Goal: Information Seeking & Learning: Learn about a topic

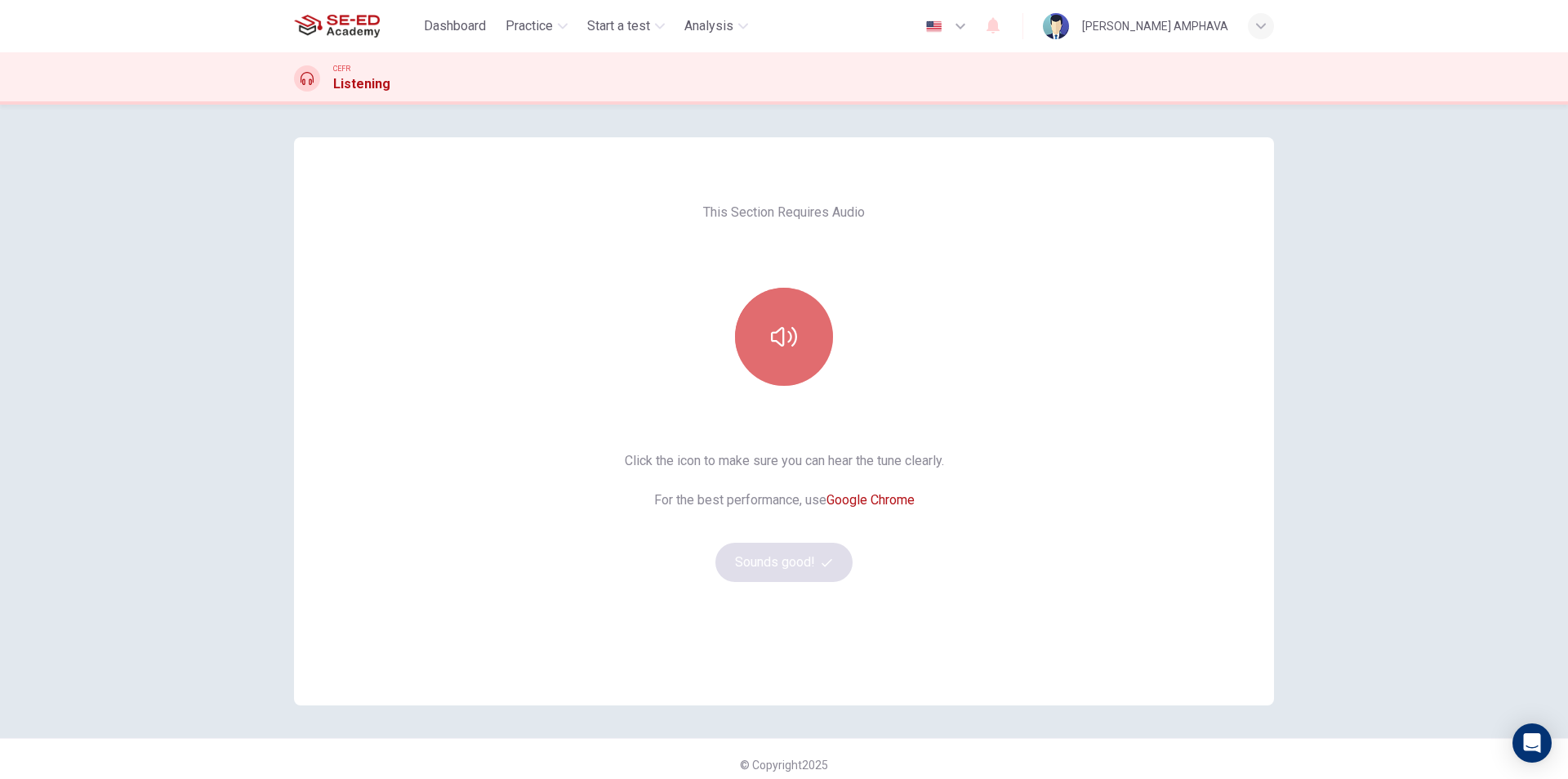
click at [785, 330] on icon "button" at bounding box center [784, 336] width 26 height 26
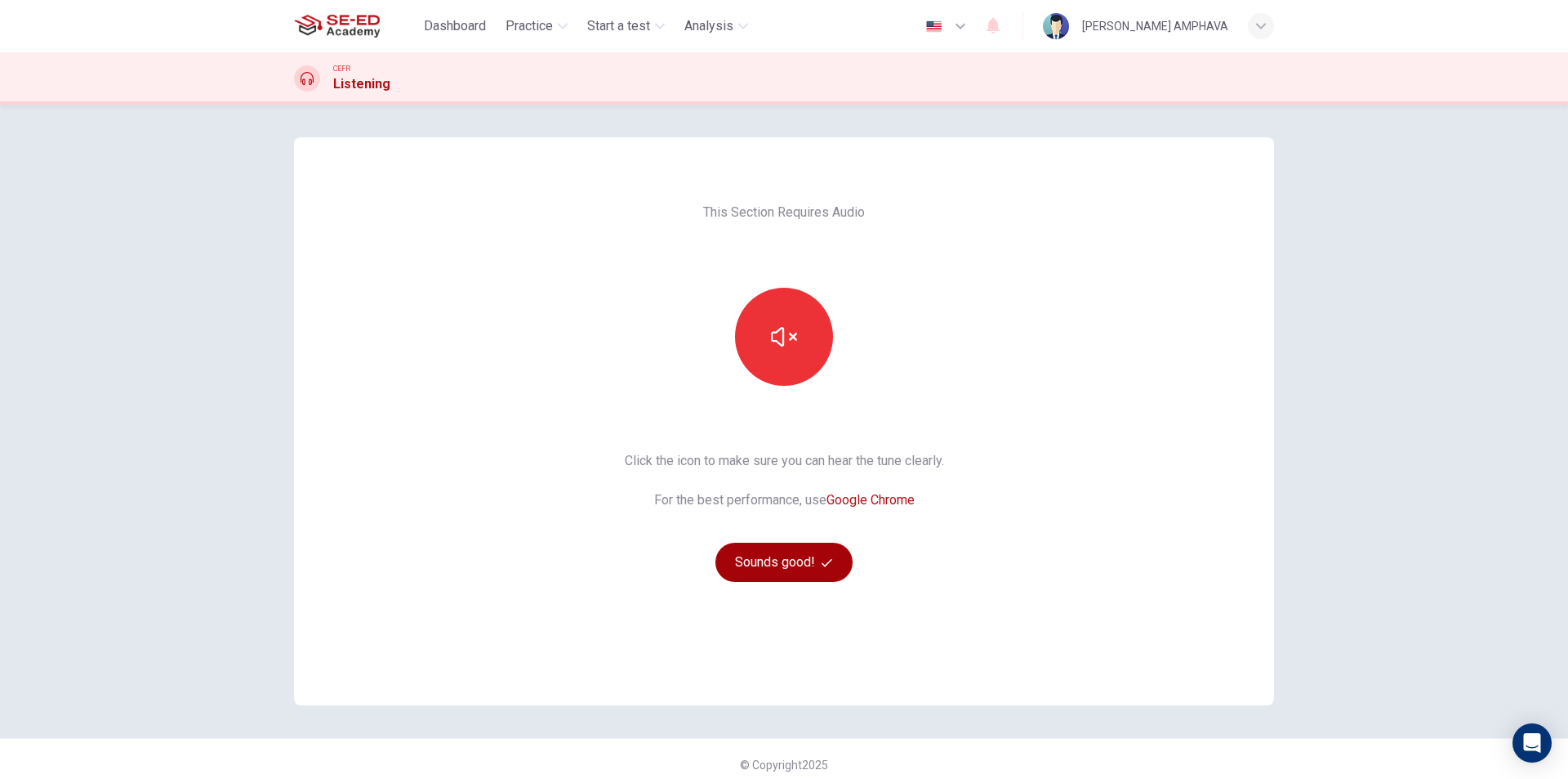
click at [796, 569] on button "Sounds good!" at bounding box center [784, 562] width 137 height 39
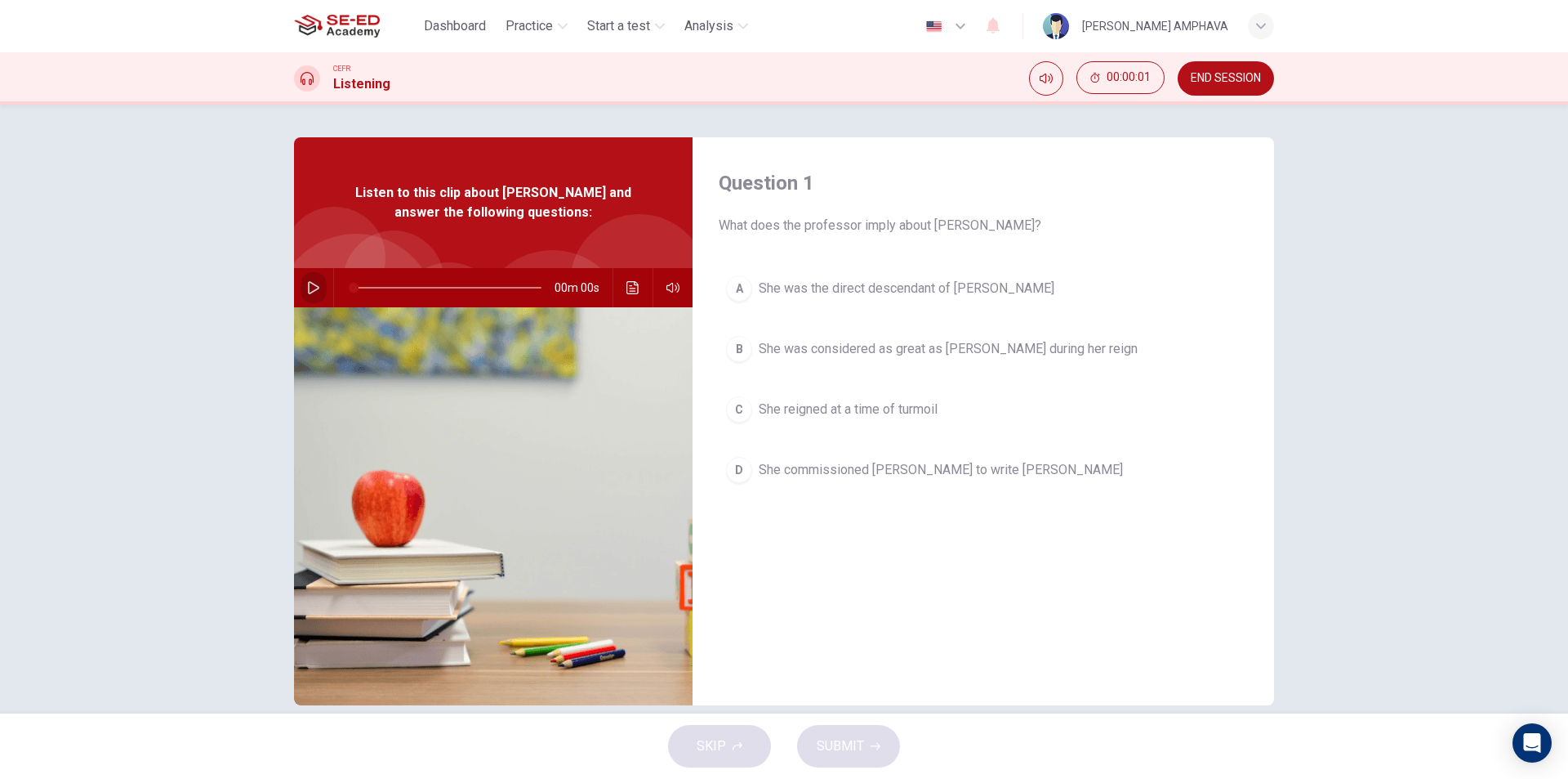
click at [312, 289] on icon "button" at bounding box center [314, 288] width 13 height 13
click at [383, 290] on span at bounding box center [447, 288] width 188 height 23
click at [383, 290] on span at bounding box center [386, 288] width 10 height 10
click at [929, 333] on button "B She was considered as great as Henry during her reign" at bounding box center [983, 349] width 529 height 41
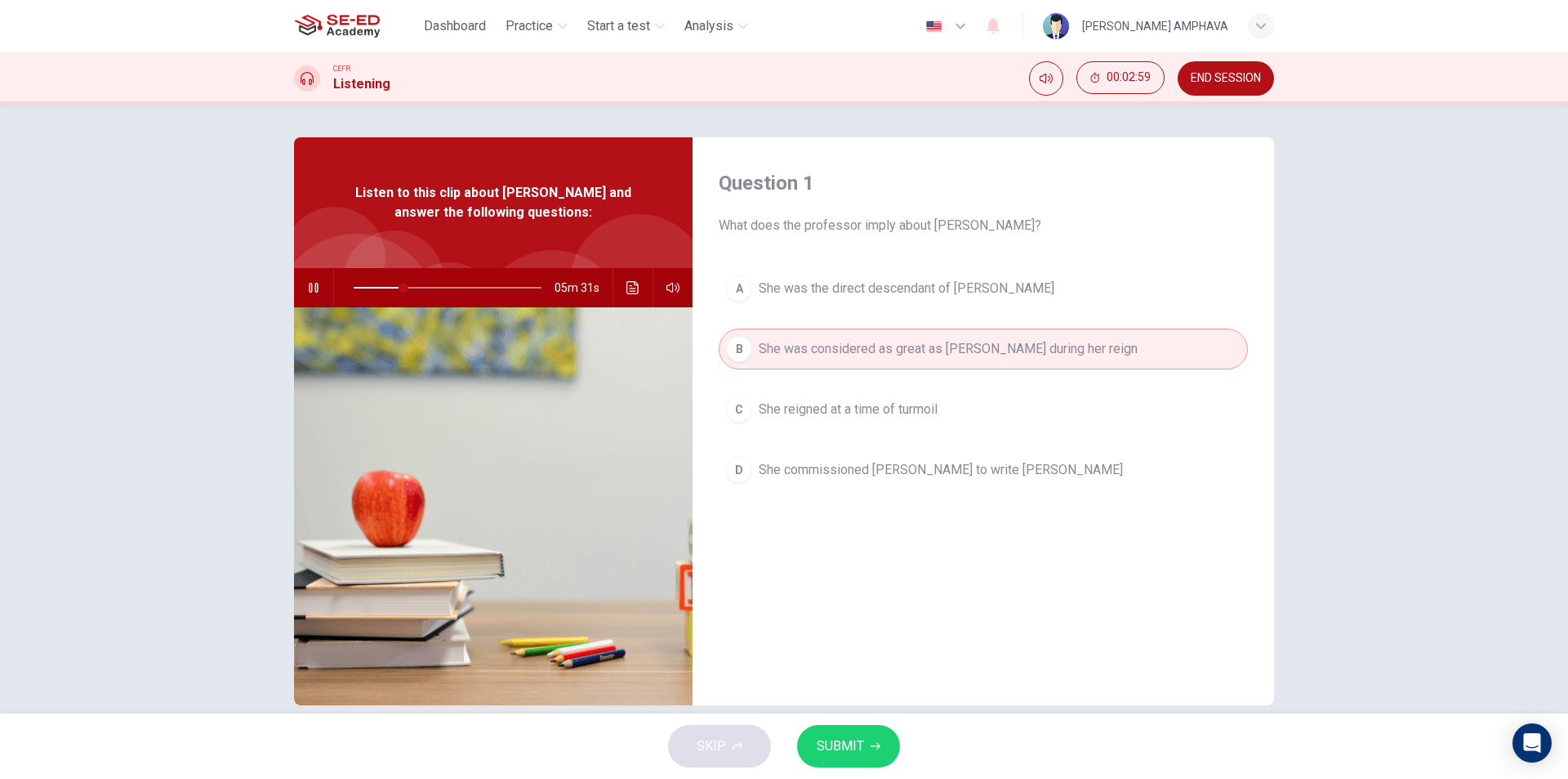
click at [888, 273] on button "A She was the direct descendant of Henry V" at bounding box center [983, 288] width 529 height 41
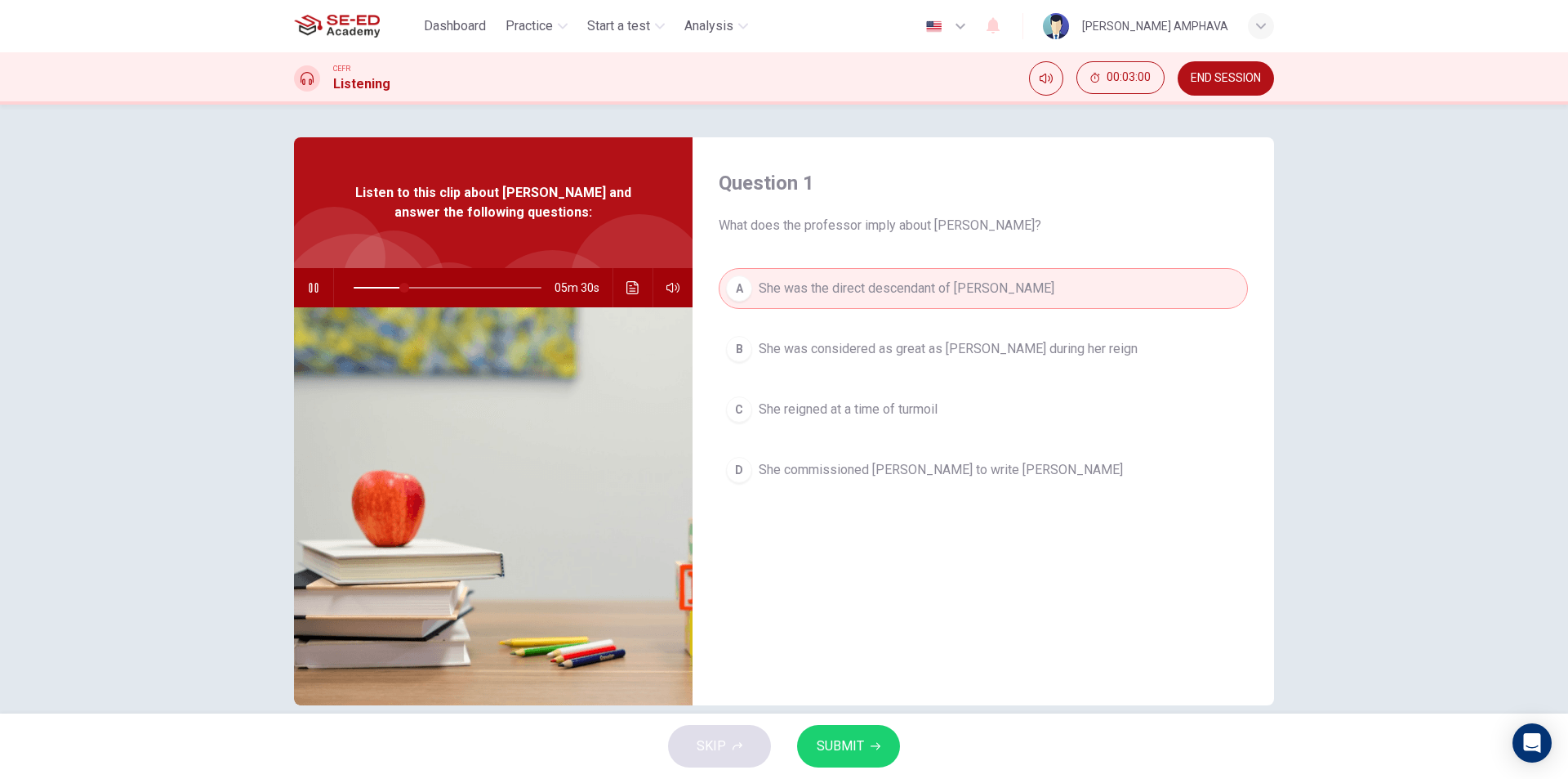
click at [826, 743] on span "SUBMIT" at bounding box center [841, 746] width 48 height 23
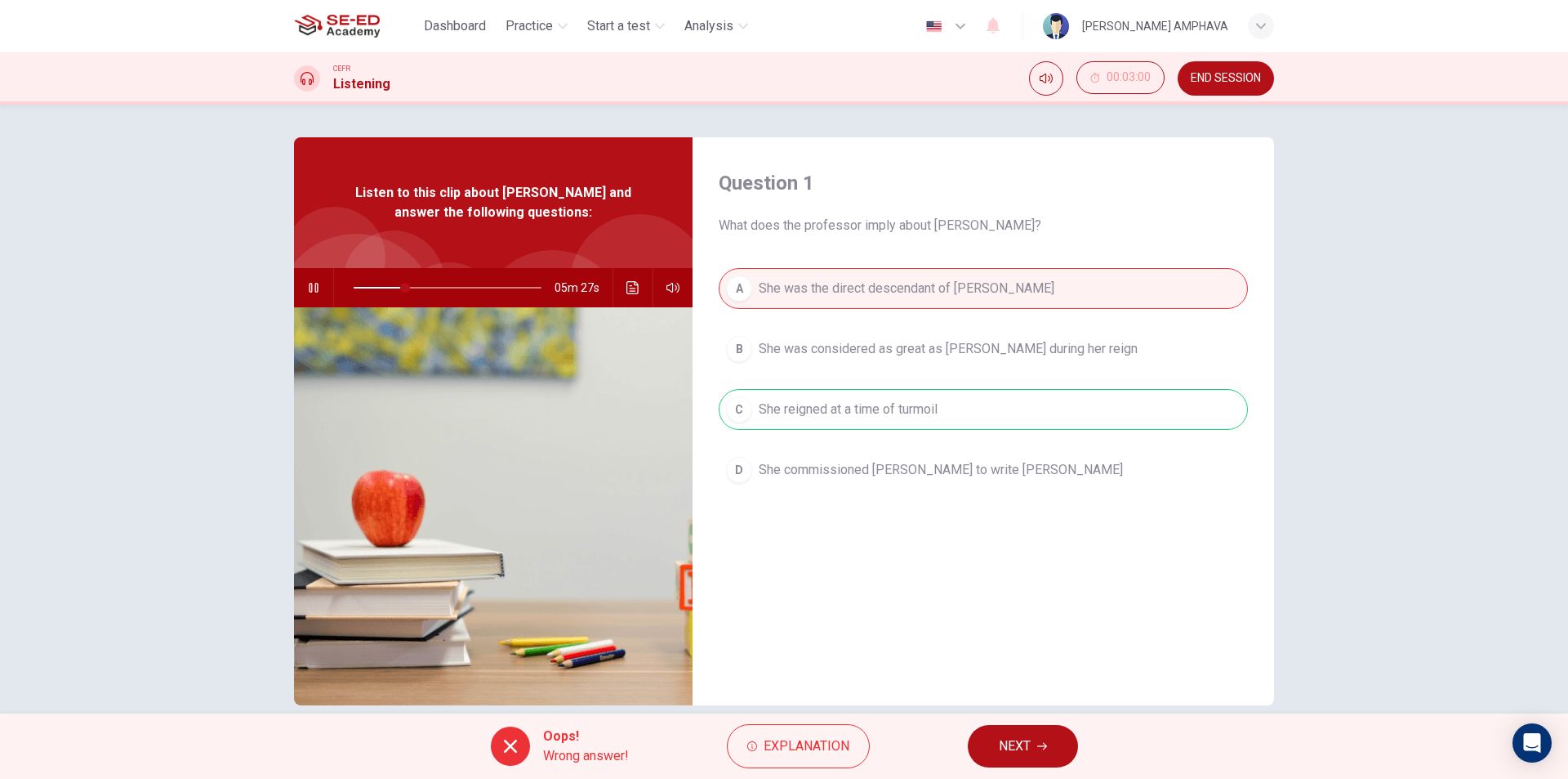
click at [1017, 732] on button "NEXT" at bounding box center [1023, 746] width 110 height 43
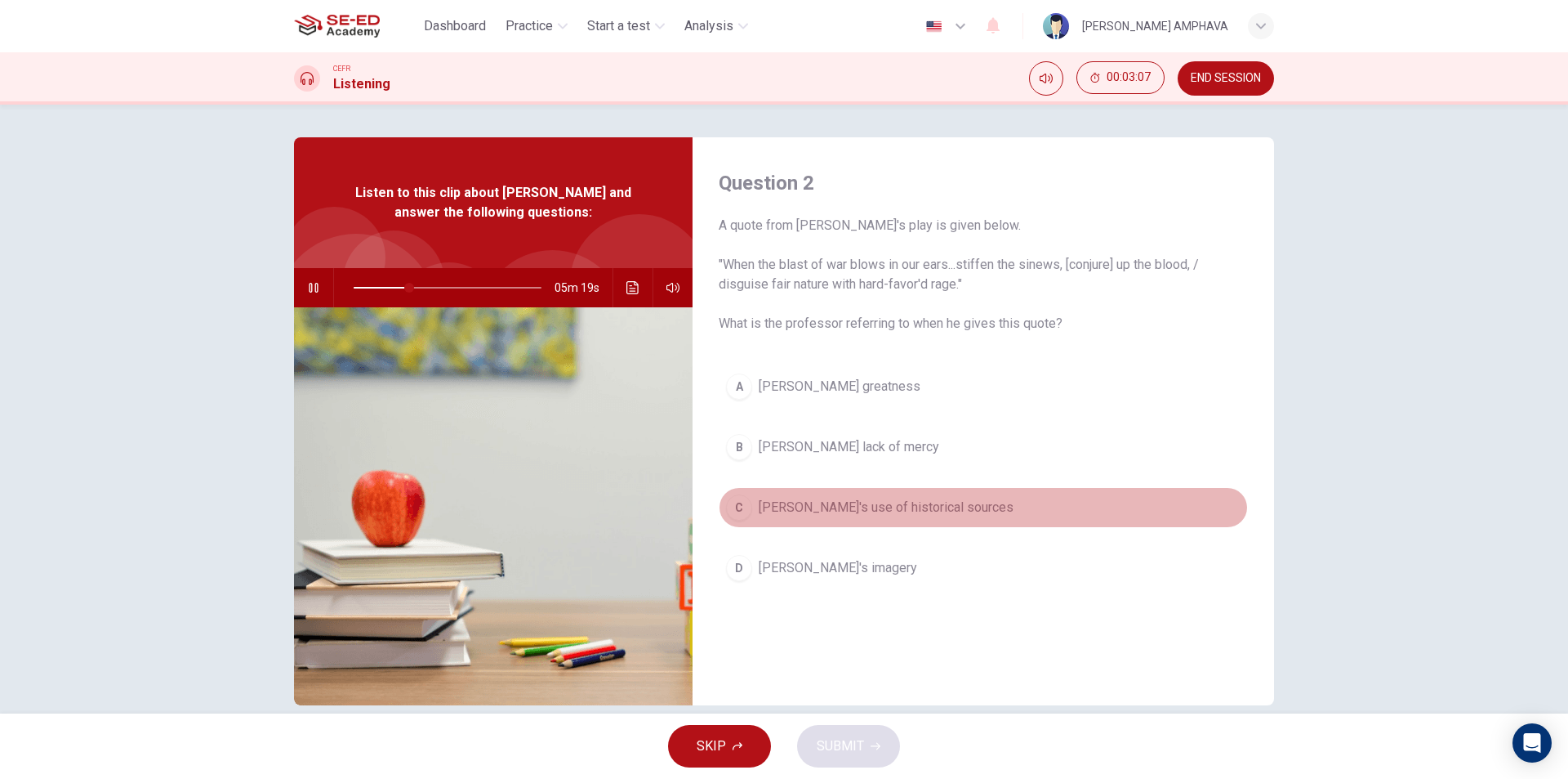
click at [816, 502] on span "Shakespeare's use of historical sources" at bounding box center [886, 508] width 255 height 20
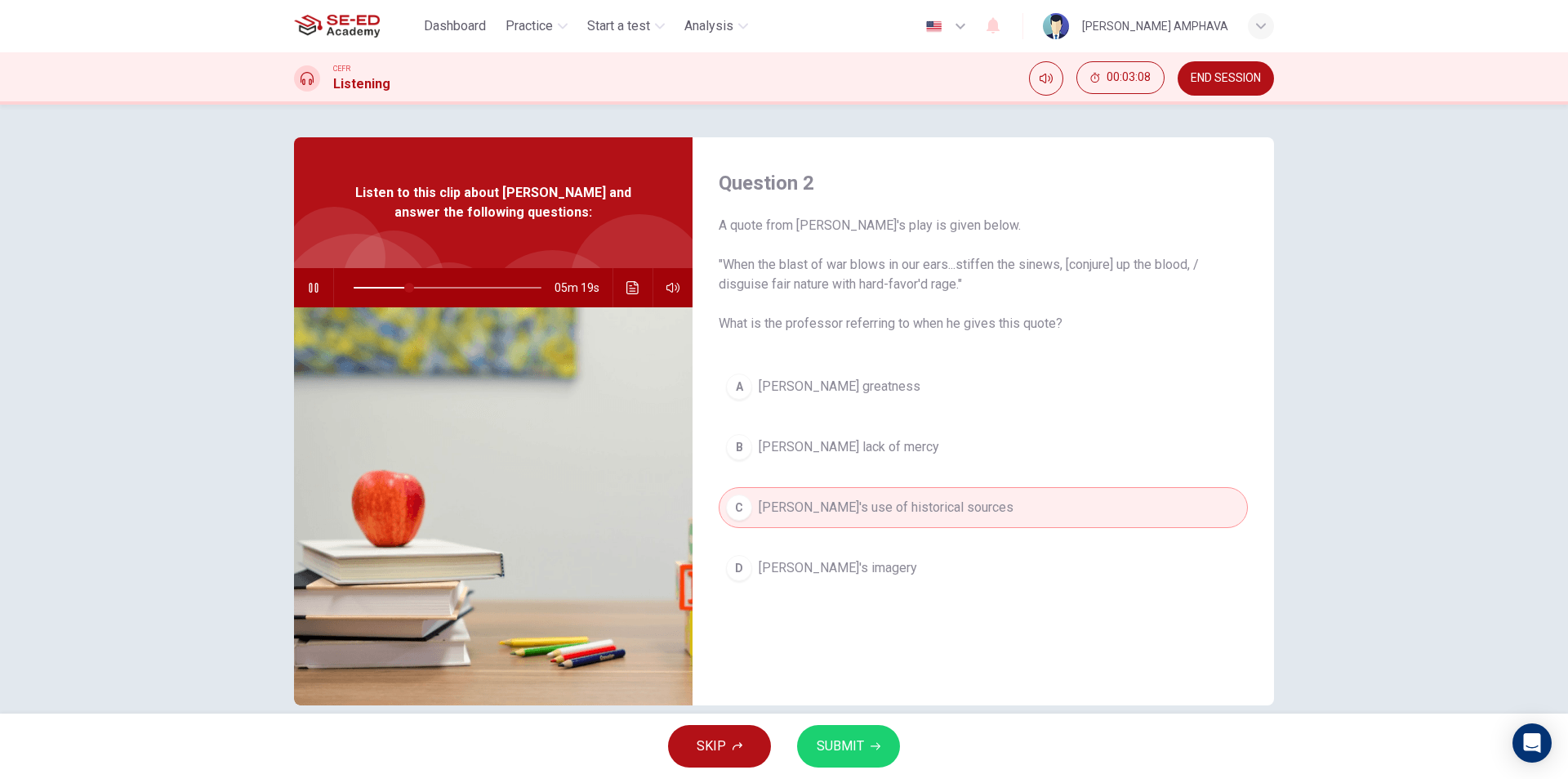
click at [843, 730] on button "SUBMIT" at bounding box center [848, 746] width 103 height 43
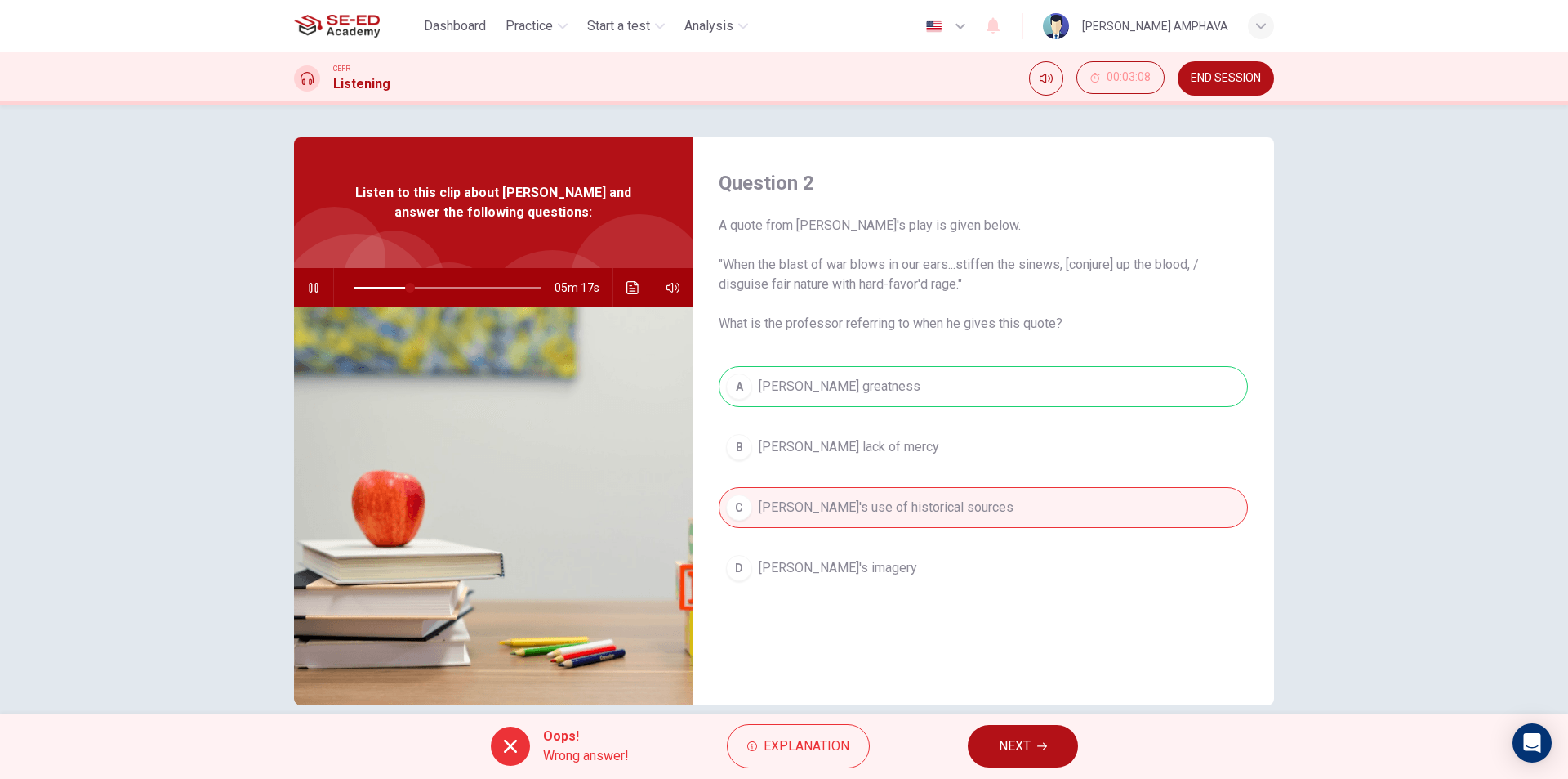
click at [1000, 746] on span "NEXT" at bounding box center [1014, 746] width 31 height 23
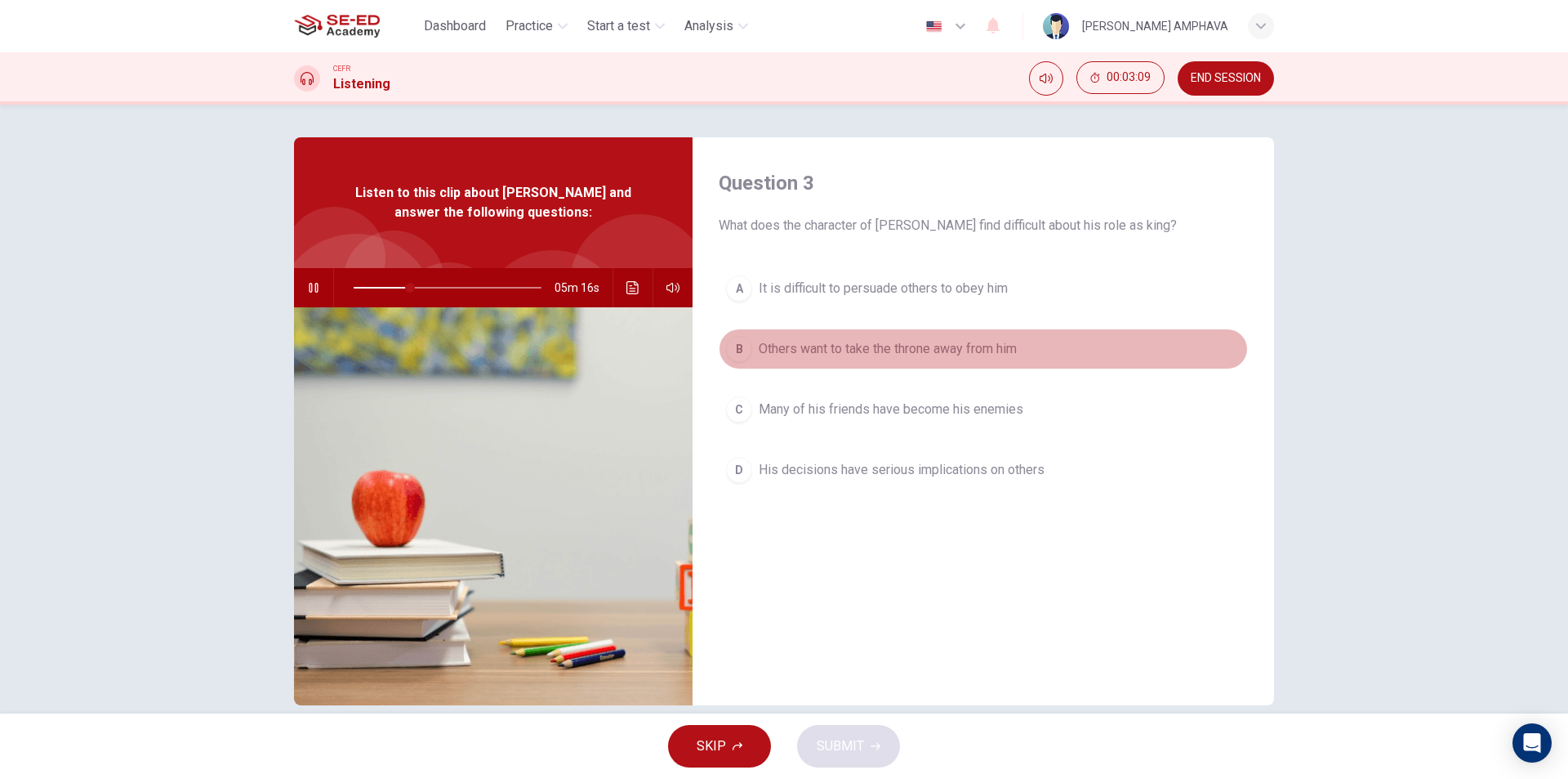
click at [959, 352] on span "Others want to take the throne away from him" at bounding box center [887, 349] width 258 height 20
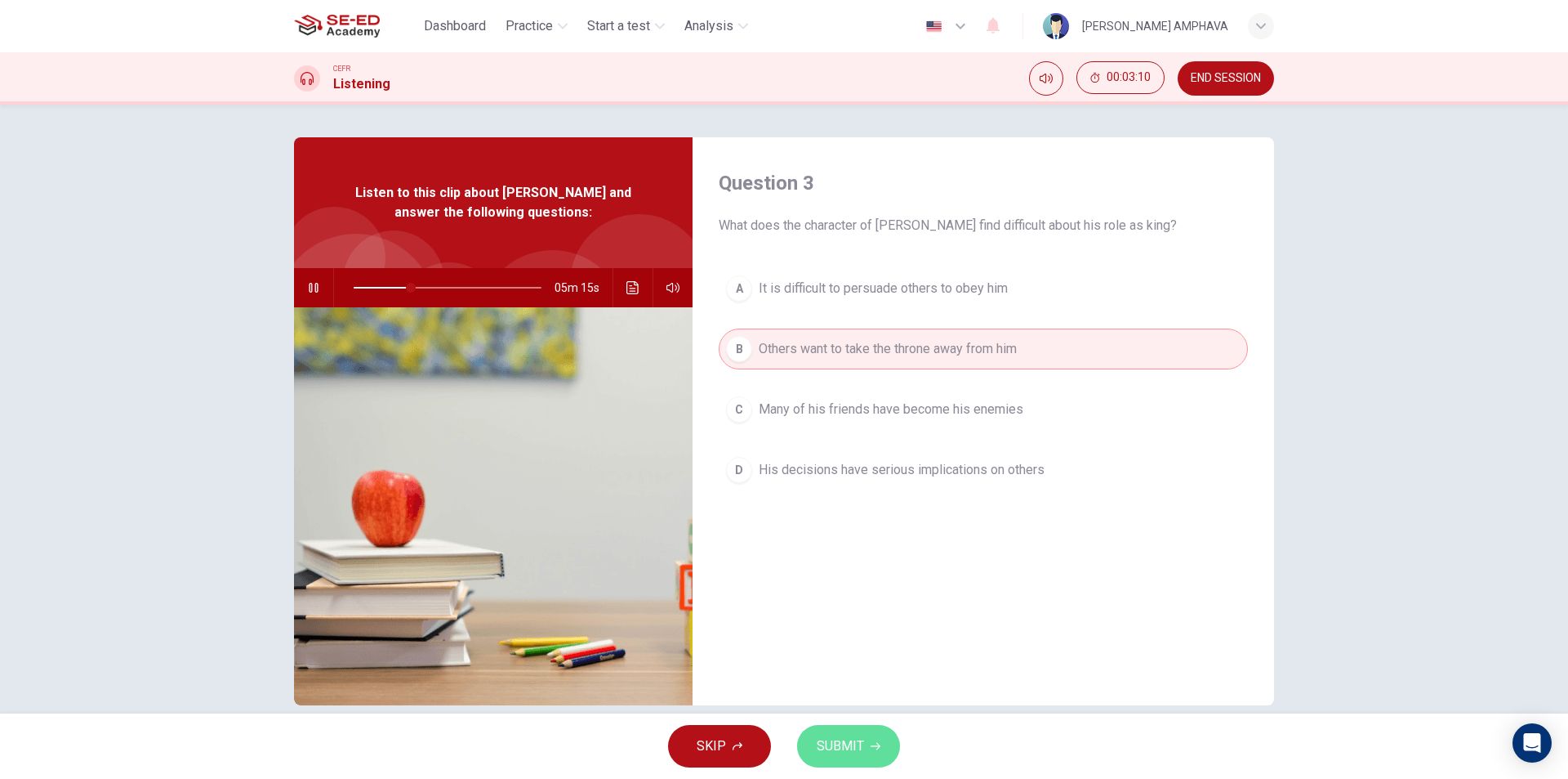
click at [844, 749] on span "SUBMIT" at bounding box center [841, 746] width 48 height 23
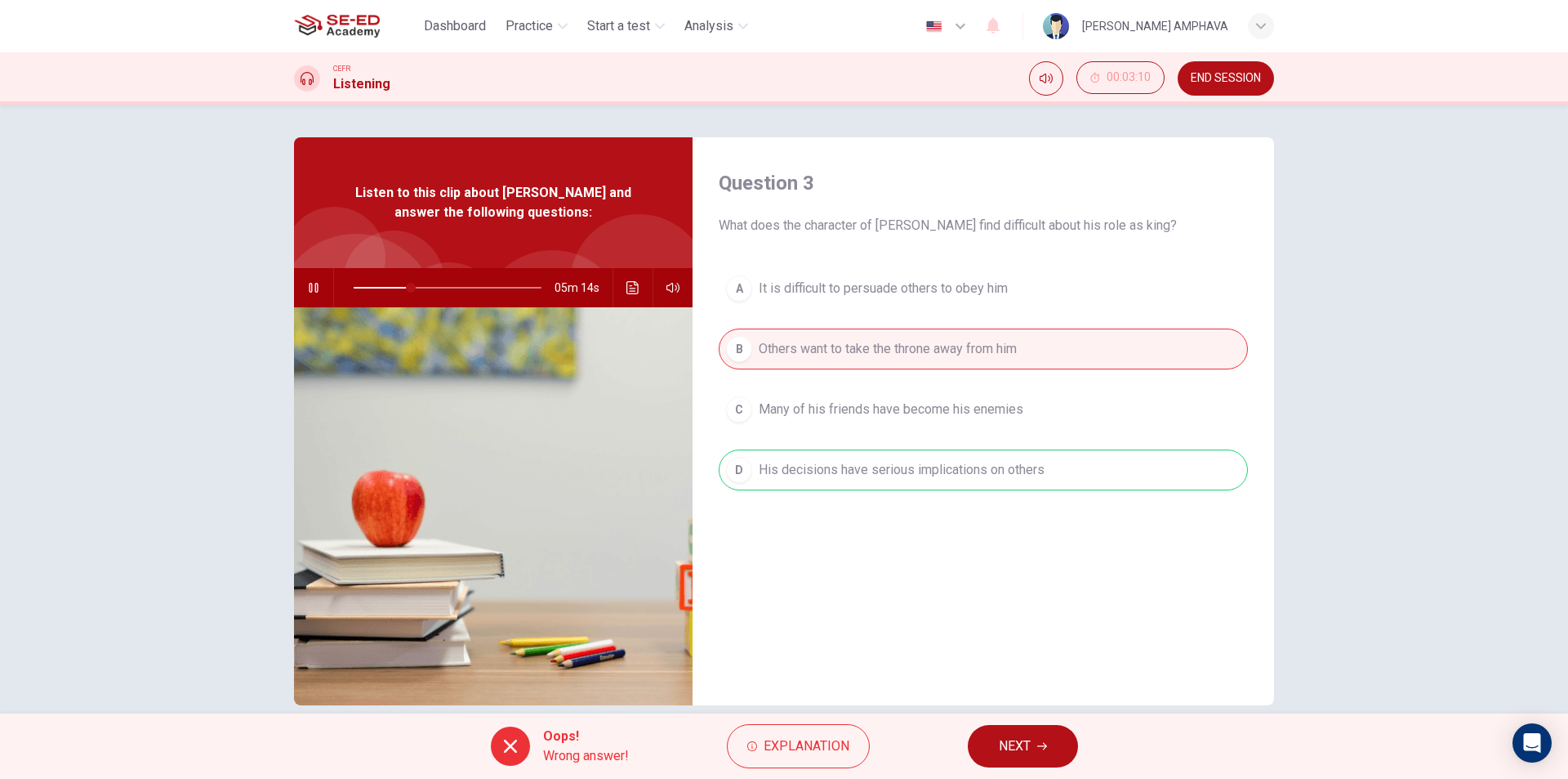
click at [992, 748] on button "NEXT" at bounding box center [1023, 746] width 110 height 43
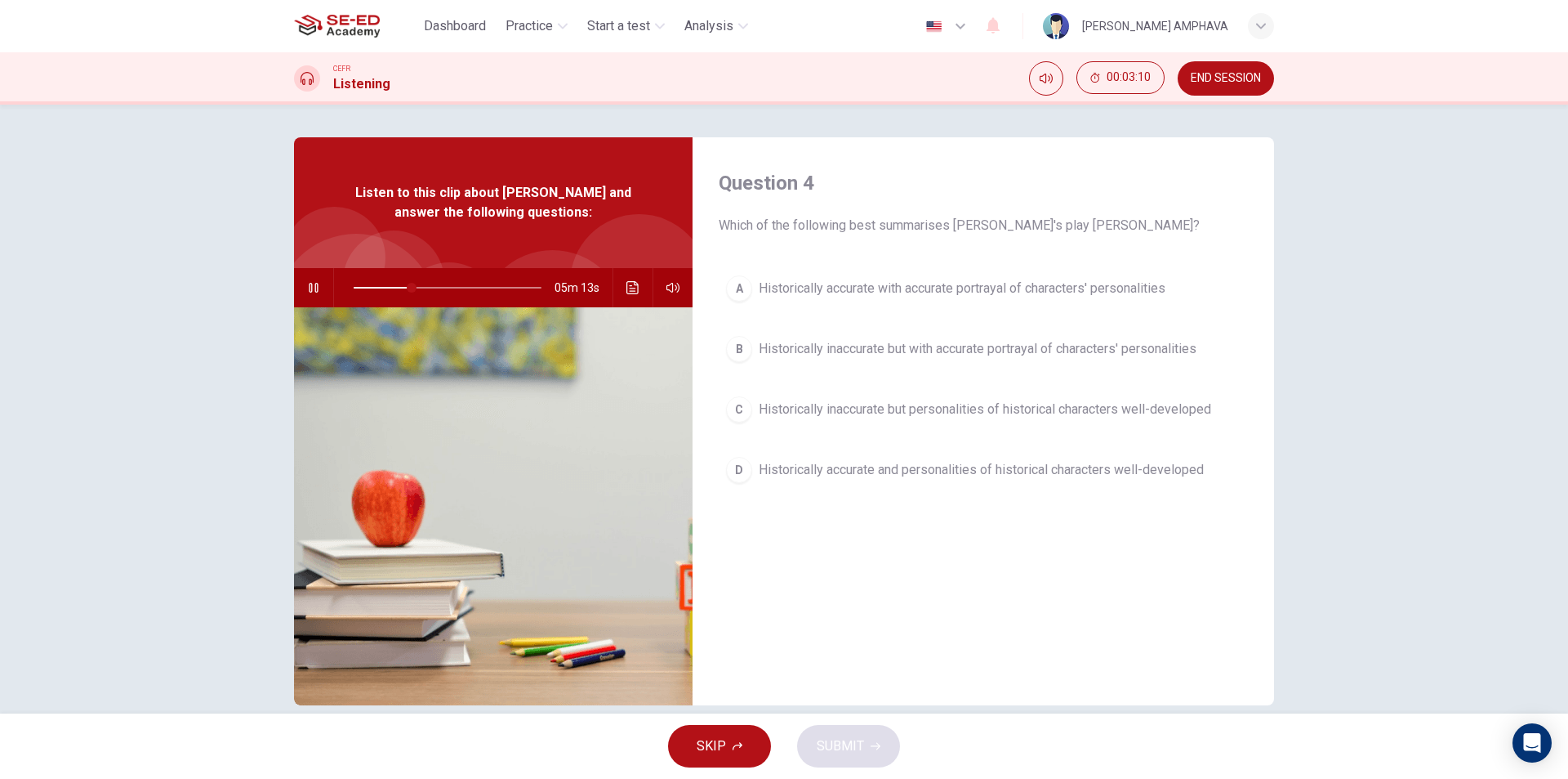
click at [933, 289] on span "Historically accurate with accurate portrayal of characters' personalities" at bounding box center [962, 289] width 407 height 20
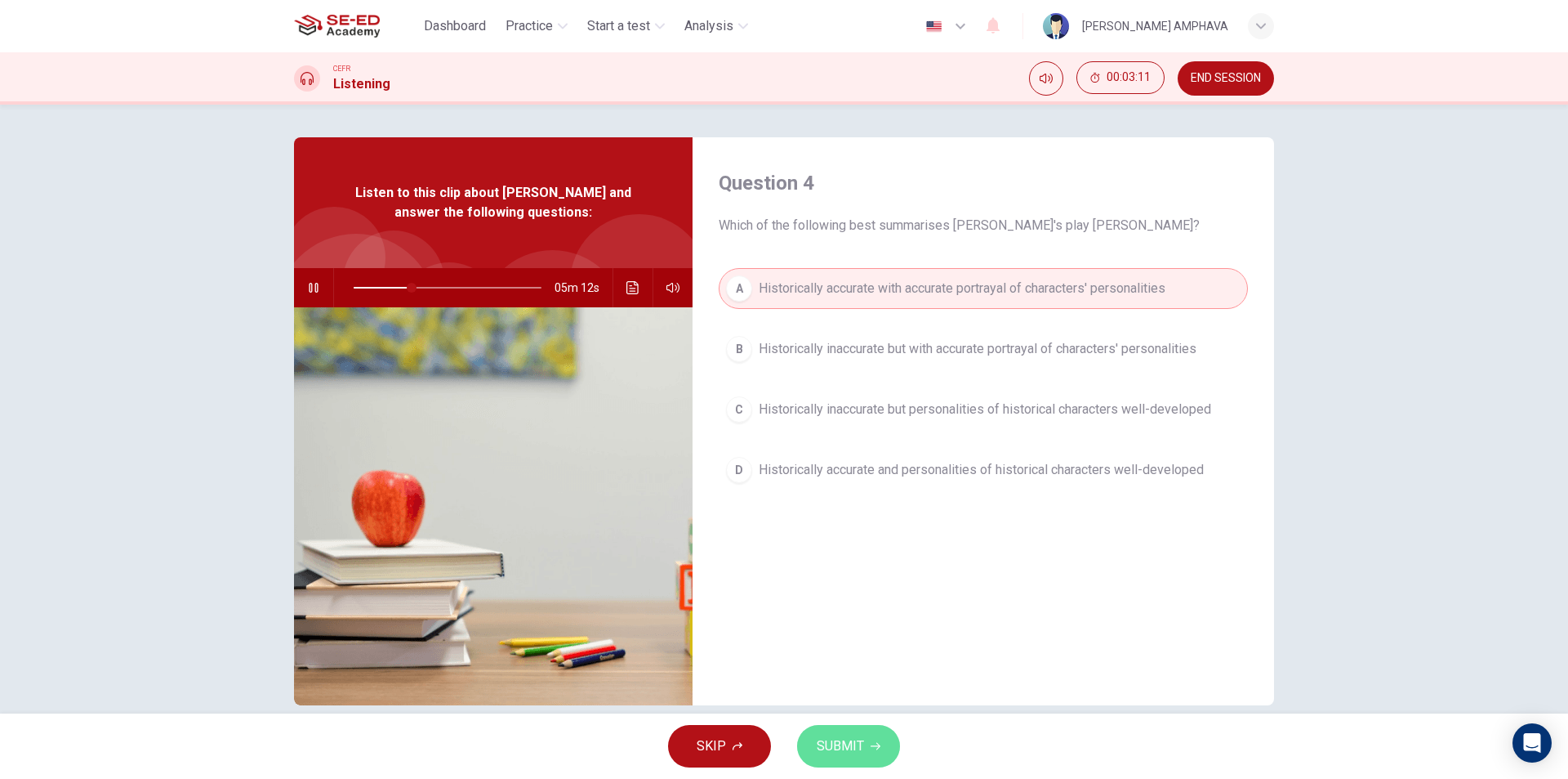
click at [859, 740] on span "SUBMIT" at bounding box center [841, 746] width 48 height 23
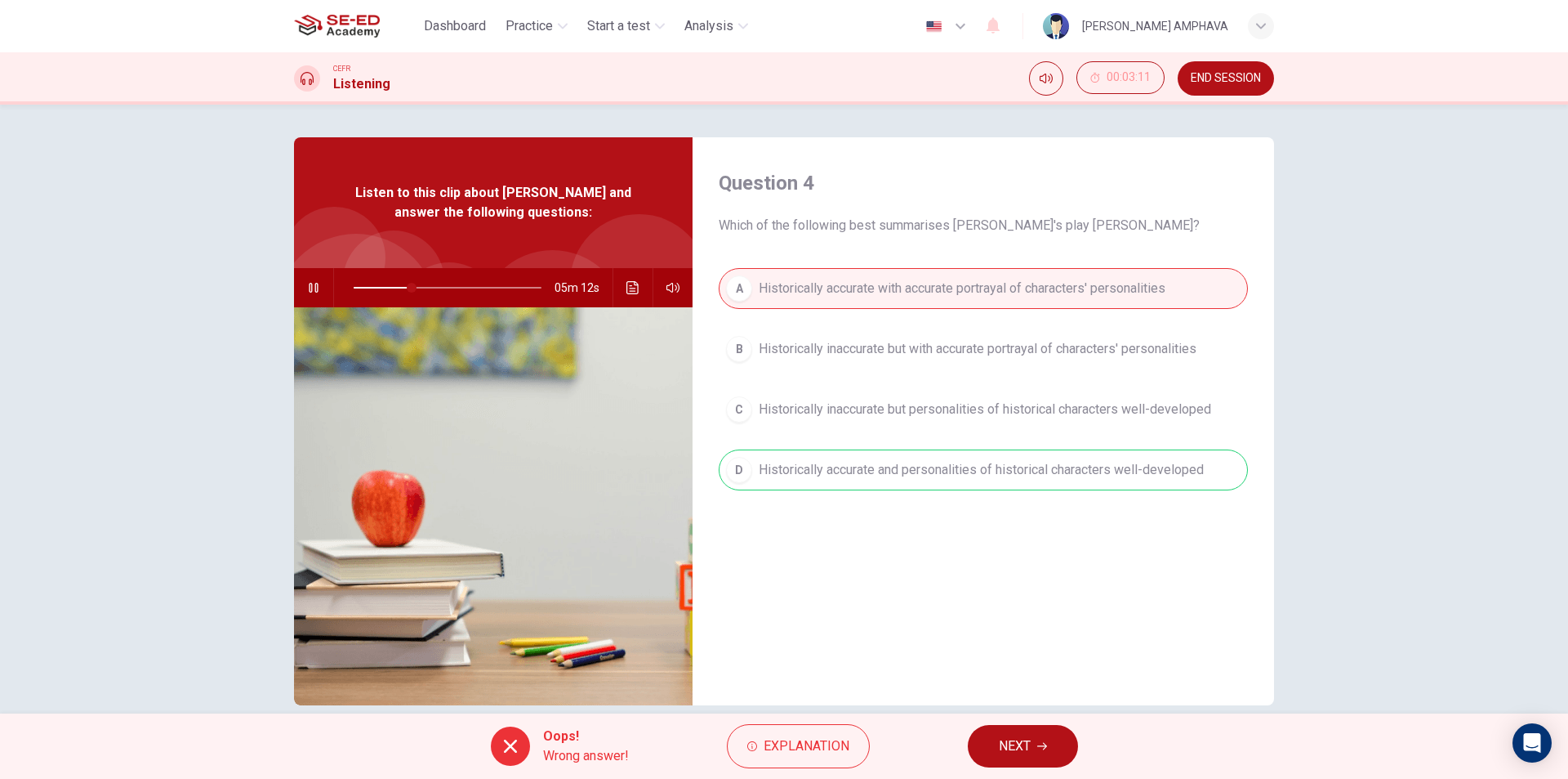
type input "31"
click at [1039, 751] on button "NEXT" at bounding box center [1023, 746] width 110 height 43
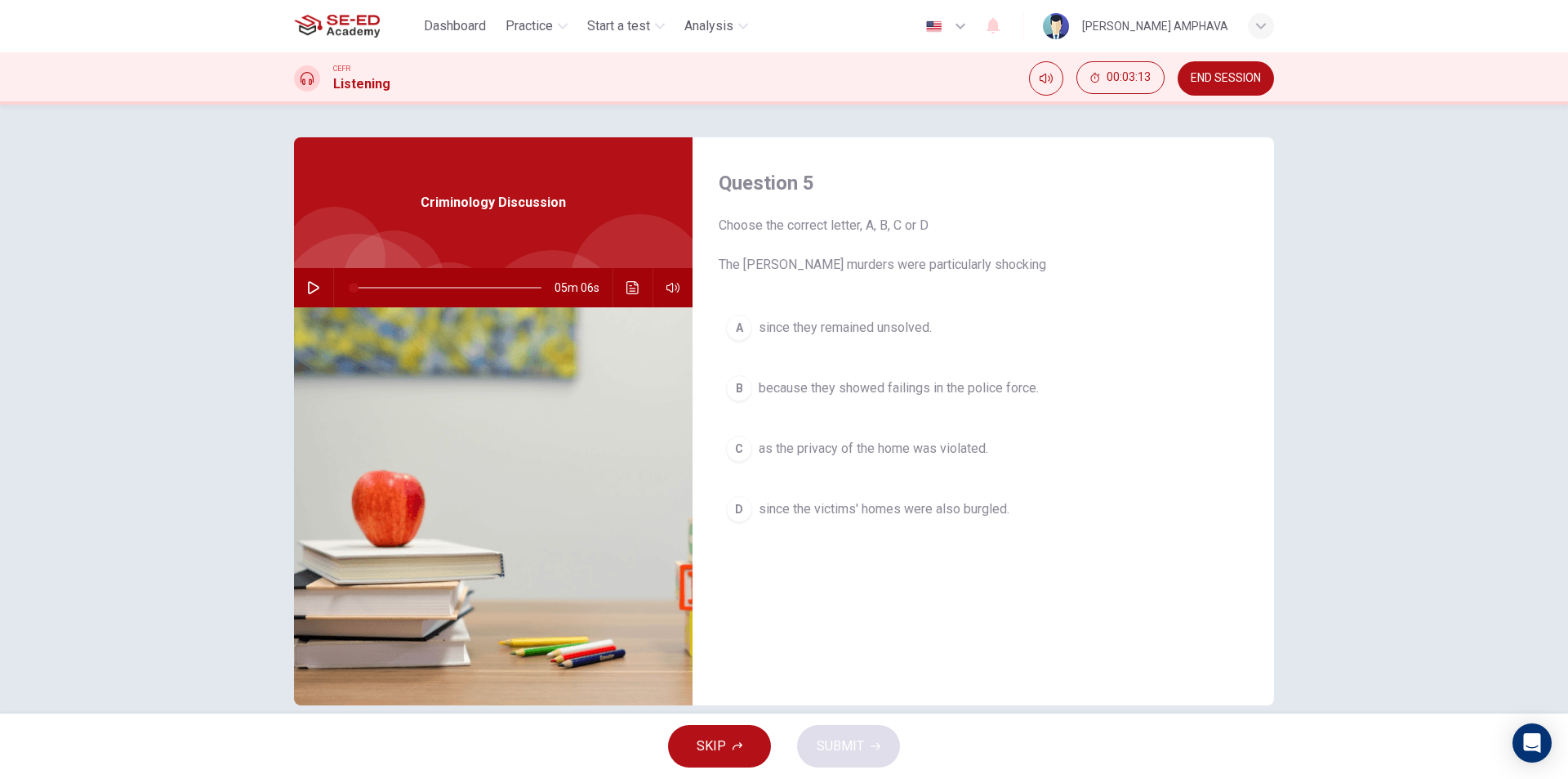
drag, startPoint x: 904, startPoint y: 339, endPoint x: 904, endPoint y: 349, distance: 10.0
click at [904, 341] on button "A since they remained unsolved." at bounding box center [983, 328] width 529 height 41
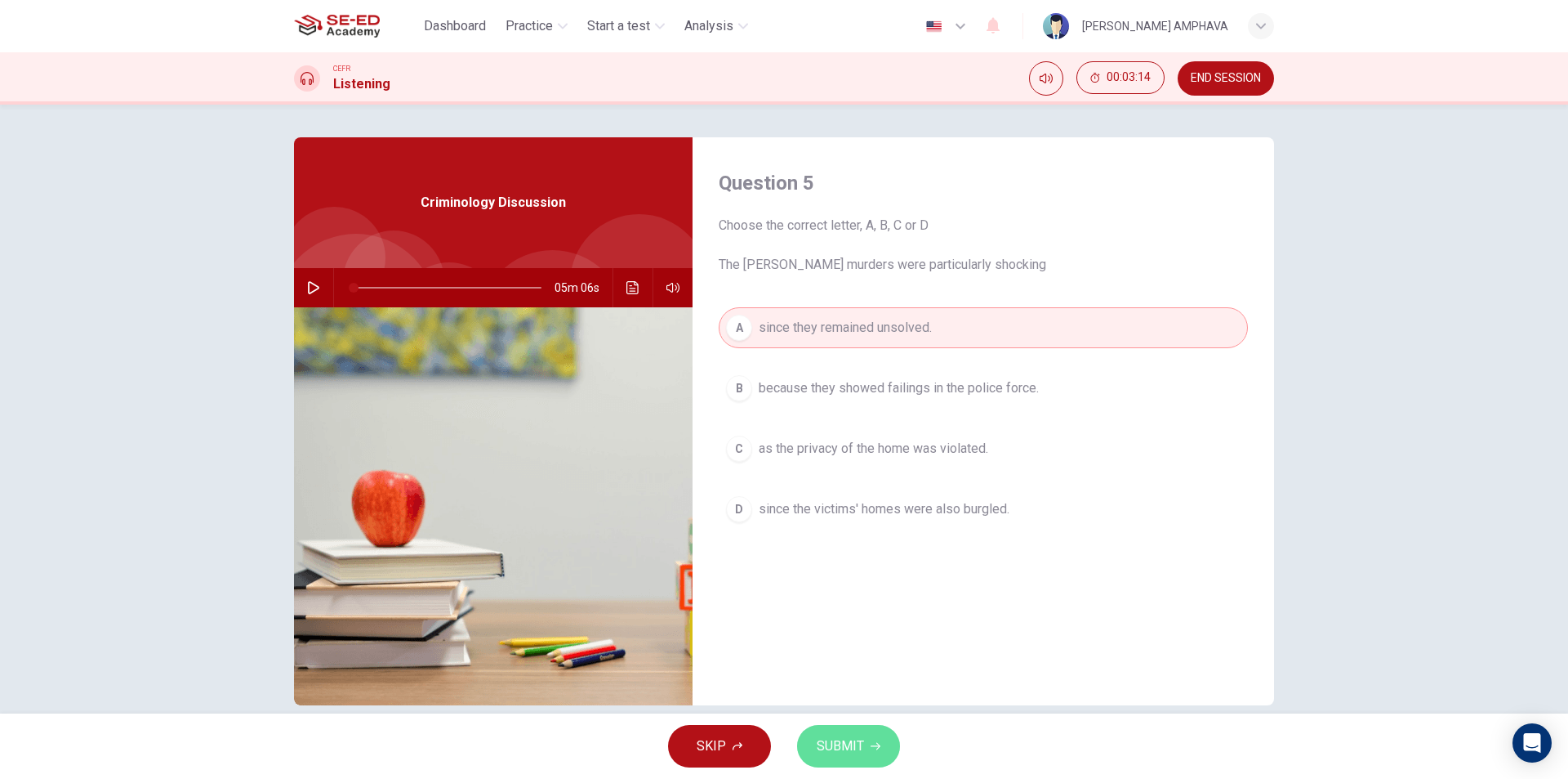
click at [845, 756] on span "SUBMIT" at bounding box center [841, 746] width 48 height 23
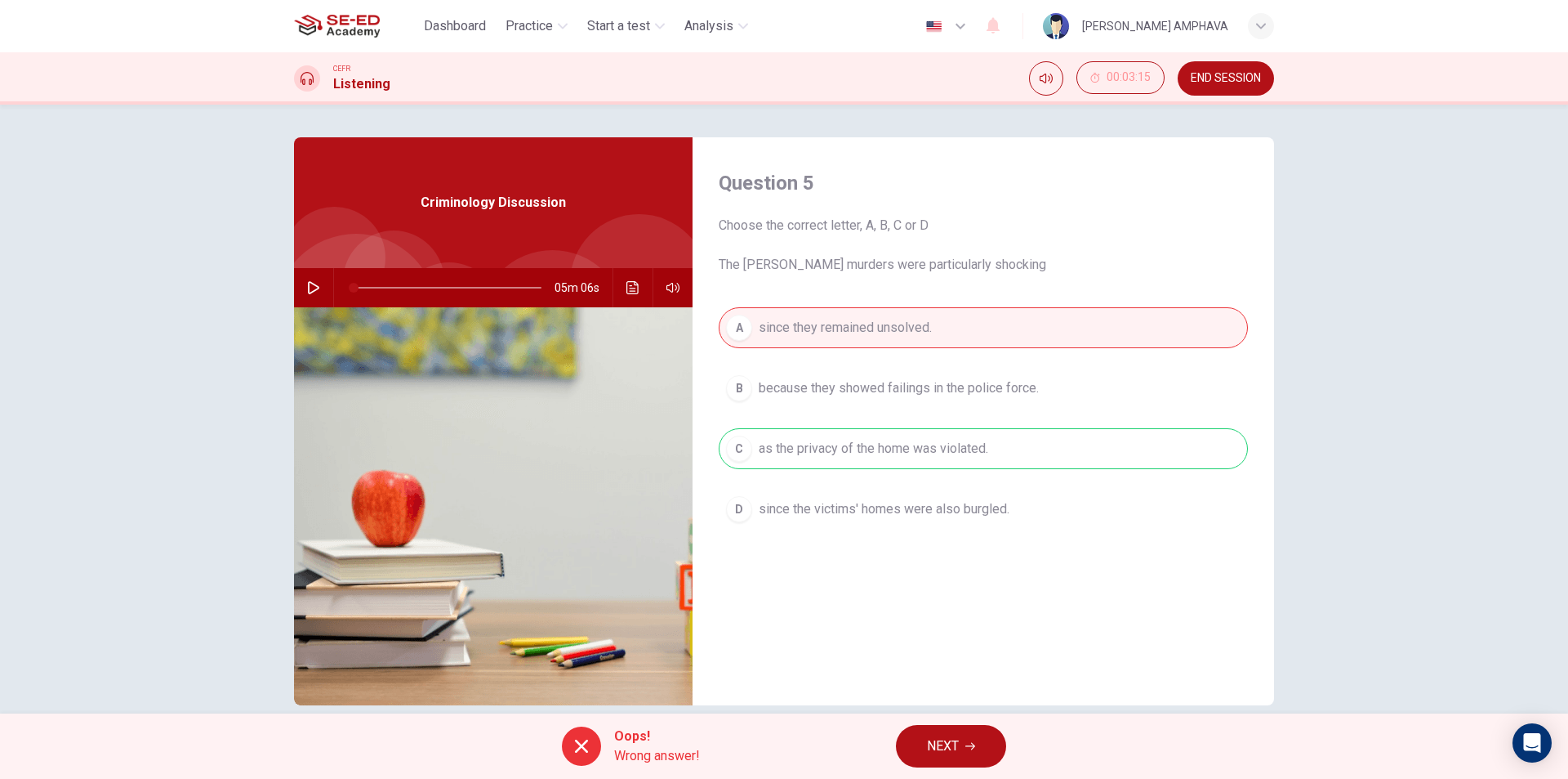
click at [965, 732] on button "NEXT" at bounding box center [951, 746] width 110 height 43
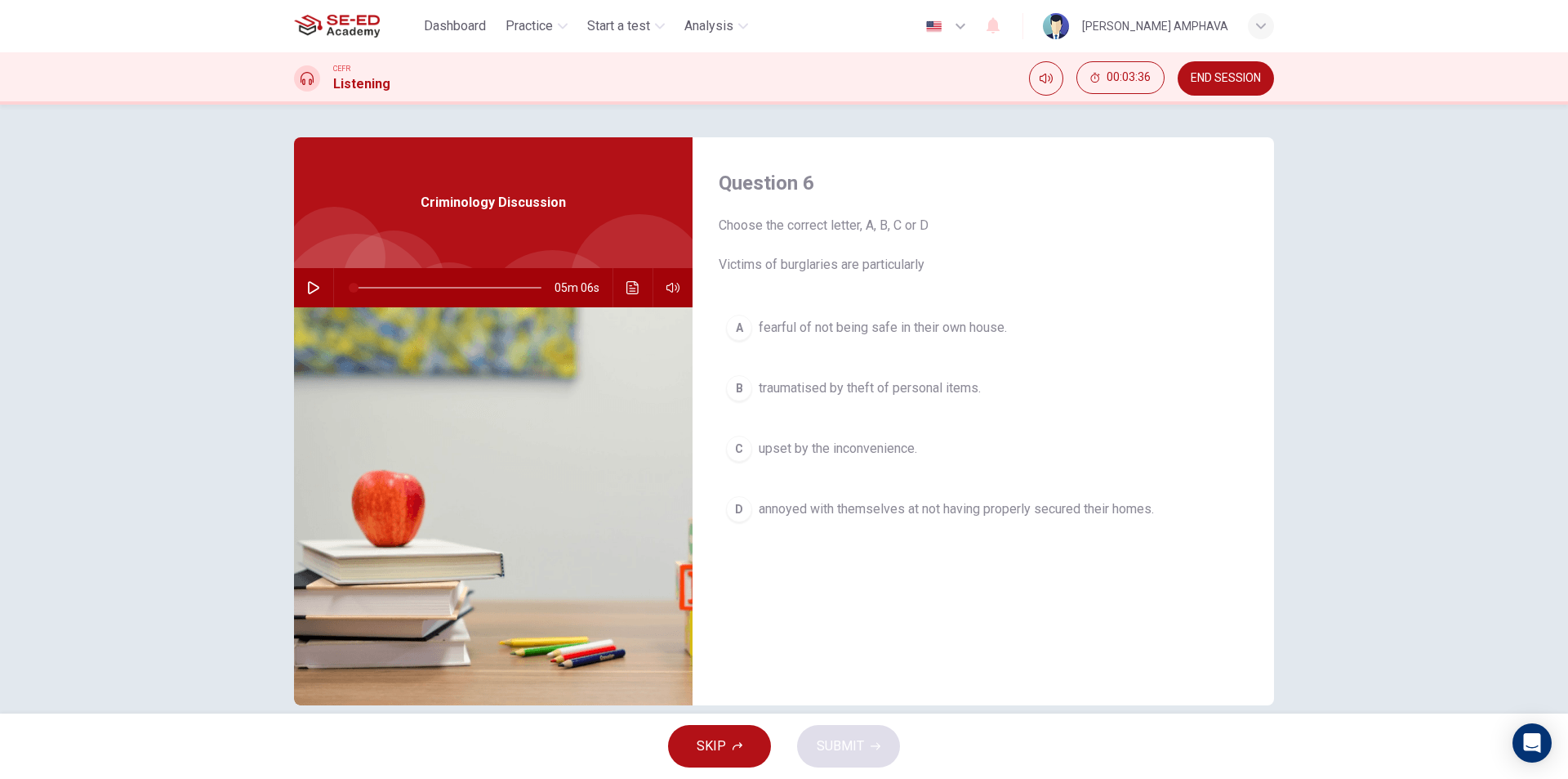
click at [312, 290] on icon "button" at bounding box center [313, 288] width 11 height 13
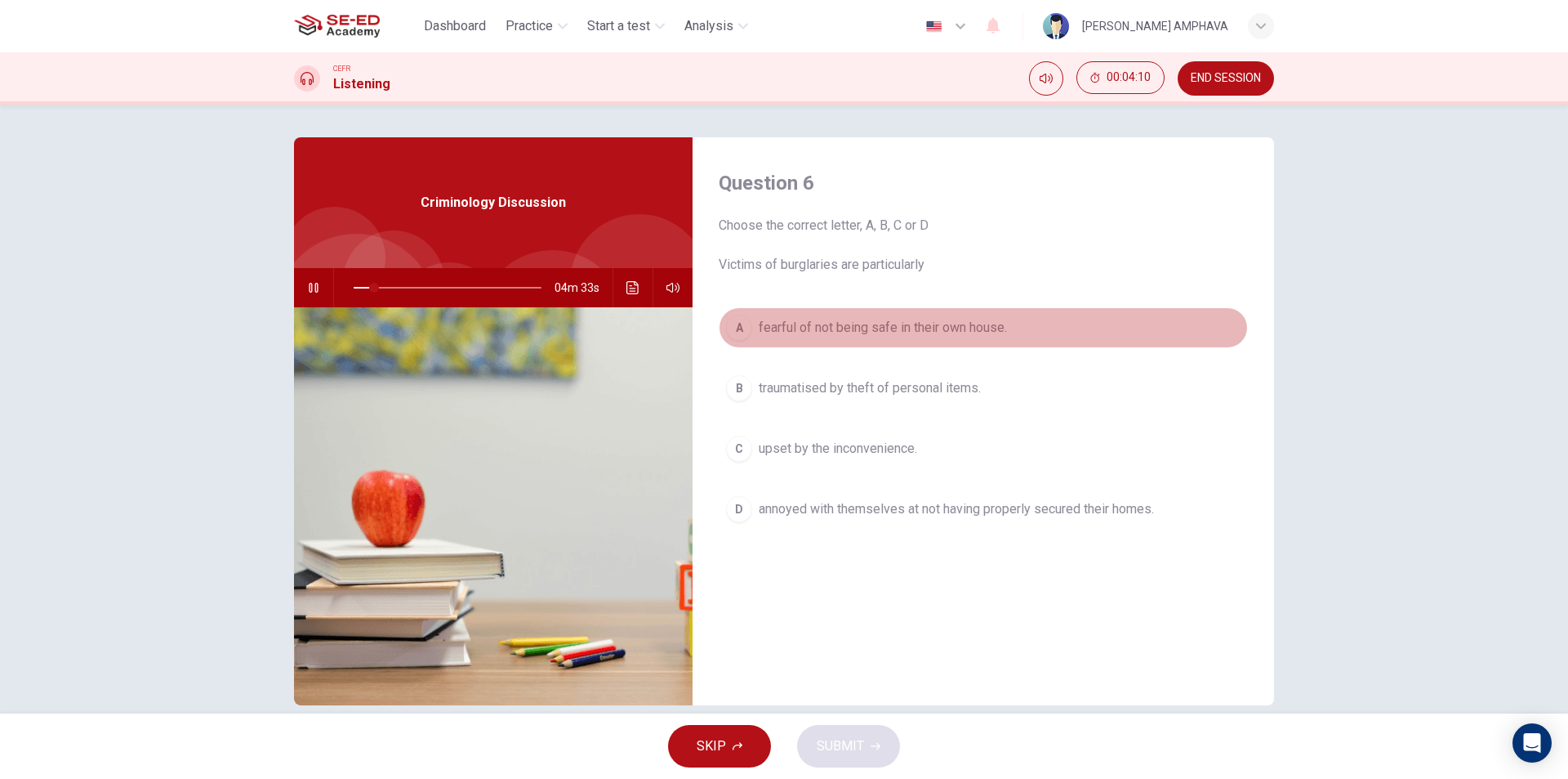
click at [954, 346] on button "A fearful of not being safe in their own house." at bounding box center [983, 328] width 529 height 41
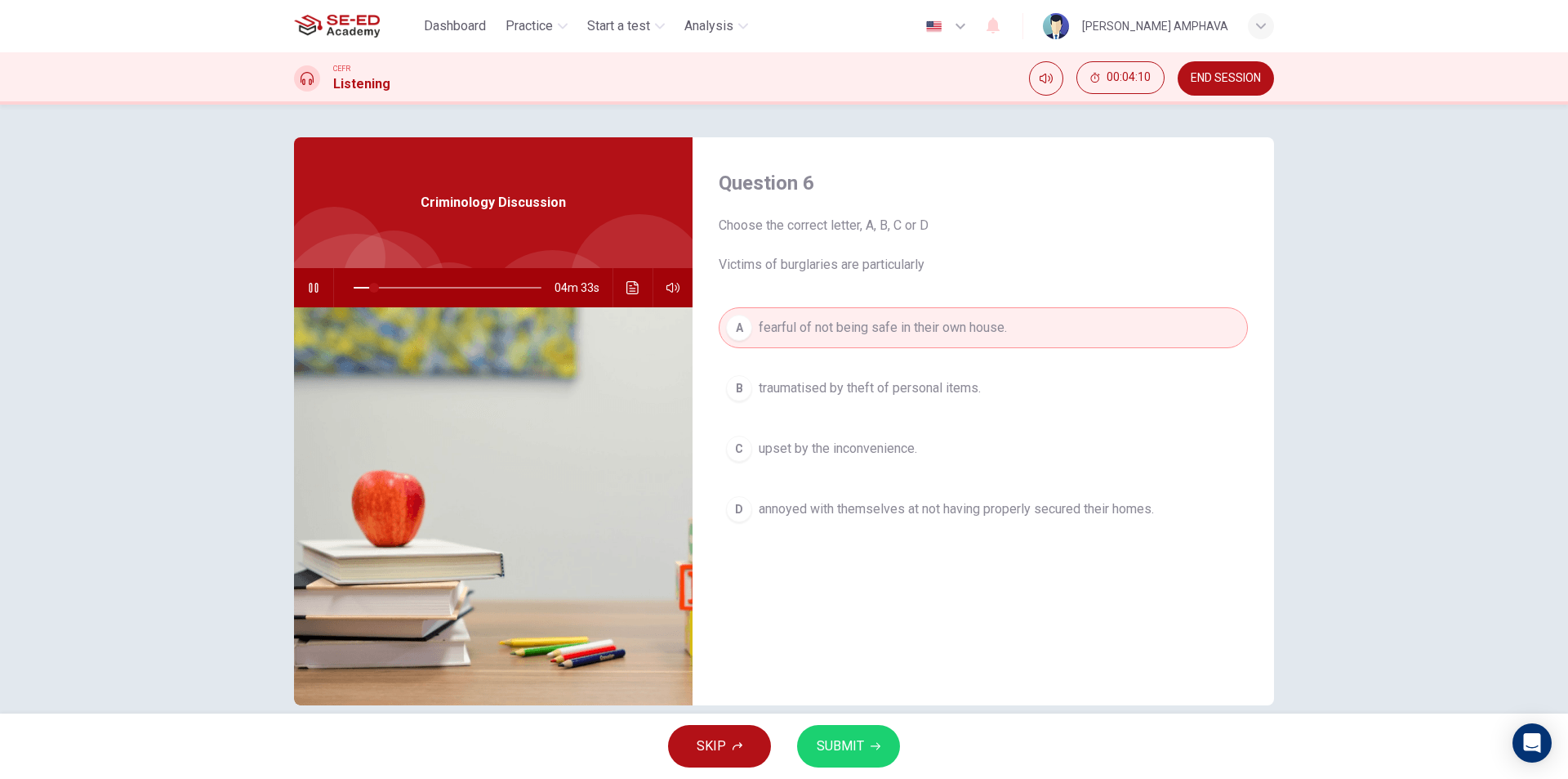
click at [844, 739] on span "SUBMIT" at bounding box center [841, 746] width 48 height 23
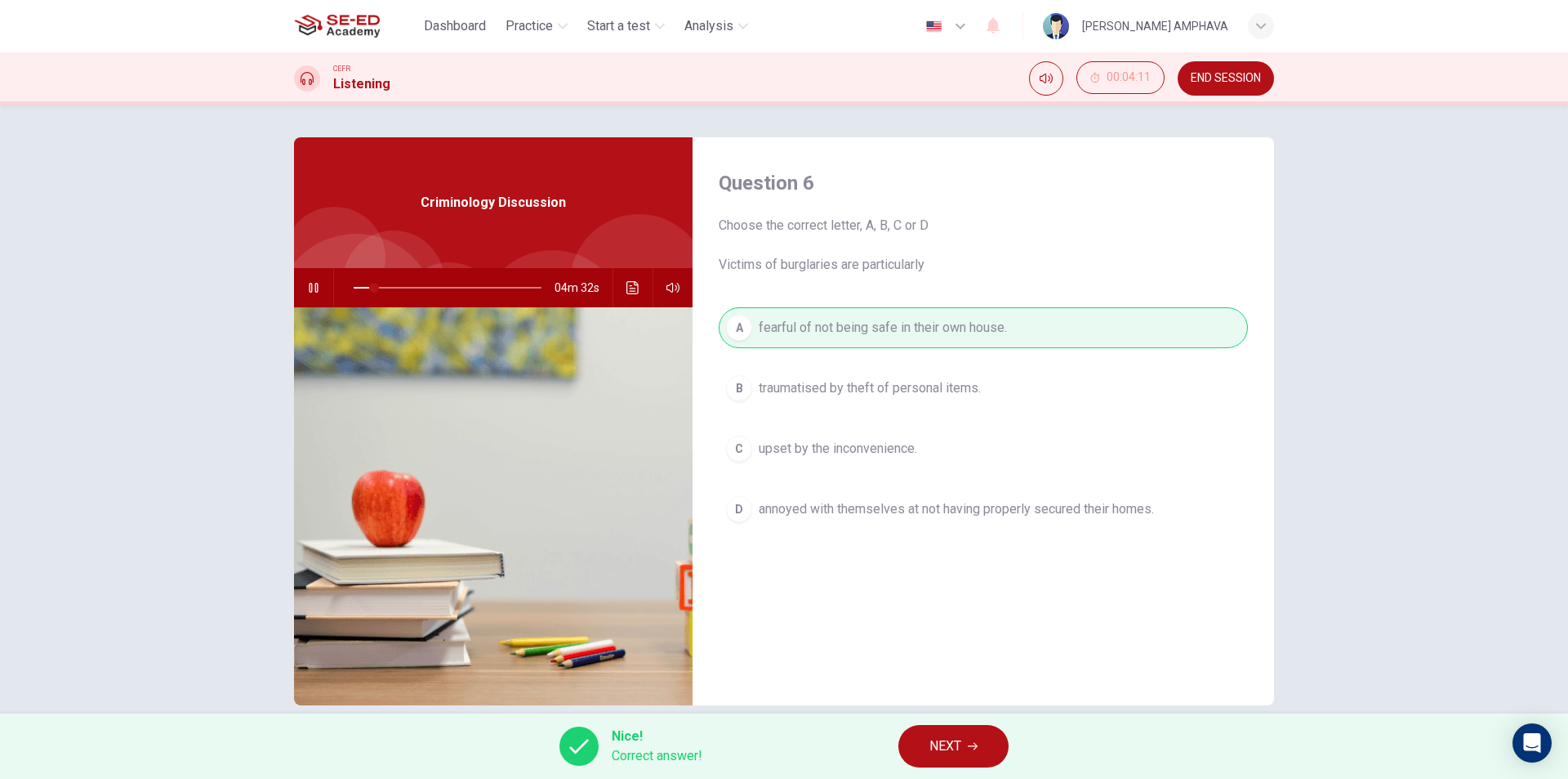
click at [947, 729] on button "NEXT" at bounding box center [954, 746] width 110 height 43
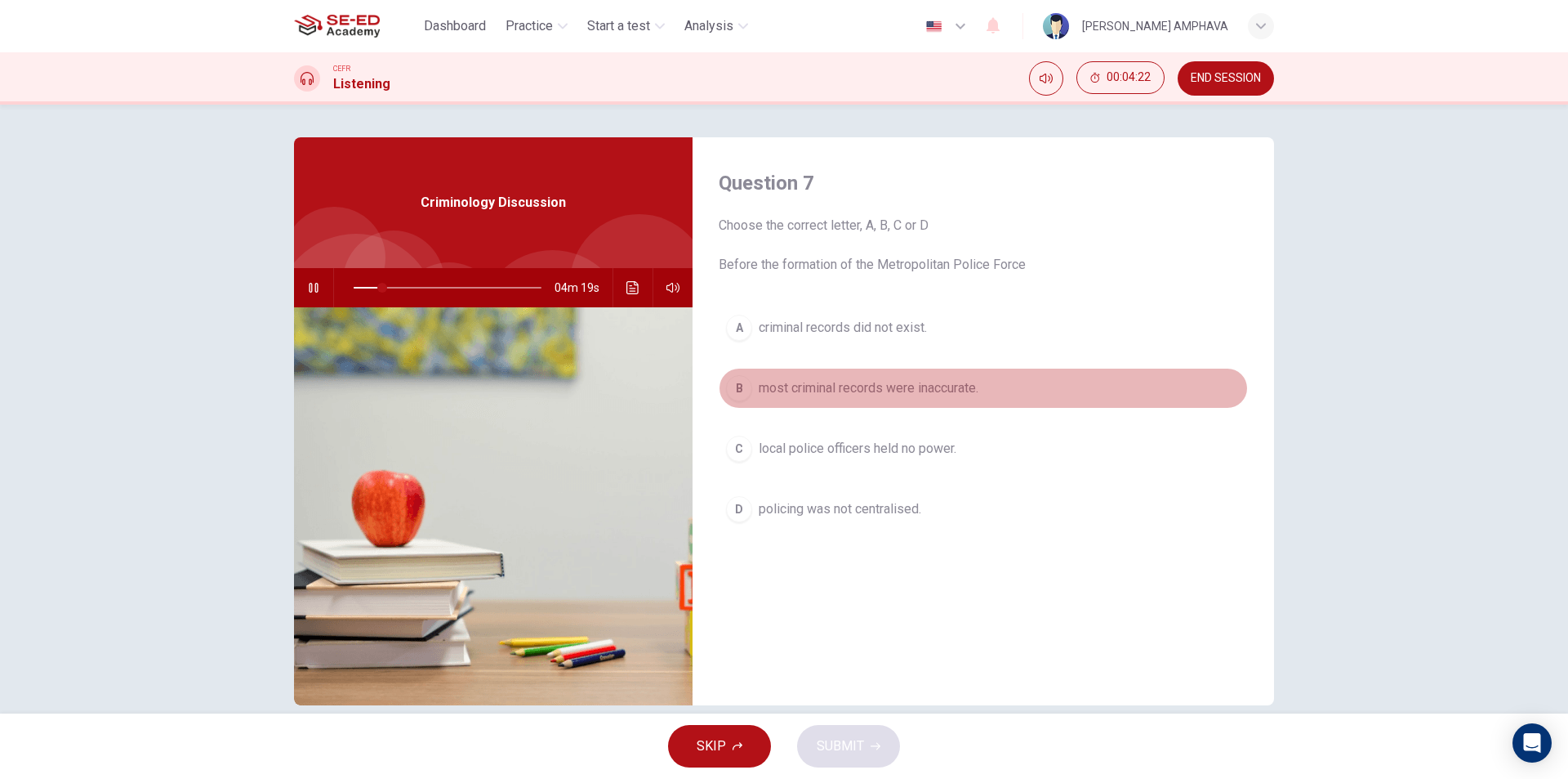
click at [895, 386] on span "most criminal records were inaccurate." at bounding box center [868, 388] width 220 height 20
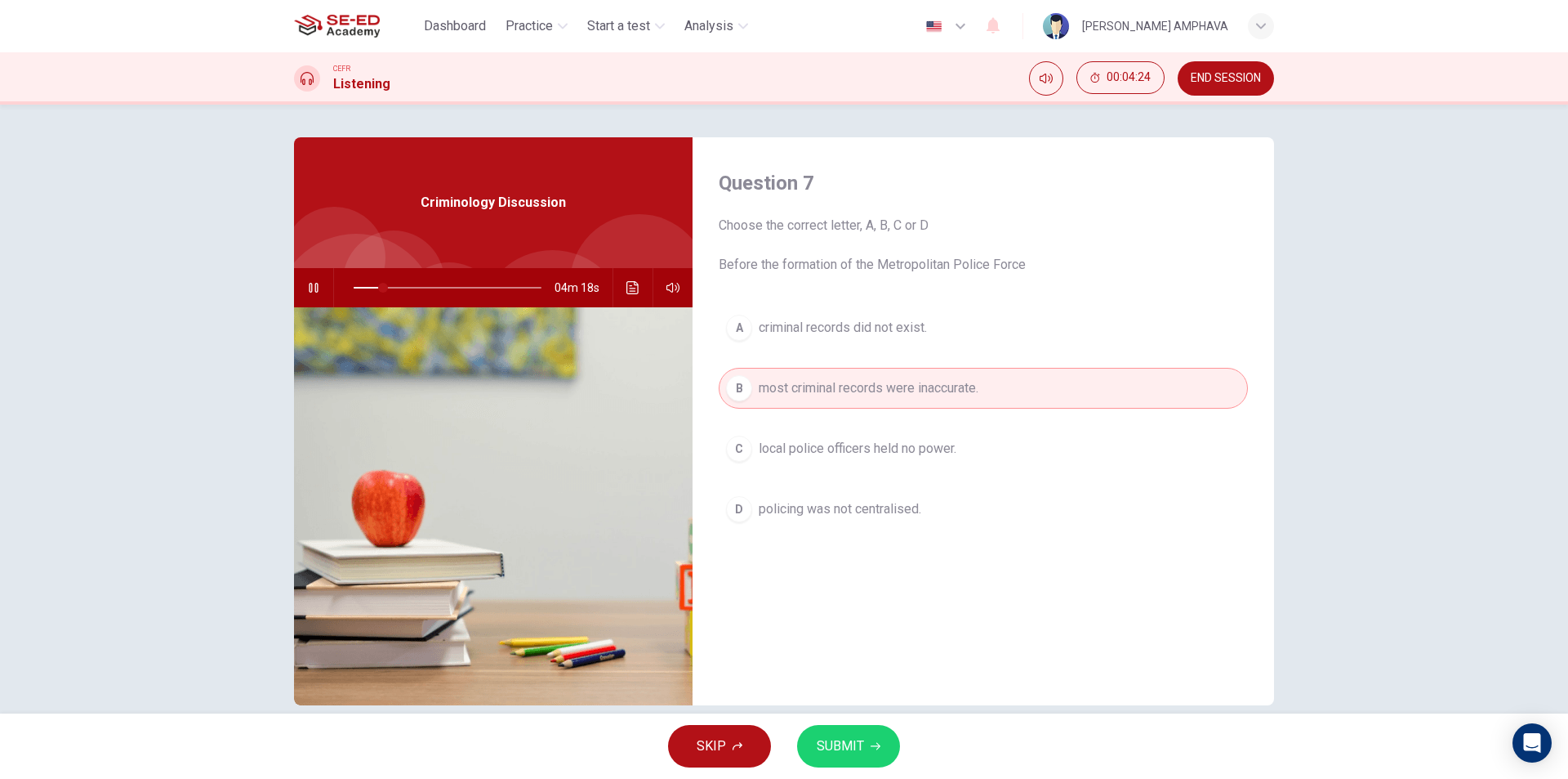
click at [852, 455] on span "local police officers held no power." at bounding box center [858, 449] width 198 height 20
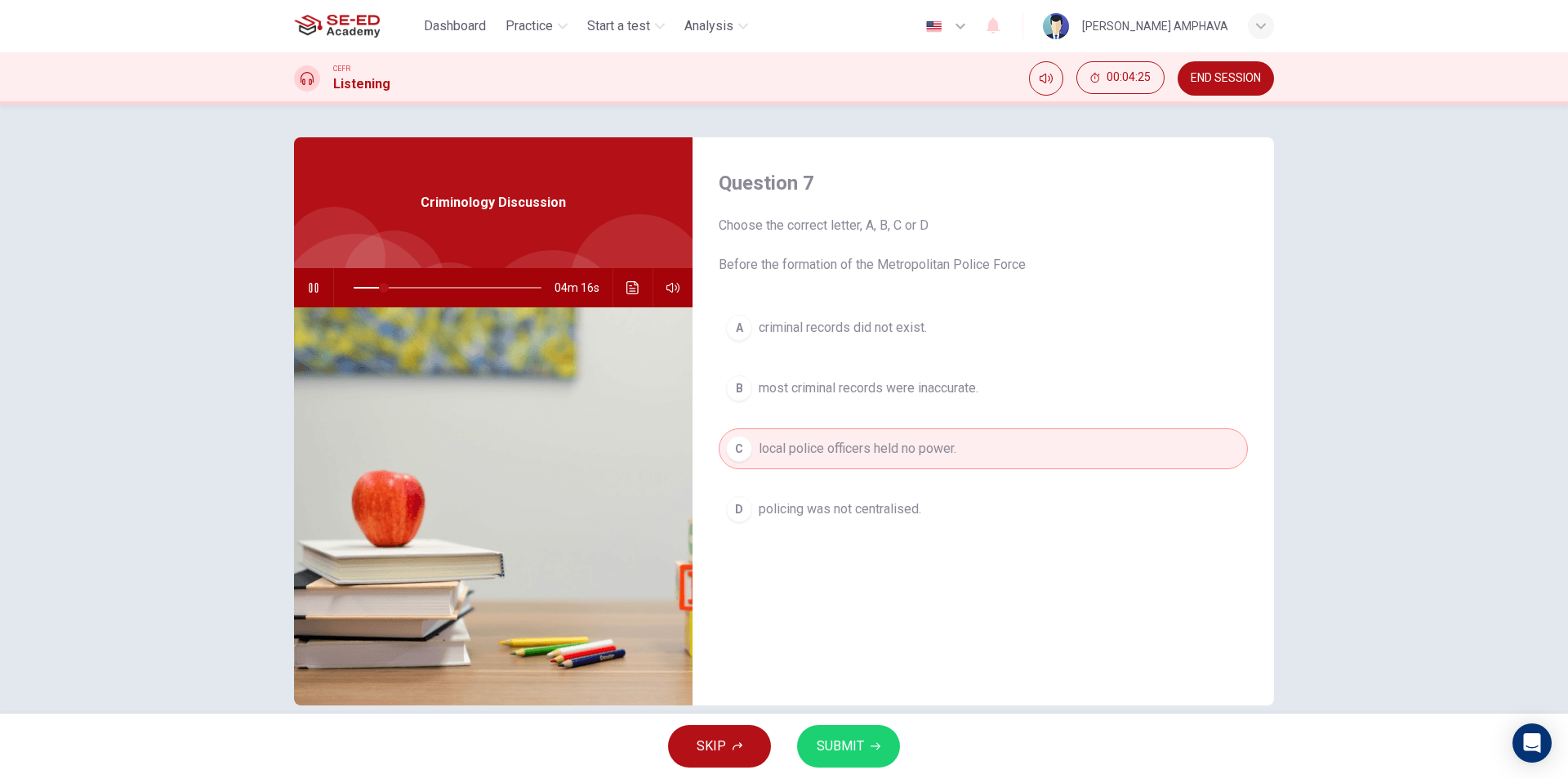
click at [883, 504] on span "policing was not centralised." at bounding box center [840, 509] width 163 height 20
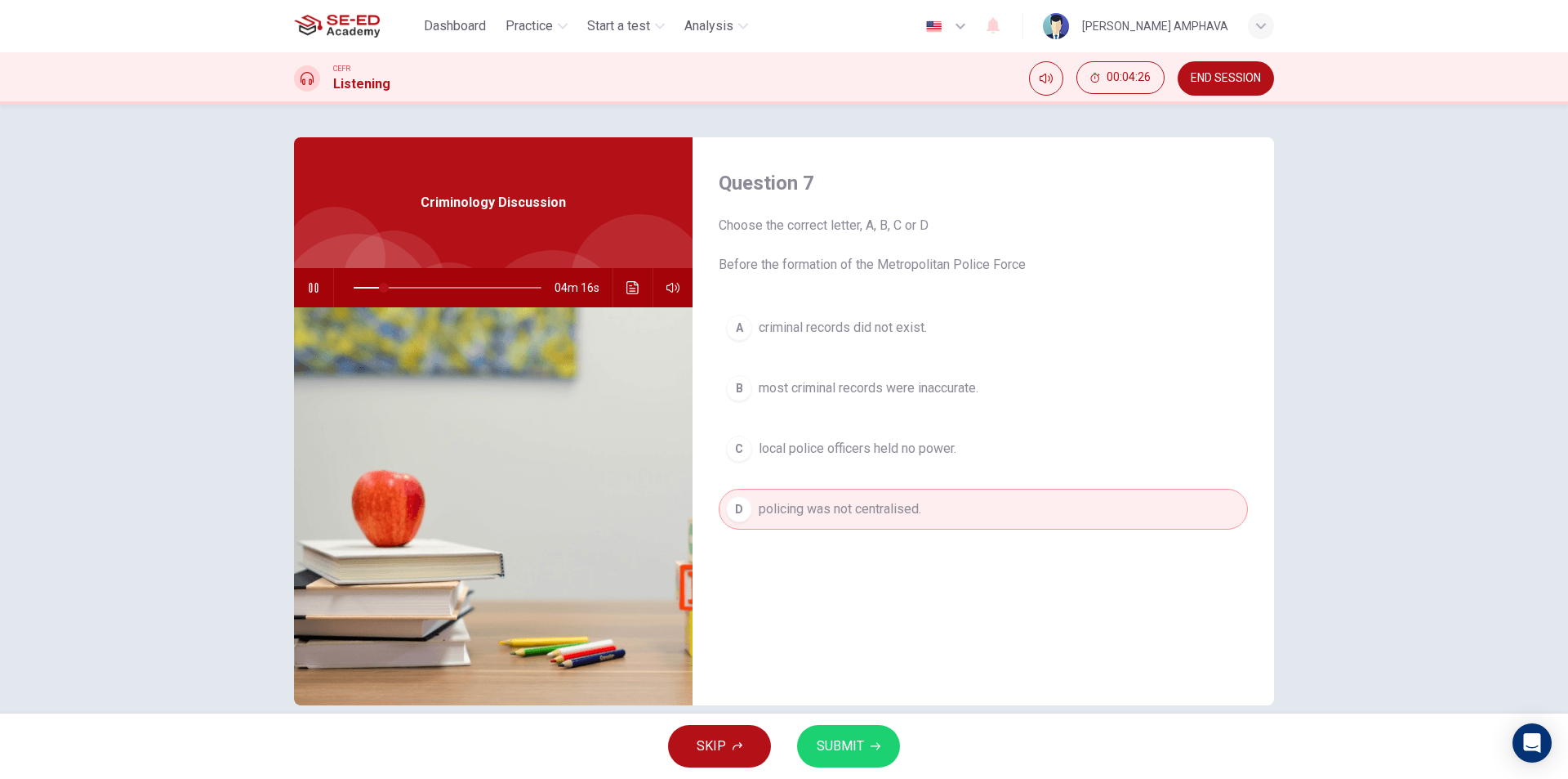
click at [888, 374] on button "B most criminal records were inaccurate." at bounding box center [983, 388] width 529 height 41
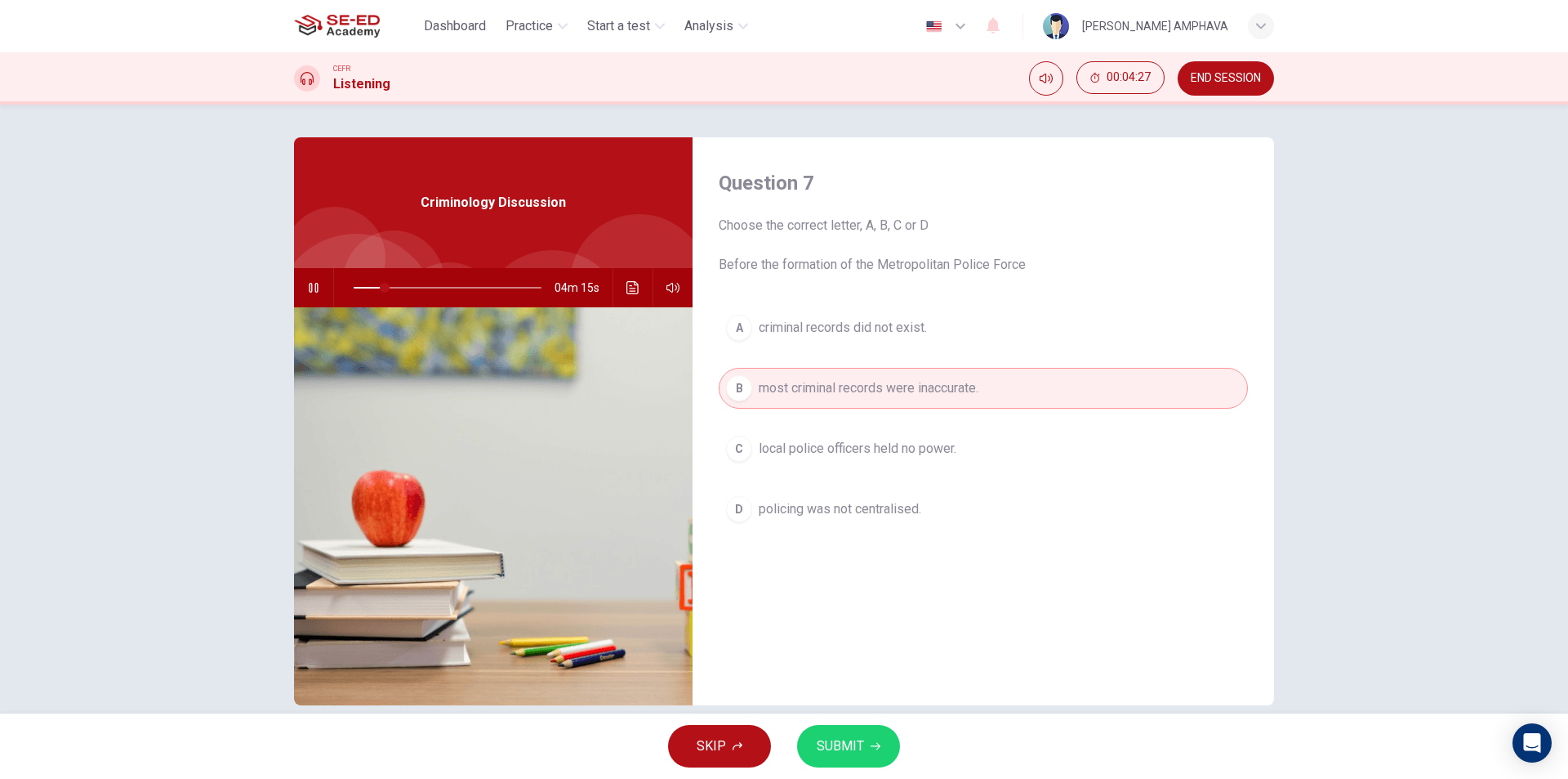
click at [844, 726] on button "SUBMIT" at bounding box center [848, 746] width 103 height 43
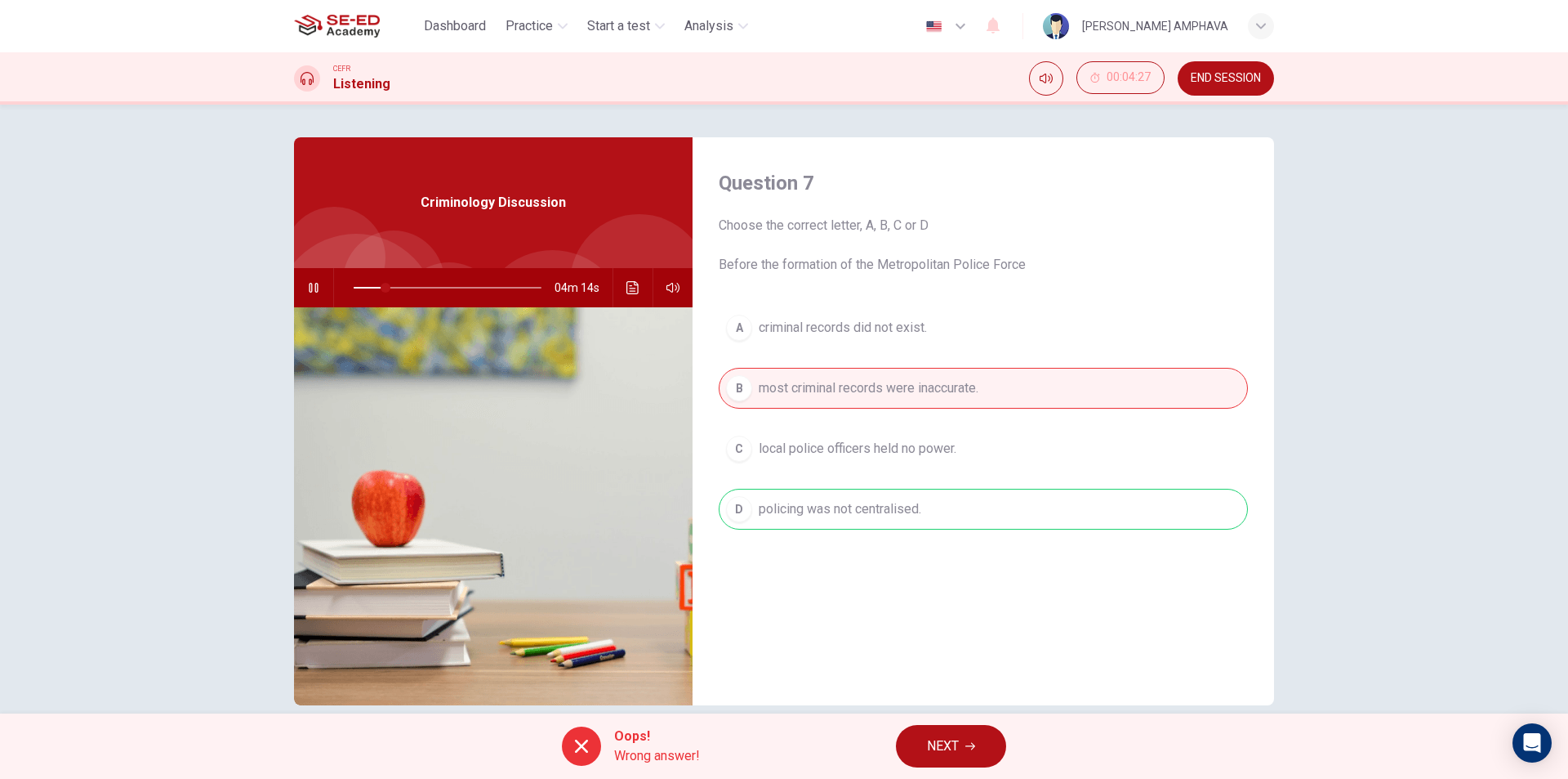
click at [984, 746] on button "NEXT" at bounding box center [951, 746] width 110 height 43
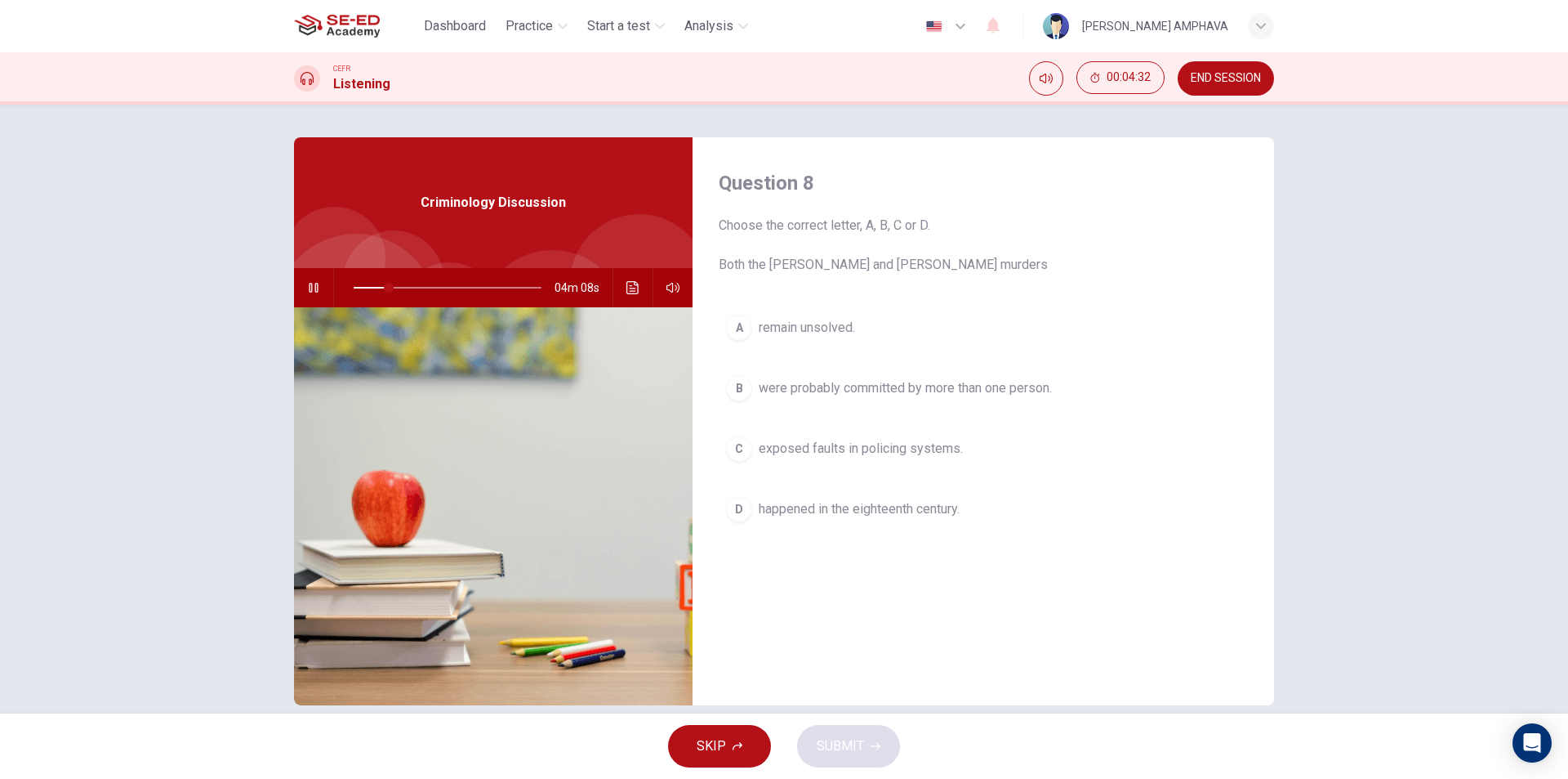
drag, startPoint x: 815, startPoint y: 339, endPoint x: 800, endPoint y: 346, distance: 16.6
click at [815, 338] on button "A remain unsolved." at bounding box center [983, 328] width 529 height 41
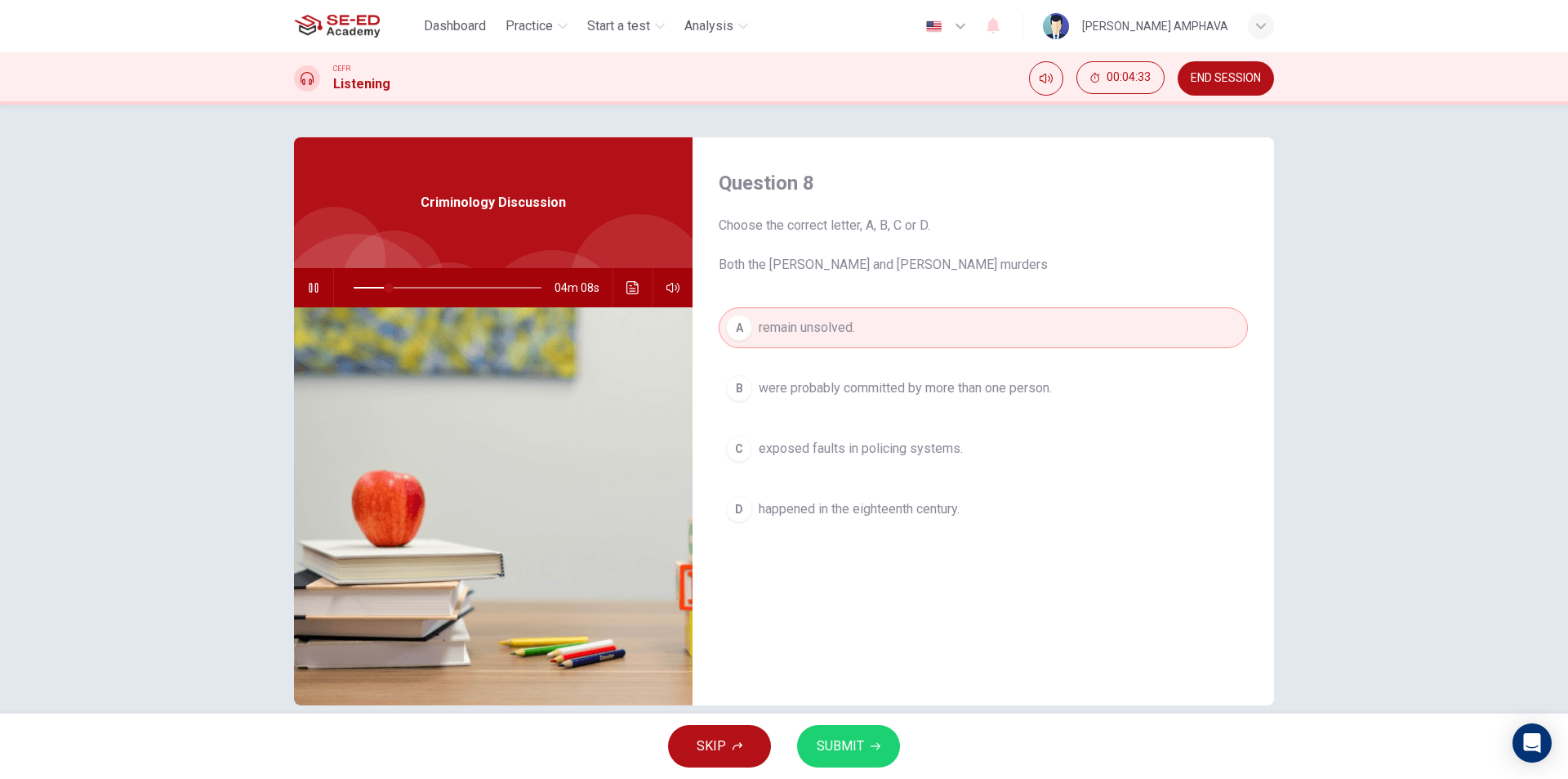
click at [859, 737] on span "SUBMIT" at bounding box center [841, 746] width 48 height 23
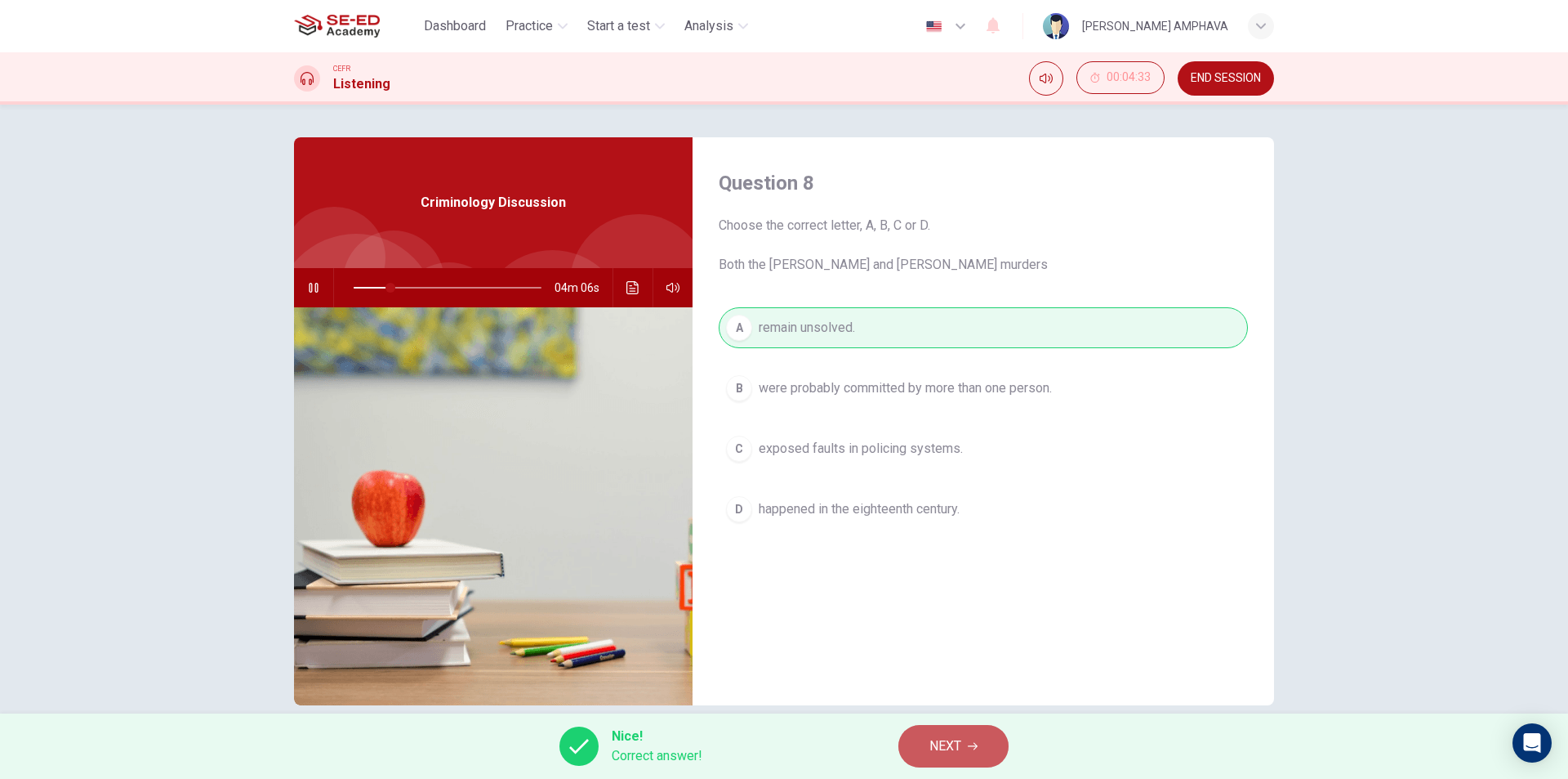
click at [976, 753] on button "NEXT" at bounding box center [954, 746] width 110 height 43
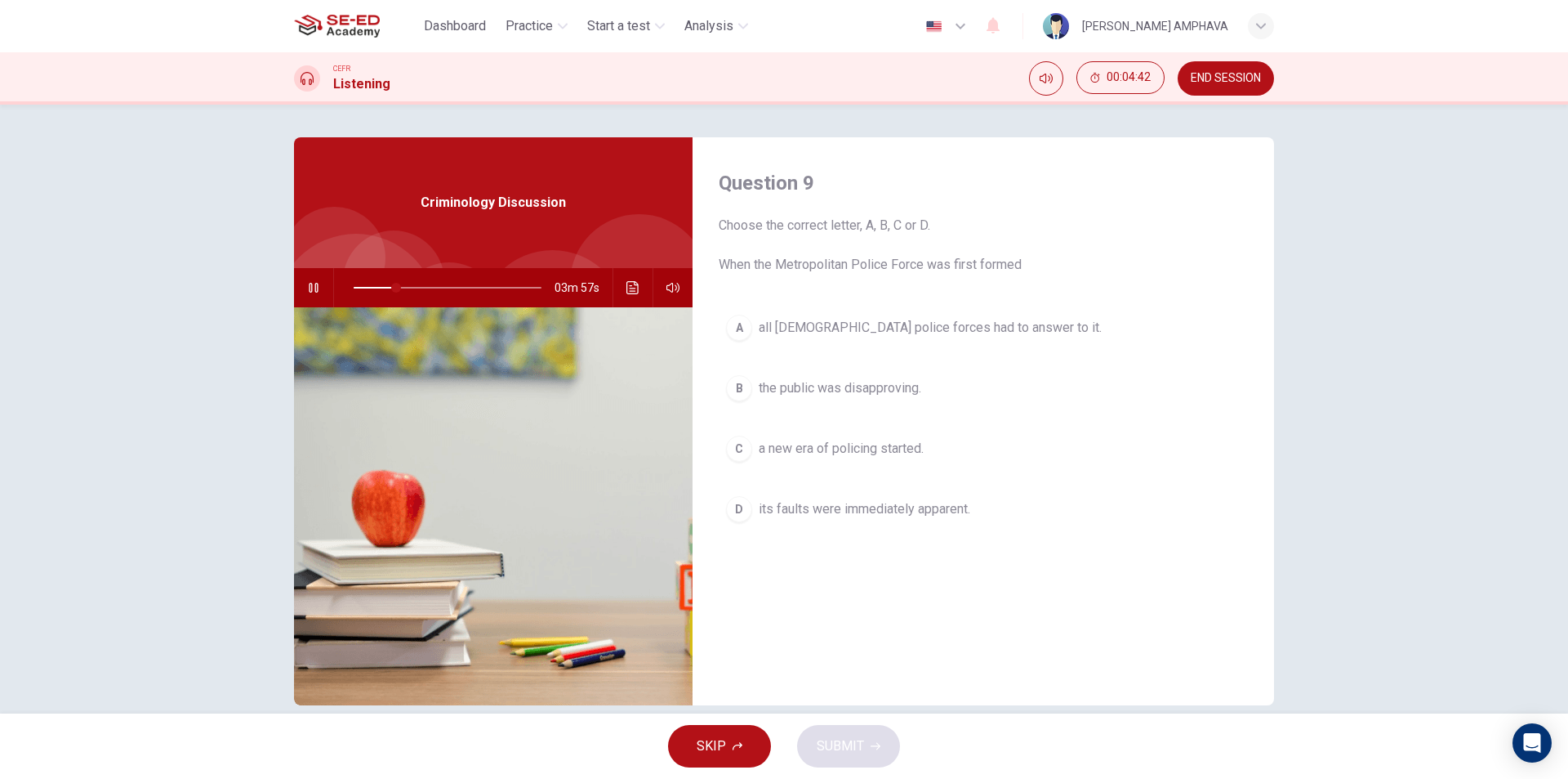
click at [843, 388] on span "the public was disapproving." at bounding box center [840, 388] width 163 height 20
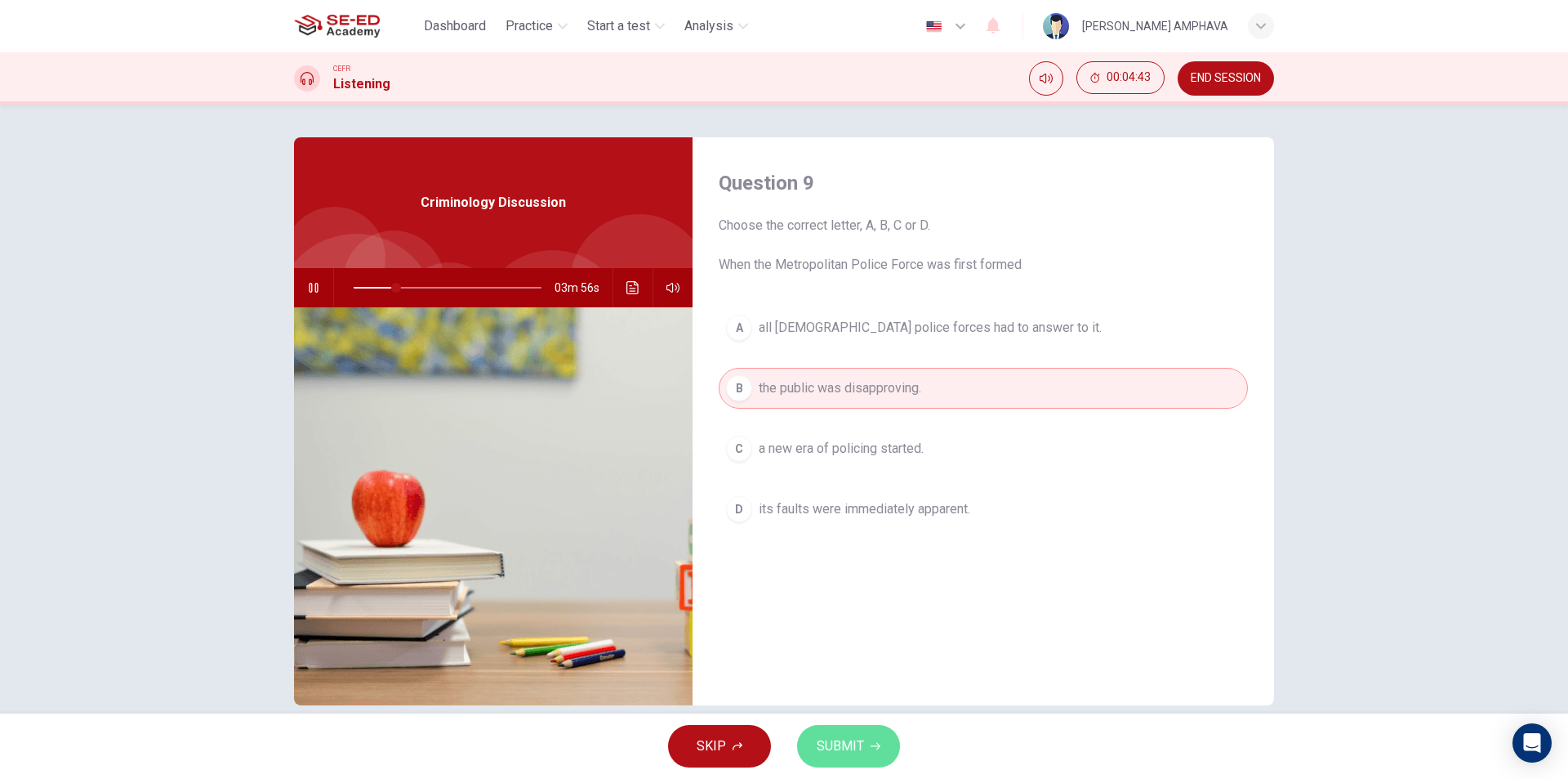
drag, startPoint x: 840, startPoint y: 759, endPoint x: 896, endPoint y: 696, distance: 84.3
click at [840, 760] on button "SUBMIT" at bounding box center [848, 746] width 103 height 43
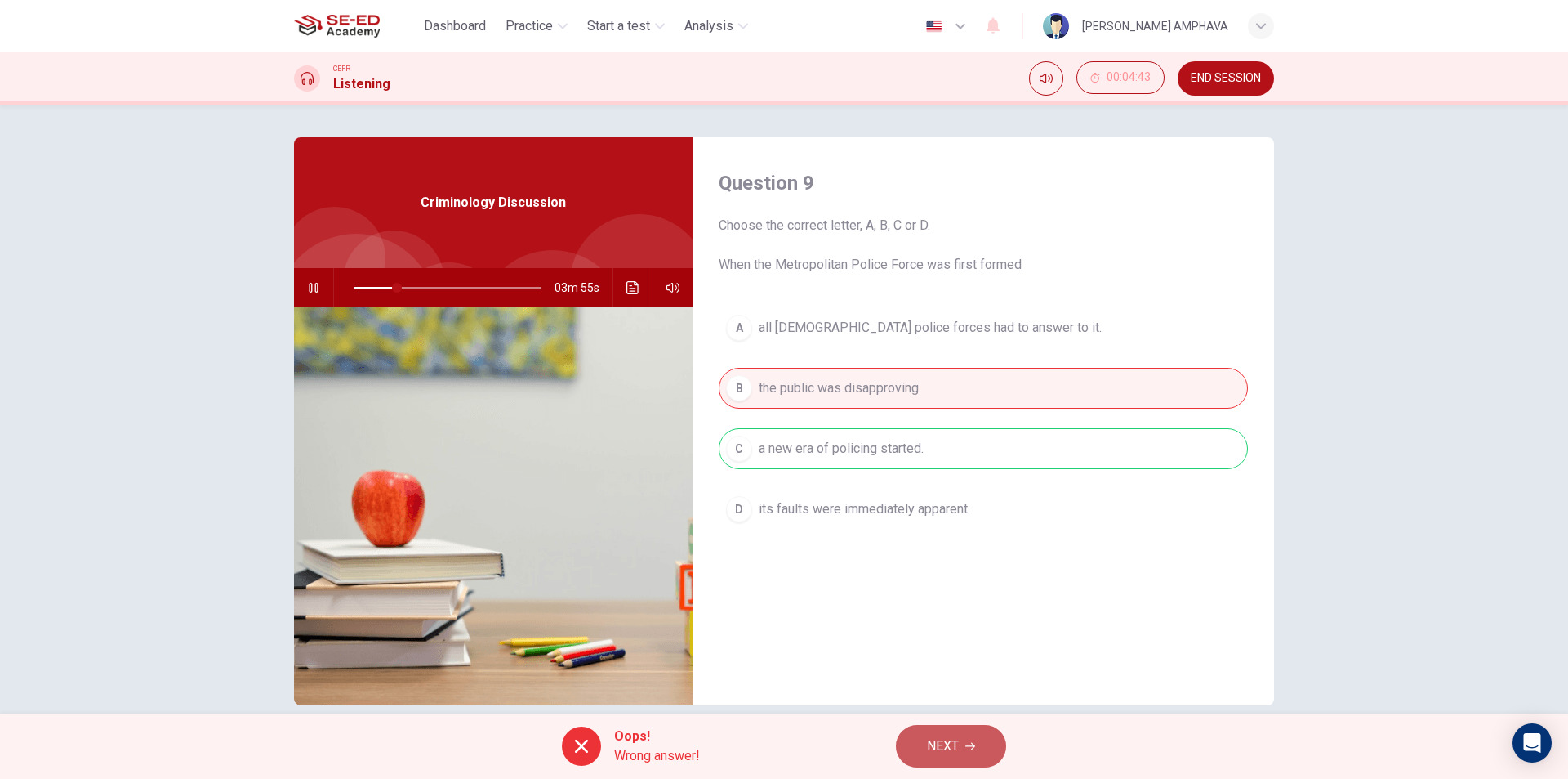
click at [973, 746] on icon "button" at bounding box center [970, 746] width 10 height 10
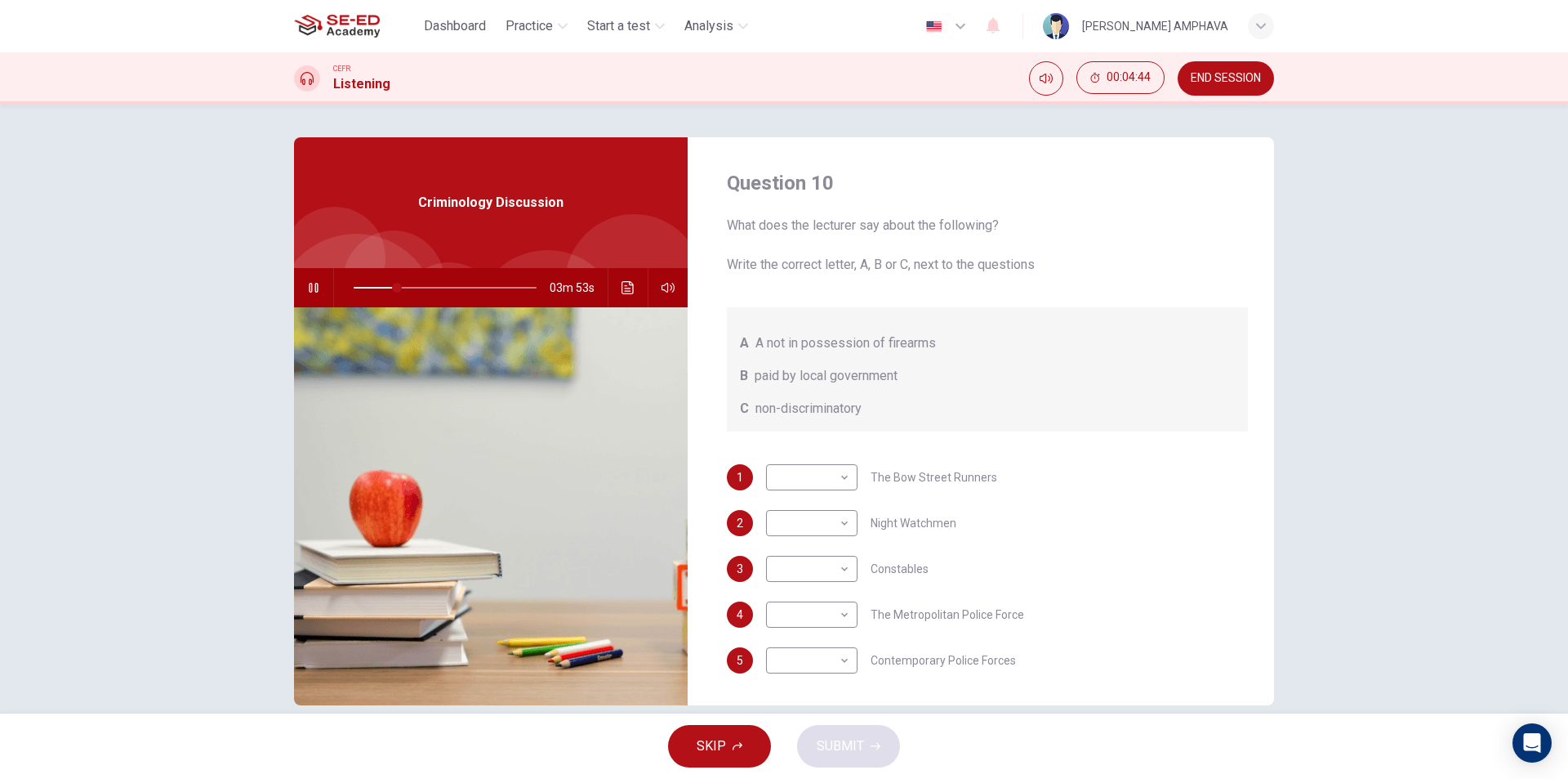
scroll to position [1, 0]
click at [844, 481] on body "This site uses cookies, as explained in our Privacy Policy . If you agree to th…" at bounding box center [784, 390] width 1568 height 779
click at [801, 524] on li "B" at bounding box center [808, 528] width 91 height 26
type input "24"
type input "B"
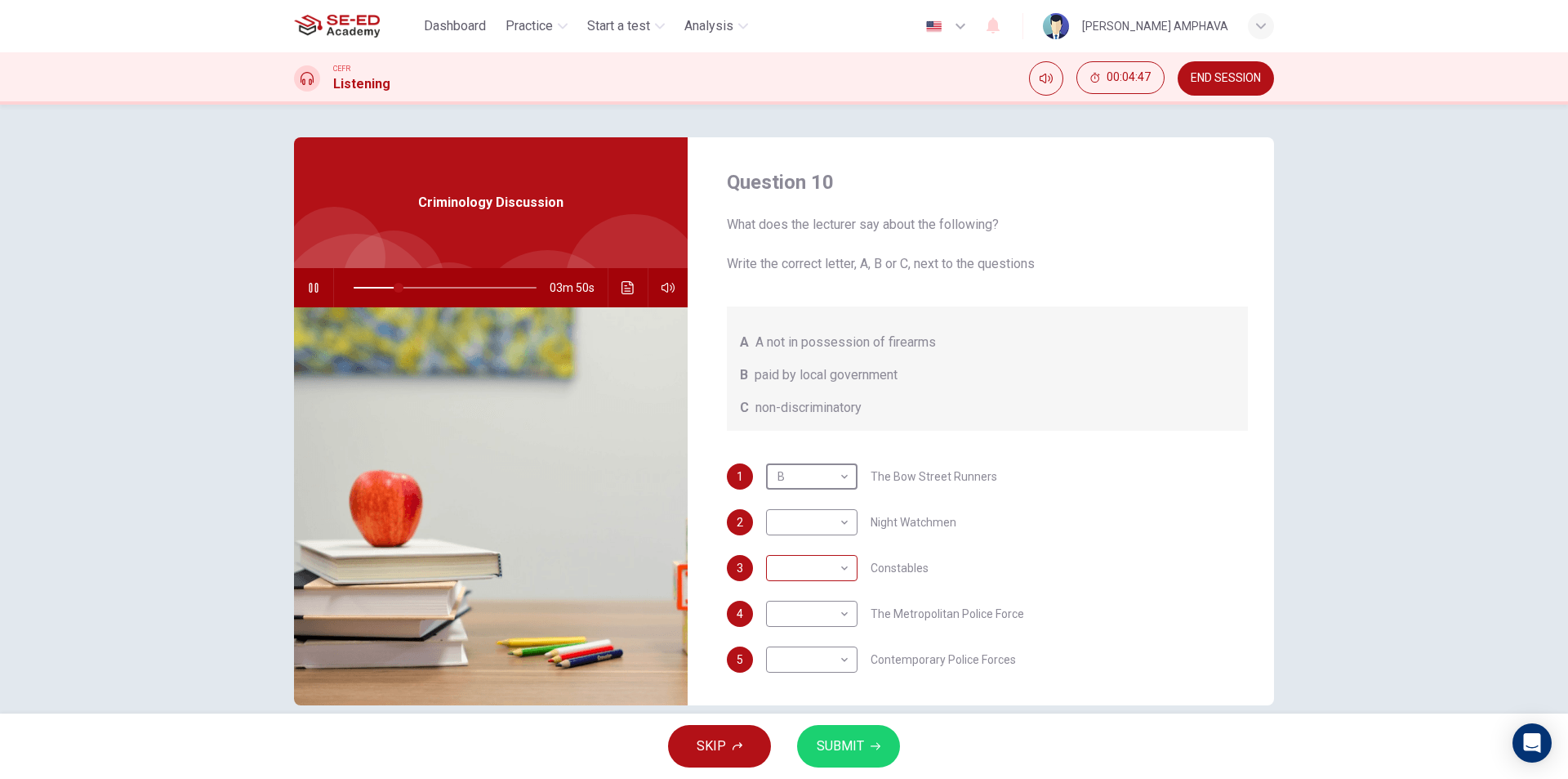
click at [808, 545] on body "This site uses cookies, as explained in our Privacy Policy . If you agree to th…" at bounding box center [784, 390] width 1568 height 779
click at [798, 602] on li "A" at bounding box center [808, 593] width 91 height 26
type input "25"
type input "A"
click at [816, 497] on body "This site uses cookies, as explained in our Privacy Policy . If you agree to th…" at bounding box center [784, 390] width 1568 height 779
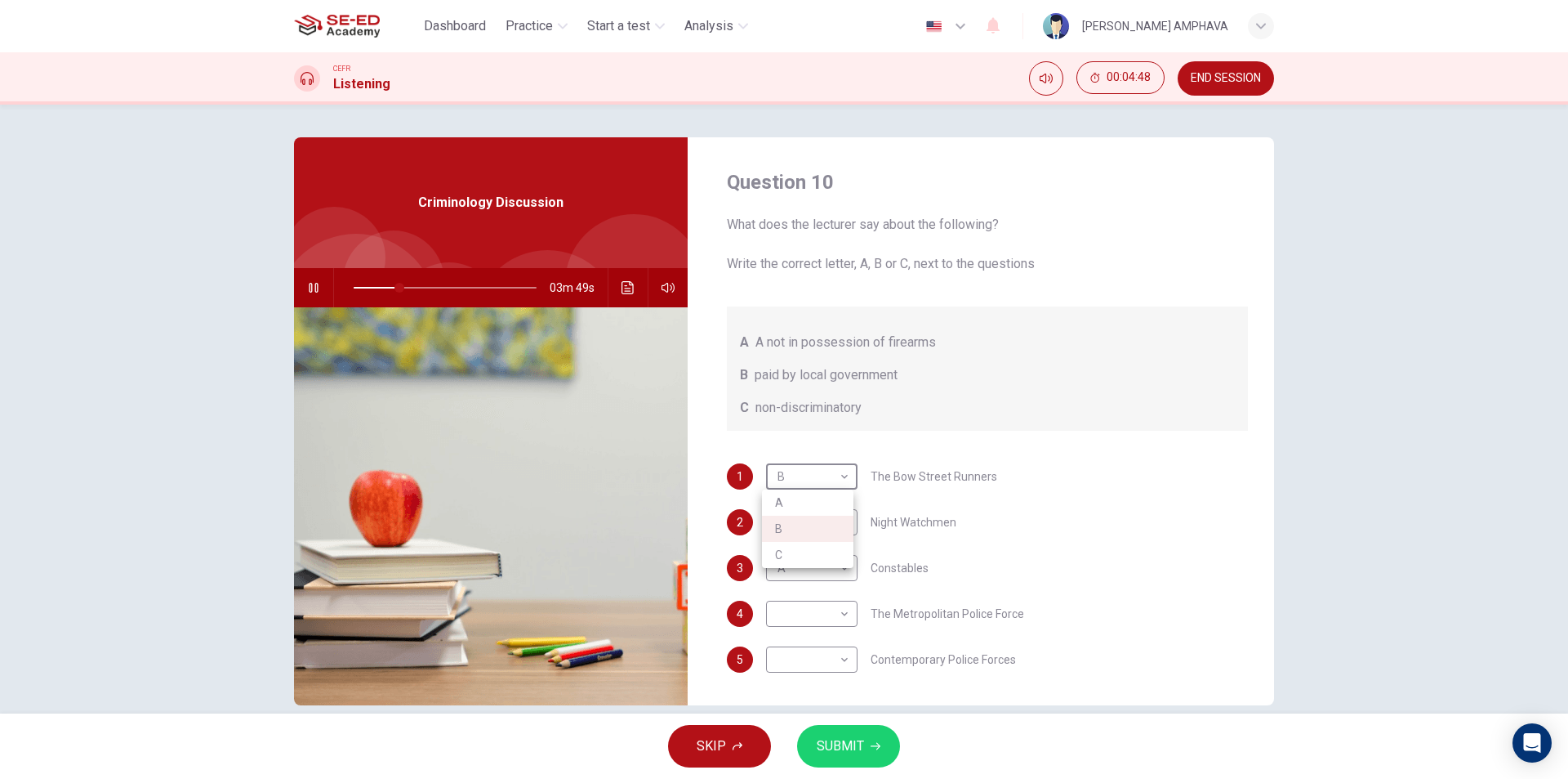
click at [816, 509] on li "A" at bounding box center [808, 502] width 91 height 26
type input "25"
type input "A"
click at [791, 468] on body "This site uses cookies, as explained in our Privacy Policy . If you agree to th…" at bounding box center [784, 390] width 1568 height 779
click at [799, 516] on li "B" at bounding box center [808, 528] width 91 height 26
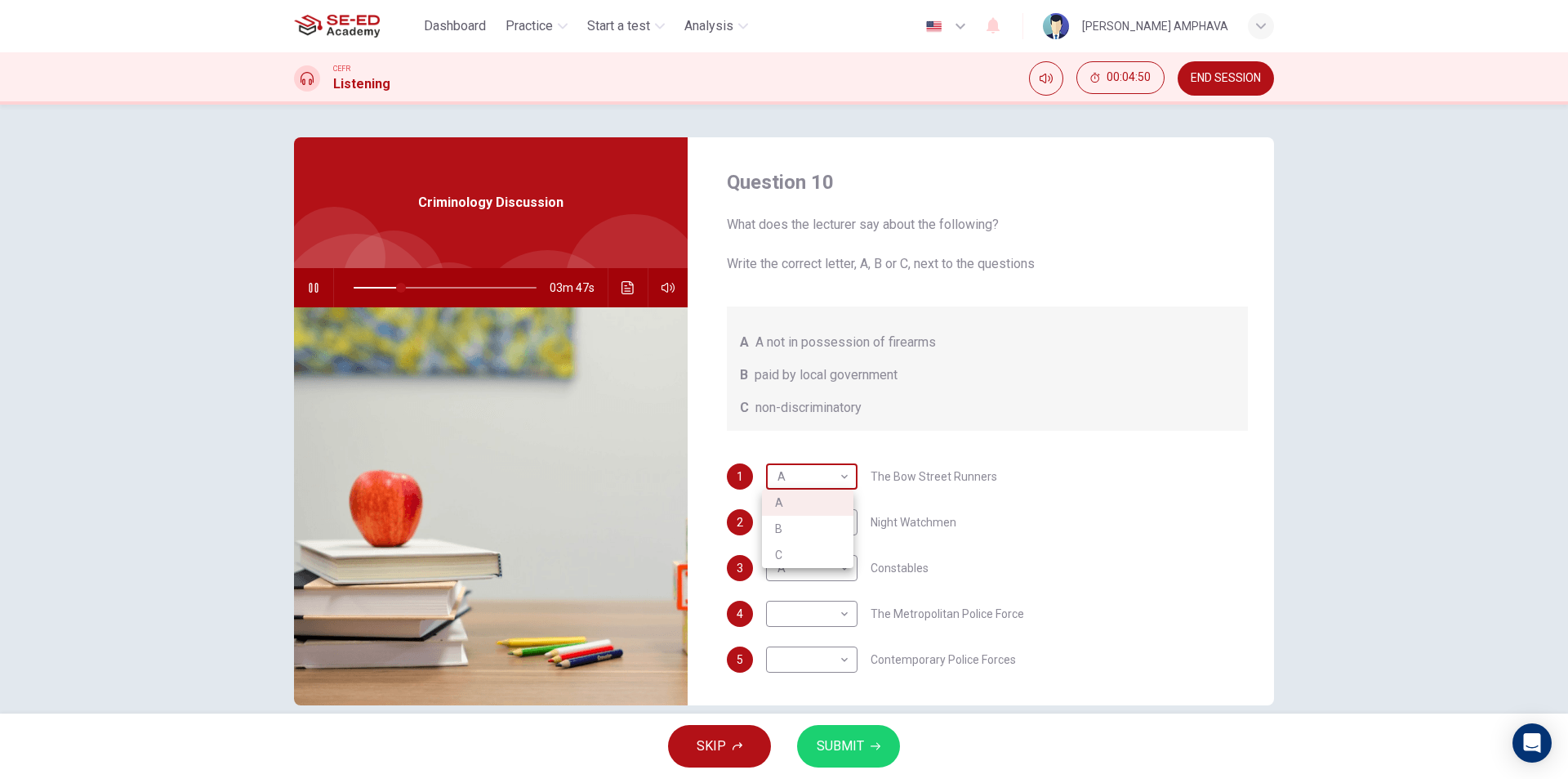
type input "26"
type input "B"
click at [790, 512] on body "This site uses cookies, as explained in our Privacy Policy . If you agree to th…" at bounding box center [784, 390] width 1568 height 779
click at [796, 599] on li "C" at bounding box center [808, 600] width 91 height 26
type input "26"
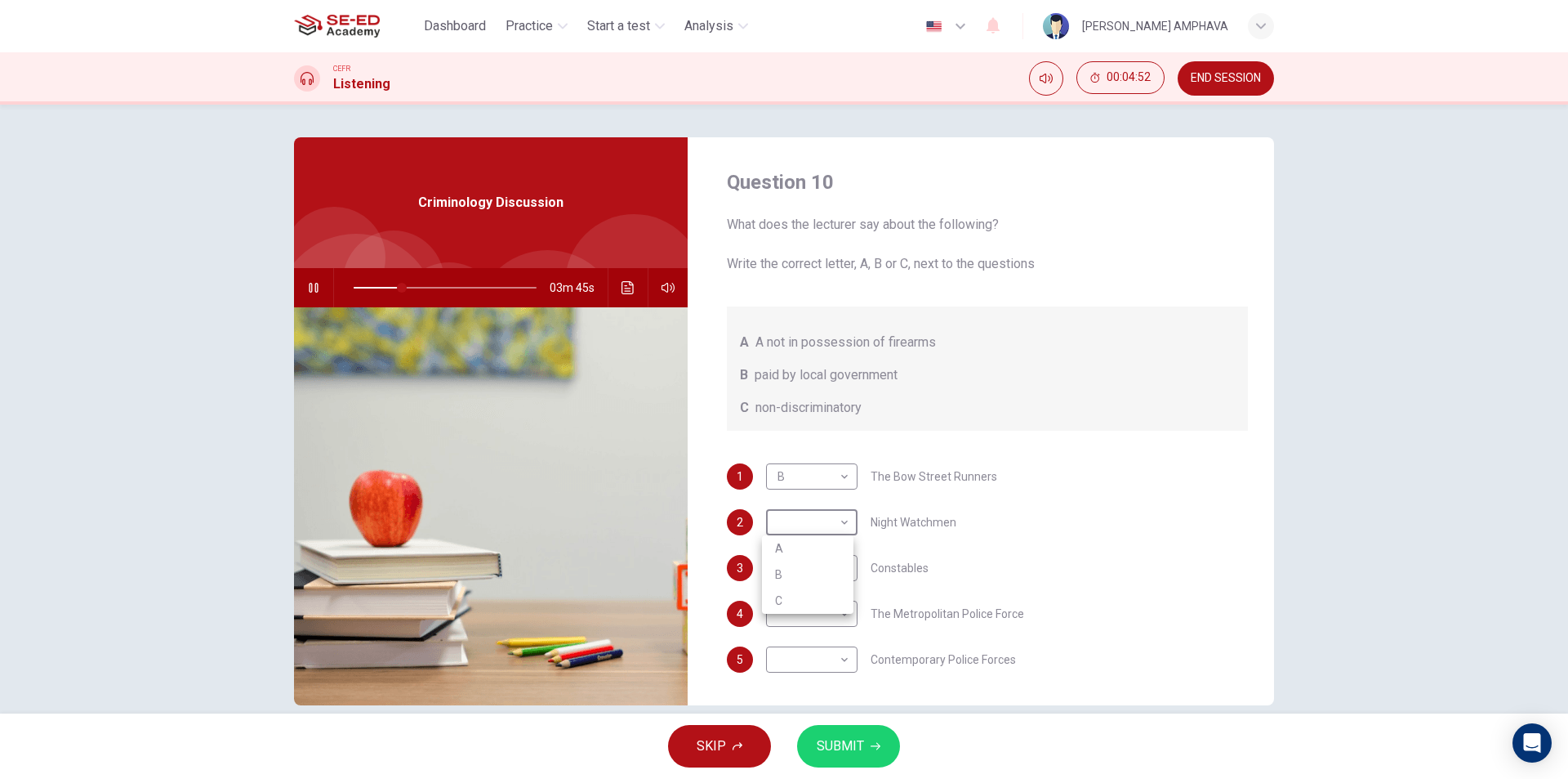
type input "C"
click at [793, 619] on body "This site uses cookies, as explained in our Privacy Policy . If you agree to th…" at bounding box center [784, 390] width 1568 height 779
click at [791, 600] on div at bounding box center [784, 390] width 1568 height 779
click at [783, 632] on body "This site uses cookies, as explained in our Privacy Policy . If you agree to th…" at bounding box center [784, 390] width 1568 height 779
click at [784, 644] on li "A" at bounding box center [808, 639] width 91 height 26
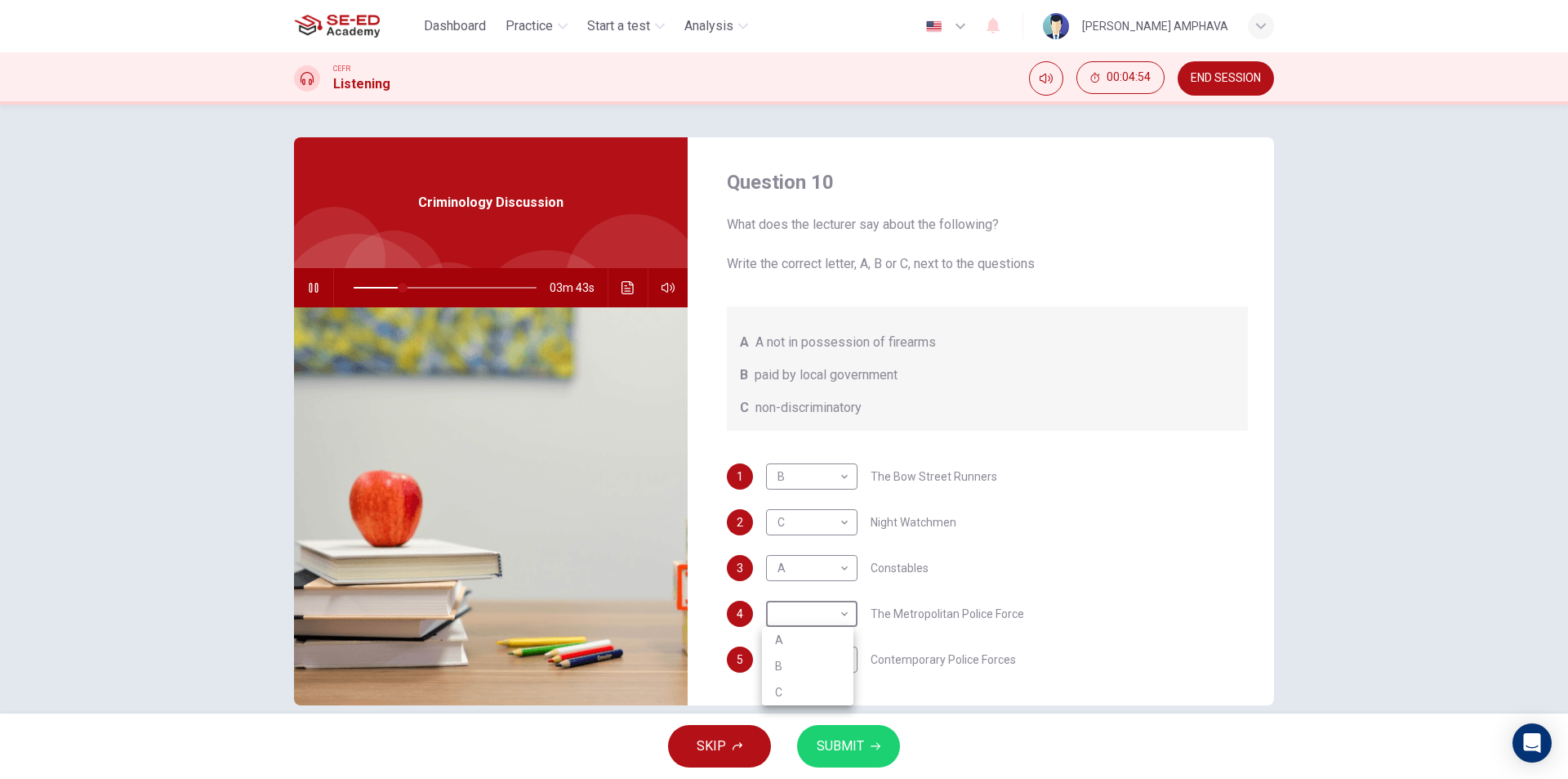
type input "27"
type input "A"
click at [781, 675] on body "This site uses cookies, as explained in our Privacy Policy . If you agree to th…" at bounding box center [784, 390] width 1568 height 779
click at [775, 705] on li "B" at bounding box center [808, 711] width 91 height 26
type input "27"
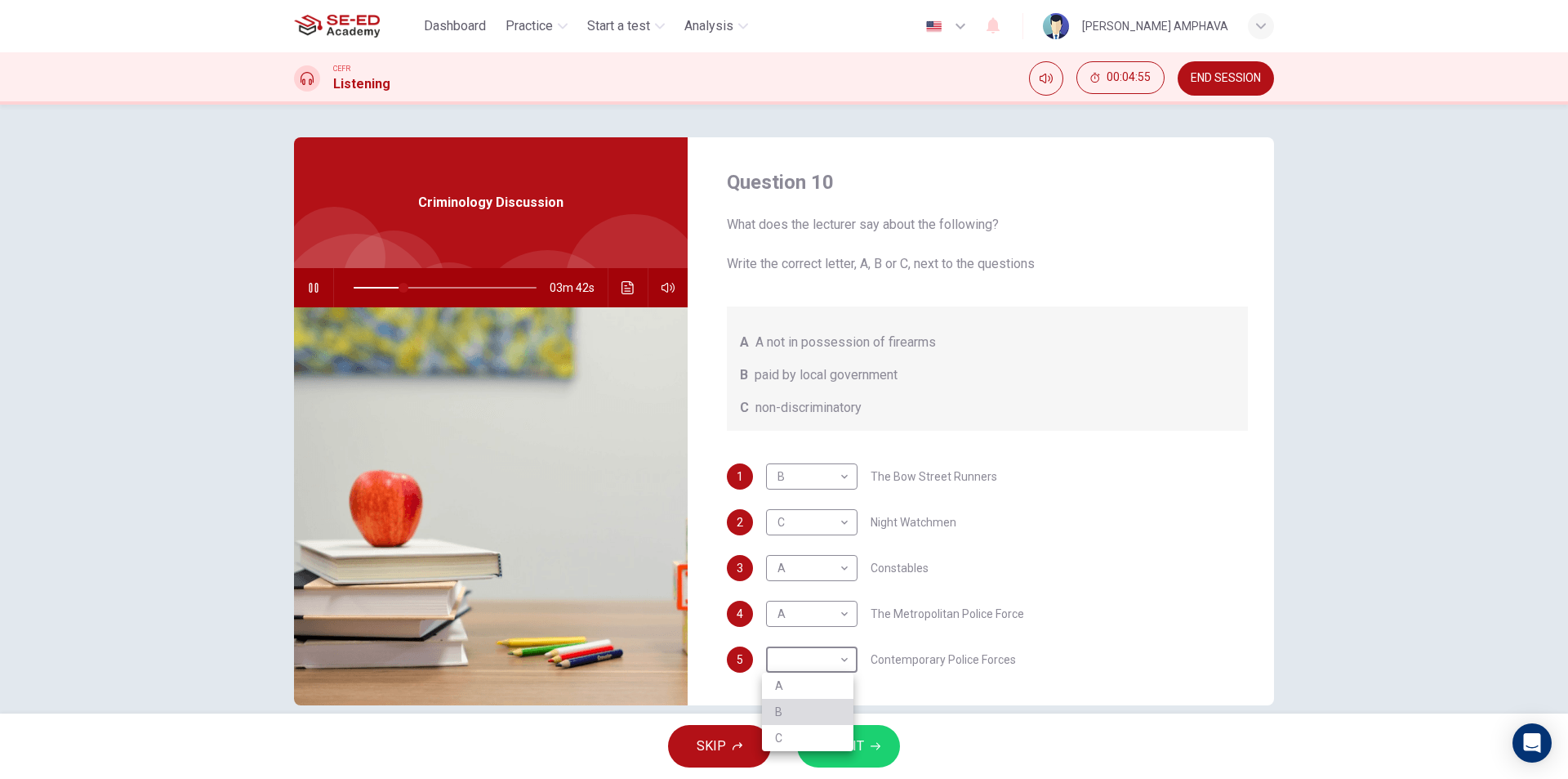
type input "B"
click at [824, 742] on span "SUBMIT" at bounding box center [841, 746] width 48 height 23
type input "28"
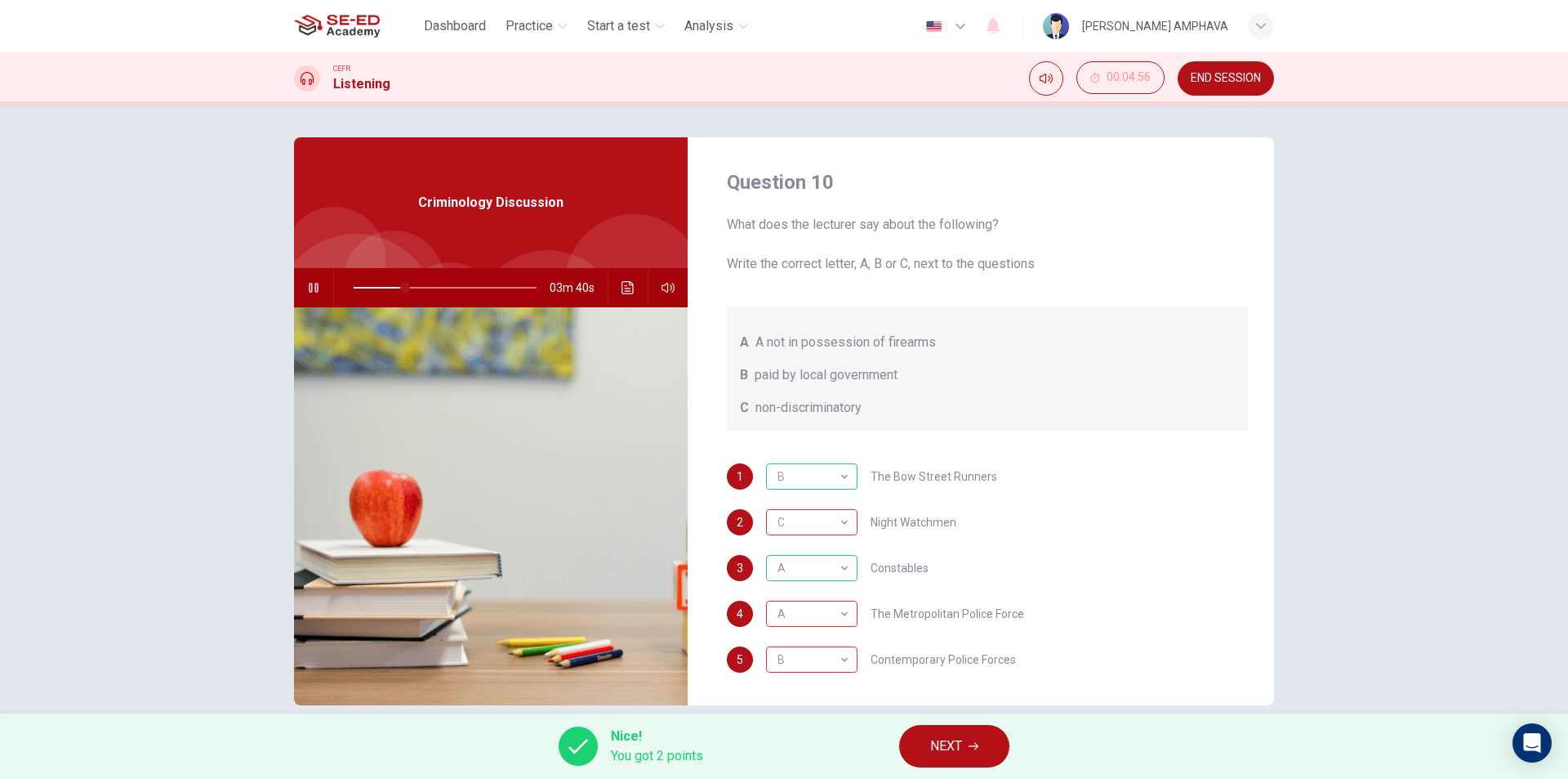
click at [942, 736] on span "NEXT" at bounding box center [945, 746] width 31 height 23
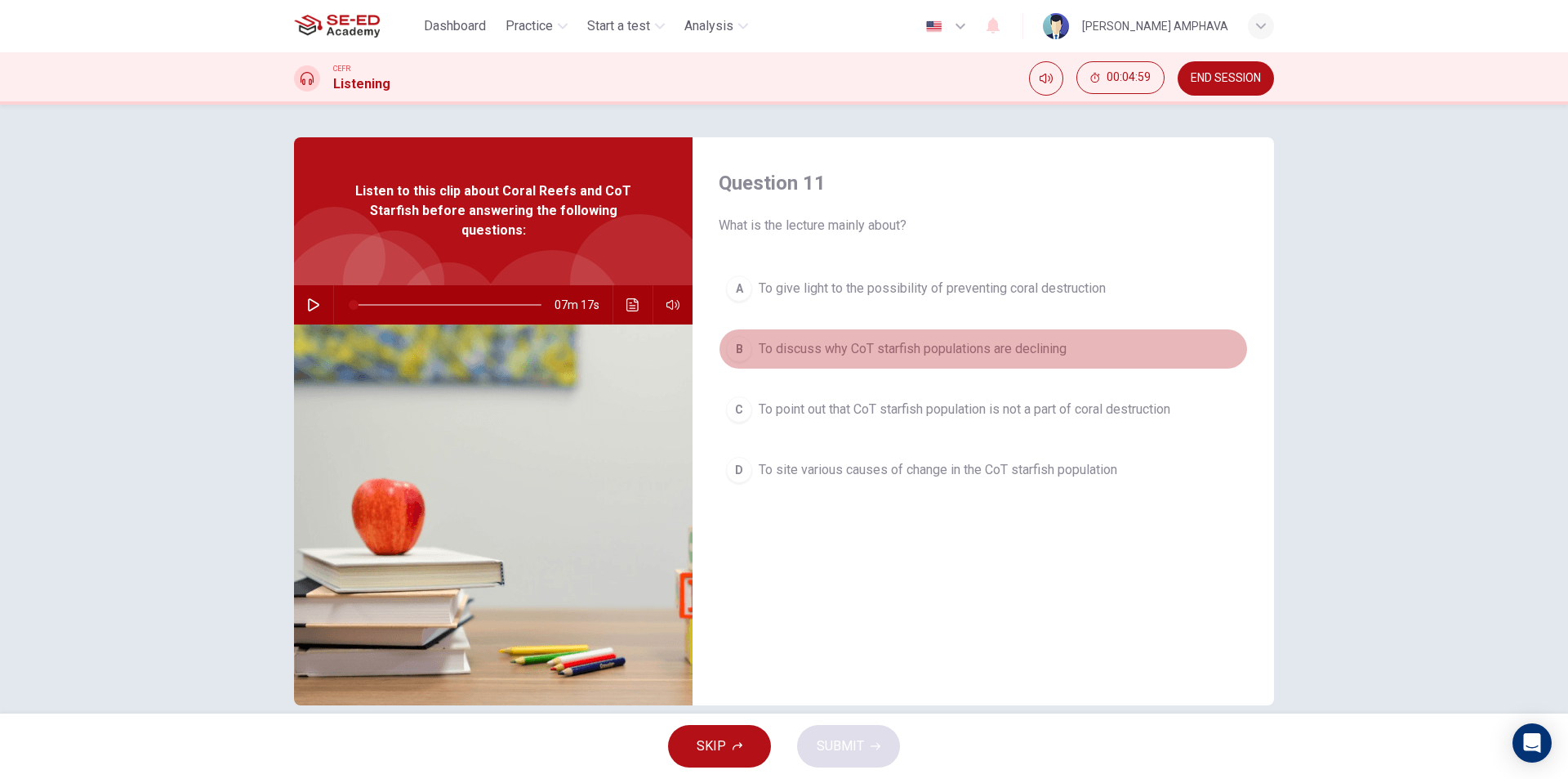
click at [912, 349] on span "To discuss why CoT starfish populations are declining" at bounding box center [912, 349] width 308 height 20
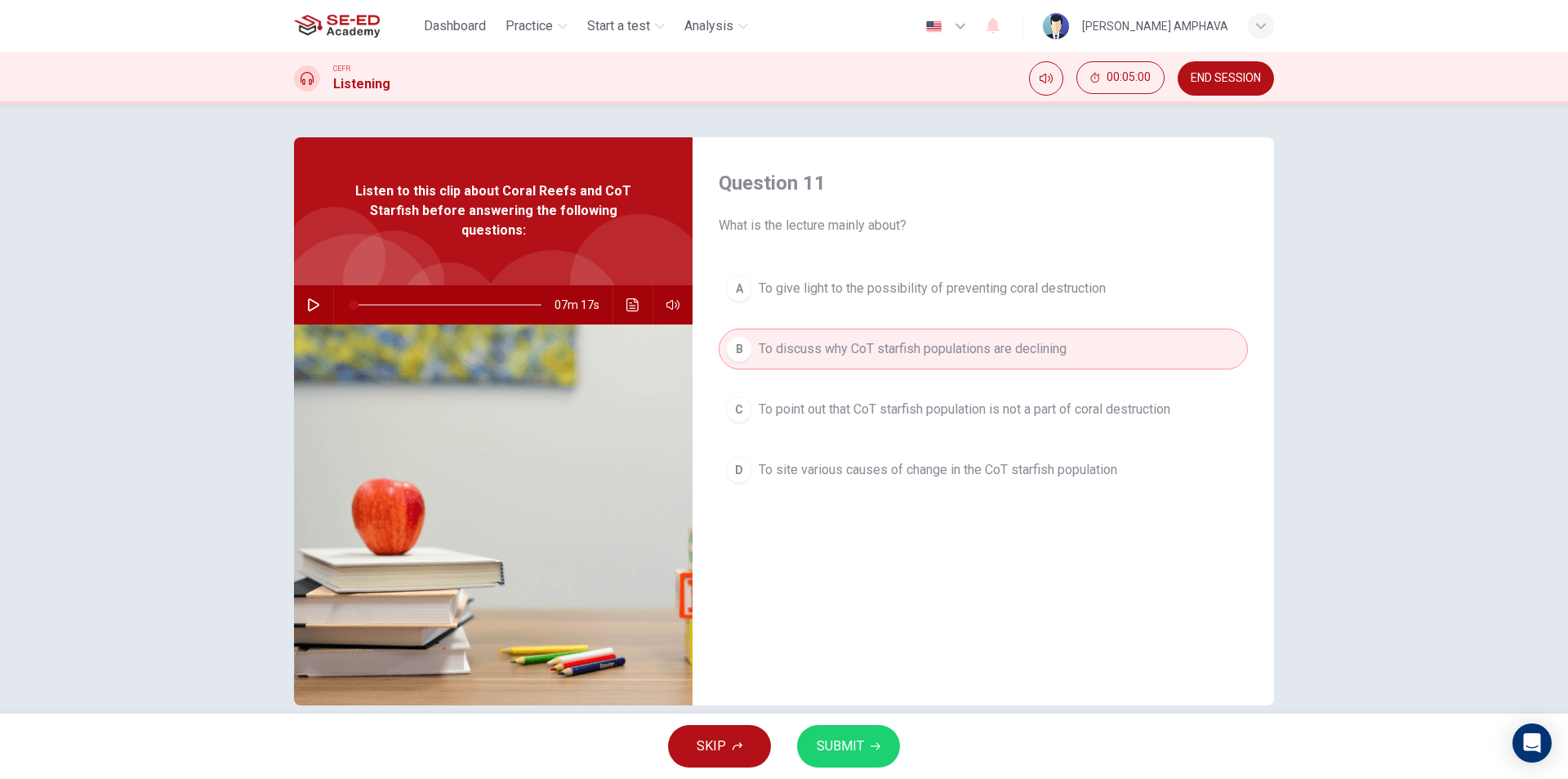
click at [850, 757] on span "SUBMIT" at bounding box center [841, 746] width 48 height 23
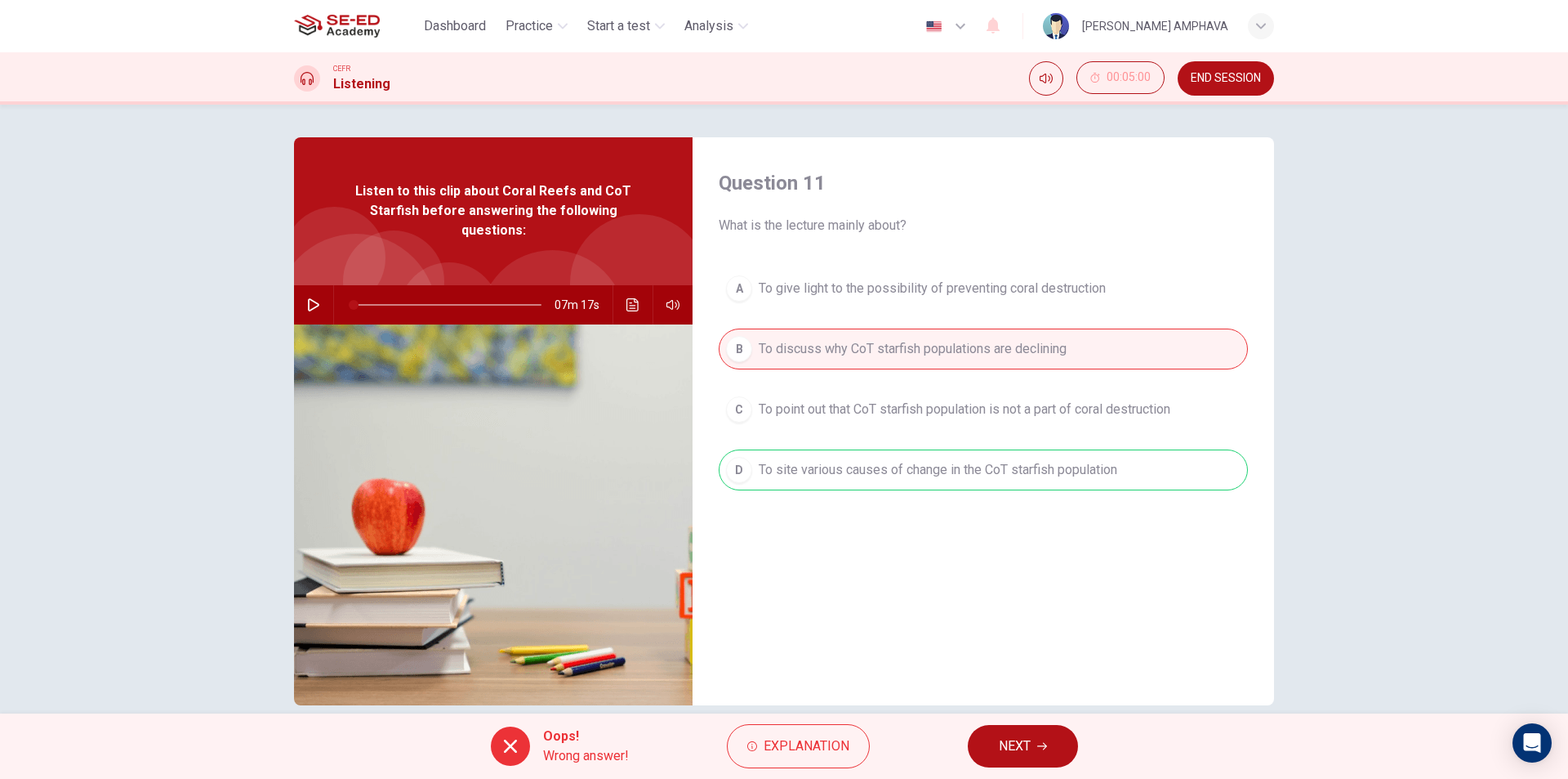
click at [1025, 757] on span "NEXT" at bounding box center [1014, 746] width 31 height 23
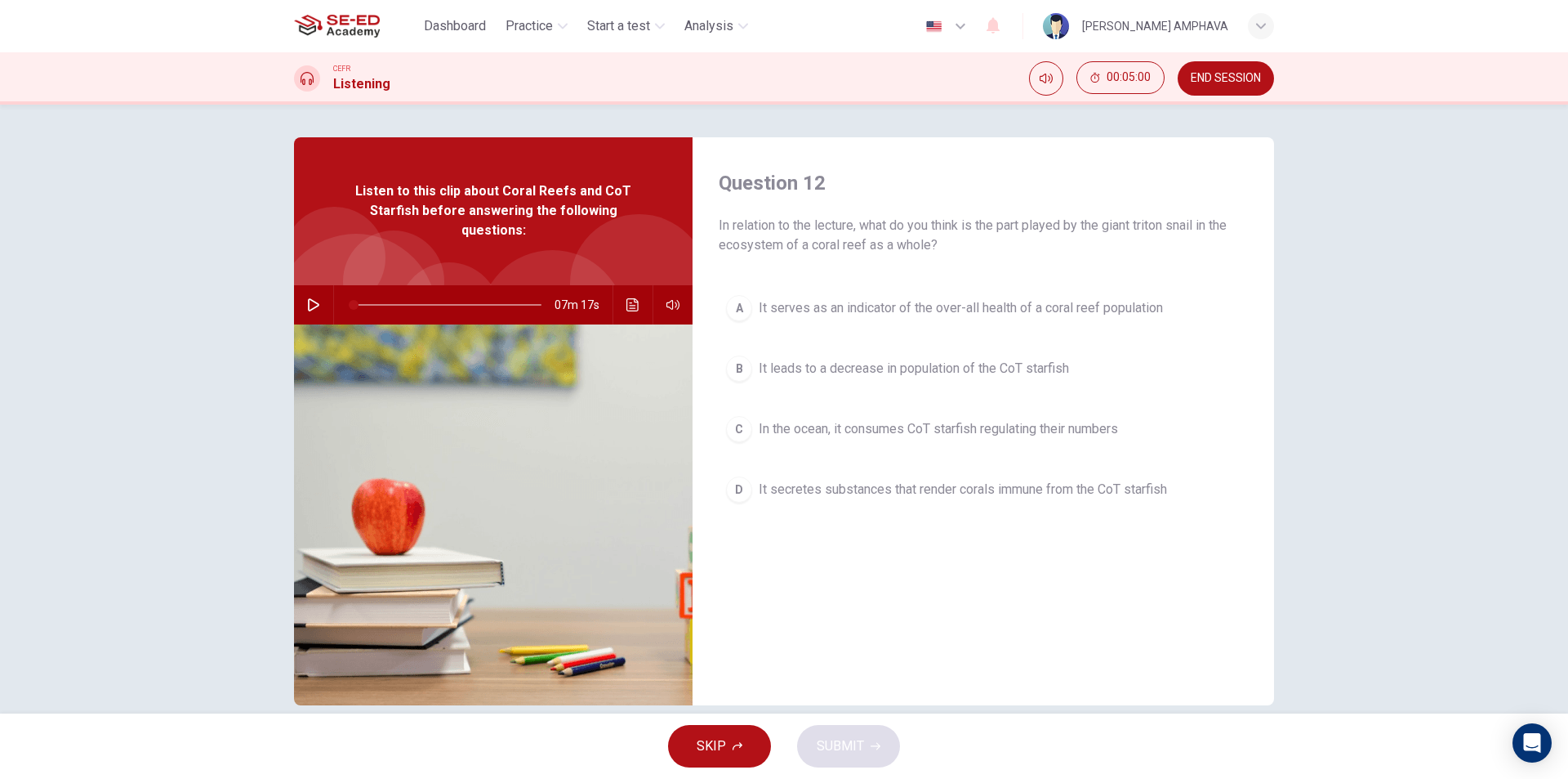
click at [1016, 296] on button "A It serves as an indicator of the over-all health of a coral reef population" at bounding box center [983, 308] width 529 height 41
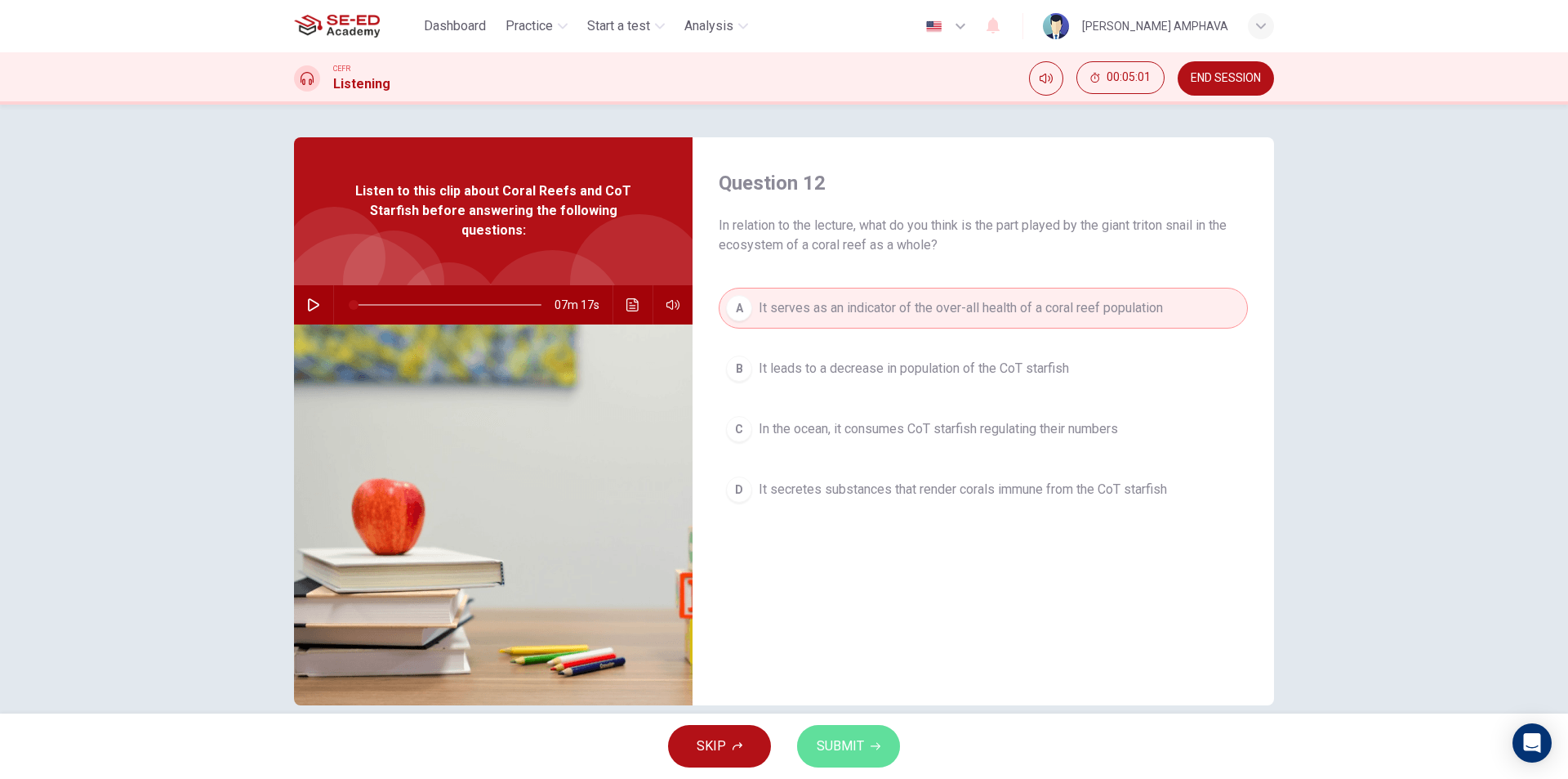
click at [880, 762] on button "SUBMIT" at bounding box center [848, 746] width 103 height 43
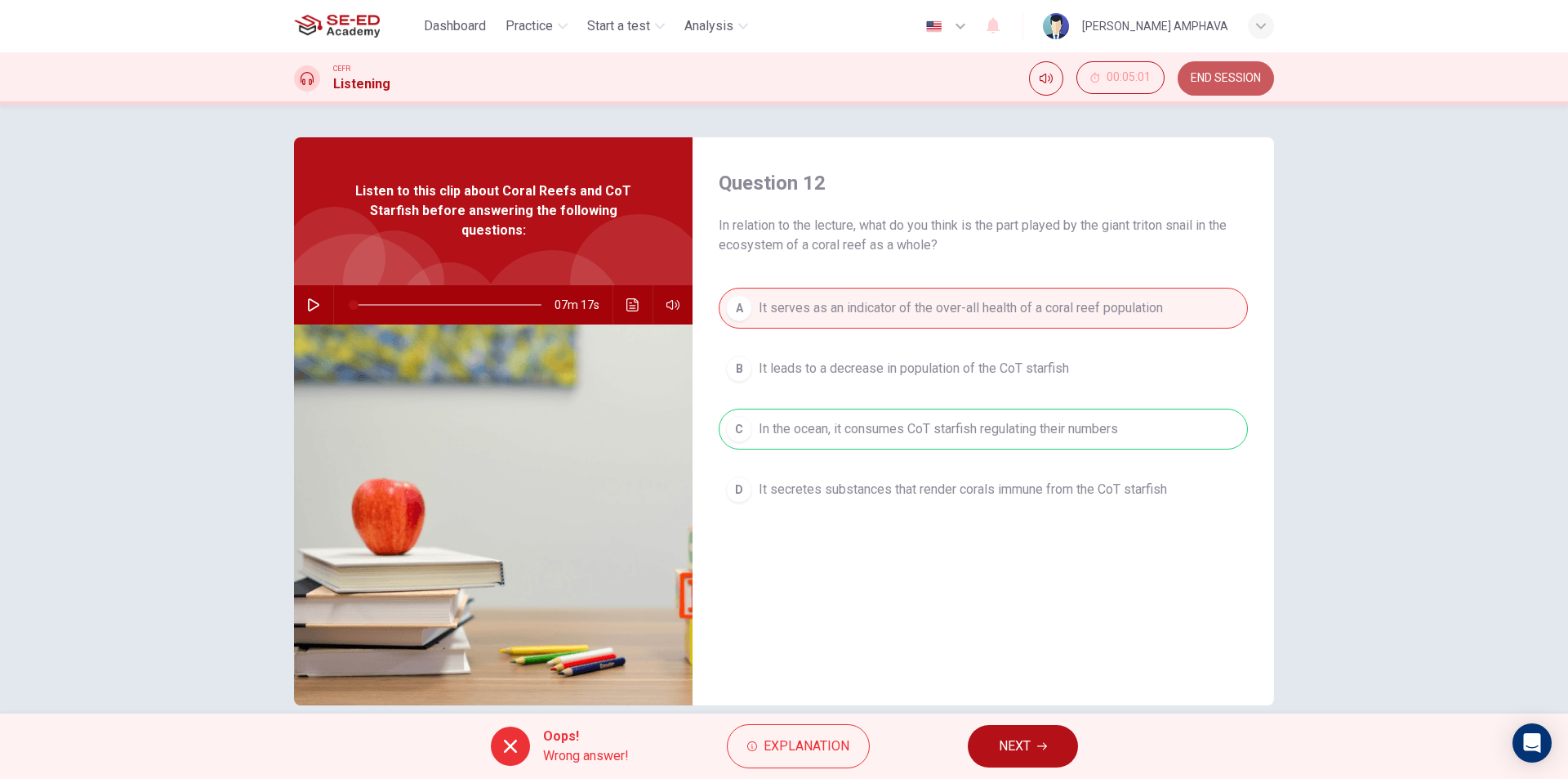
click at [1212, 92] on button "END SESSION" at bounding box center [1225, 78] width 96 height 34
click at [1006, 744] on span "NEXT" at bounding box center [1014, 746] width 31 height 23
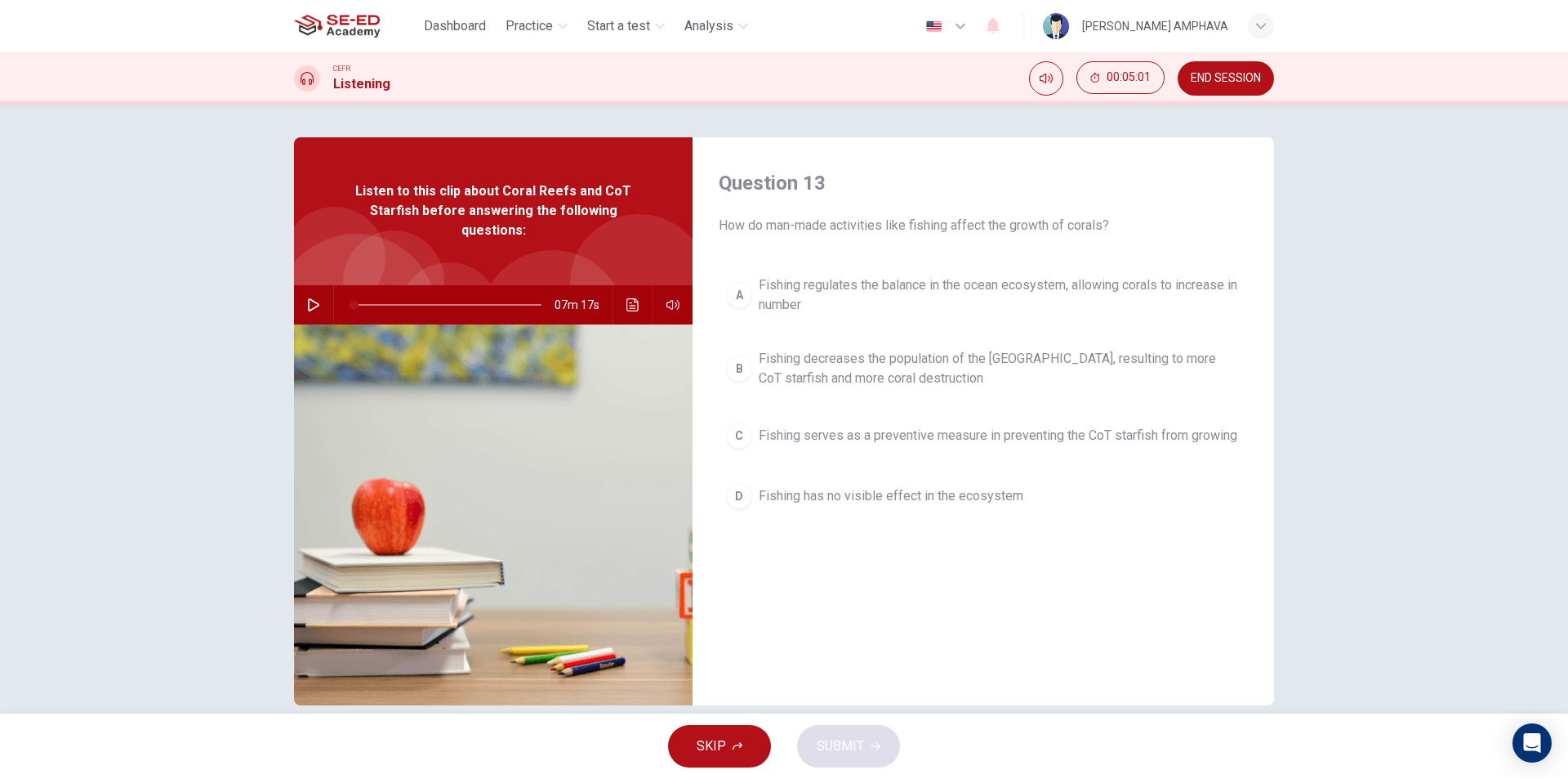
drag, startPoint x: 1180, startPoint y: 55, endPoint x: 1205, endPoint y: 79, distance: 34.7
click at [1178, 55] on div "CEFR Listening 00:05:01 END SESSION" at bounding box center [784, 78] width 1568 height 52
click at [1205, 79] on span "END SESSION" at bounding box center [1226, 79] width 70 height 13
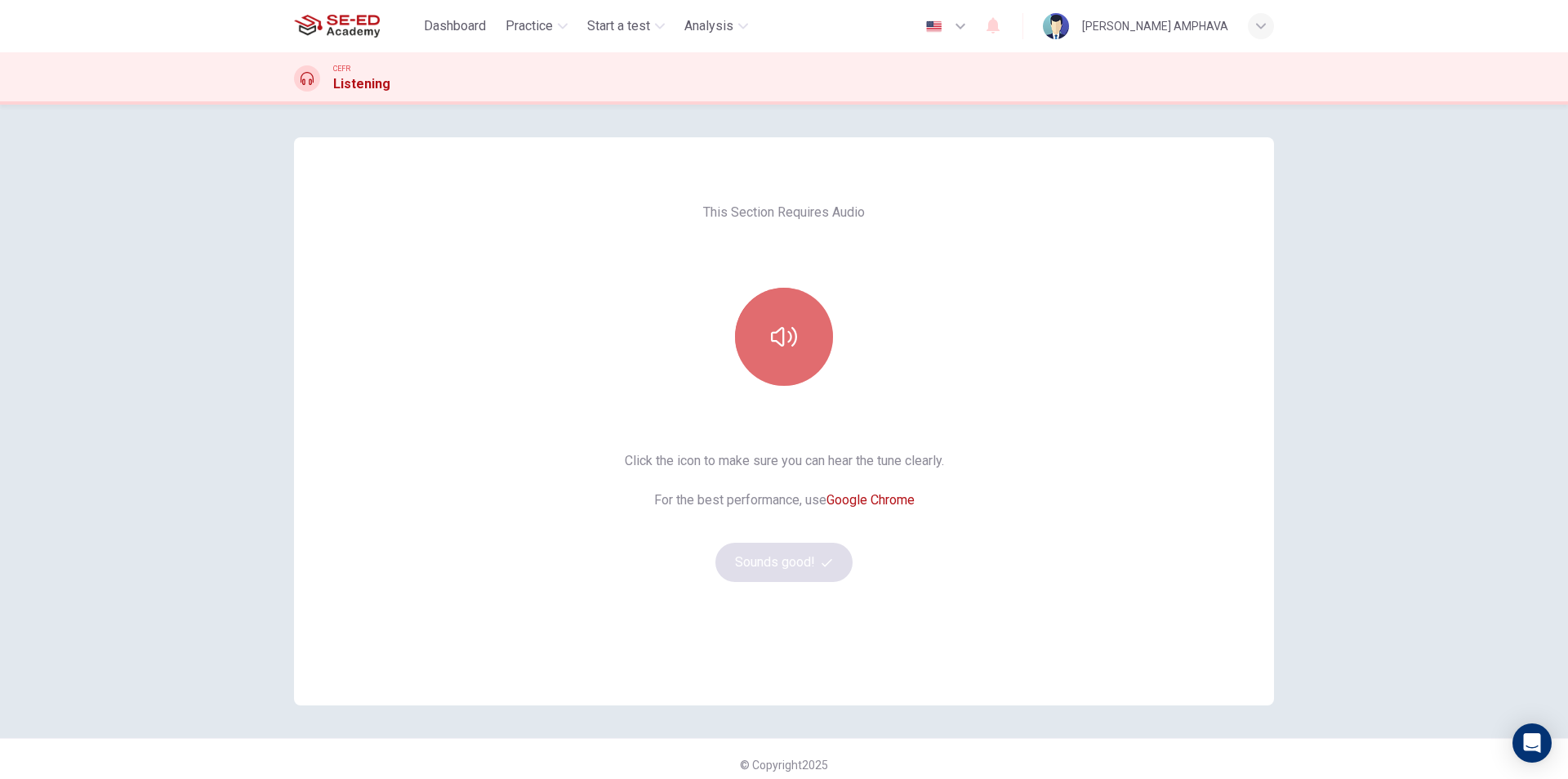
drag, startPoint x: 786, startPoint y: 313, endPoint x: 774, endPoint y: 349, distance: 37.9
click at [780, 322] on button "button" at bounding box center [784, 336] width 98 height 98
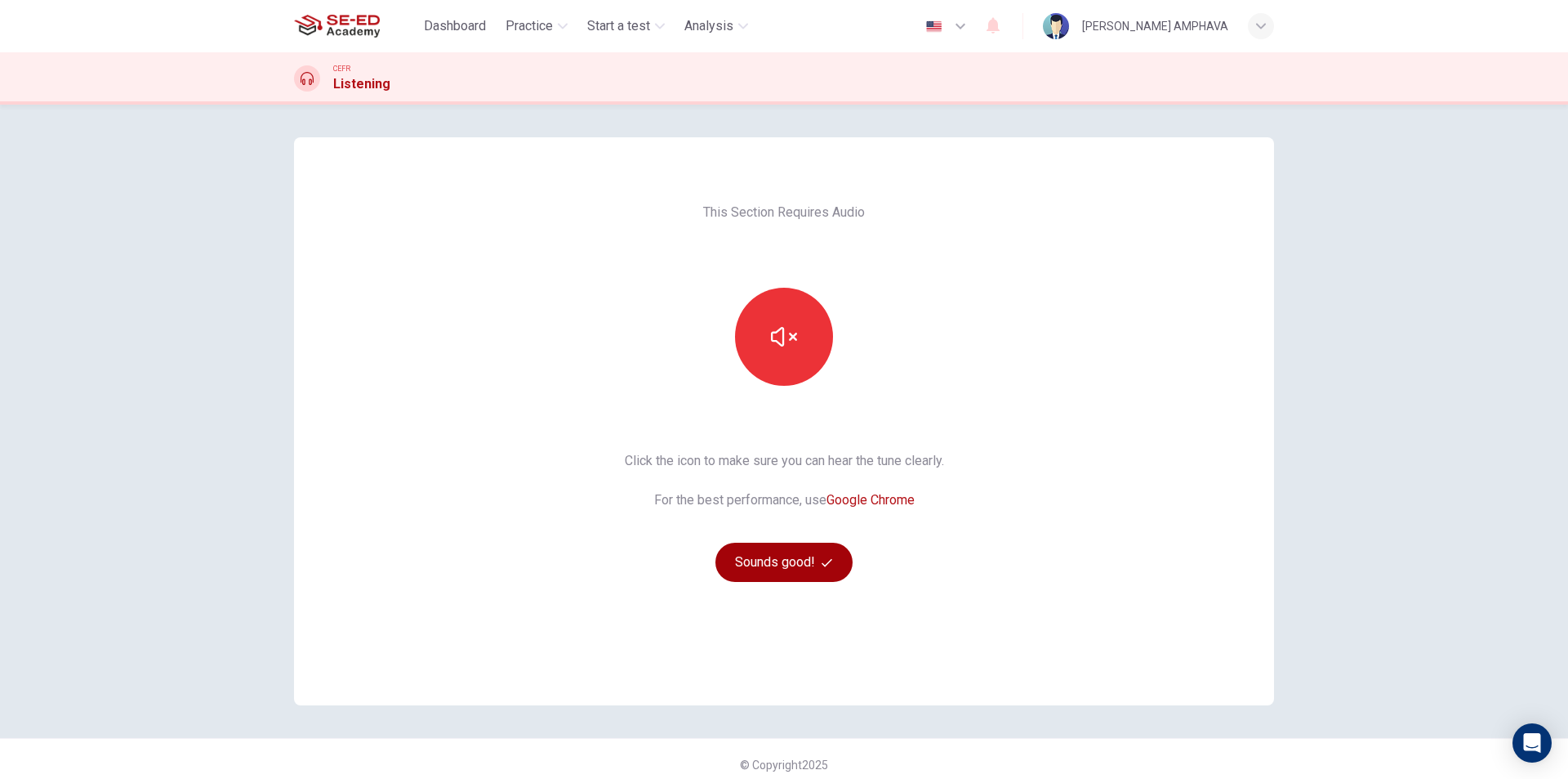
click at [769, 550] on button "Sounds good!" at bounding box center [784, 562] width 137 height 39
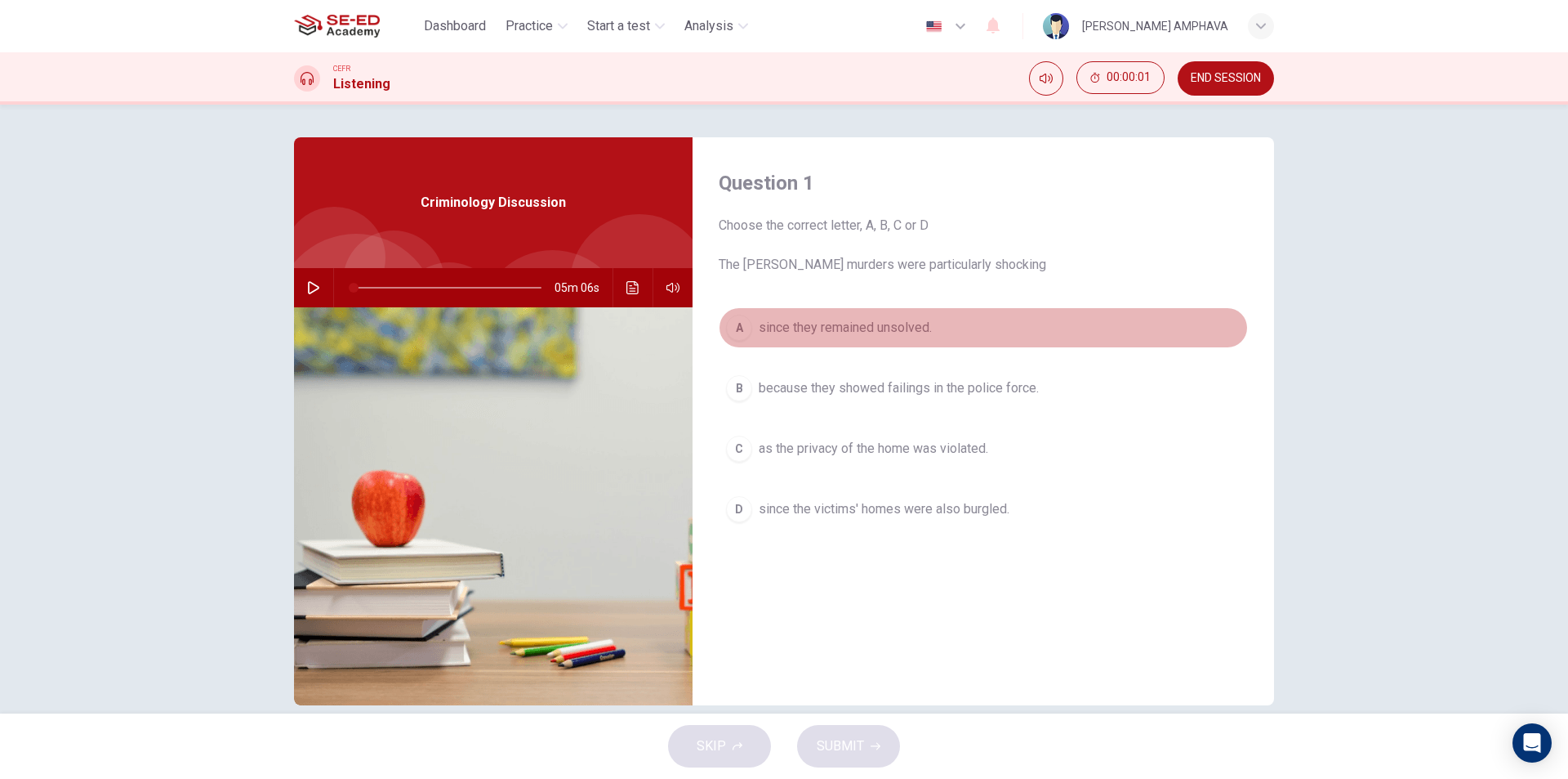
click at [786, 316] on button "A since they remained unsolved." at bounding box center [983, 328] width 529 height 41
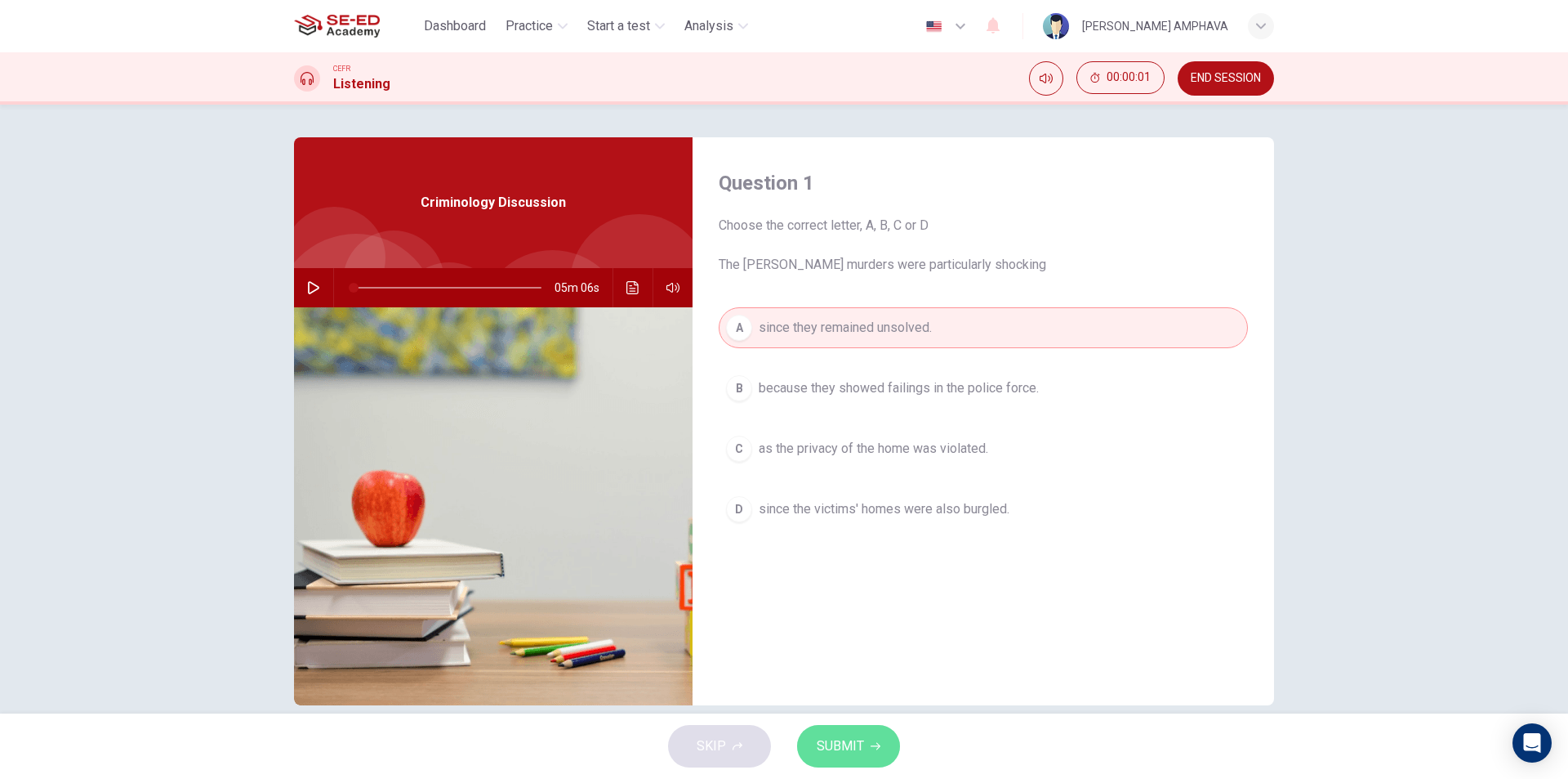
drag, startPoint x: 854, startPoint y: 737, endPoint x: 863, endPoint y: 688, distance: 49.8
click at [854, 736] on span "SUBMIT" at bounding box center [841, 746] width 48 height 23
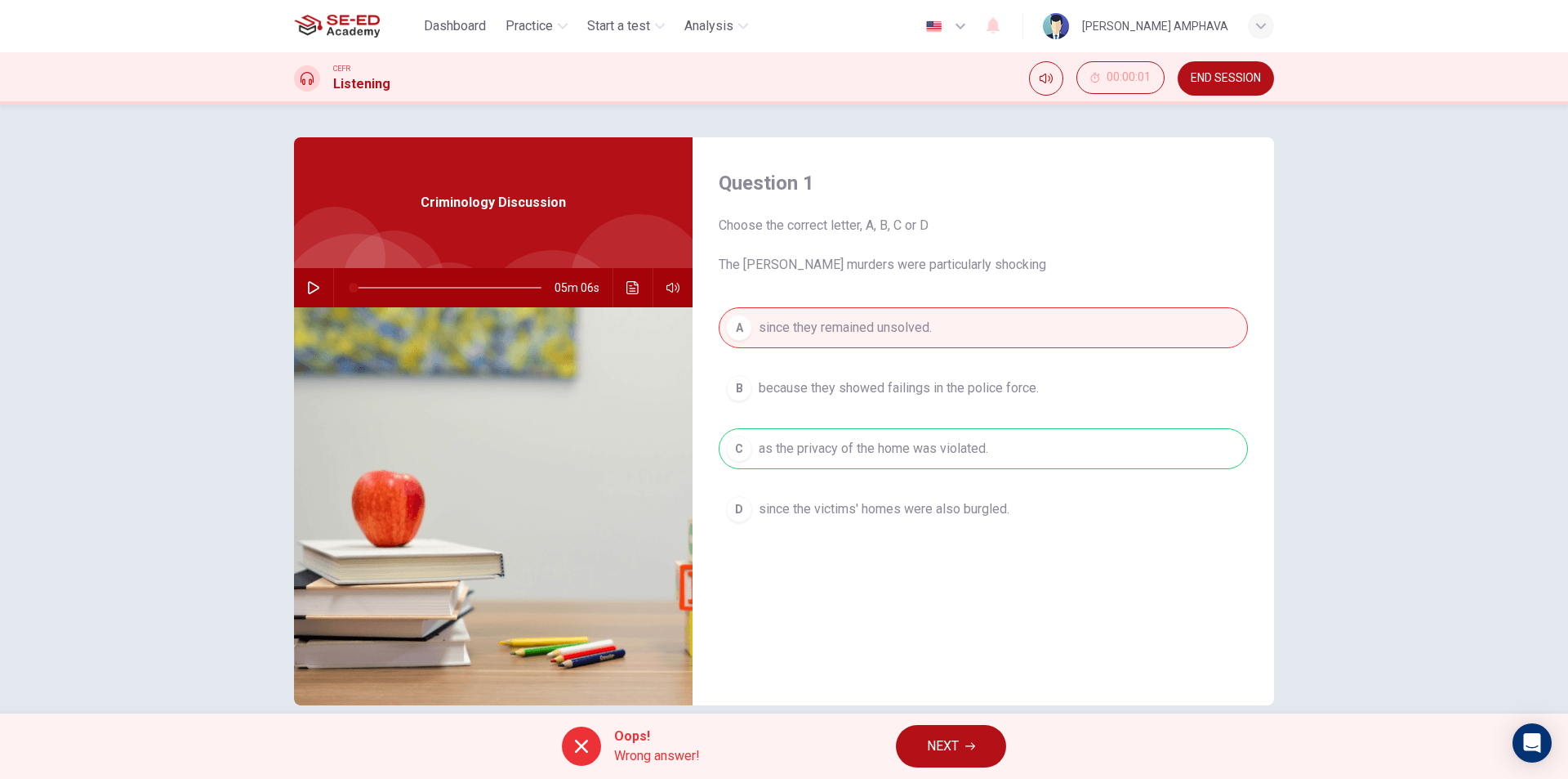
click at [959, 738] on span "NEXT" at bounding box center [943, 746] width 31 height 23
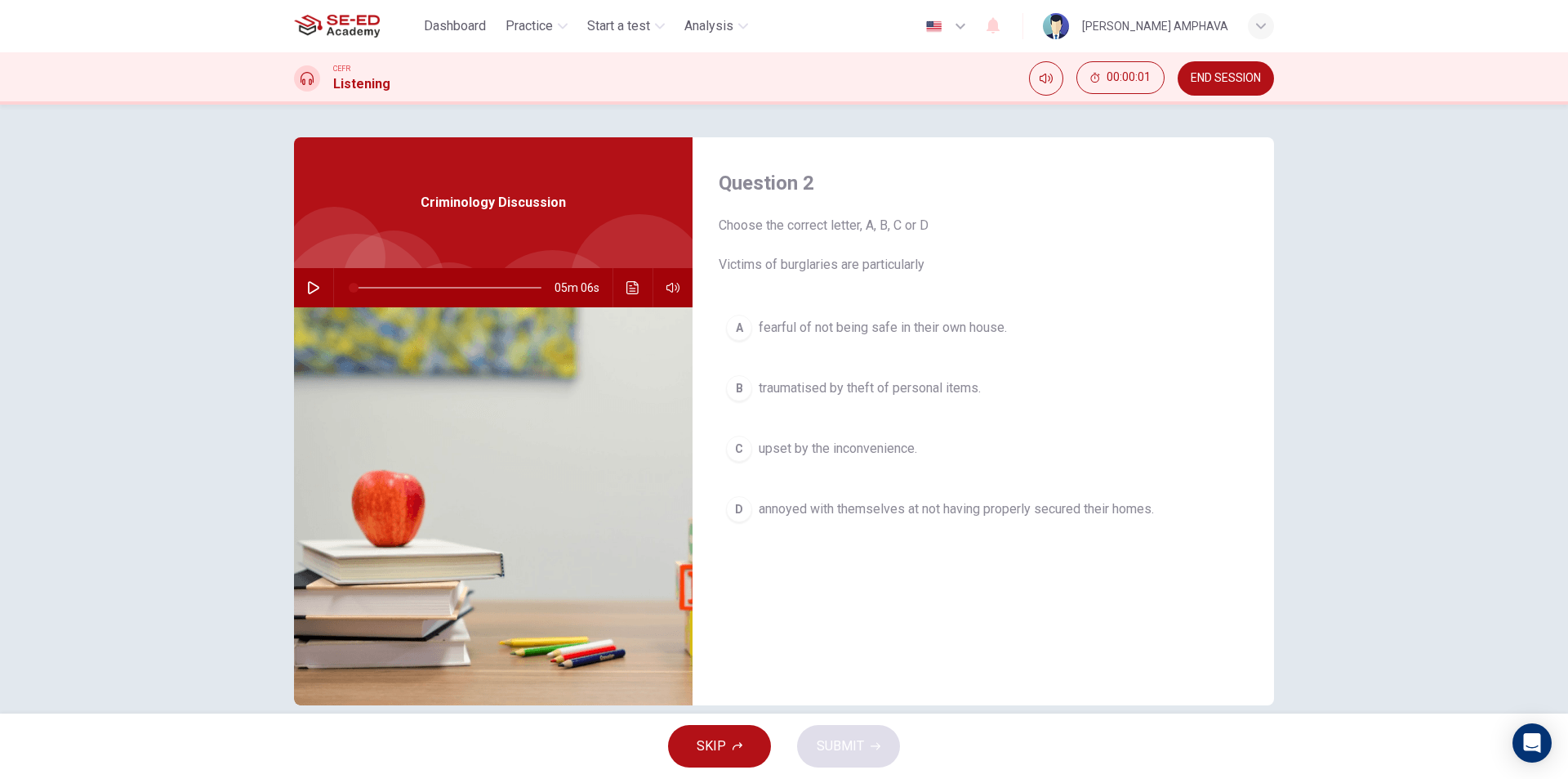
click at [902, 410] on div "A fearful of not being safe in their own house. B traumatised by theft of perso…" at bounding box center [983, 435] width 529 height 255
click at [900, 395] on span "traumatised by theft of personal items." at bounding box center [869, 388] width 222 height 20
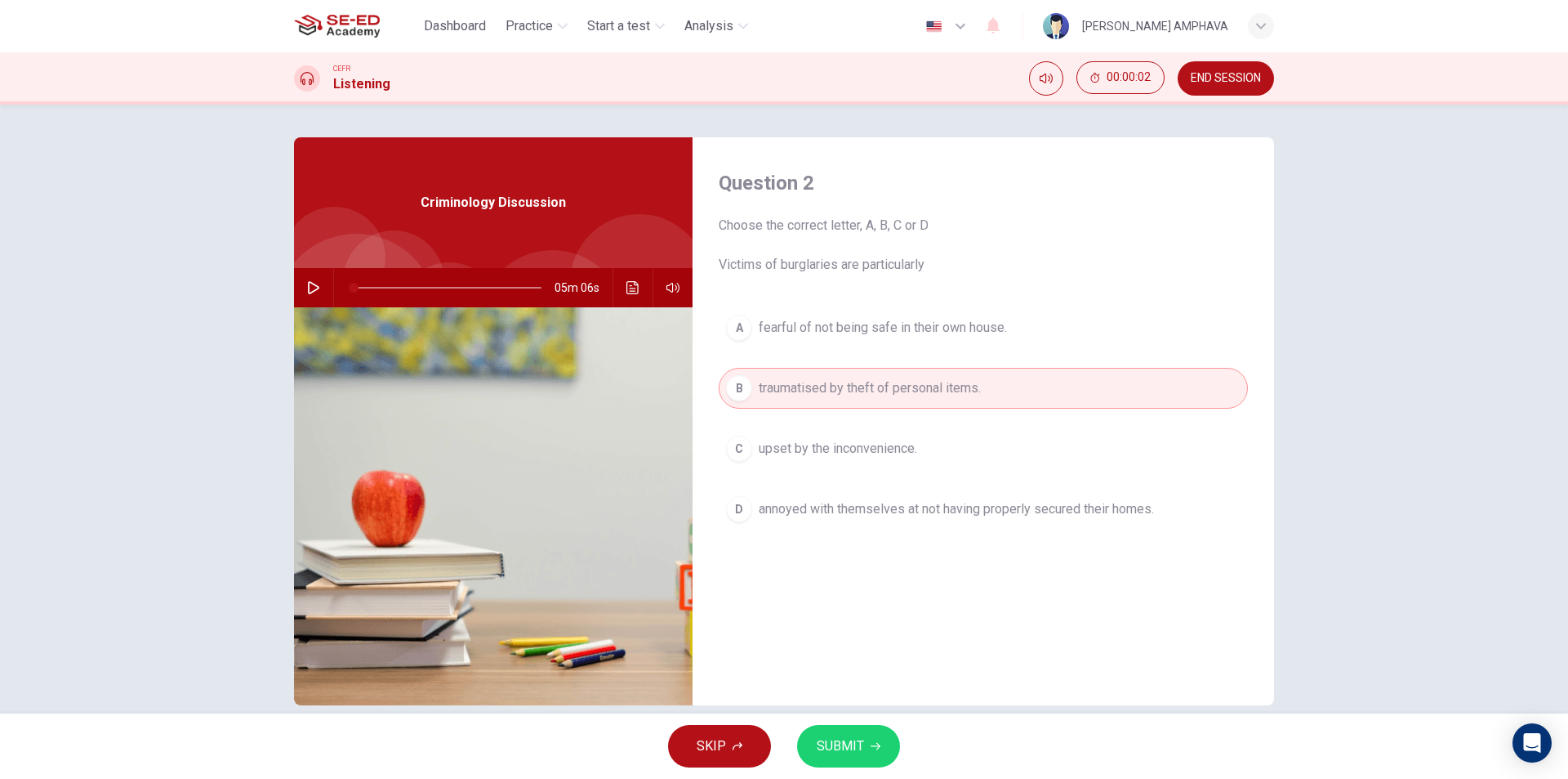
click at [858, 740] on span "SUBMIT" at bounding box center [841, 746] width 48 height 23
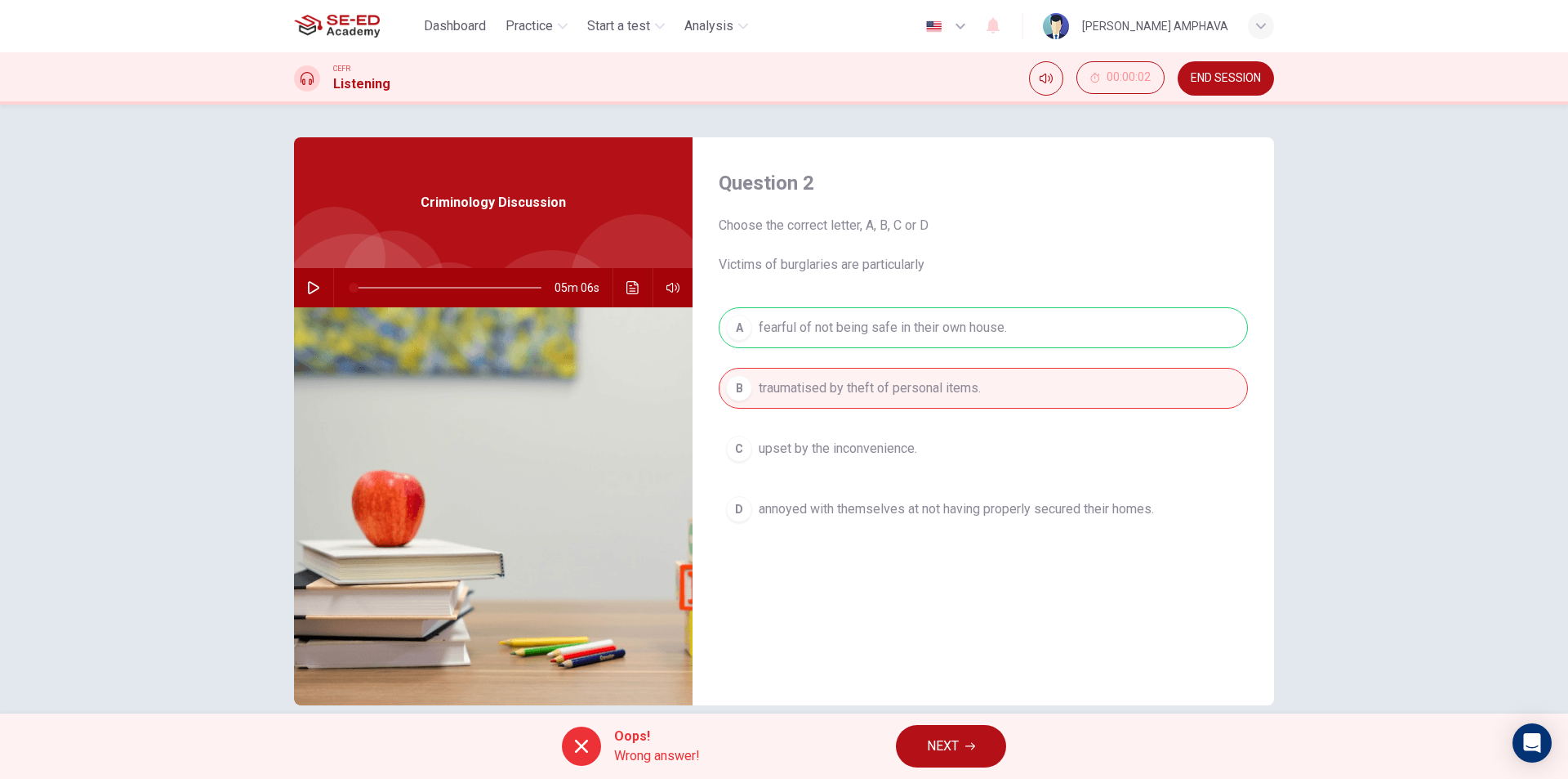
drag, startPoint x: 964, startPoint y: 759, endPoint x: 935, endPoint y: 574, distance: 187.3
click at [964, 757] on button "NEXT" at bounding box center [951, 746] width 110 height 43
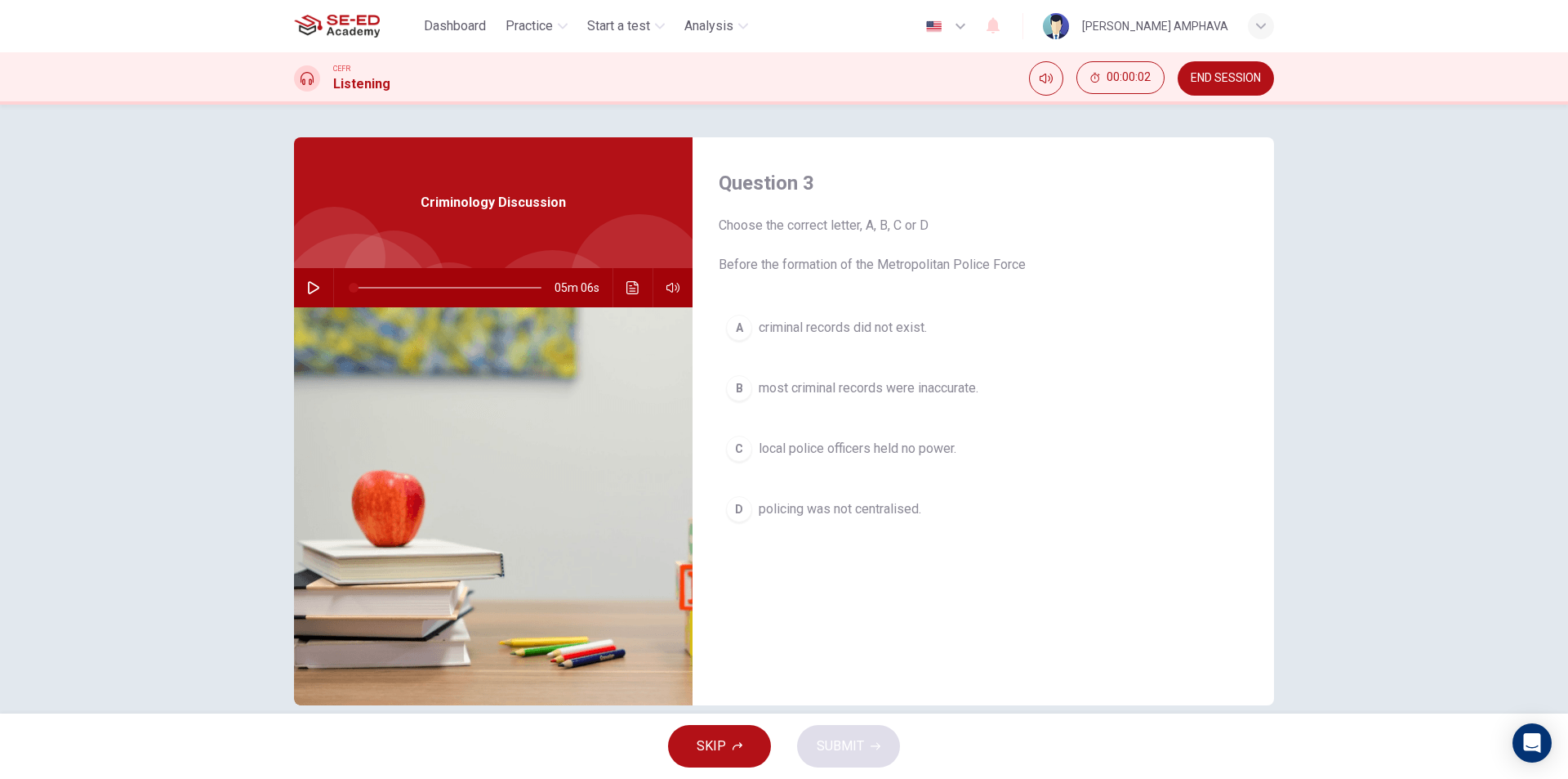
click at [886, 406] on button "B most criminal records were inaccurate." at bounding box center [983, 388] width 529 height 41
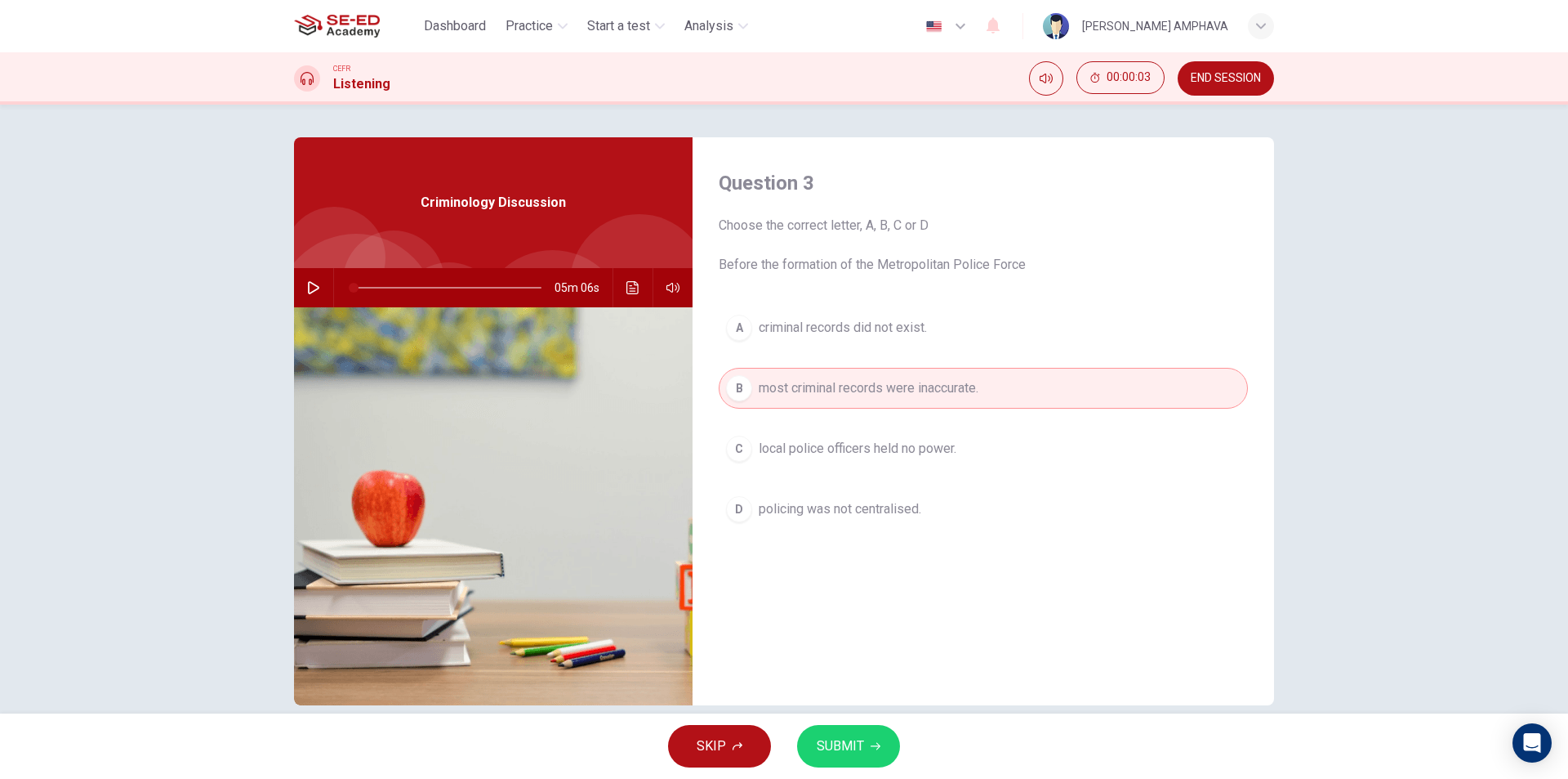
click at [855, 751] on span "SUBMIT" at bounding box center [841, 746] width 48 height 23
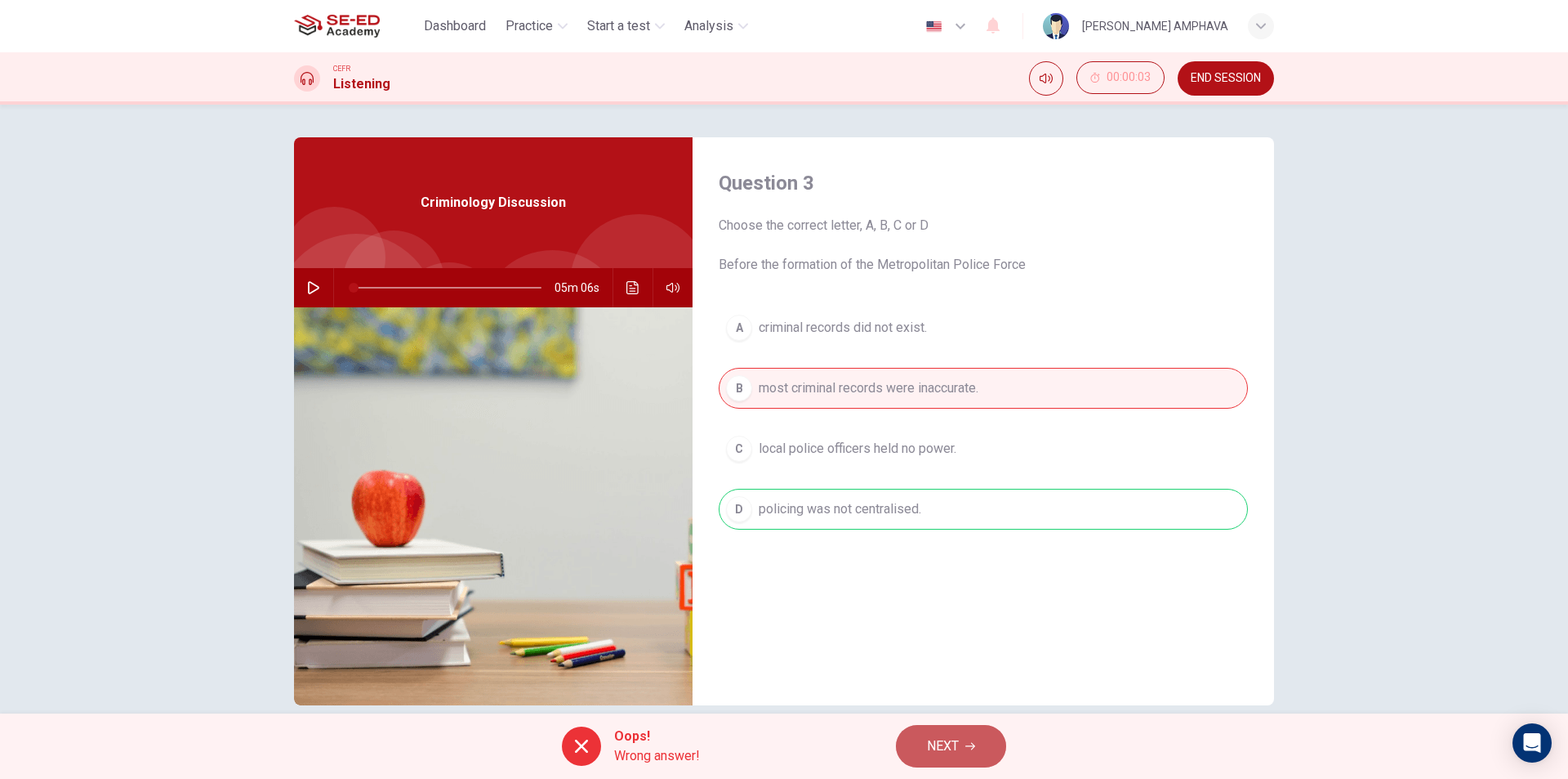
drag, startPoint x: 933, startPoint y: 763, endPoint x: 935, endPoint y: 726, distance: 37.1
click at [934, 758] on button "NEXT" at bounding box center [951, 746] width 110 height 43
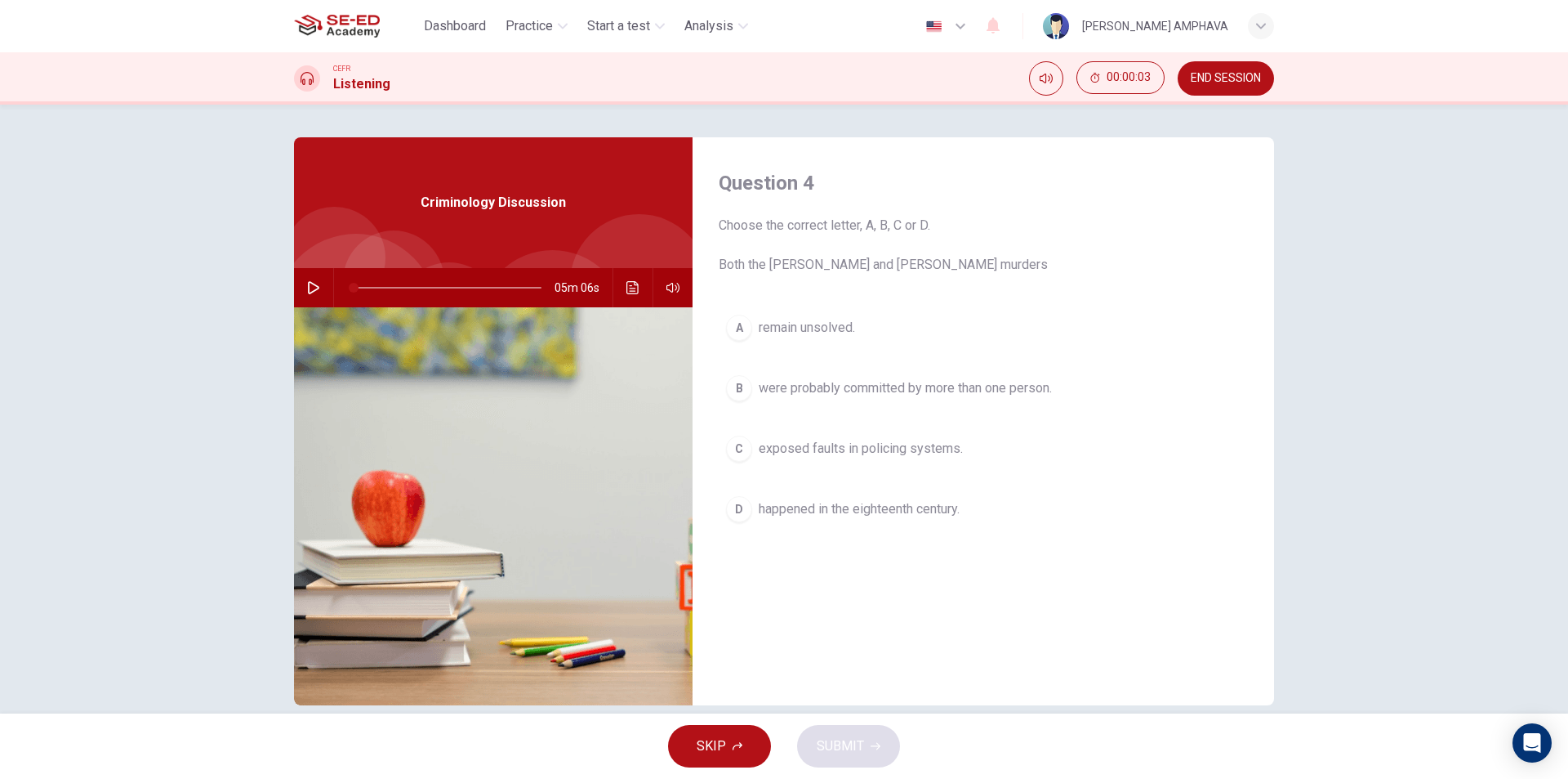
click at [935, 726] on div "SKIP SUBMIT" at bounding box center [784, 746] width 1568 height 66
click at [847, 516] on span "happened in the eighteenth century." at bounding box center [859, 509] width 201 height 20
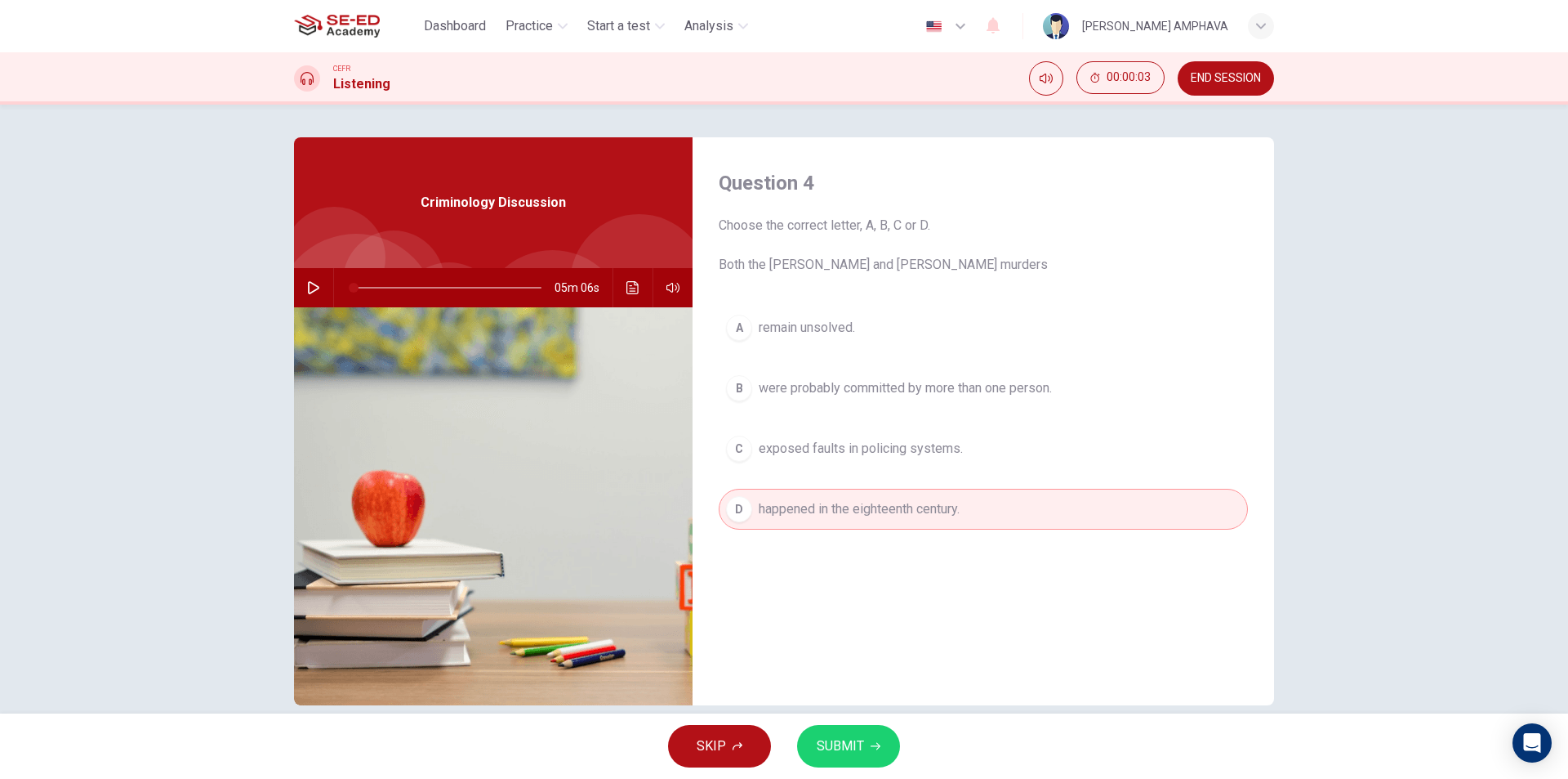
click at [887, 757] on button "SUBMIT" at bounding box center [848, 746] width 103 height 43
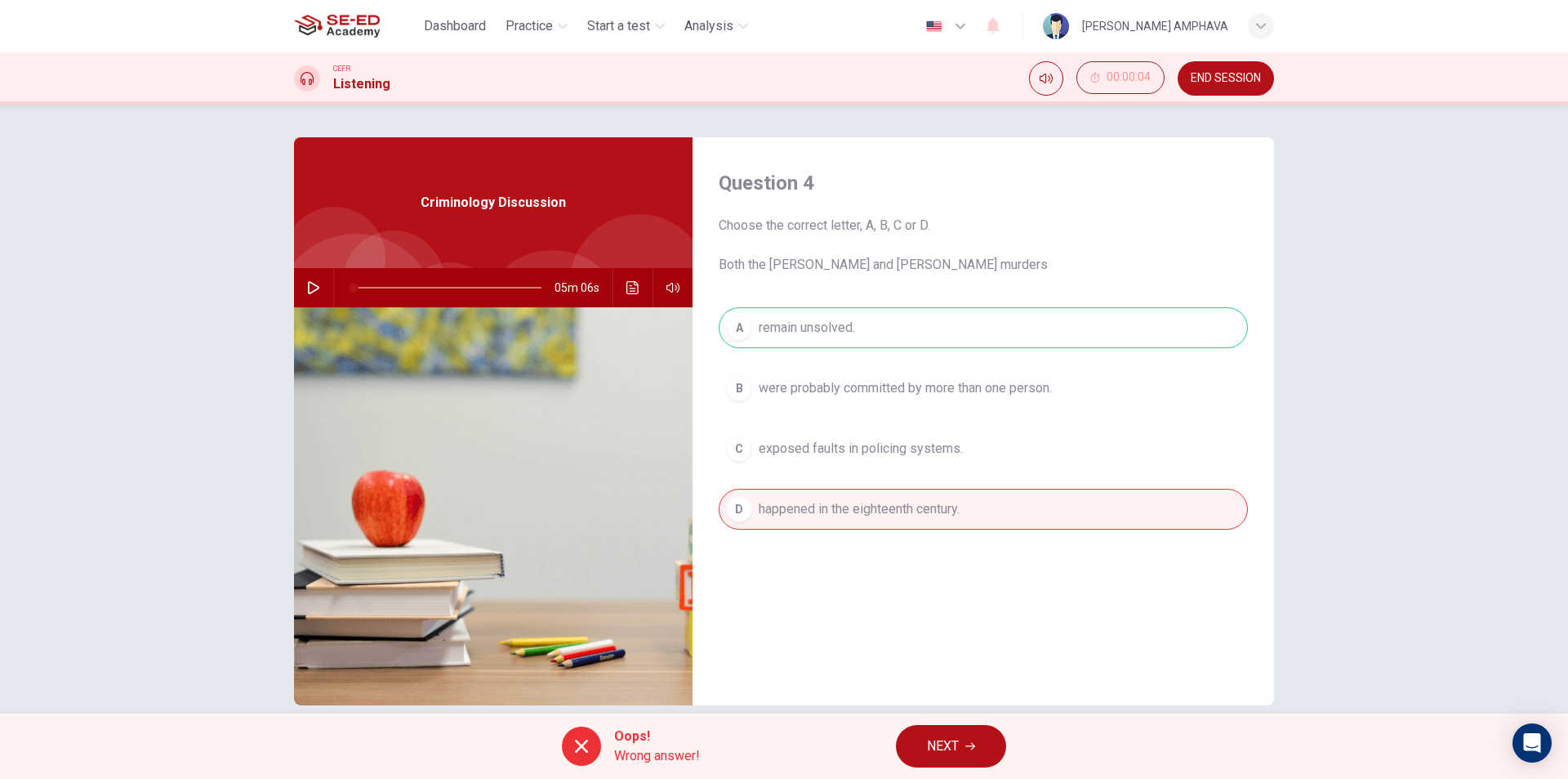
drag, startPoint x: 944, startPoint y: 770, endPoint x: 944, endPoint y: 734, distance: 36.0
click at [944, 769] on div "Oops! Wrong answer! NEXT" at bounding box center [784, 746] width 1568 height 66
click at [941, 737] on span "NEXT" at bounding box center [943, 746] width 31 height 23
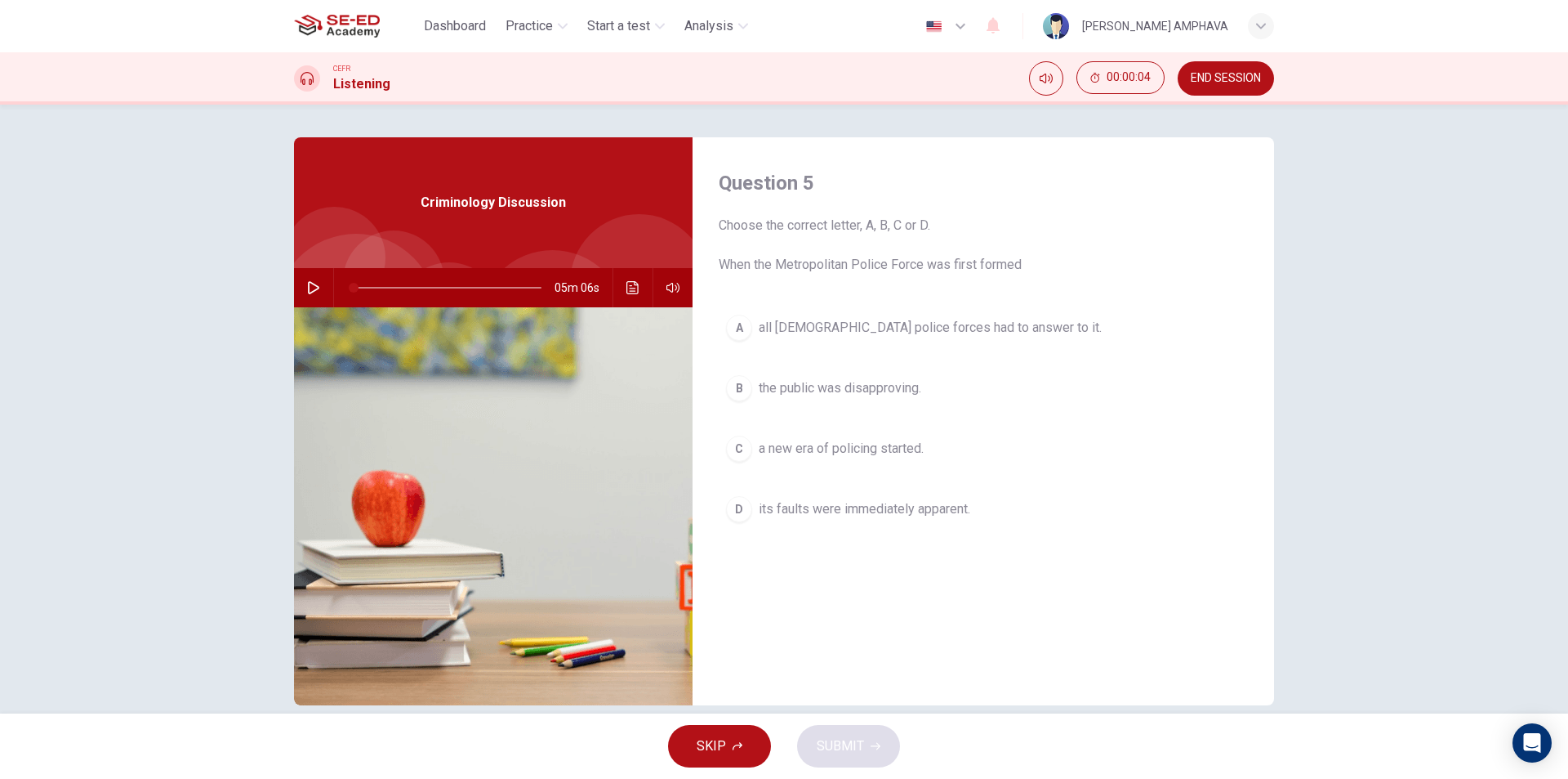
drag, startPoint x: 819, startPoint y: 349, endPoint x: 814, endPoint y: 359, distance: 11.2
click at [818, 349] on div "A all [DEMOGRAPHIC_DATA] police forces had to answer to it. B the public was di…" at bounding box center [983, 435] width 529 height 255
click at [811, 377] on button "B the public was disapproving." at bounding box center [983, 388] width 529 height 41
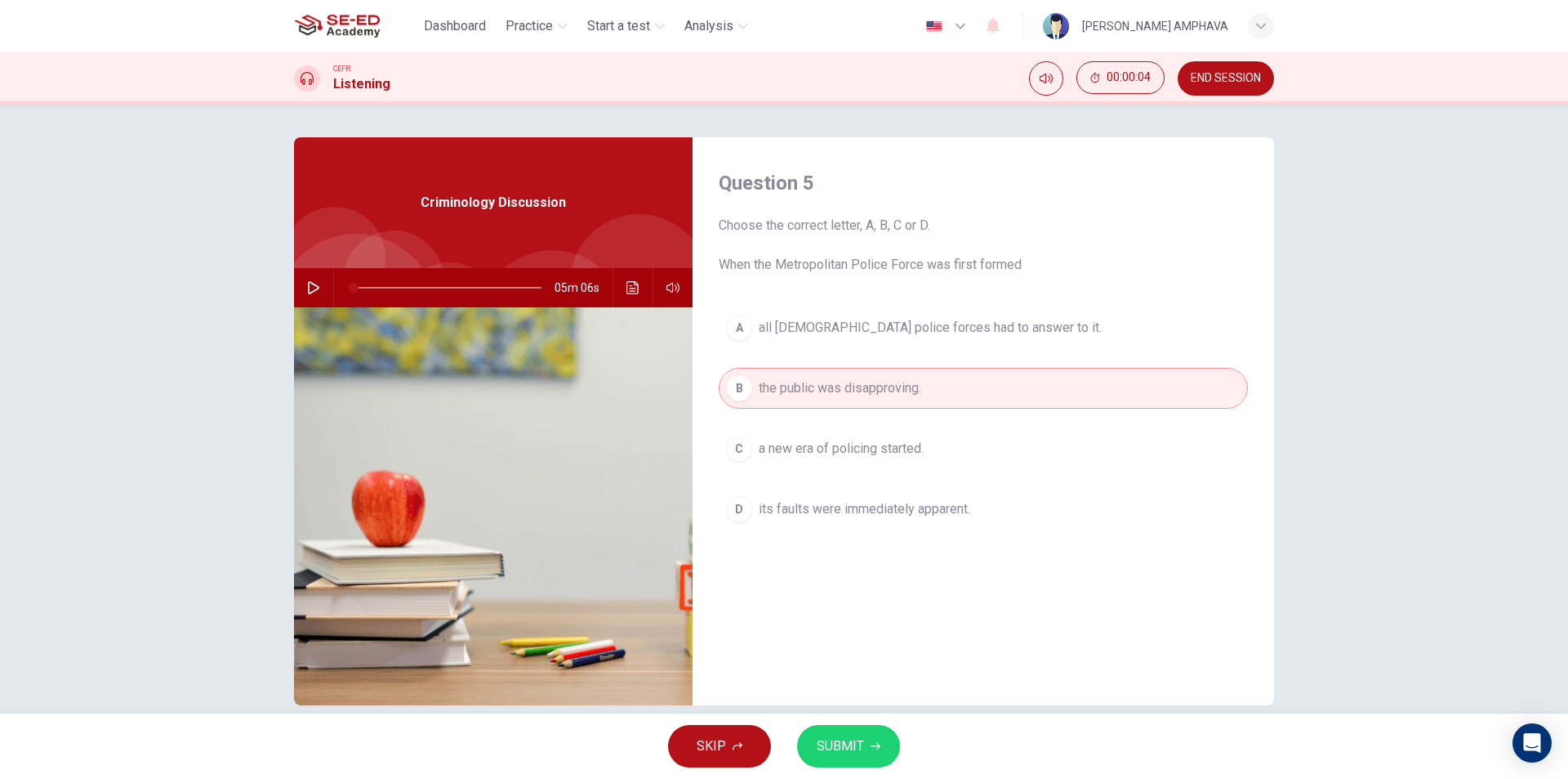
click at [863, 726] on button "SUBMIT" at bounding box center [848, 746] width 103 height 43
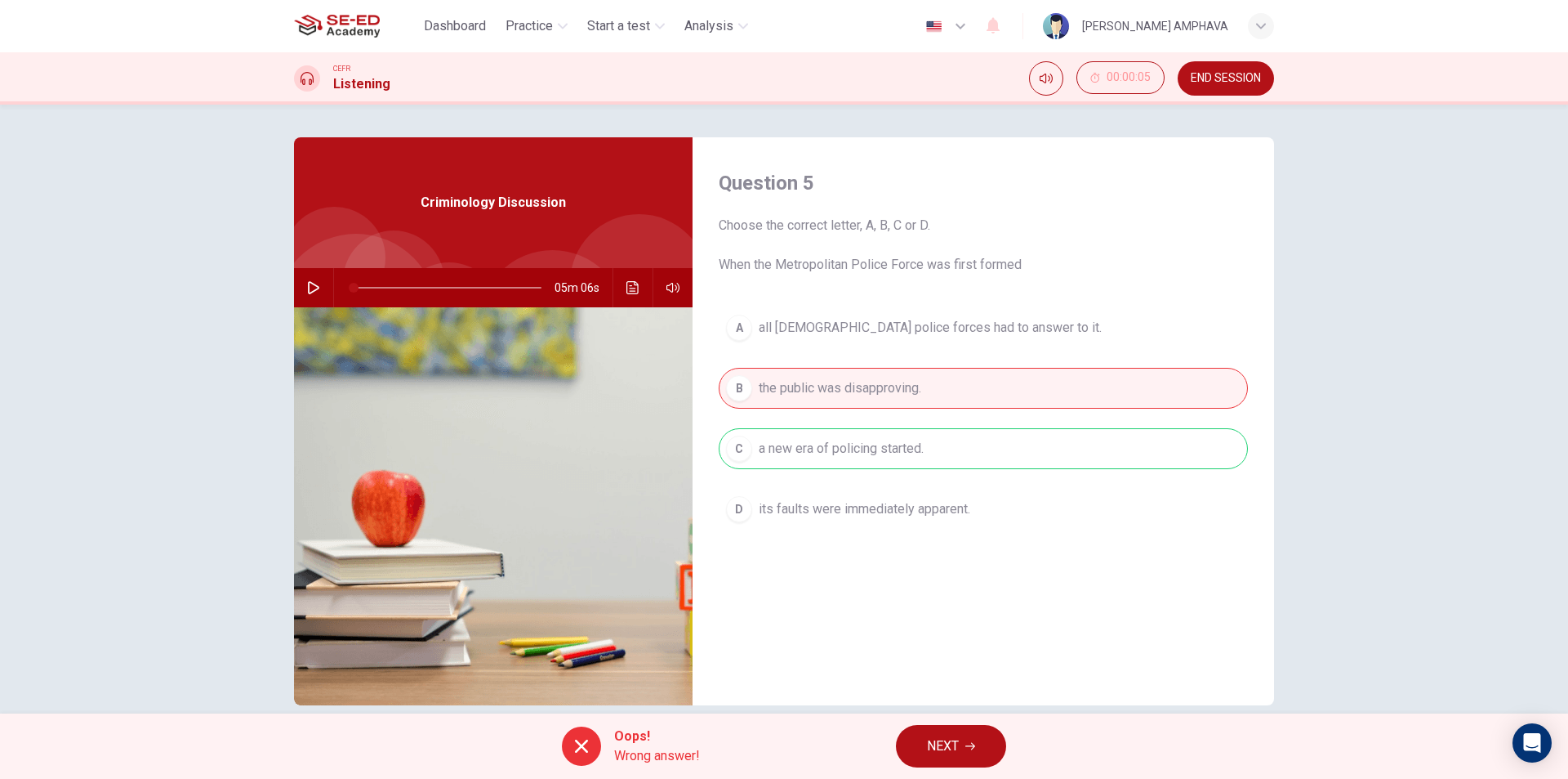
click at [970, 731] on button "NEXT" at bounding box center [951, 746] width 110 height 43
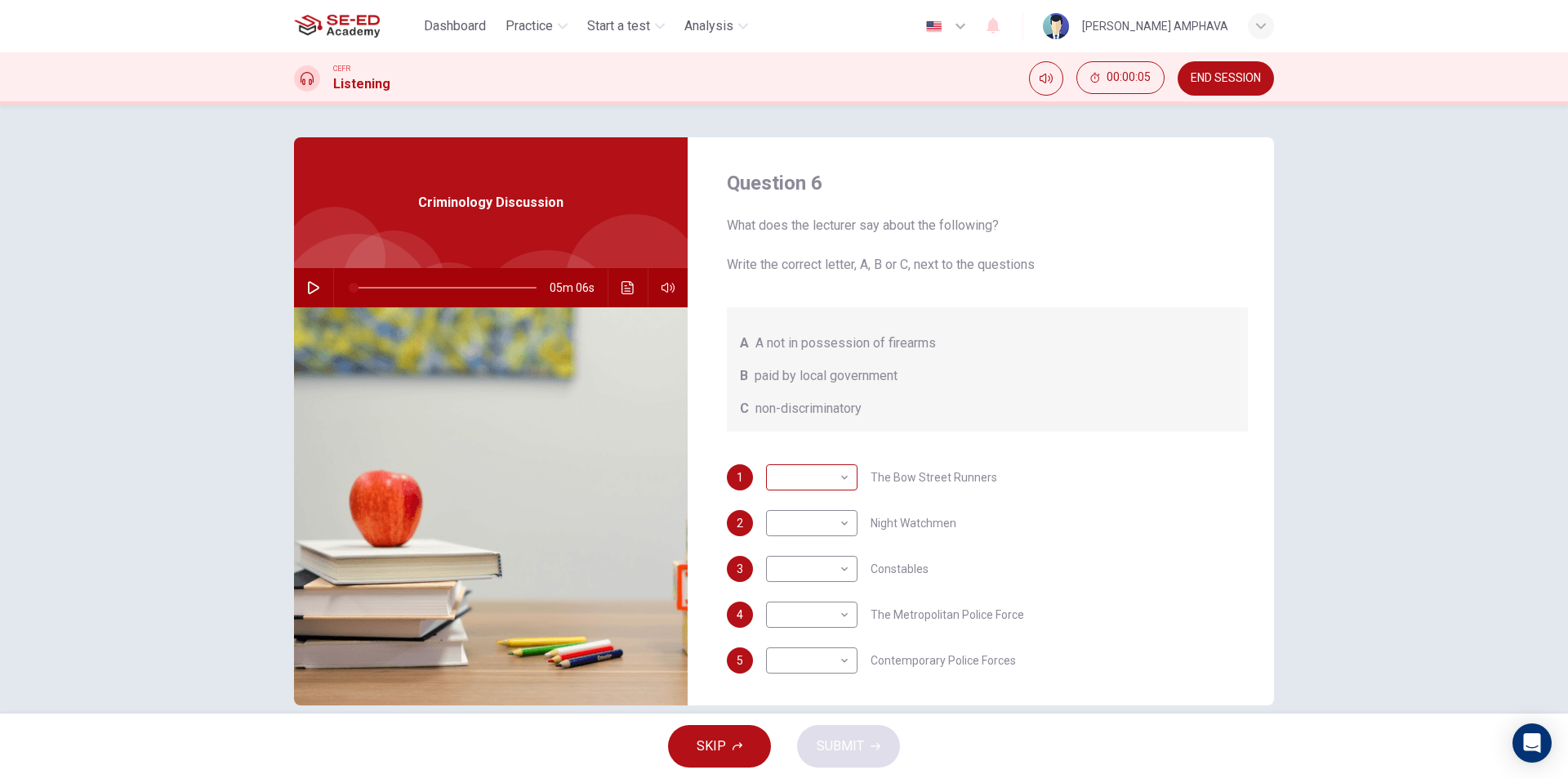
click at [808, 475] on body "This site uses cookies, as explained in our Privacy Policy . If you agree to th…" at bounding box center [784, 390] width 1568 height 779
click at [818, 556] on li "C" at bounding box center [808, 555] width 91 height 26
type input "C"
click at [808, 561] on body "This site uses cookies, as explained in our Privacy Policy . If you agree to th…" at bounding box center [784, 390] width 1568 height 779
click at [810, 533] on div at bounding box center [784, 390] width 1568 height 779
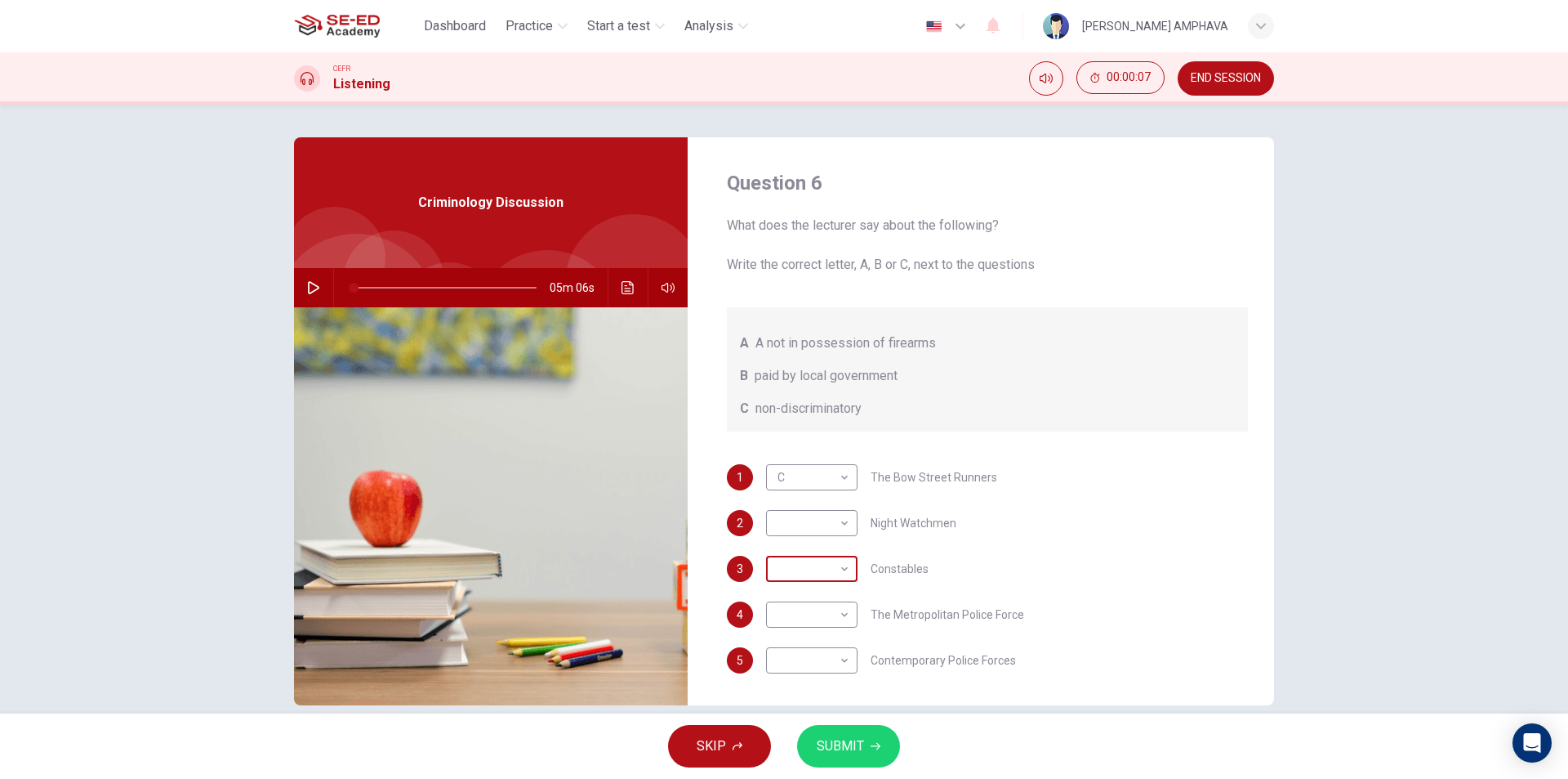
click at [803, 561] on body "This site uses cookies, as explained in our Privacy Policy . If you agree to th…" at bounding box center [784, 390] width 1568 height 779
click at [790, 623] on li "B" at bounding box center [808, 620] width 91 height 26
type input "B"
click at [799, 527] on body "This site uses cookies, as explained in our Privacy Policy . If you agree to th…" at bounding box center [784, 390] width 1568 height 779
click at [796, 551] on li "A" at bounding box center [808, 549] width 91 height 26
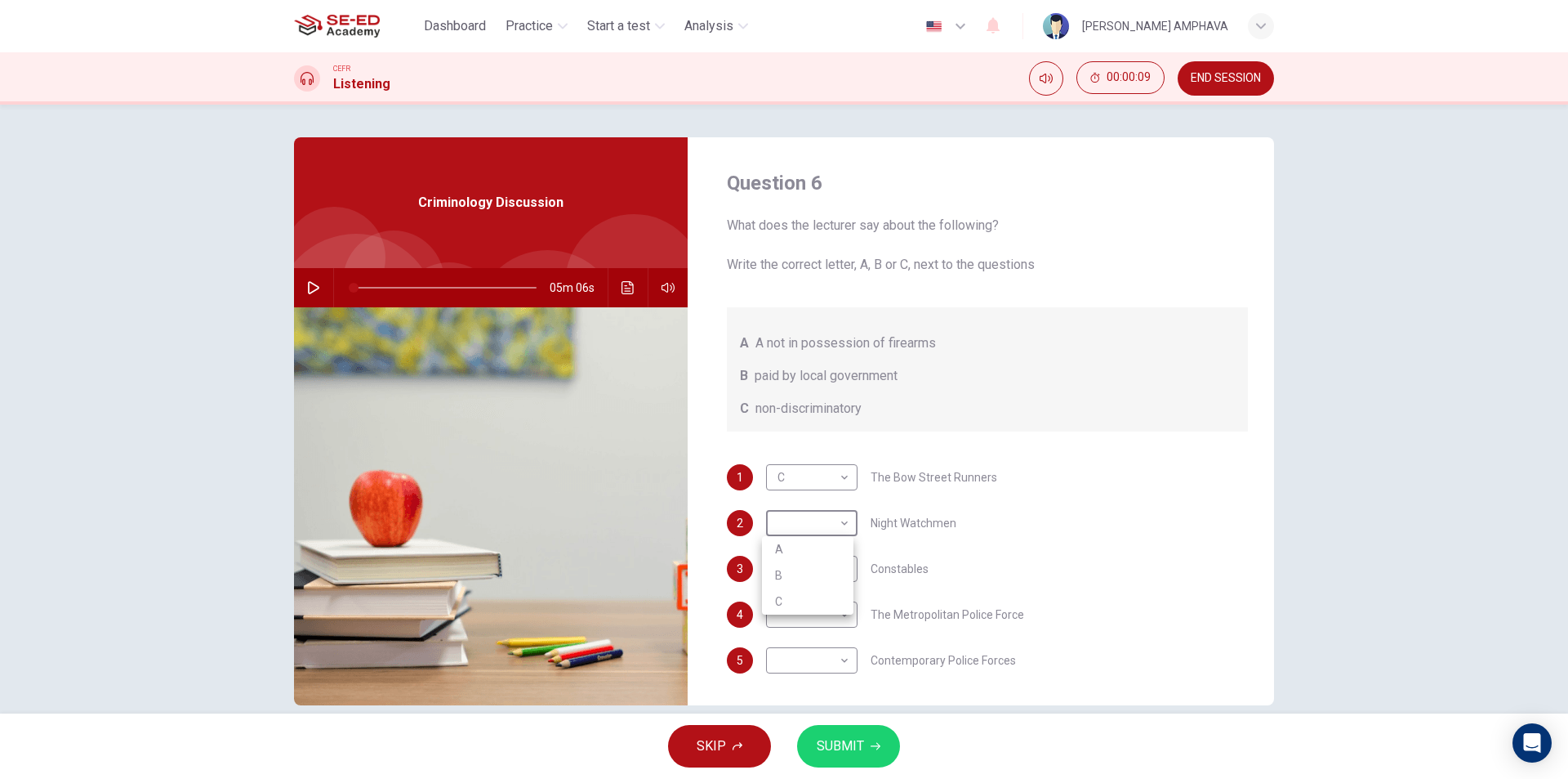
type input "A"
drag, startPoint x: 791, startPoint y: 601, endPoint x: 789, endPoint y: 609, distance: 8.2
click at [791, 602] on body "This site uses cookies, as explained in our Privacy Policy . If you agree to th…" at bounding box center [784, 390] width 1568 height 779
click at [787, 666] on li "B" at bounding box center [808, 666] width 91 height 26
type input "B"
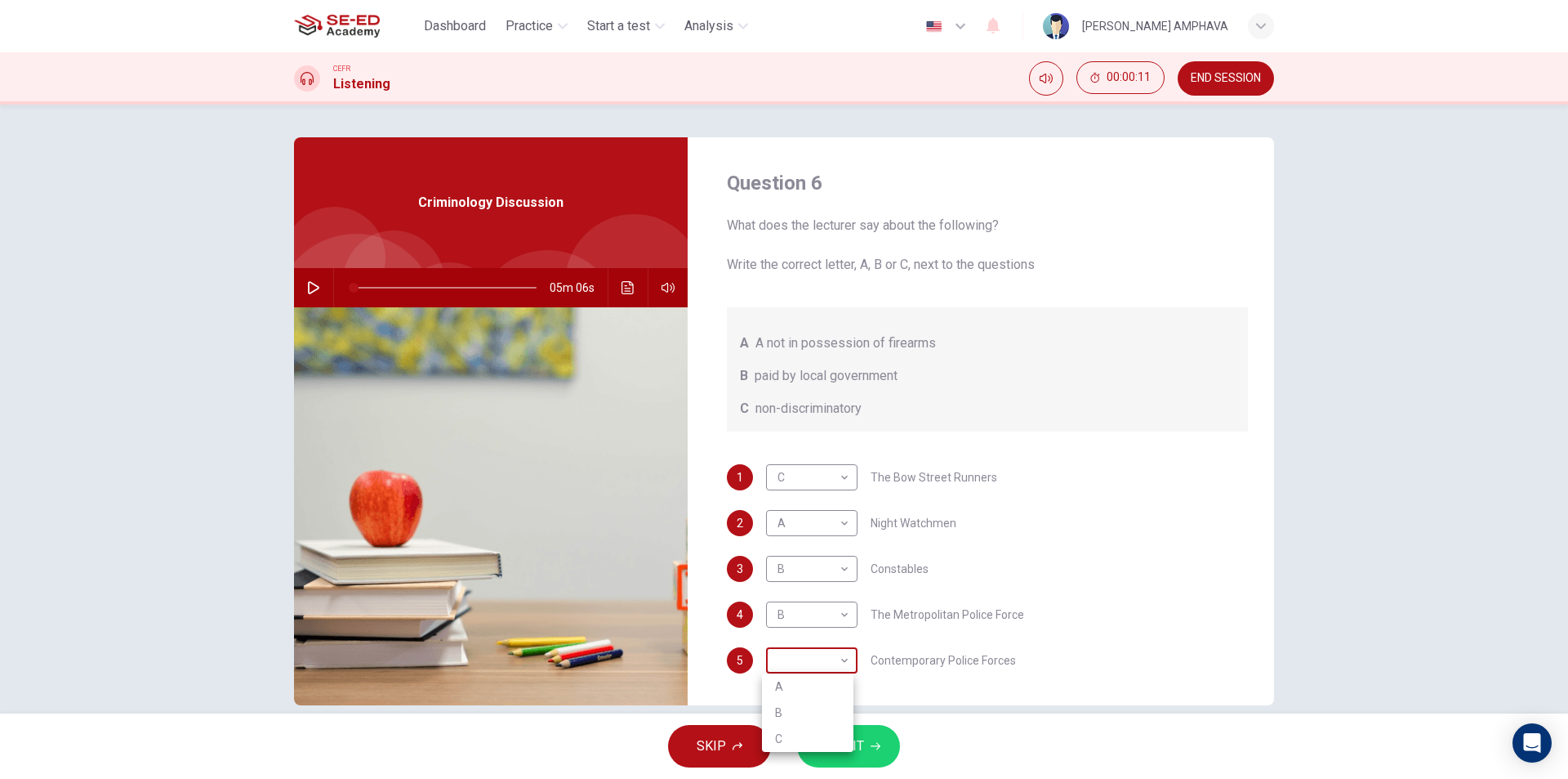
click at [794, 670] on body "This site uses cookies, as explained in our Privacy Policy . If you agree to th…" at bounding box center [784, 390] width 1568 height 779
click at [788, 729] on li "C" at bounding box center [808, 738] width 91 height 26
type input "C"
click at [878, 730] on button "SUBMIT" at bounding box center [848, 746] width 103 height 43
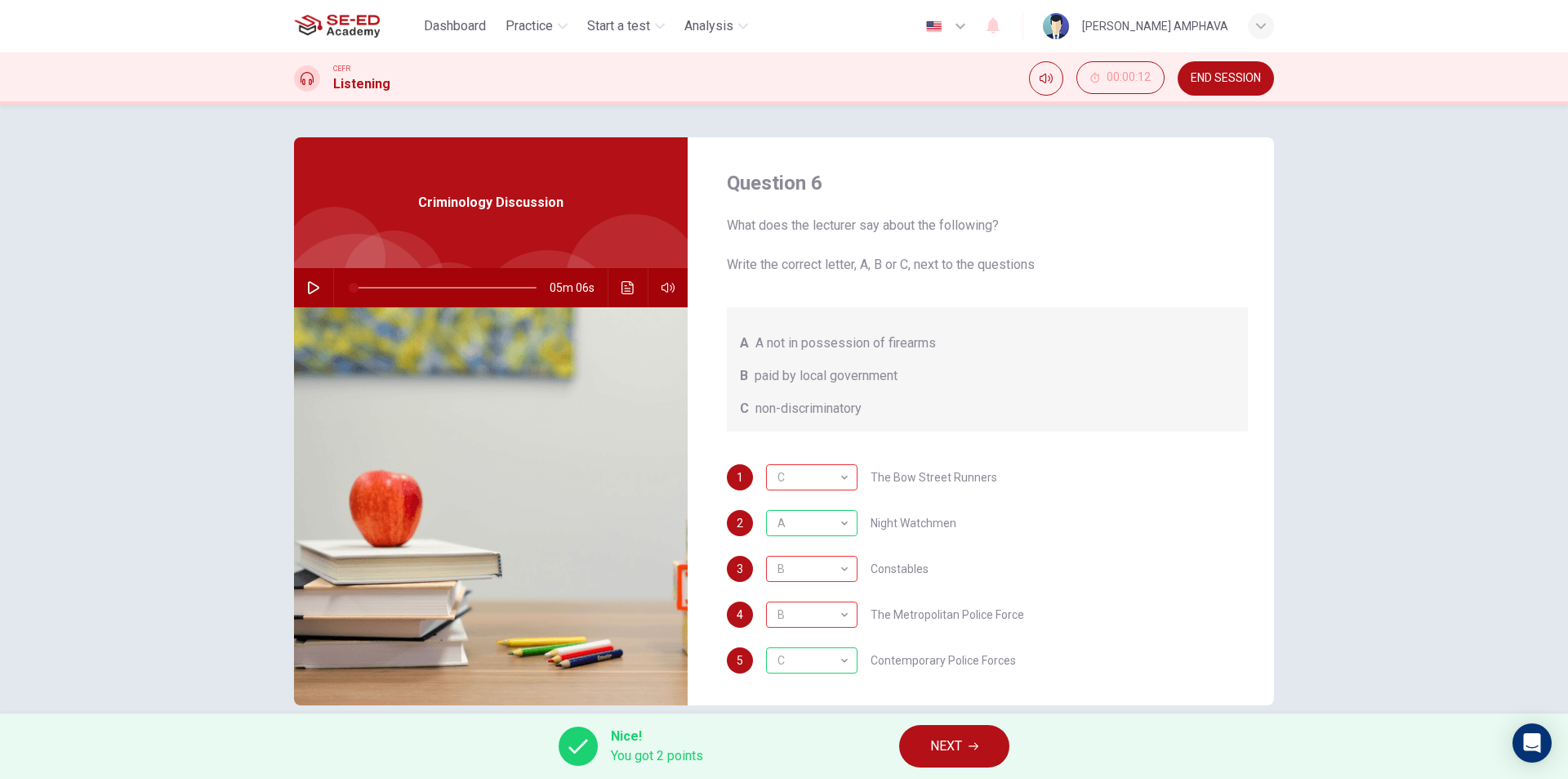
click at [935, 729] on button "NEXT" at bounding box center [955, 746] width 110 height 43
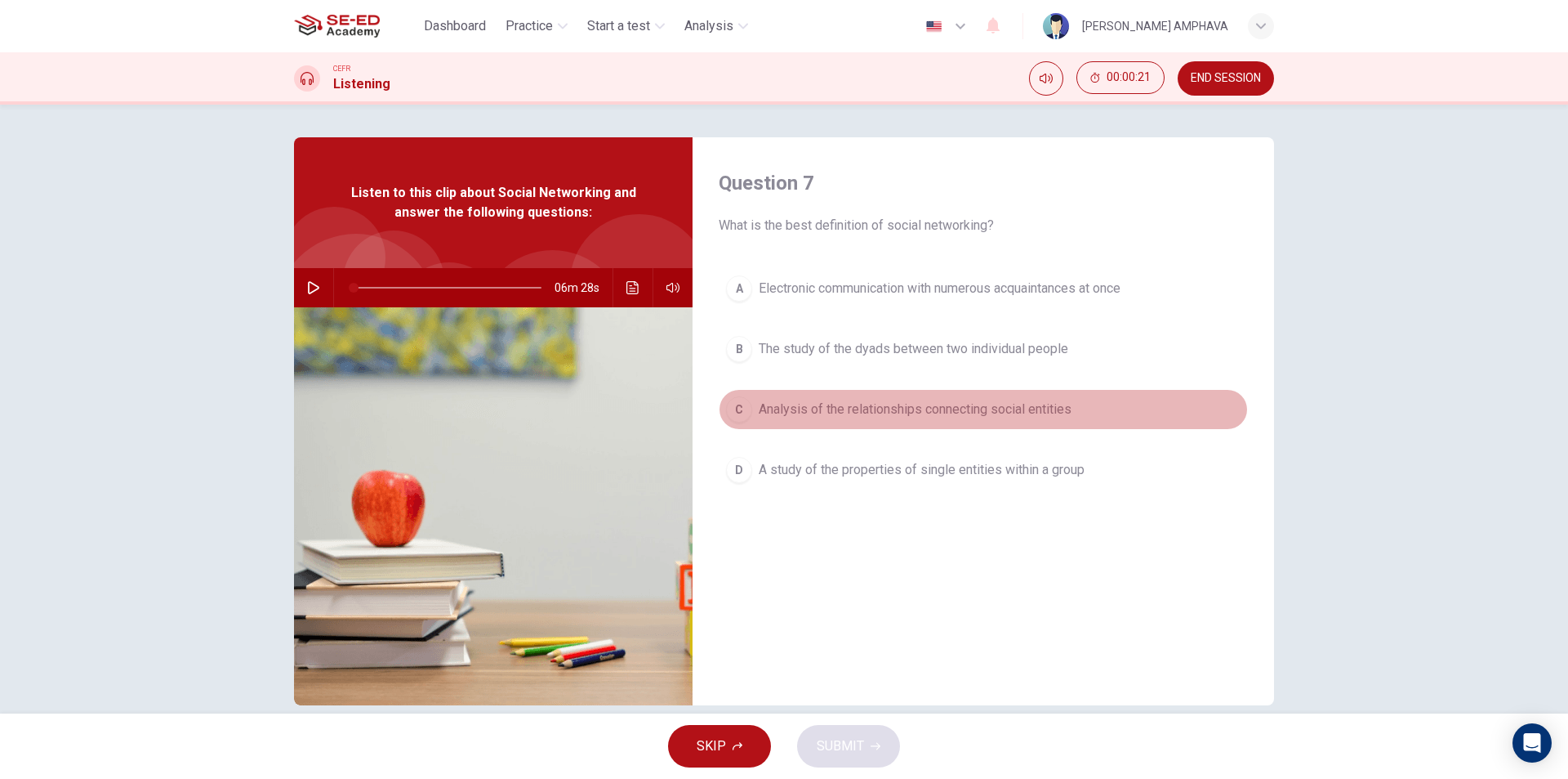
click at [928, 406] on span "Analysis of the relationships connecting social entities" at bounding box center [915, 409] width 313 height 20
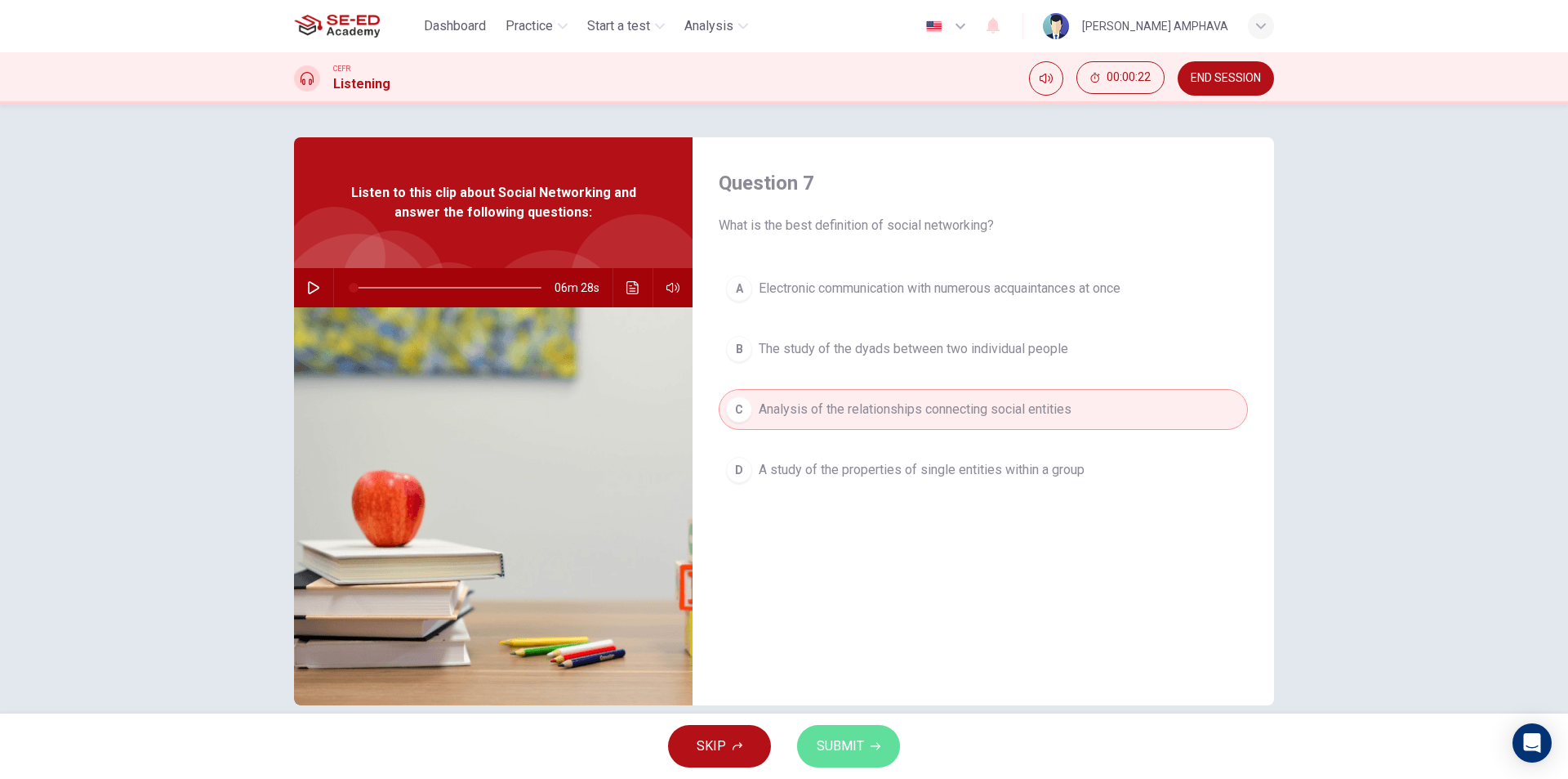
click at [817, 763] on button "SUBMIT" at bounding box center [848, 746] width 103 height 43
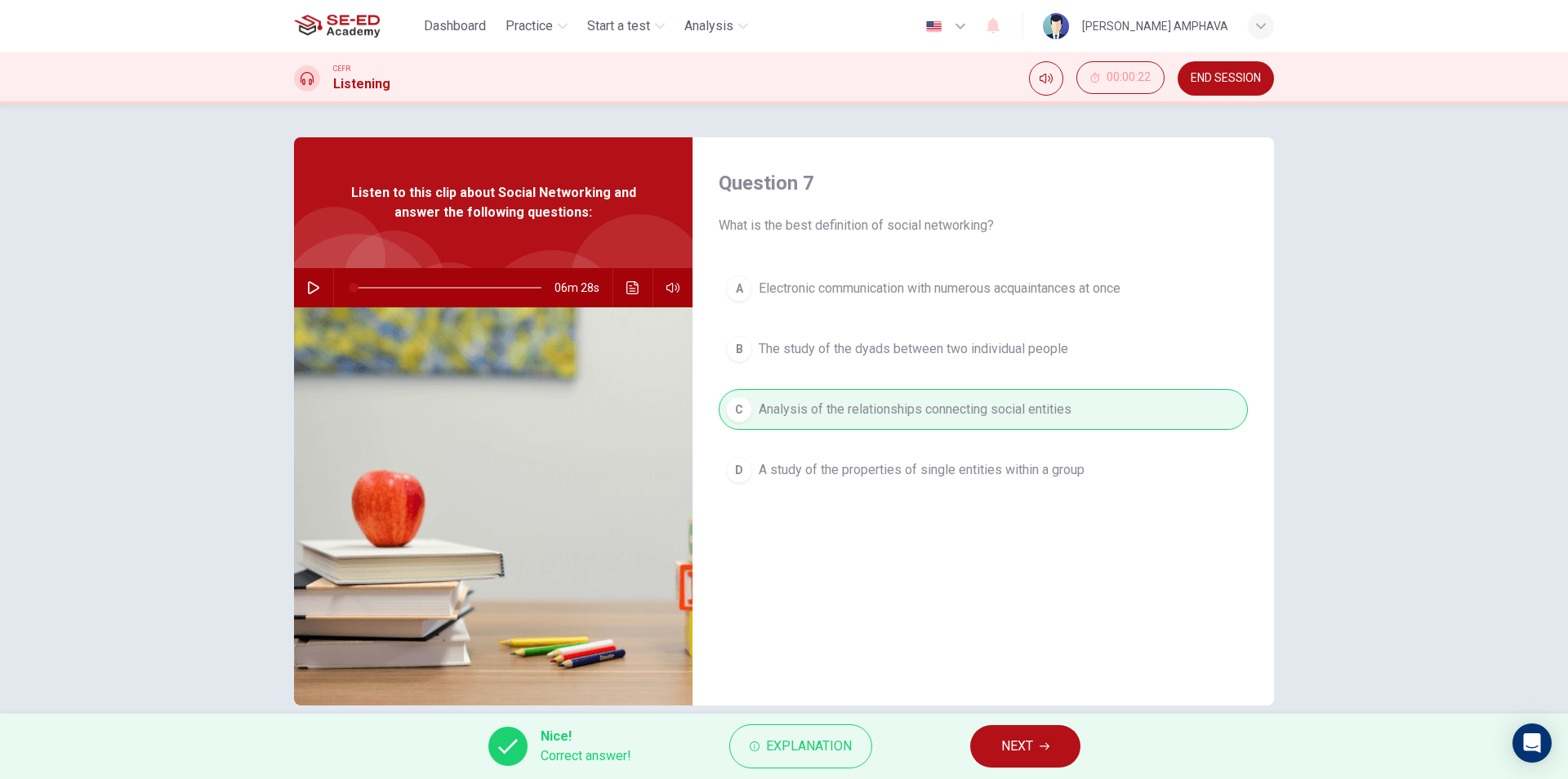
click at [1004, 739] on span "NEXT" at bounding box center [1017, 746] width 31 height 23
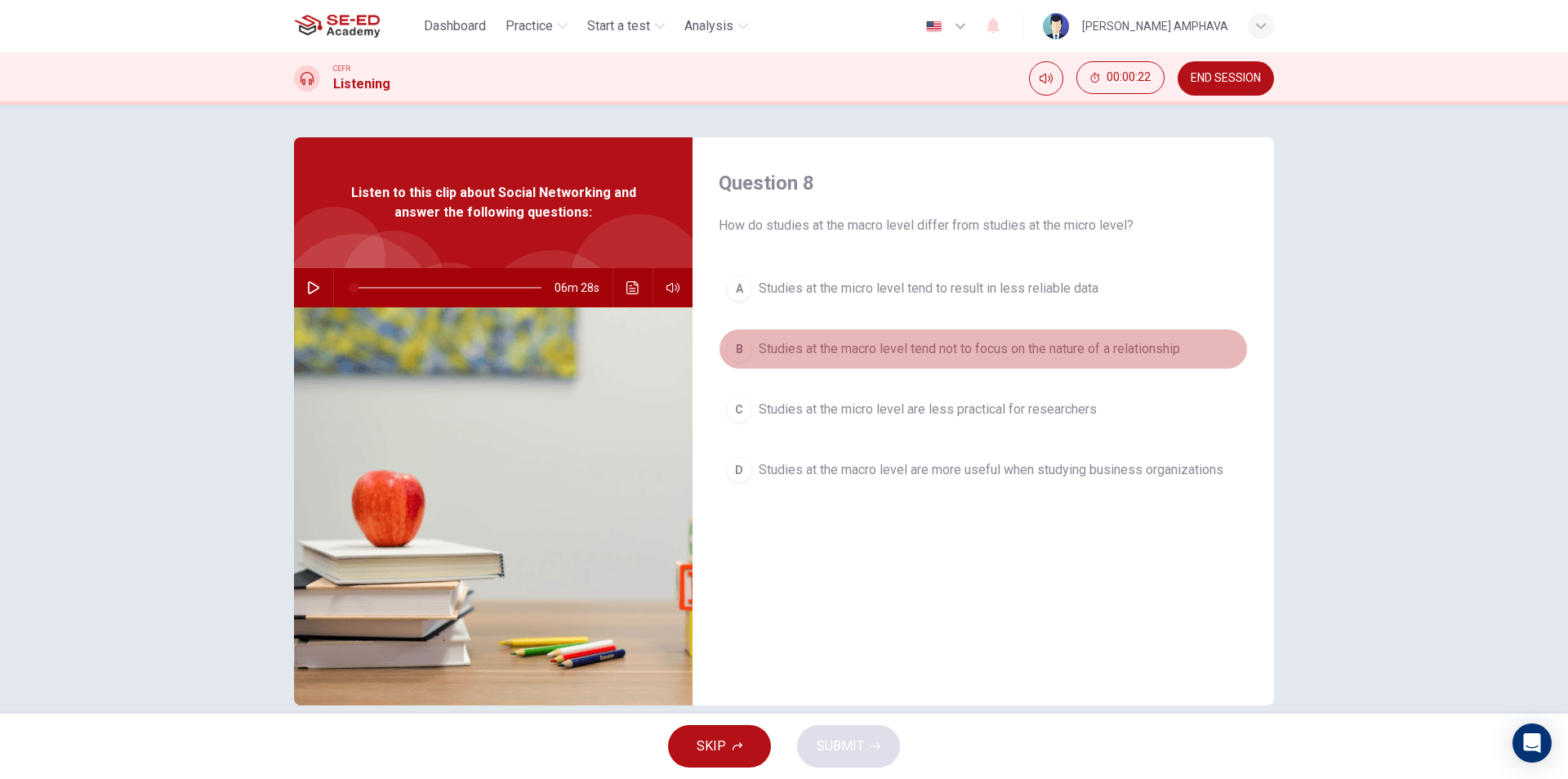
click at [903, 335] on button "B Studies at the macro level tend not to focus on the nature of a relationship" at bounding box center [983, 349] width 529 height 41
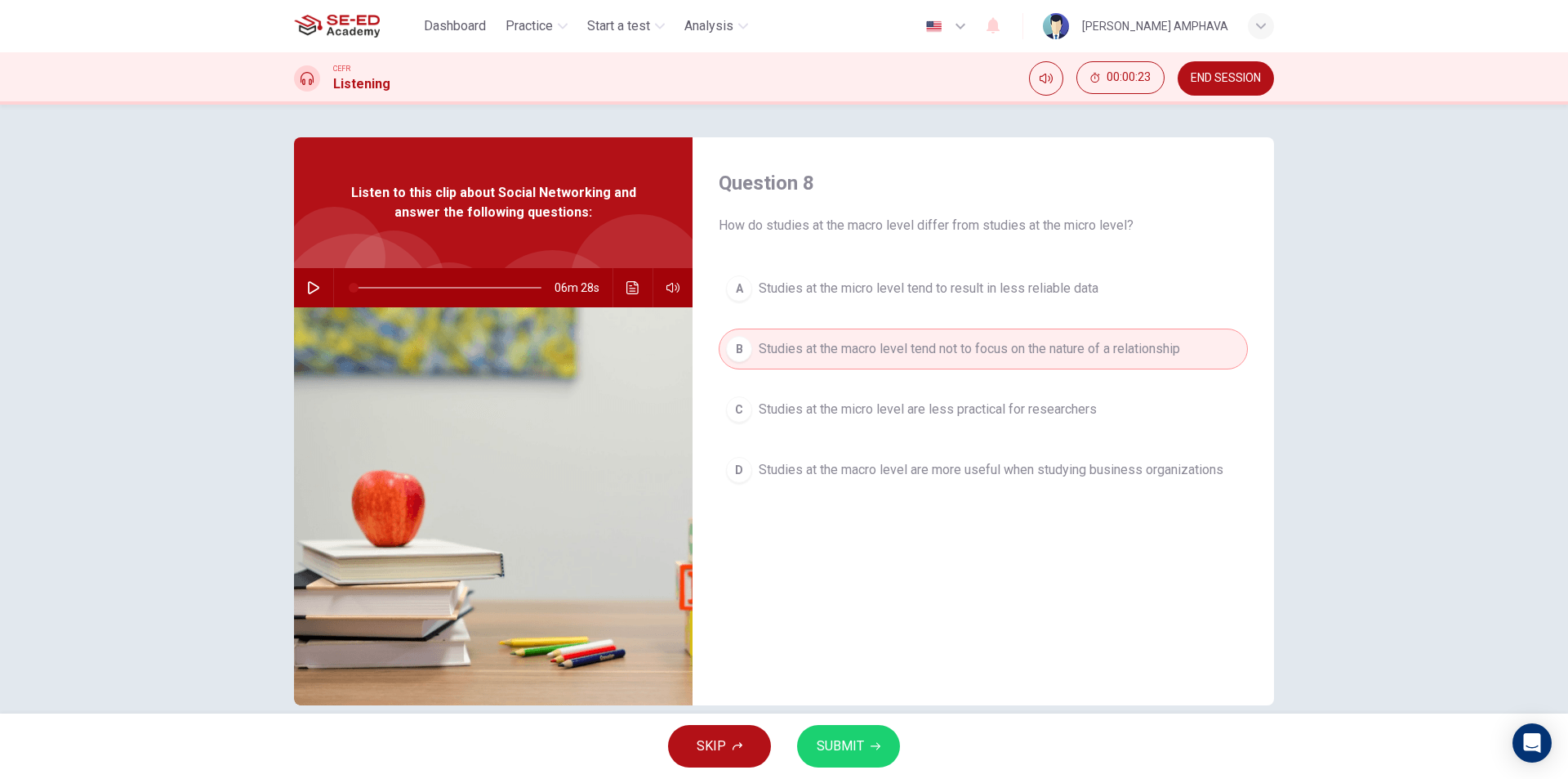
click at [878, 774] on div "SKIP SUBMIT" at bounding box center [784, 746] width 1568 height 66
click at [862, 749] on span "SUBMIT" at bounding box center [841, 746] width 48 height 23
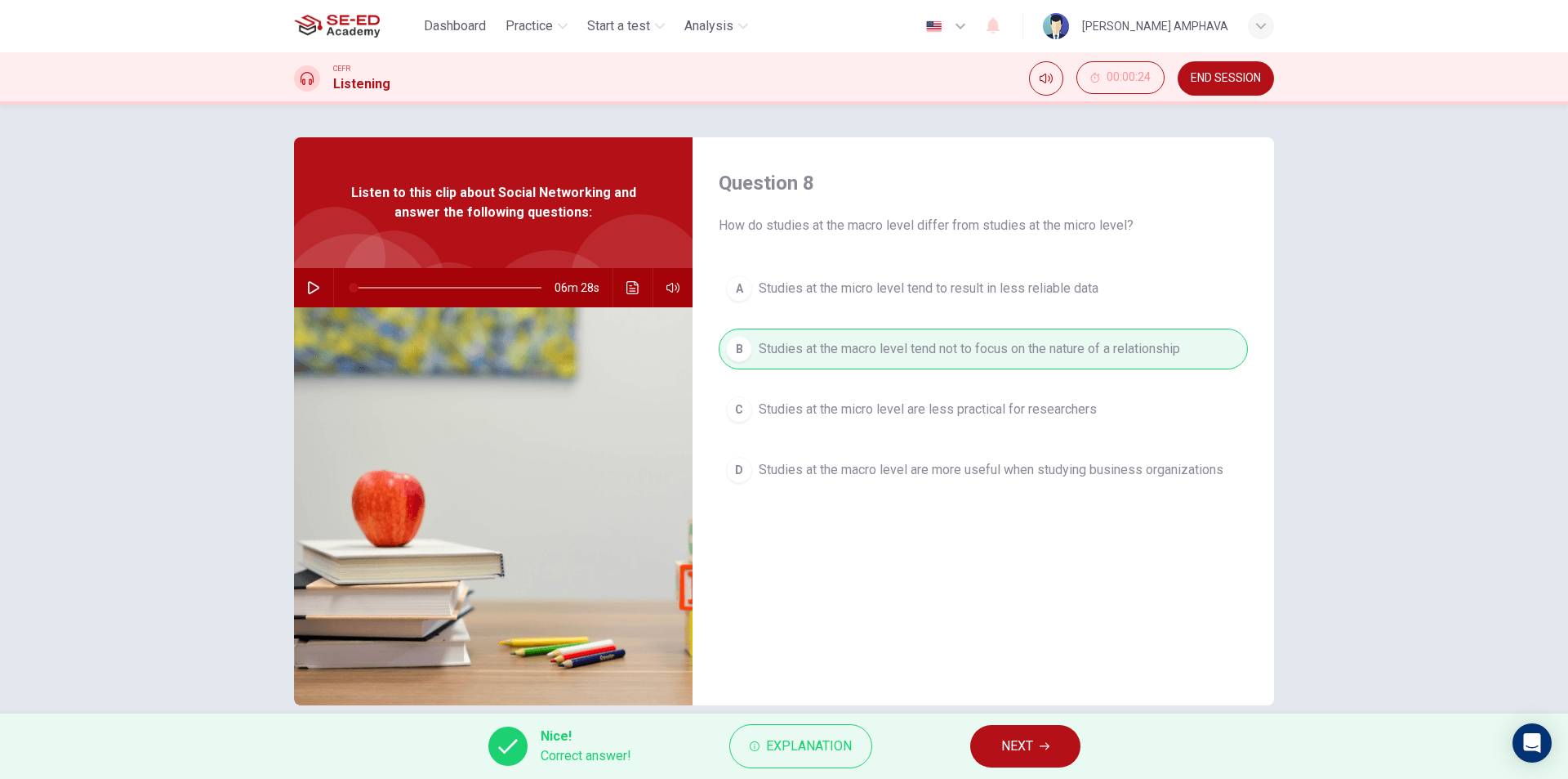
click at [1026, 746] on span "NEXT" at bounding box center [1017, 746] width 31 height 23
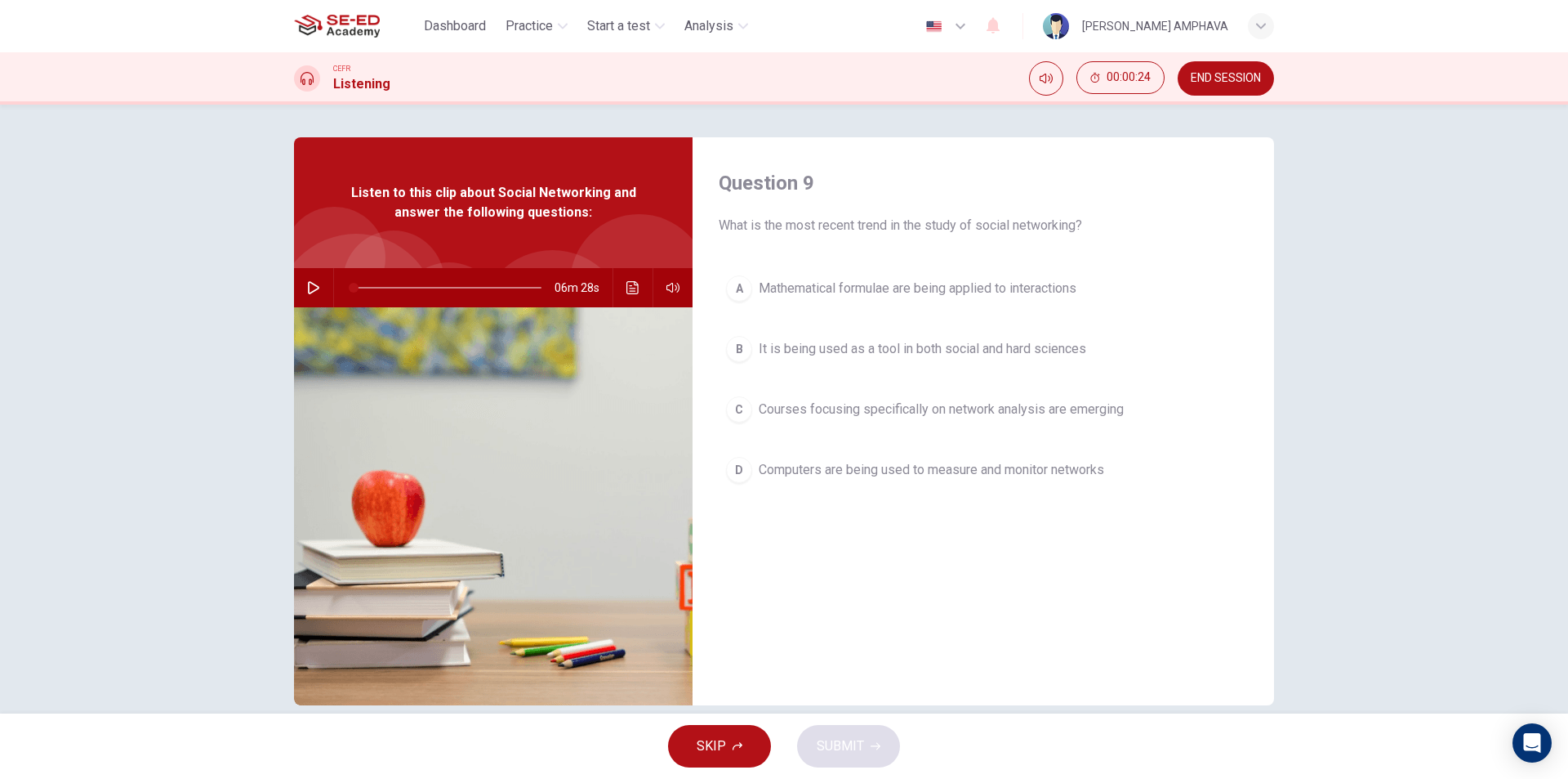
drag, startPoint x: 867, startPoint y: 276, endPoint x: 862, endPoint y: 302, distance: 26.5
click at [866, 276] on button "A Mathematical formulae are being applied to interactions" at bounding box center [983, 288] width 529 height 41
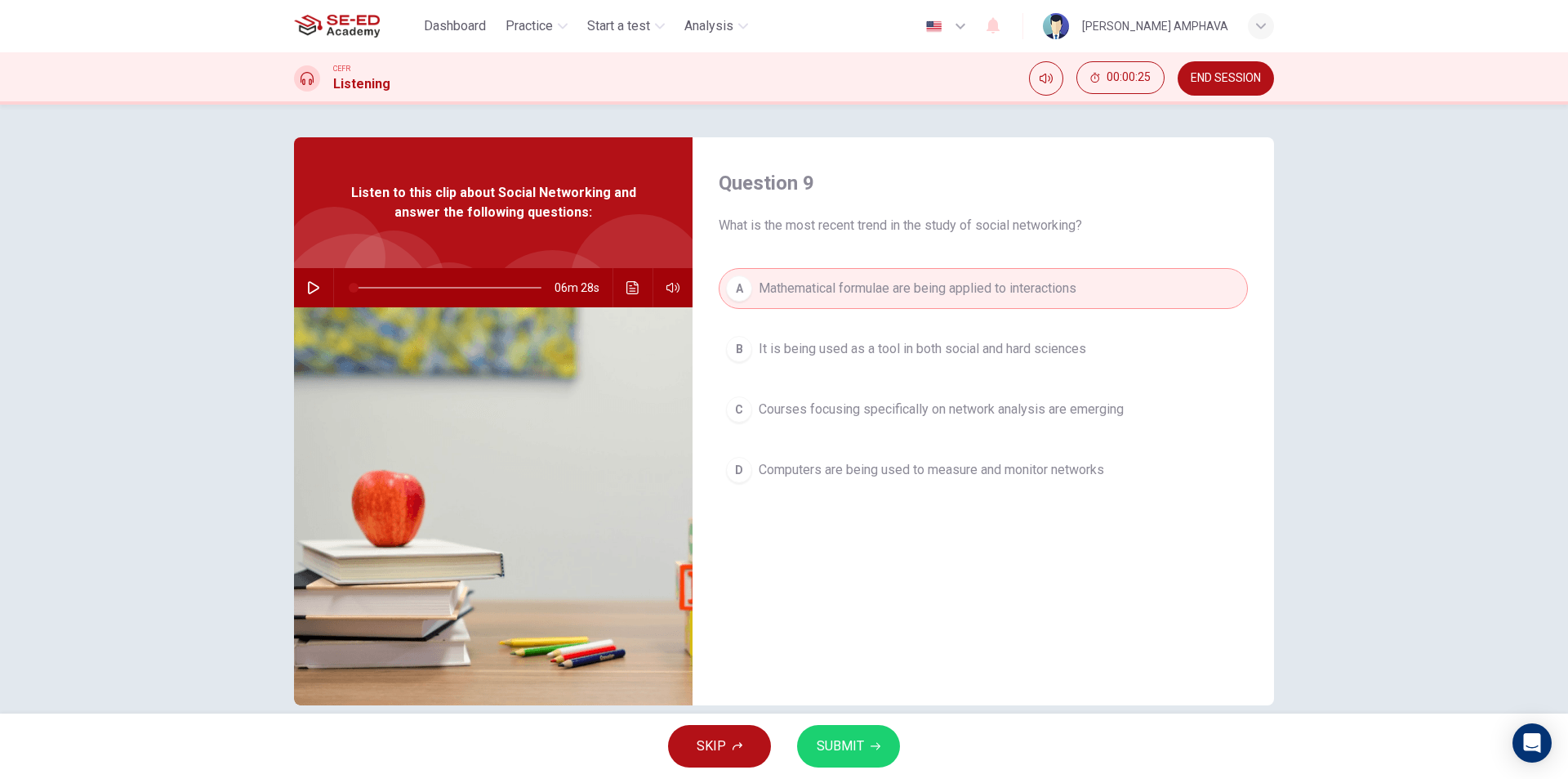
click at [872, 774] on div "SKIP SUBMIT" at bounding box center [784, 746] width 1568 height 66
click at [863, 752] on button "SUBMIT" at bounding box center [848, 746] width 103 height 43
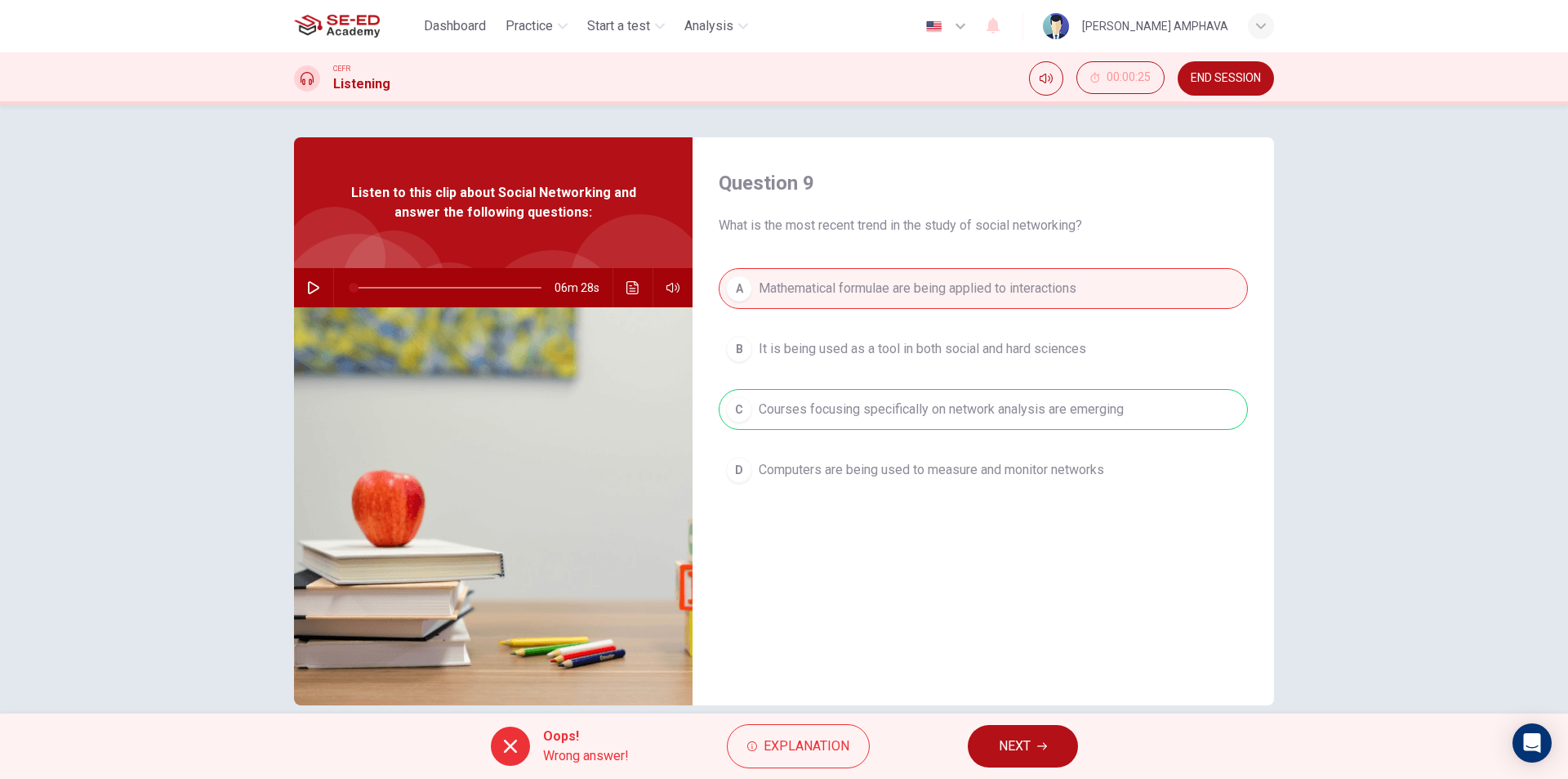
click at [1018, 723] on div "Oops! Wrong answer! Explanation NEXT" at bounding box center [784, 746] width 1568 height 66
click at [1027, 749] on span "NEXT" at bounding box center [1014, 746] width 31 height 23
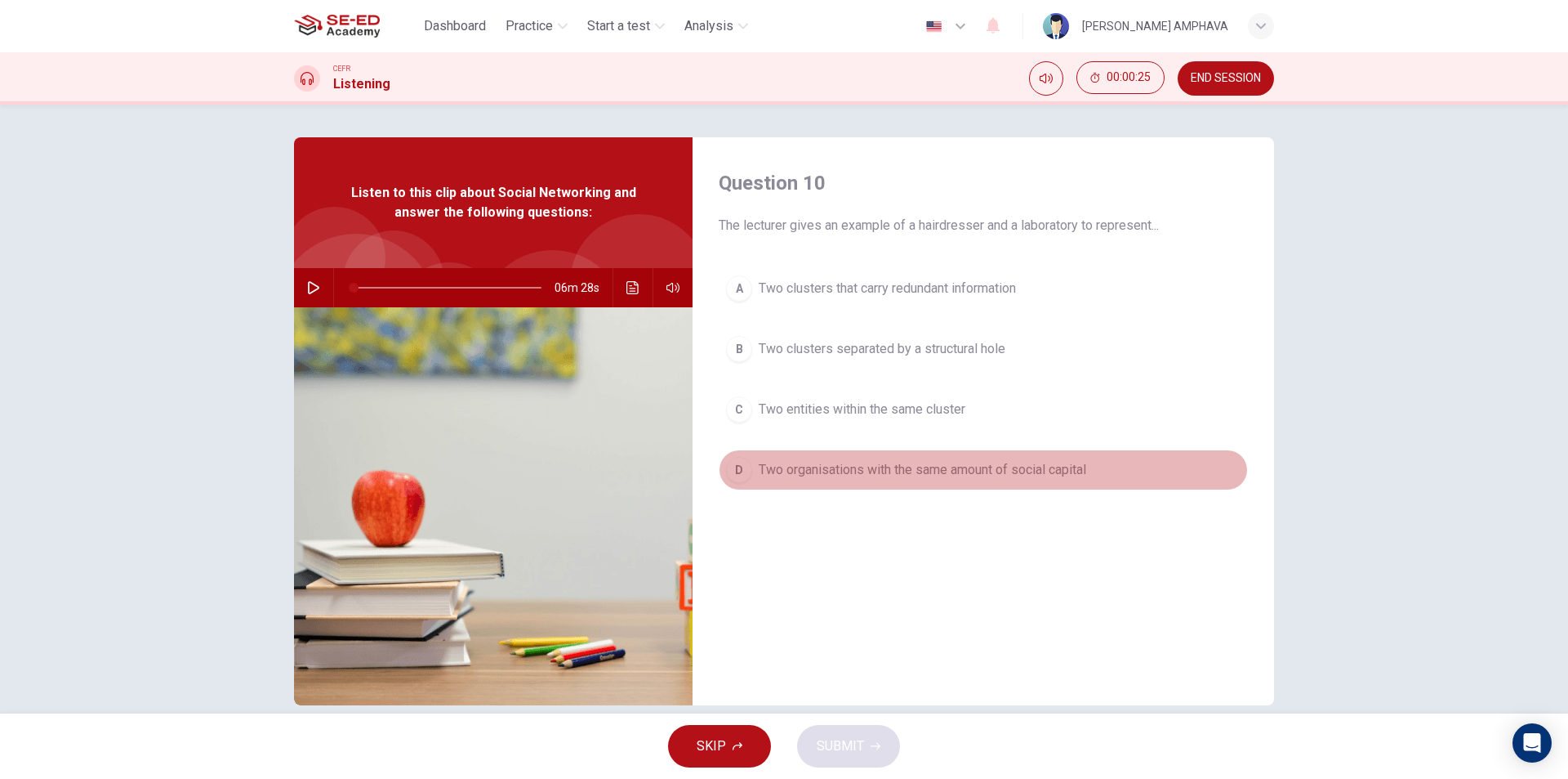
click at [825, 467] on span "Two organisations with the same amount of social capital" at bounding box center [923, 469] width 327 height 20
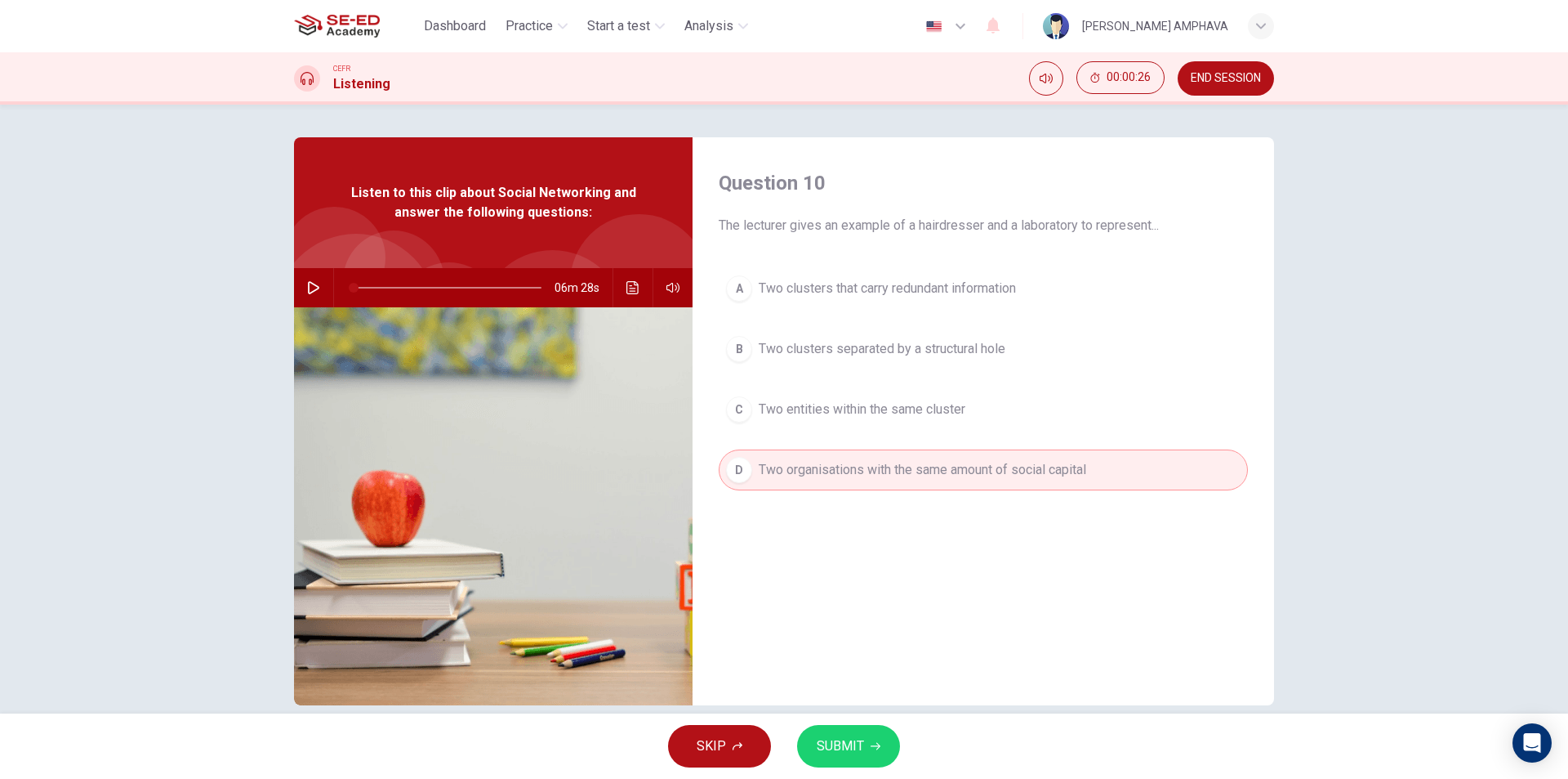
click at [867, 761] on button "SUBMIT" at bounding box center [848, 746] width 103 height 43
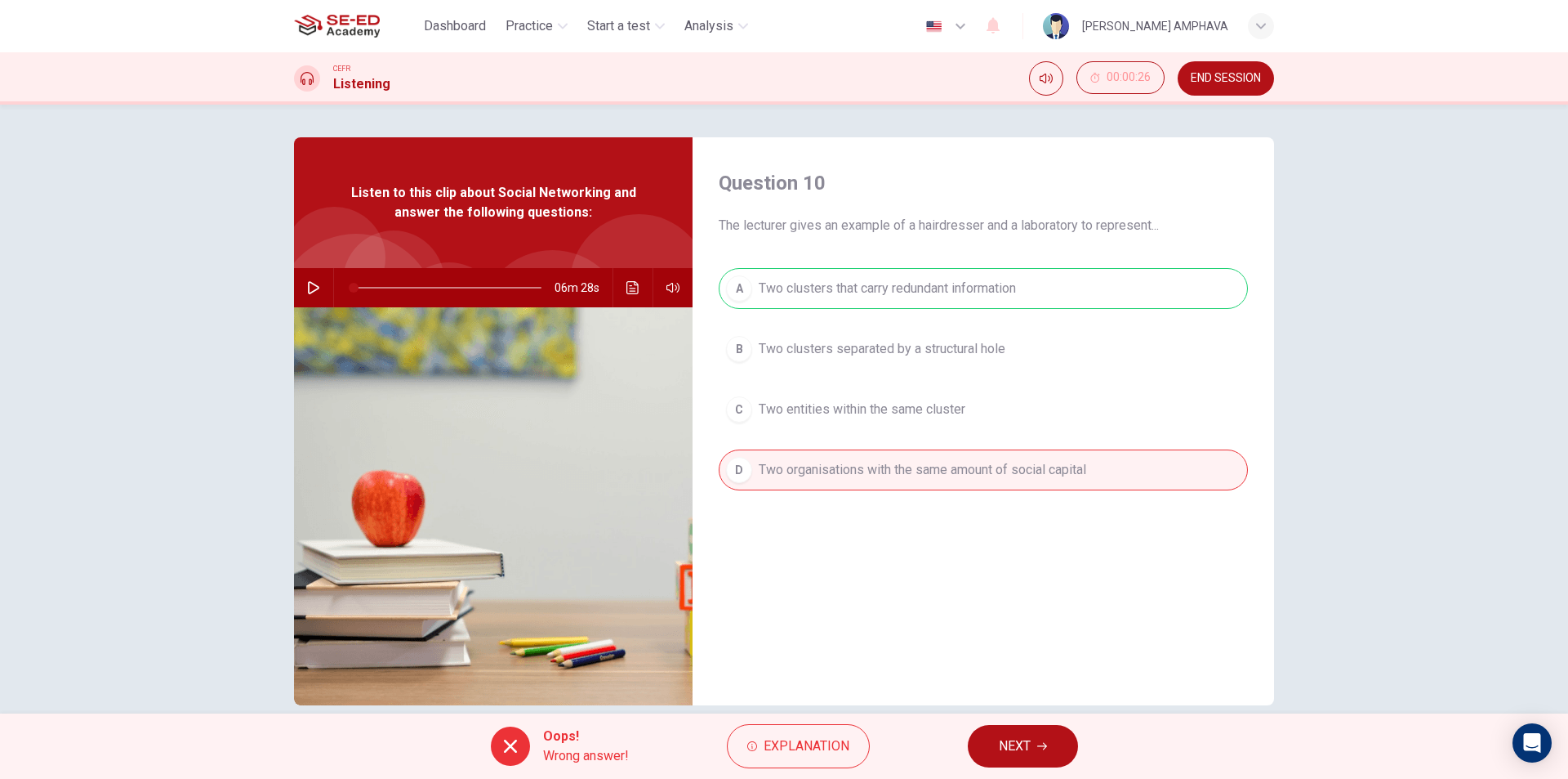
drag, startPoint x: 999, startPoint y: 755, endPoint x: 1002, endPoint y: 729, distance: 26.2
click at [999, 754] on span "NEXT" at bounding box center [1014, 746] width 31 height 23
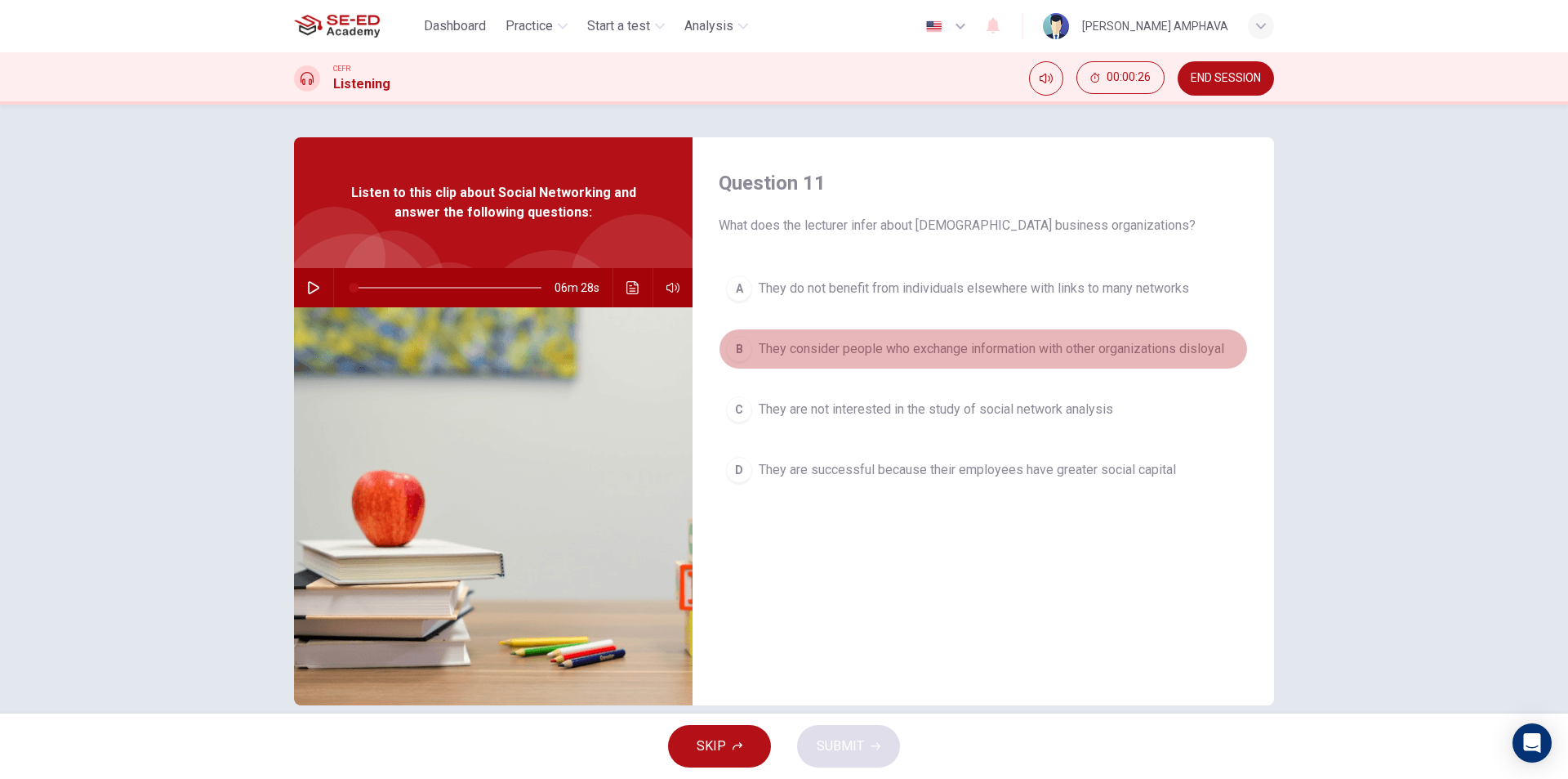
click at [872, 340] on span "They consider people who exchange information with other organizations disloyal" at bounding box center [991, 349] width 466 height 20
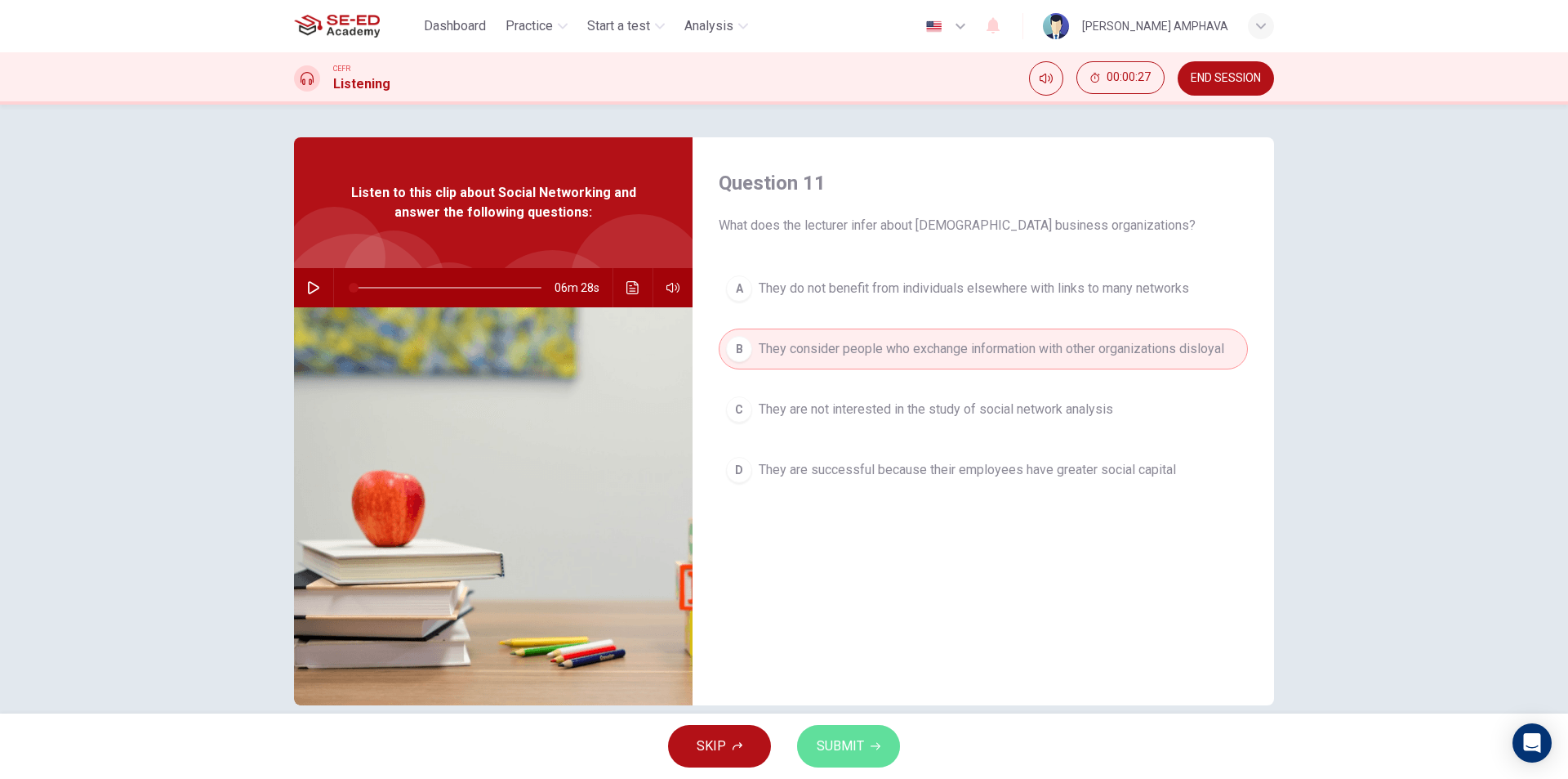
click at [863, 750] on button "SUBMIT" at bounding box center [848, 746] width 103 height 43
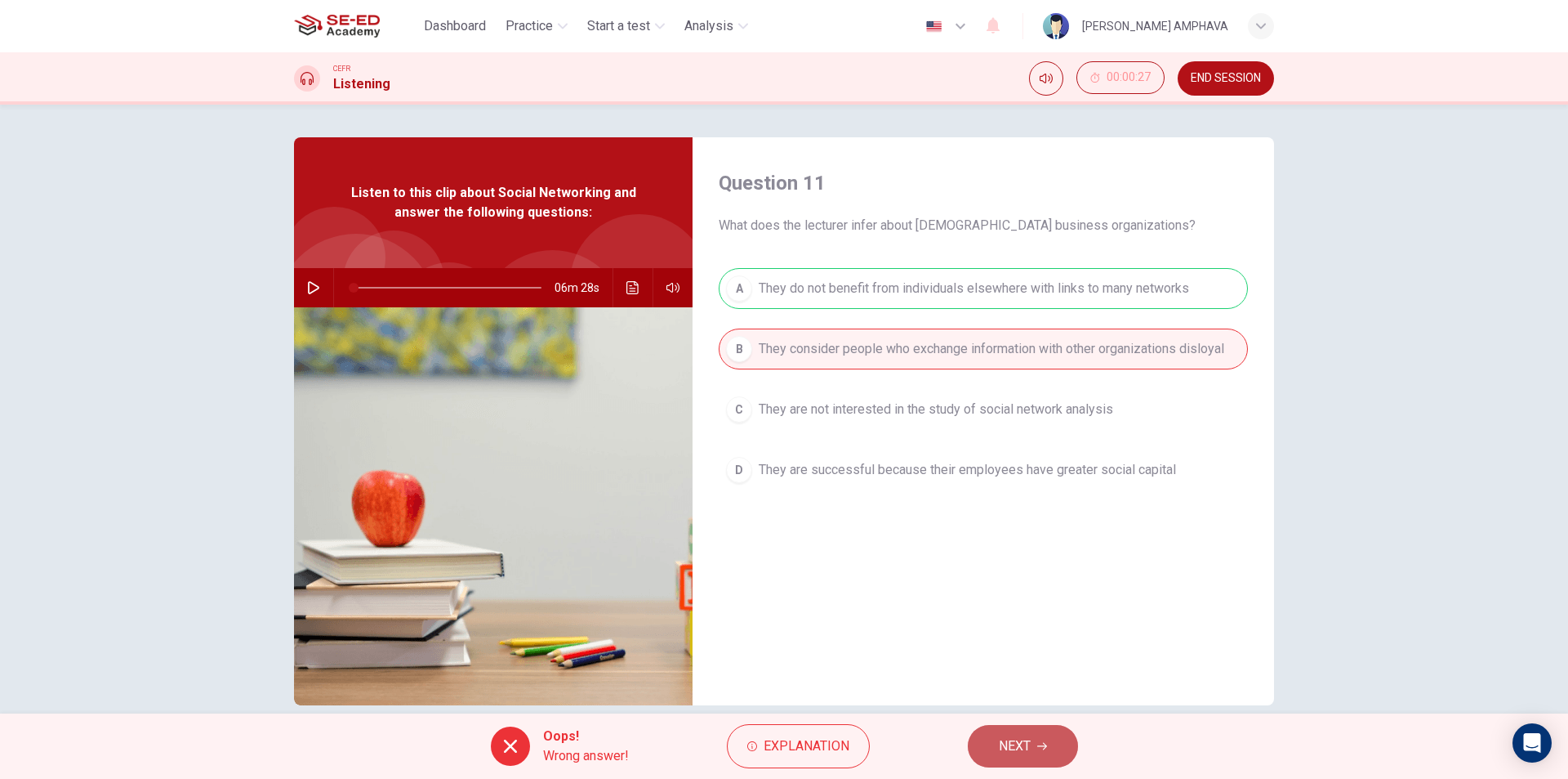
drag, startPoint x: 1004, startPoint y: 746, endPoint x: 943, endPoint y: 525, distance: 229.3
click at [1004, 745] on span "NEXT" at bounding box center [1014, 746] width 31 height 23
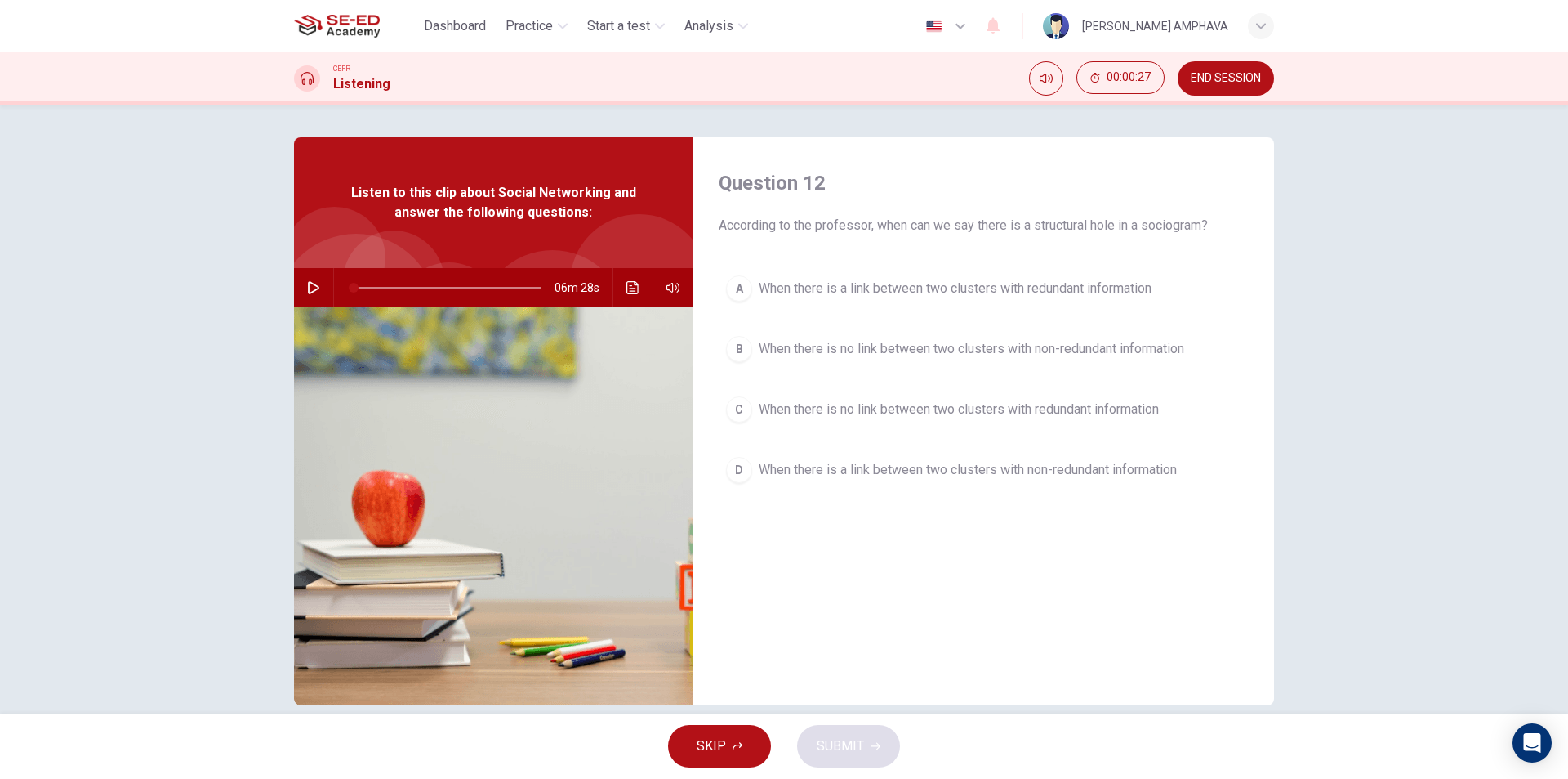
click at [858, 301] on button "A When there is a link between two clusters with redundant information" at bounding box center [983, 288] width 529 height 41
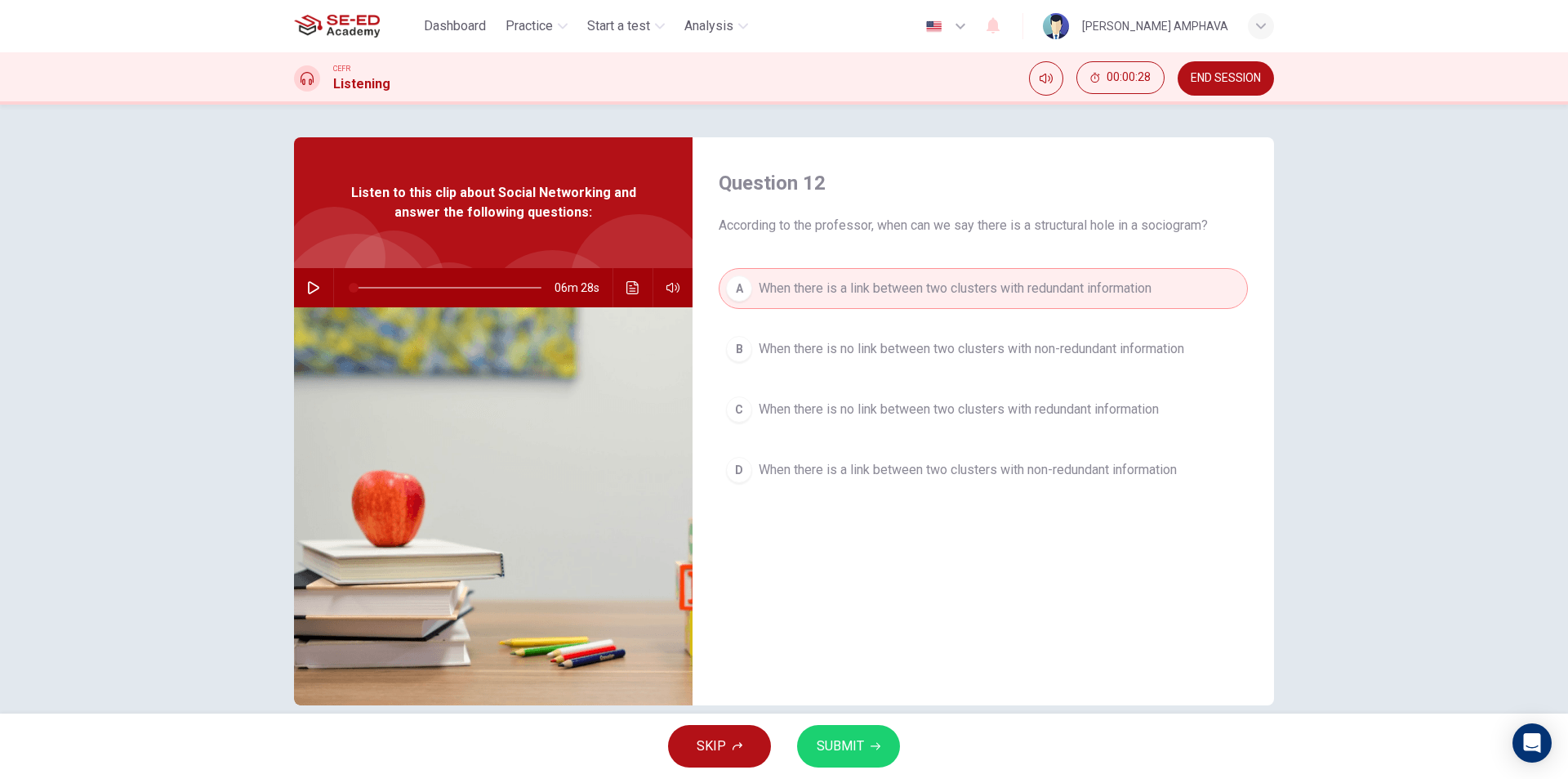
click at [852, 722] on div "SKIP SUBMIT" at bounding box center [784, 746] width 1568 height 66
drag, startPoint x: 859, startPoint y: 771, endPoint x: 862, endPoint y: 757, distance: 14.3
click at [858, 771] on div "SKIP SUBMIT" at bounding box center [784, 746] width 1568 height 66
click at [863, 745] on span "SUBMIT" at bounding box center [841, 746] width 48 height 23
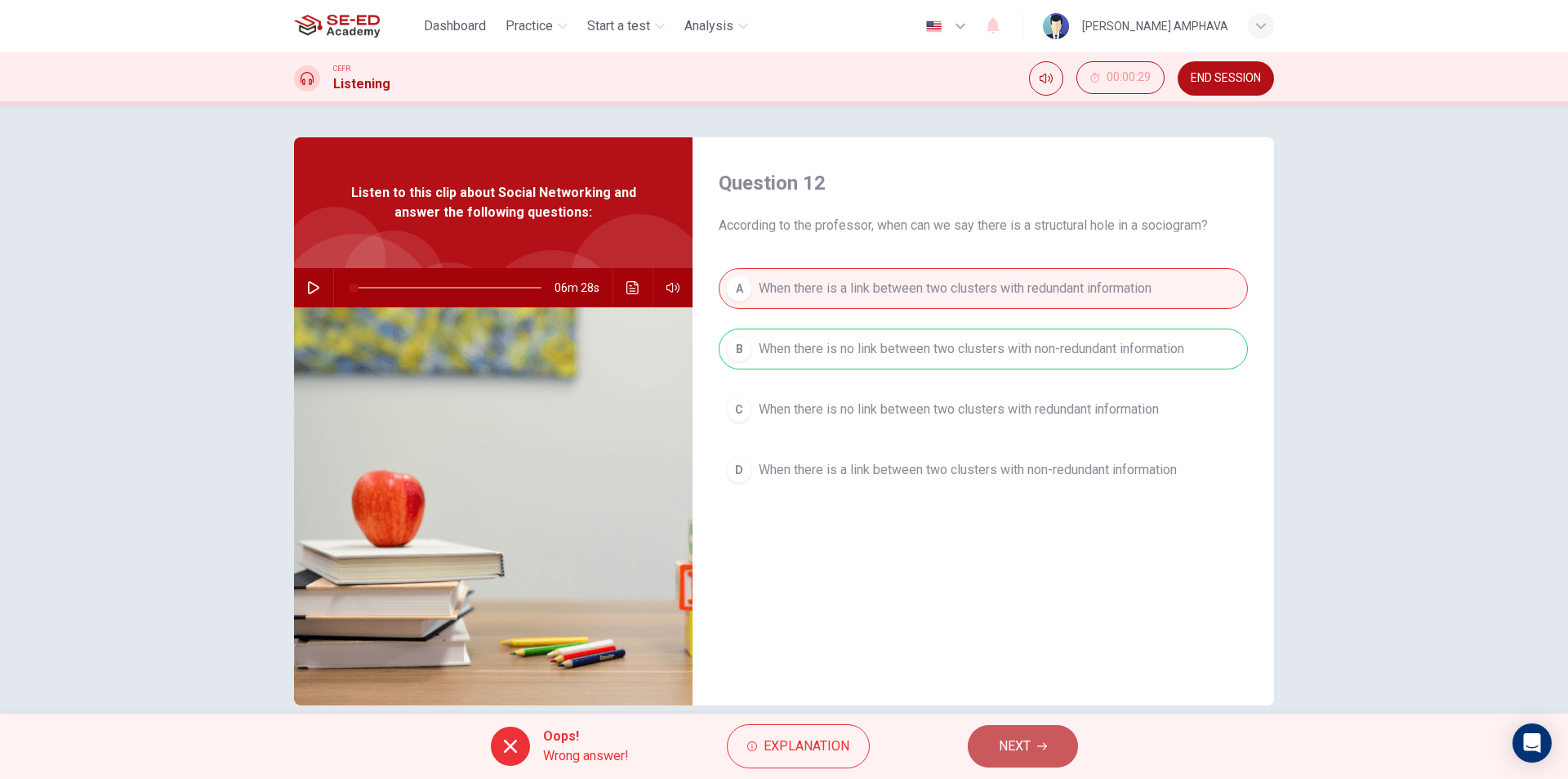
click at [1000, 729] on button "NEXT" at bounding box center [1023, 746] width 110 height 43
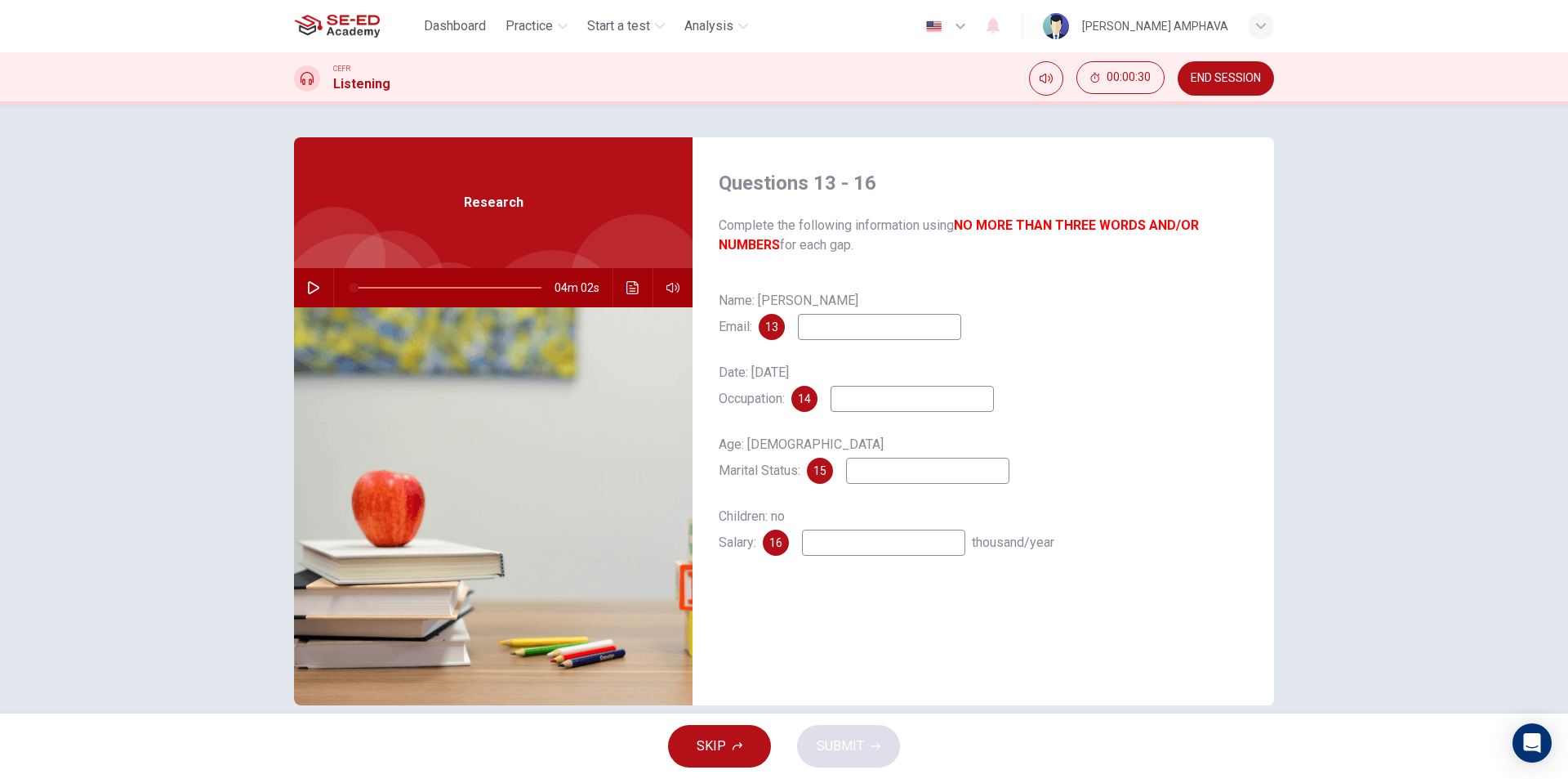
click at [831, 325] on input at bounding box center [880, 326] width 164 height 26
click at [632, 295] on button "Click to see the audio transcription" at bounding box center [632, 287] width 26 height 39
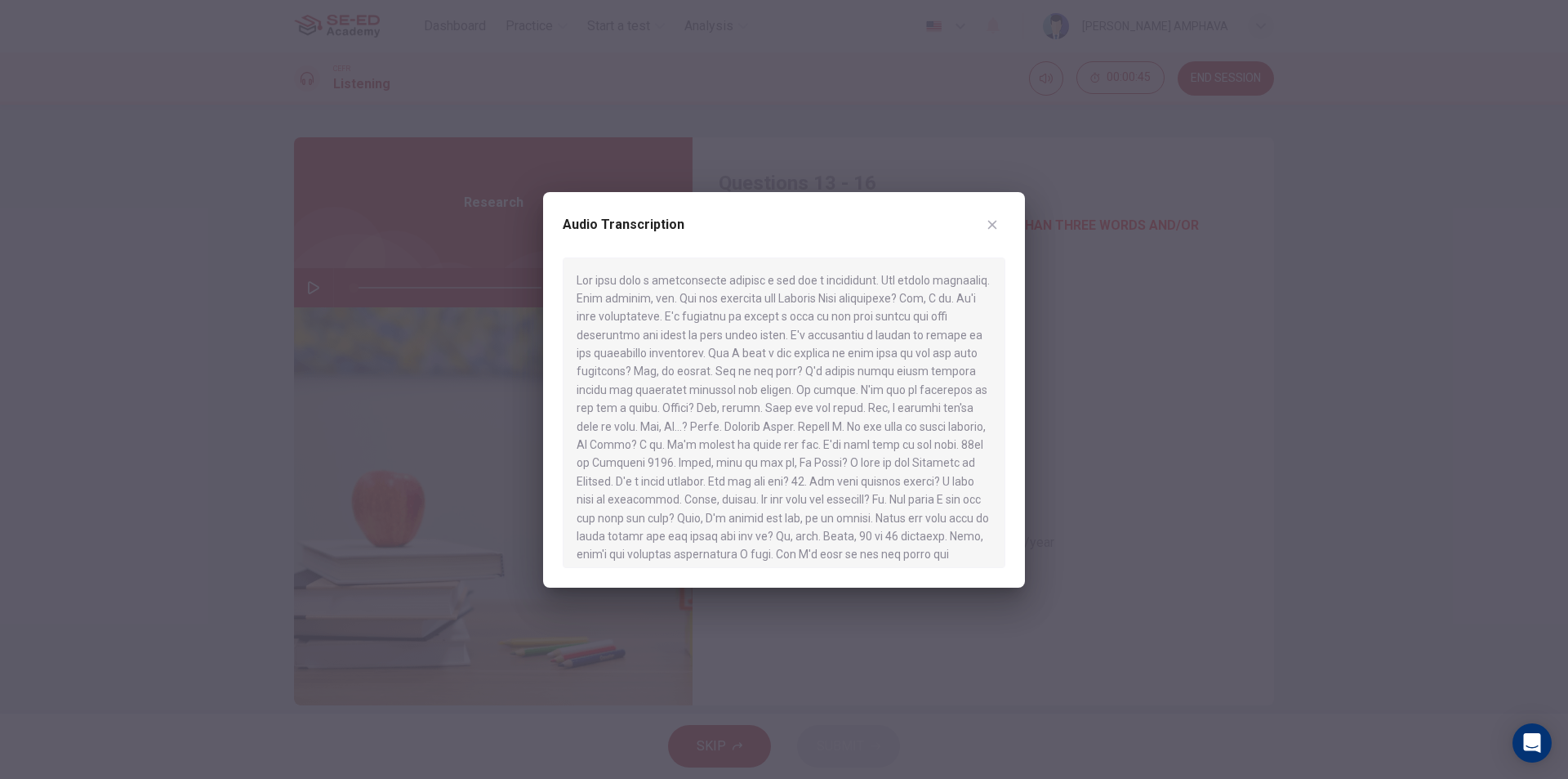
drag, startPoint x: 1008, startPoint y: 215, endPoint x: 991, endPoint y: 220, distance: 17.7
click at [1007, 216] on div "Audio Transcription" at bounding box center [784, 390] width 482 height 395
drag, startPoint x: 1005, startPoint y: 219, endPoint x: 994, endPoint y: 243, distance: 26.4
click at [1005, 221] on div "Audio Transcription" at bounding box center [784, 390] width 482 height 395
drag, startPoint x: 995, startPoint y: 229, endPoint x: 998, endPoint y: 272, distance: 43.1
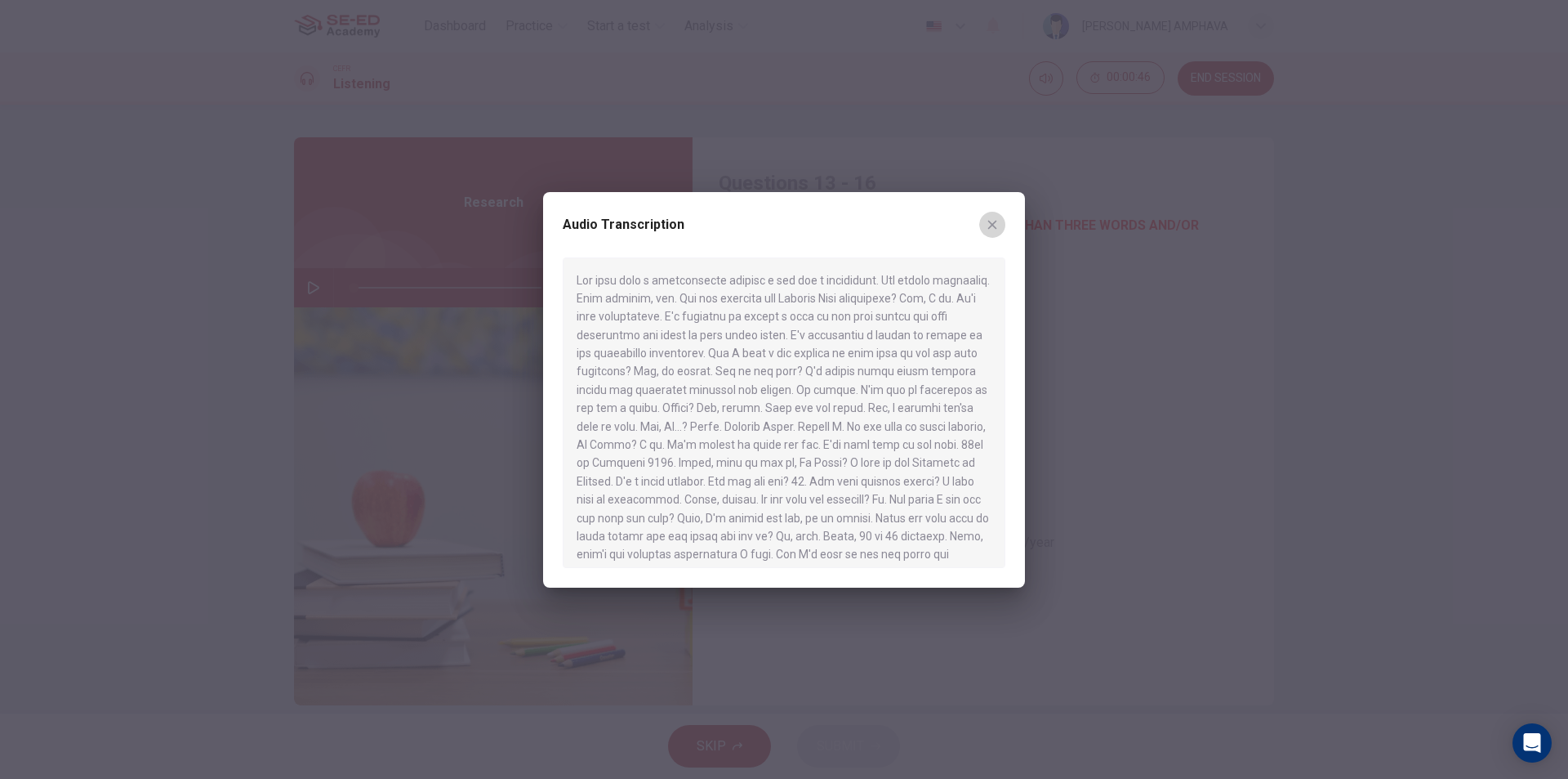
click at [995, 230] on icon "button" at bounding box center [993, 225] width 13 height 13
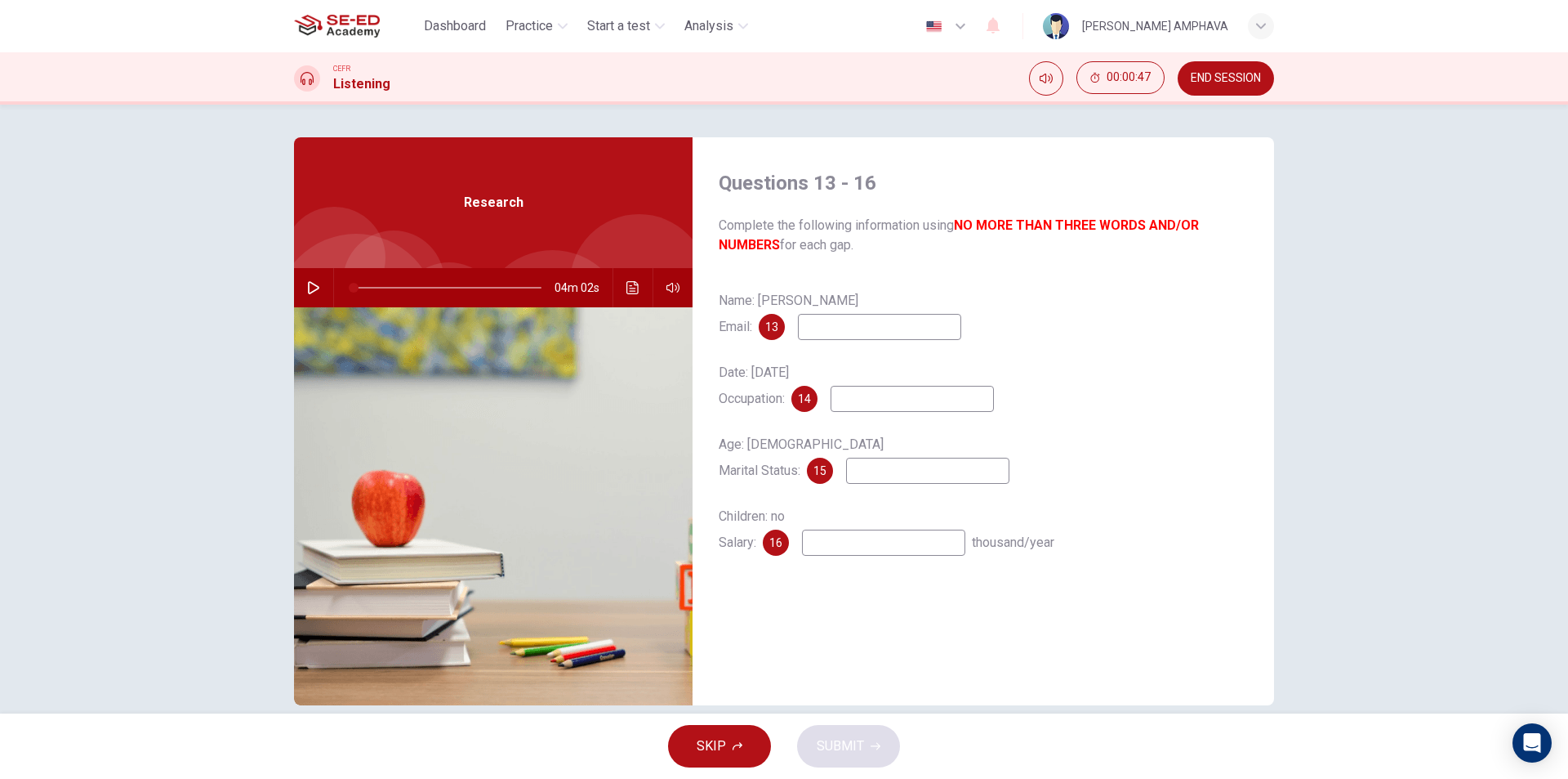
click at [924, 327] on input at bounding box center [880, 326] width 164 height 26
type input "[EMAIL_ADDRESS][DOMAIN_NAME]"
click at [861, 384] on div "Date: [DATE] Occupation: 14" at bounding box center [983, 386] width 529 height 52
click at [855, 394] on div "Date: [DATE] Occupation: 14" at bounding box center [983, 386] width 529 height 52
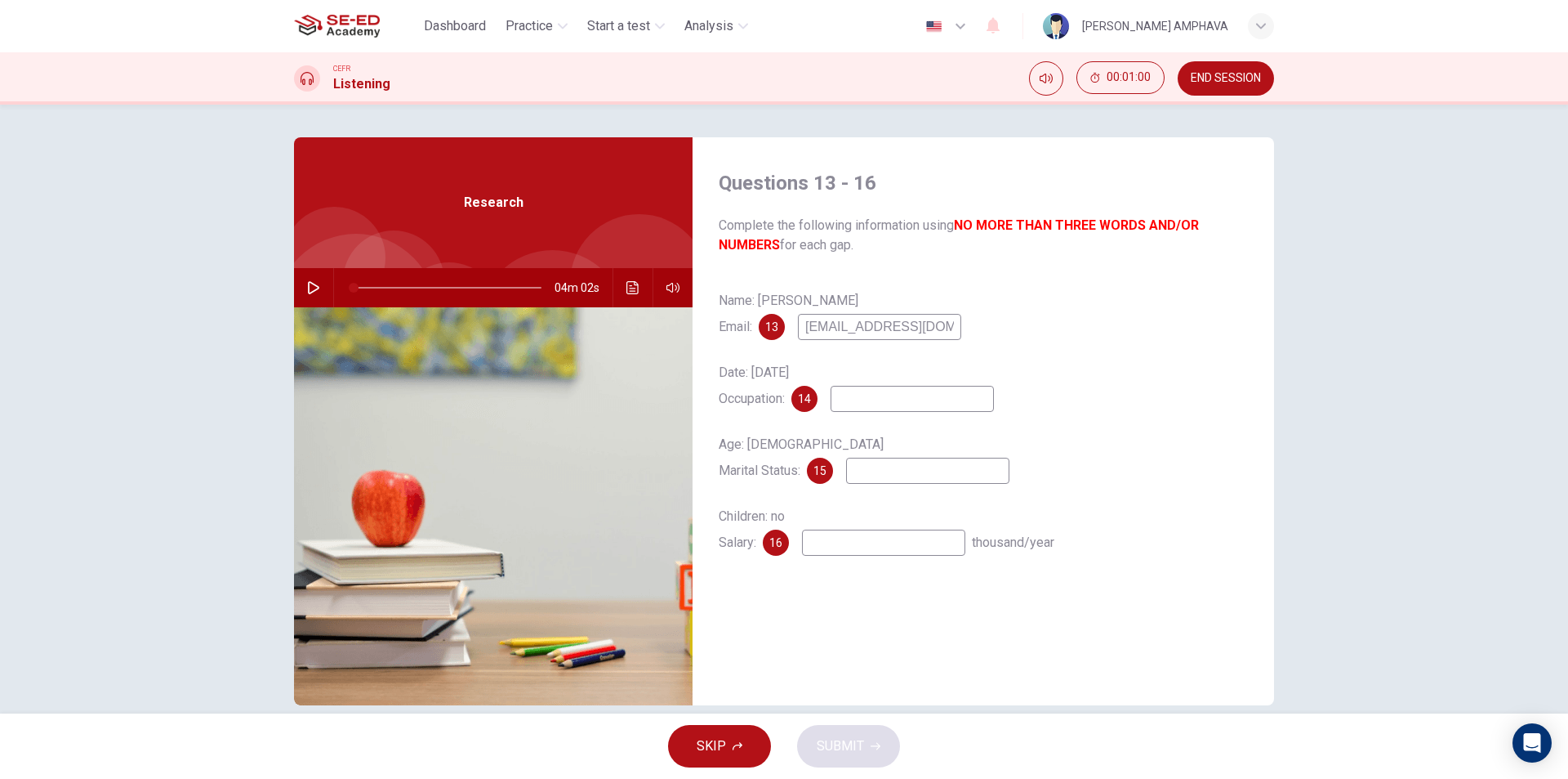
click at [849, 415] on div "Name: [PERSON_NAME] Email: 13 [EMAIL_ADDRESS][DOMAIN_NAME] Date: [DATE] Occupat…" at bounding box center [983, 438] width 529 height 301
click at [863, 407] on input at bounding box center [913, 398] width 164 height 26
type input "s"
click at [634, 288] on icon "Click to see the audio transcription" at bounding box center [632, 288] width 12 height 13
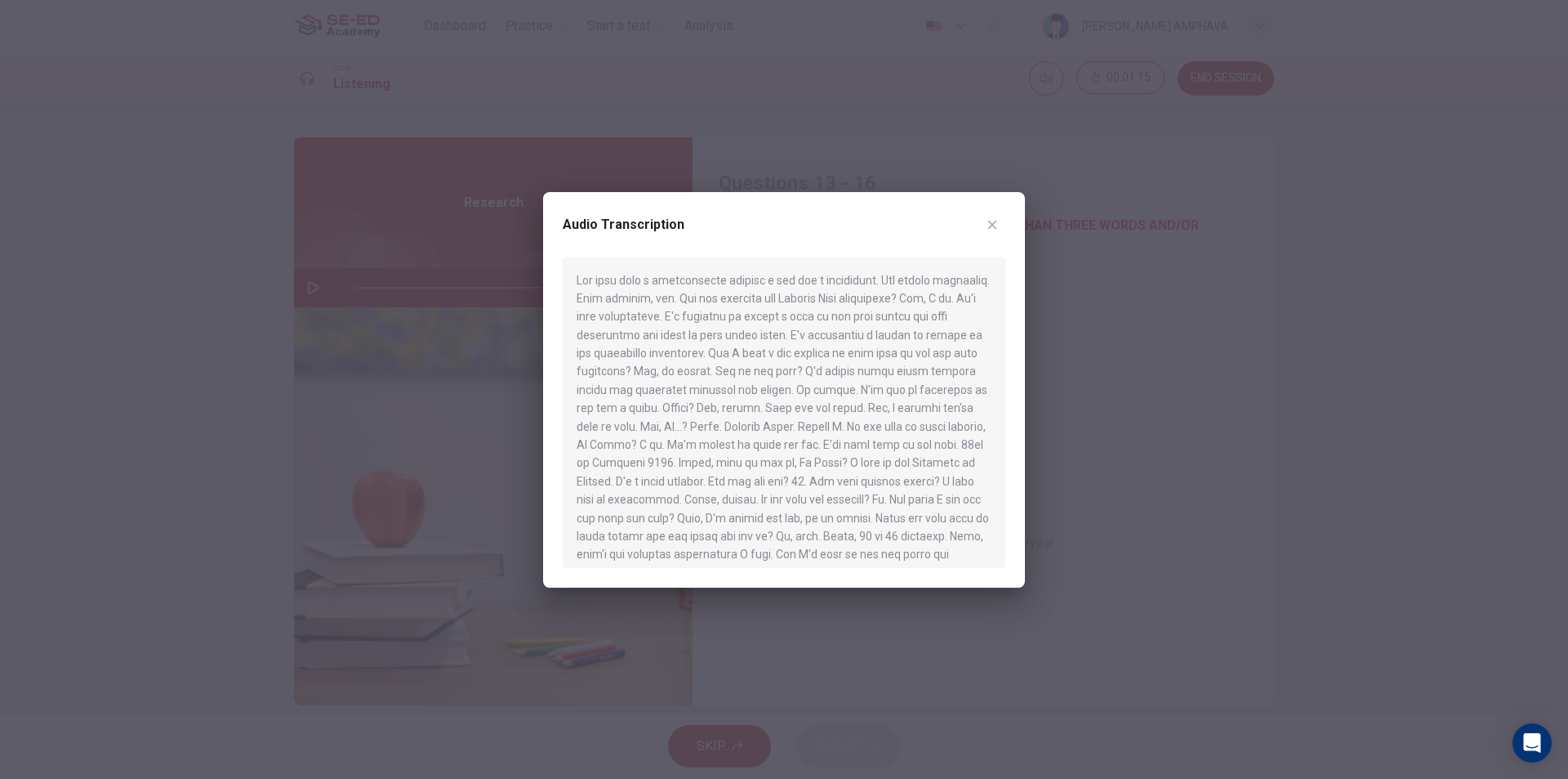
click at [1015, 213] on div "Audio Transcription" at bounding box center [784, 390] width 482 height 395
drag, startPoint x: 983, startPoint y: 232, endPoint x: 937, endPoint y: 406, distance: 180.0
click at [983, 234] on div "Audio Transcription" at bounding box center [784, 234] width 443 height 46
click at [989, 235] on button "button" at bounding box center [992, 224] width 26 height 26
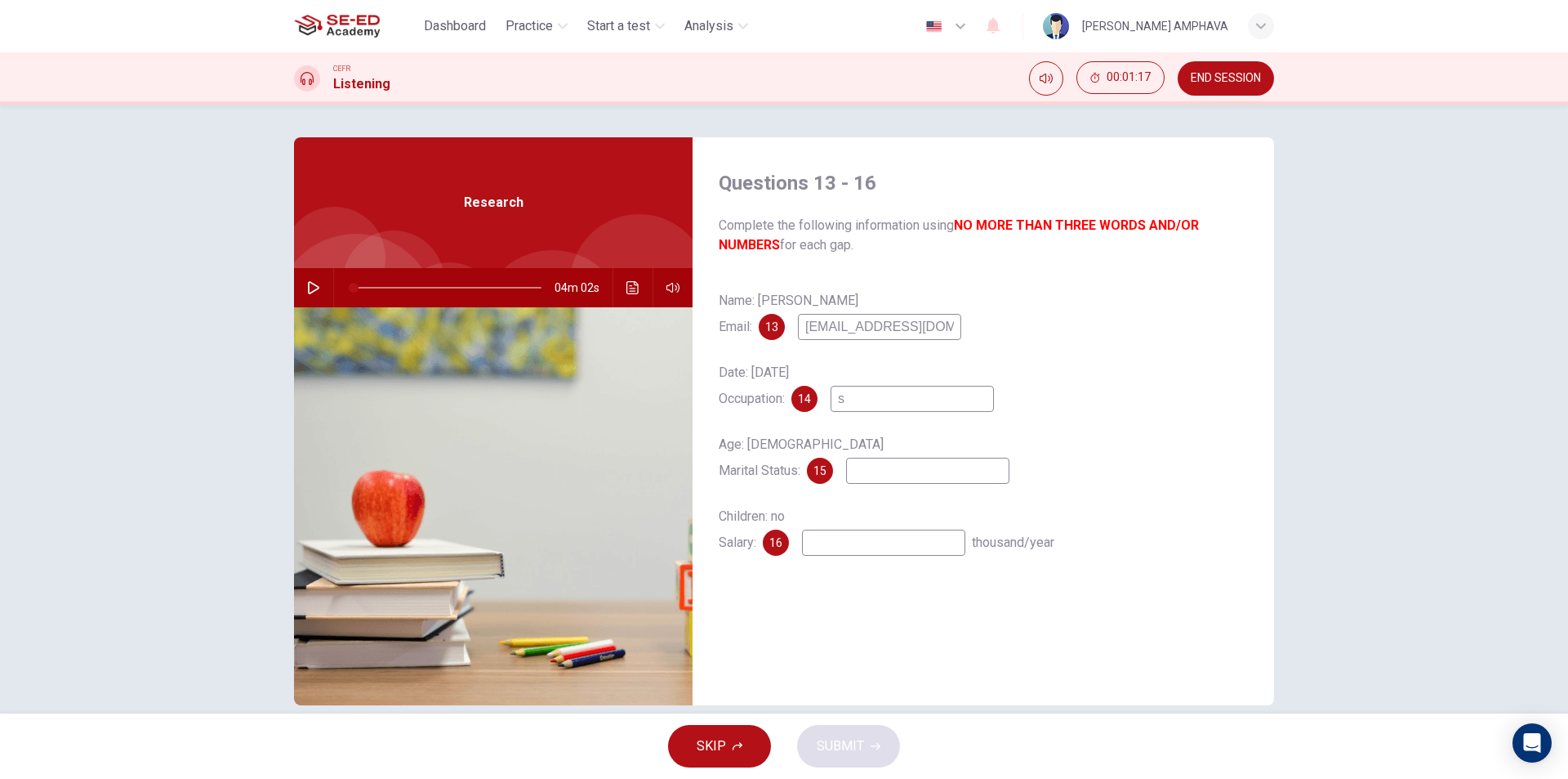
click at [911, 392] on input "s" at bounding box center [913, 398] width 164 height 26
drag, startPoint x: 892, startPoint y: 400, endPoint x: 772, endPoint y: 385, distance: 120.9
click at [784, 385] on div "Date: [DATE] Occupation: 14 s" at bounding box center [983, 386] width 529 height 52
type input "\"
type input "civil servant"
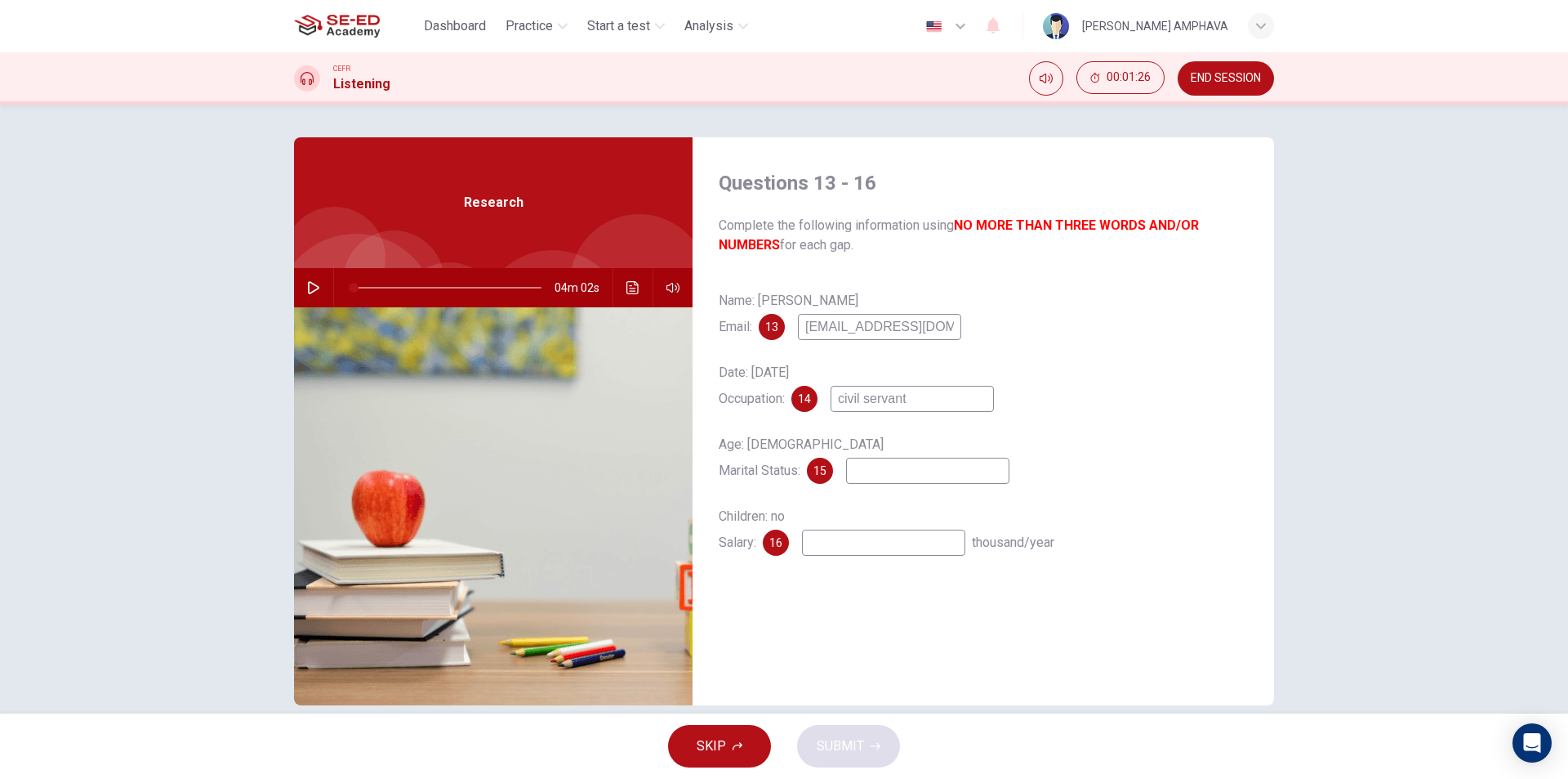
click at [620, 289] on button "Click to see the audio transcription" at bounding box center [632, 287] width 26 height 39
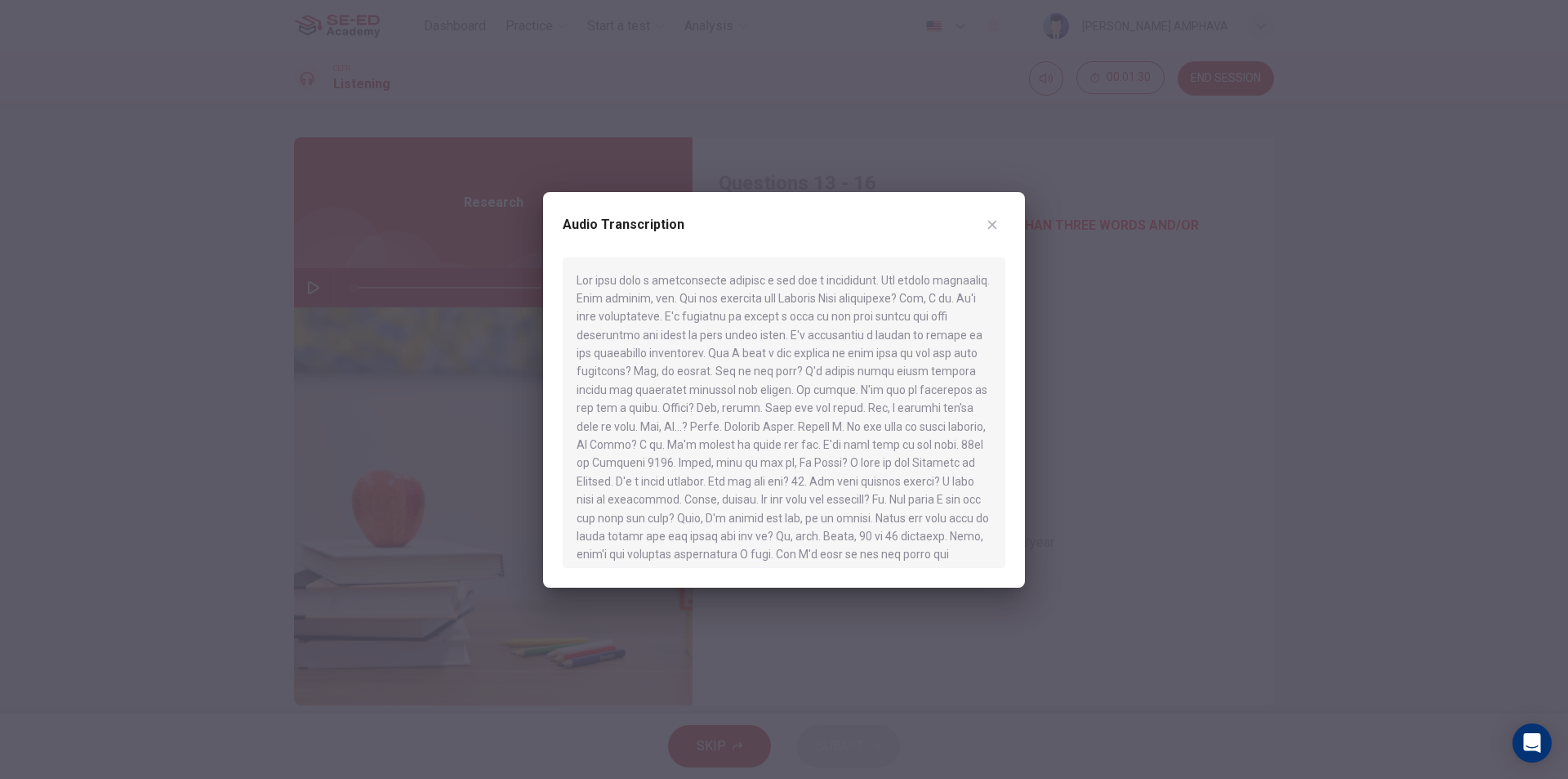
click at [1009, 216] on div "Audio Transcription" at bounding box center [784, 390] width 482 height 395
click at [991, 216] on button "button" at bounding box center [992, 224] width 26 height 26
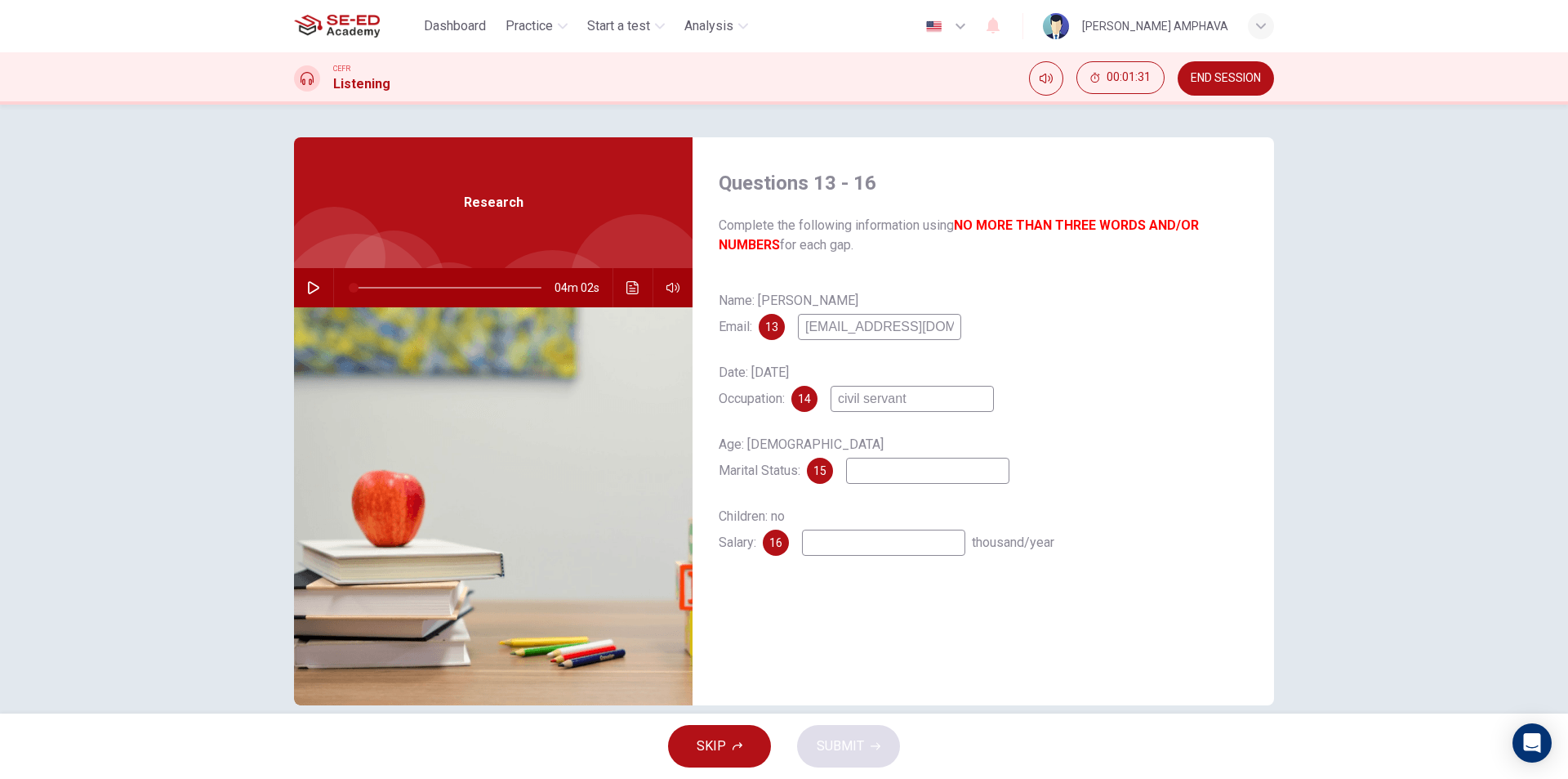
click at [883, 475] on input at bounding box center [928, 470] width 164 height 26
type input "single"
click at [840, 528] on div "Children: no Salary: 16 thousand/year" at bounding box center [983, 529] width 529 height 52
click at [837, 550] on input at bounding box center [884, 542] width 164 height 26
click at [628, 282] on icon "Click to see the audio transcription" at bounding box center [632, 288] width 12 height 13
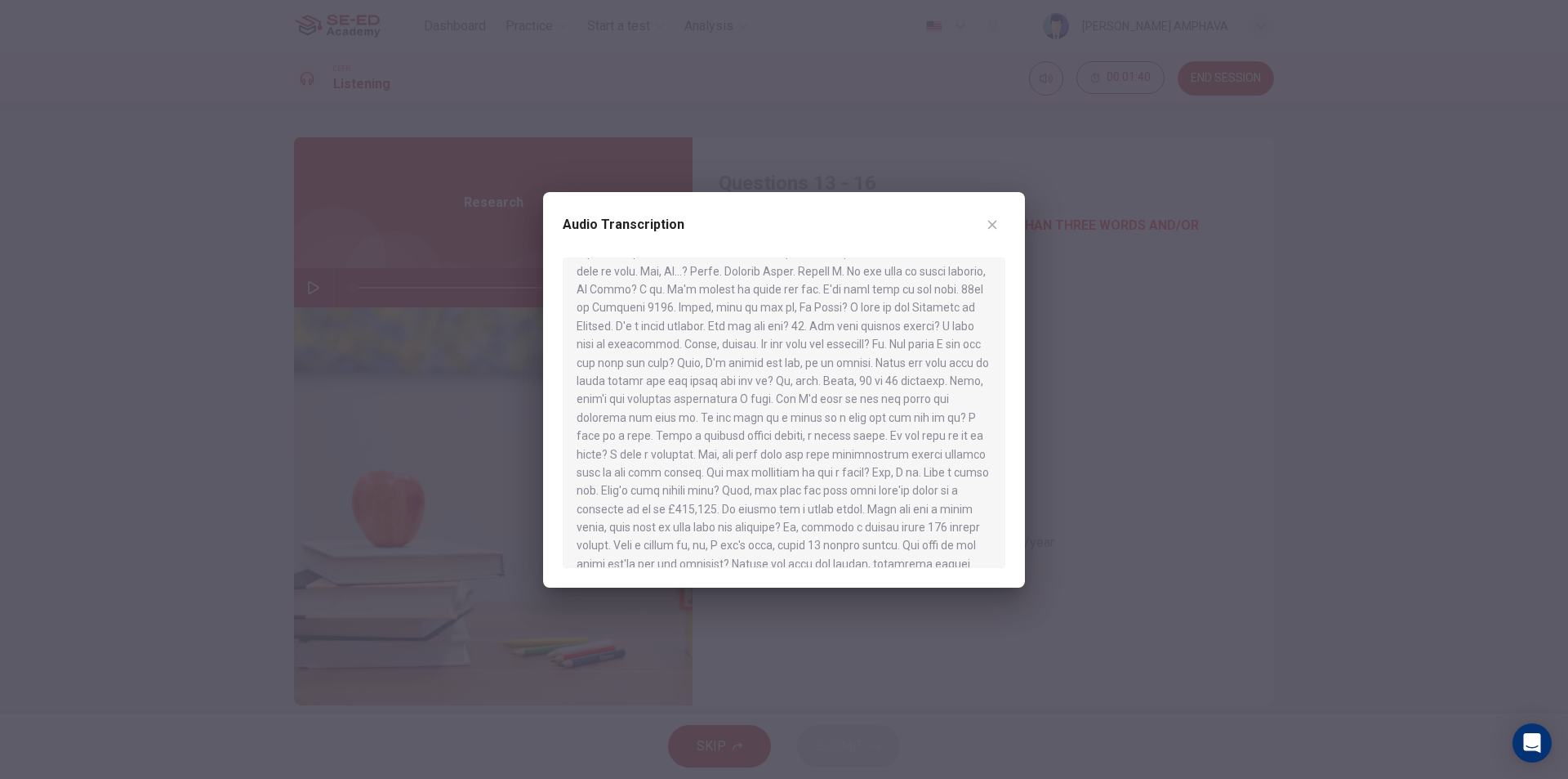
scroll to position [164, 0]
click at [990, 221] on icon "button" at bounding box center [993, 225] width 13 height 13
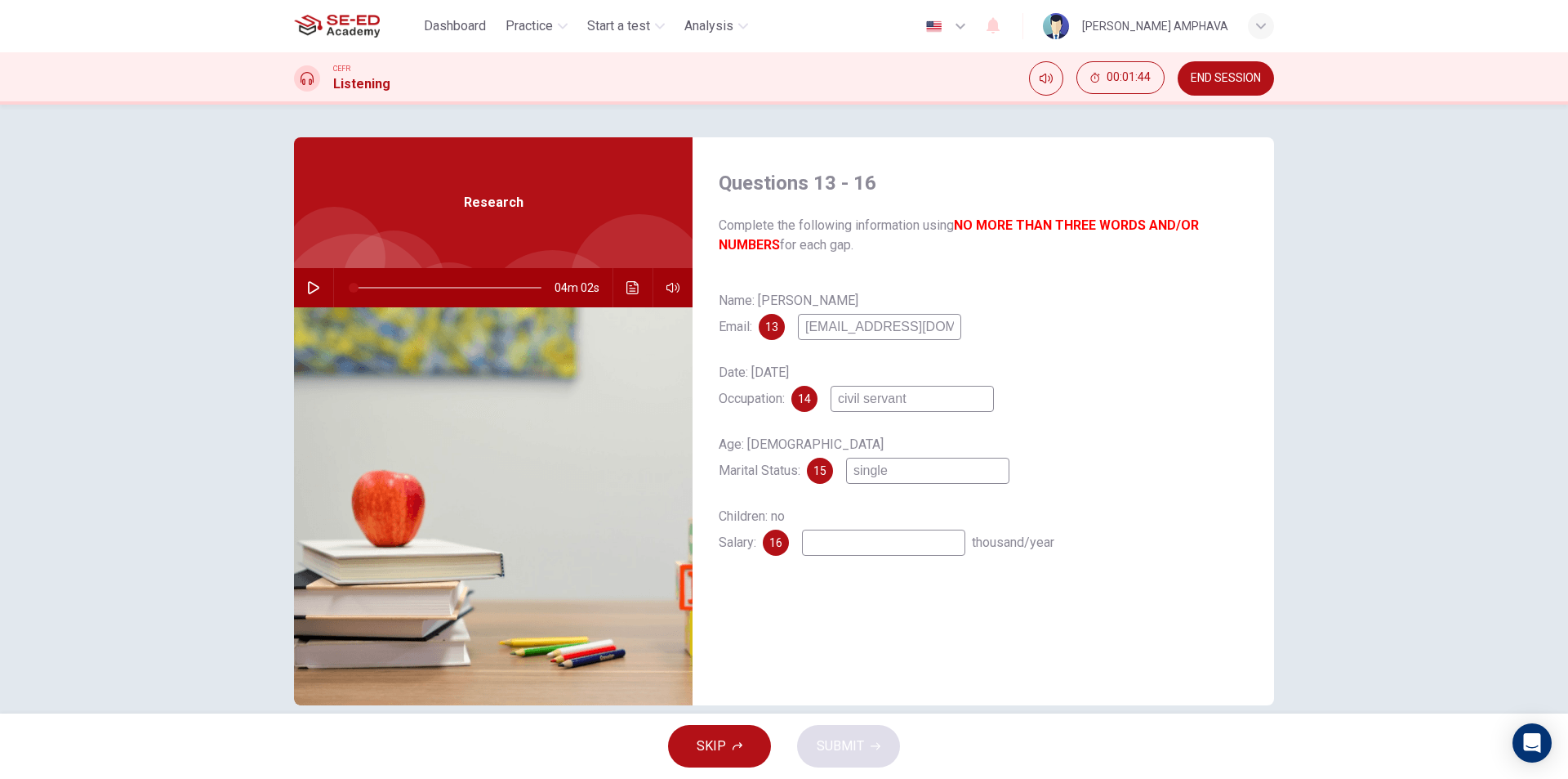
click at [855, 541] on input at bounding box center [884, 542] width 164 height 26
type input "24 to 36"
click at [855, 736] on span "SUBMIT" at bounding box center [841, 746] width 48 height 23
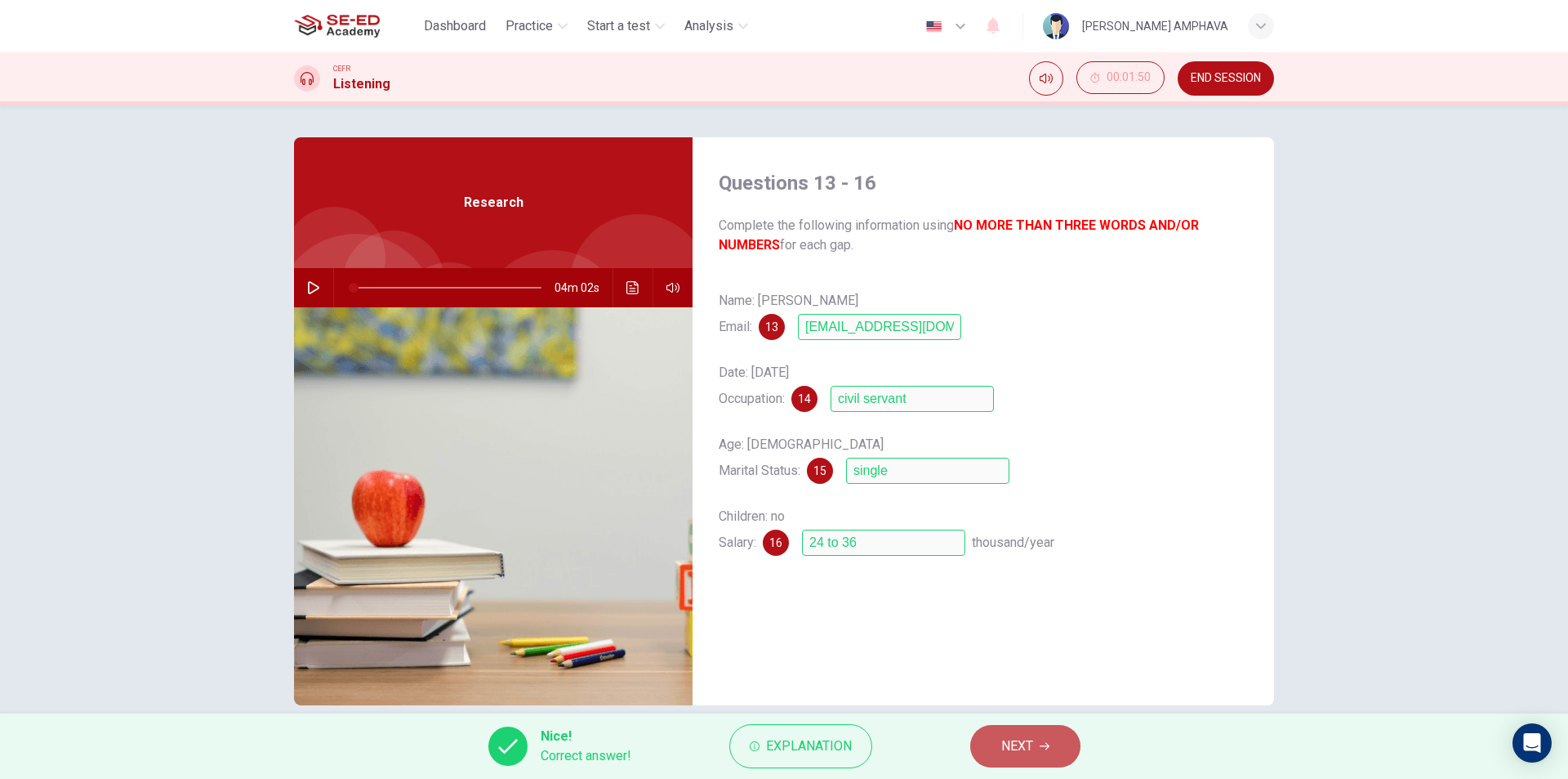
click at [1012, 752] on span "NEXT" at bounding box center [1017, 746] width 31 height 23
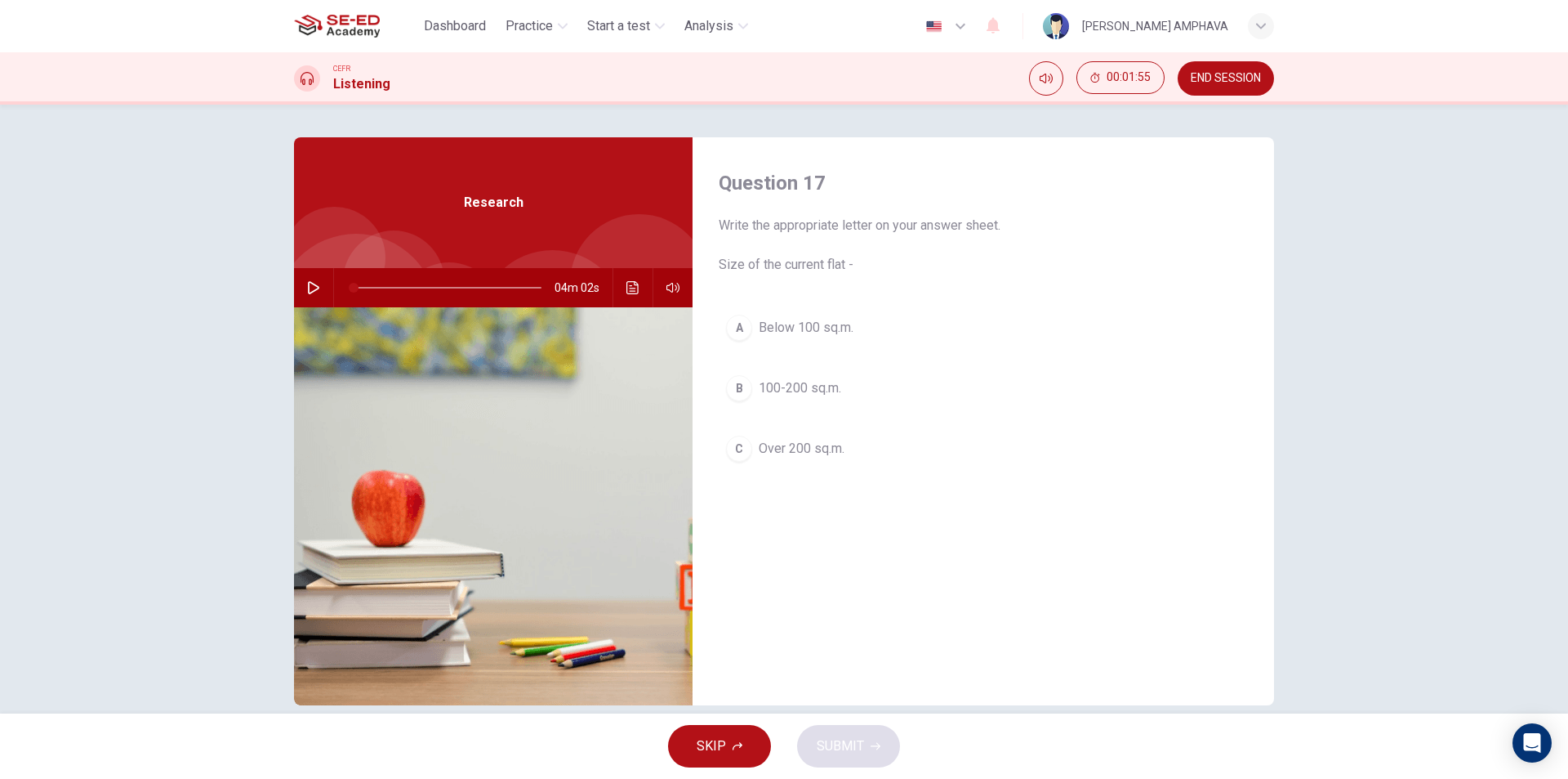
click at [626, 290] on icon "Click to see the audio transcription" at bounding box center [633, 288] width 13 height 13
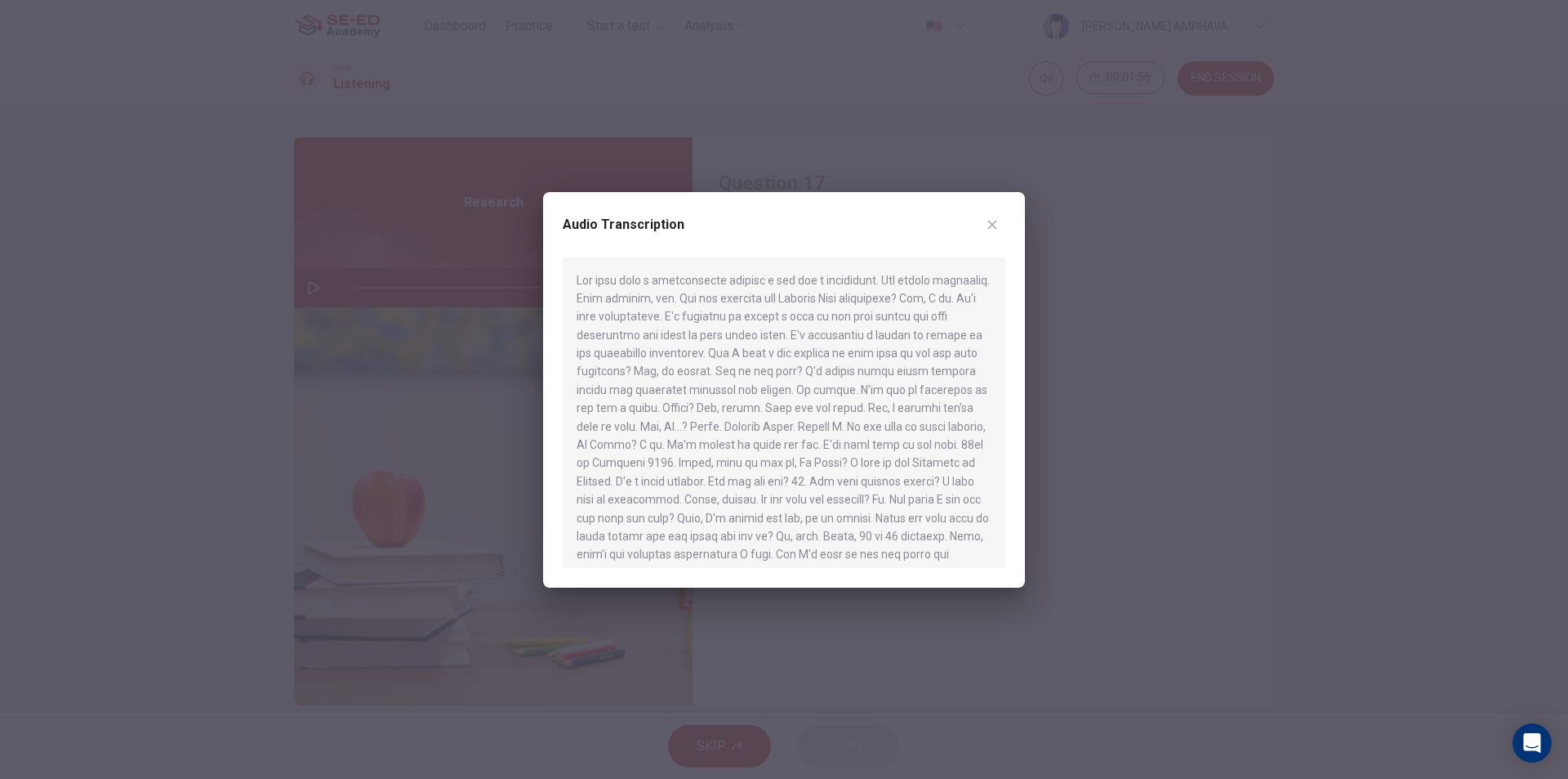
click at [988, 240] on div "Audio Transcription" at bounding box center [784, 234] width 443 height 46
click at [993, 230] on icon "button" at bounding box center [993, 225] width 13 height 13
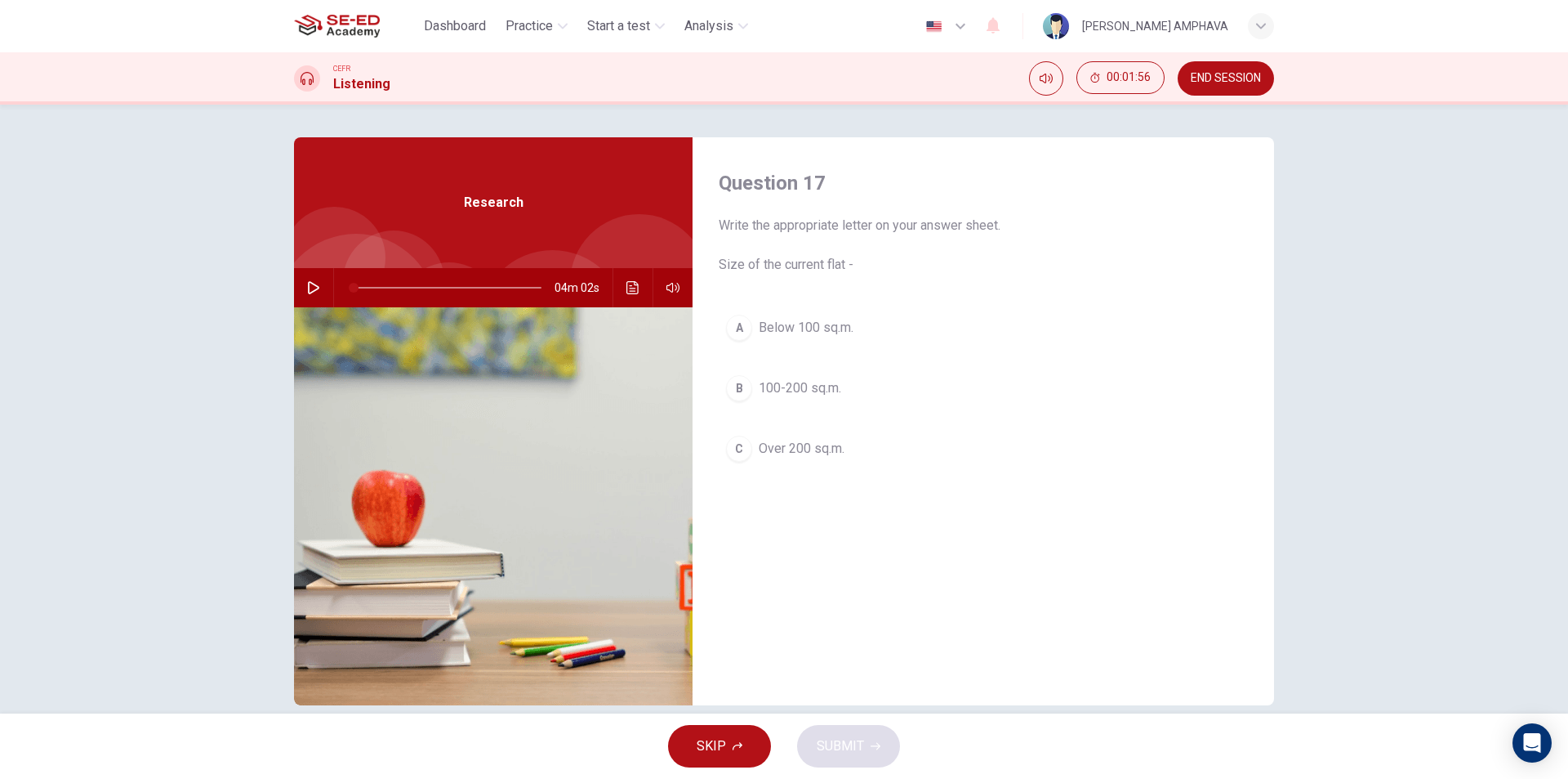
click at [859, 330] on button "A Below 100 sq.m." at bounding box center [983, 328] width 529 height 41
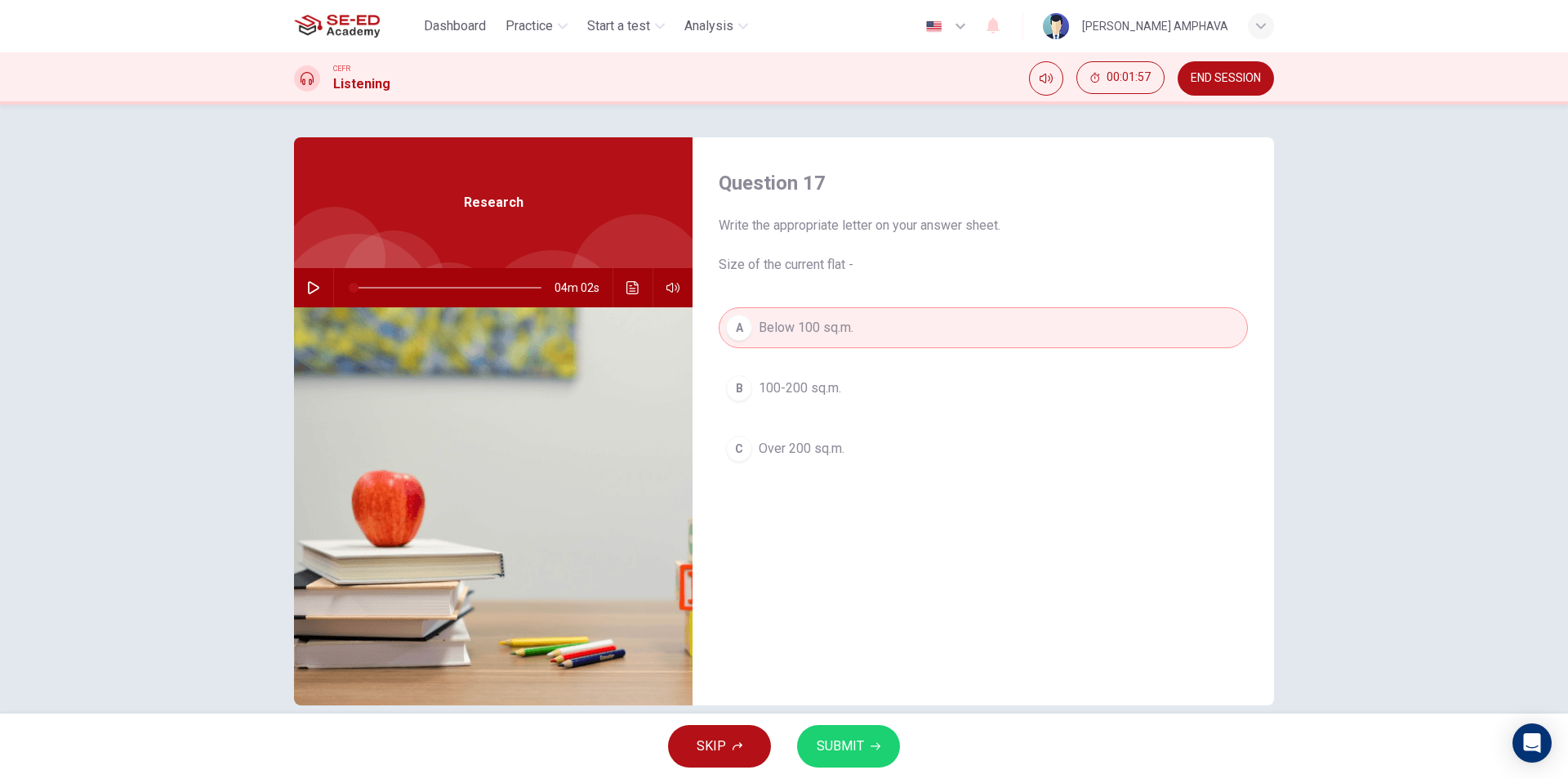
click at [871, 742] on icon "button" at bounding box center [876, 746] width 10 height 10
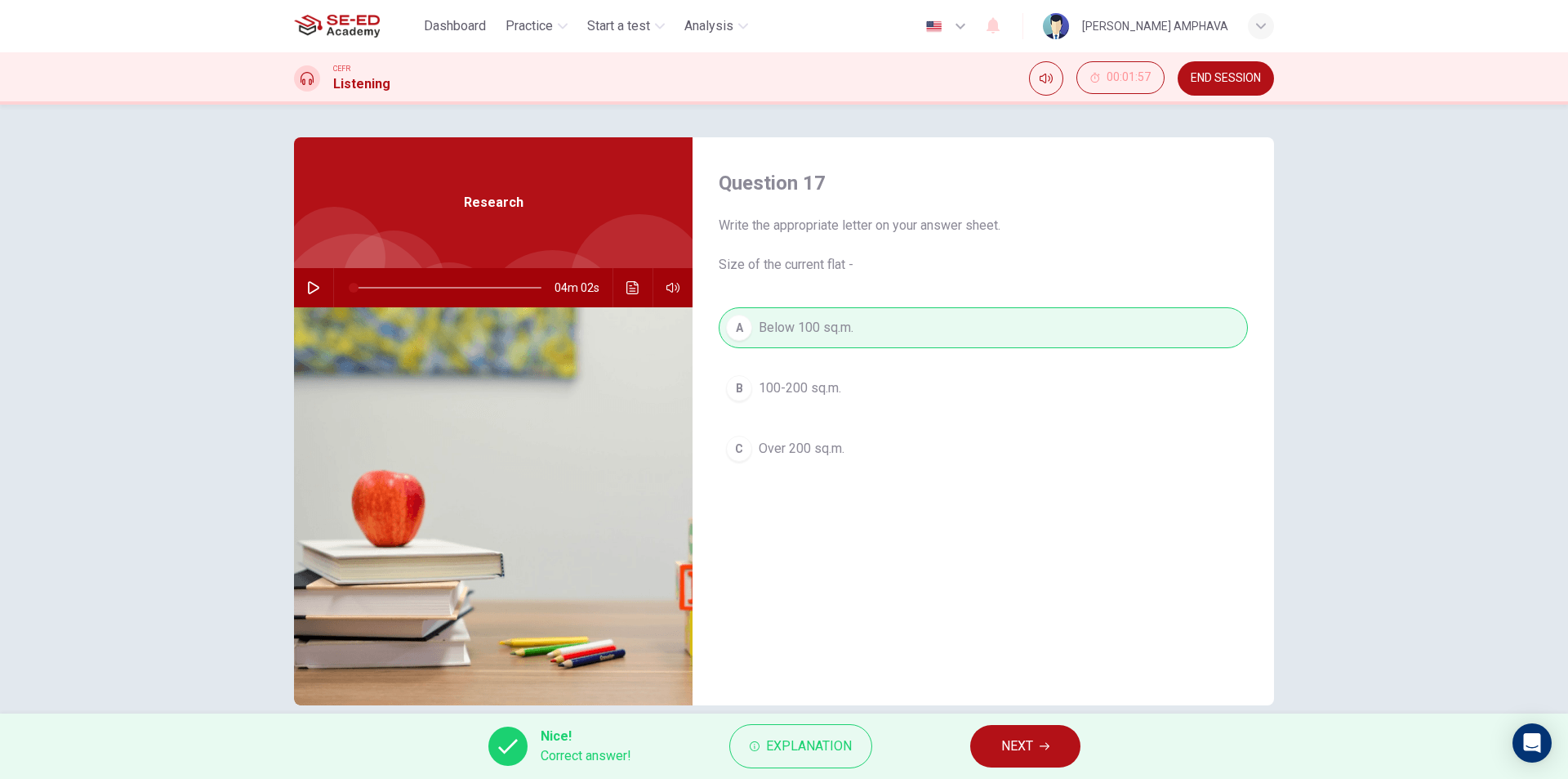
click at [1000, 746] on button "NEXT" at bounding box center [1025, 746] width 110 height 43
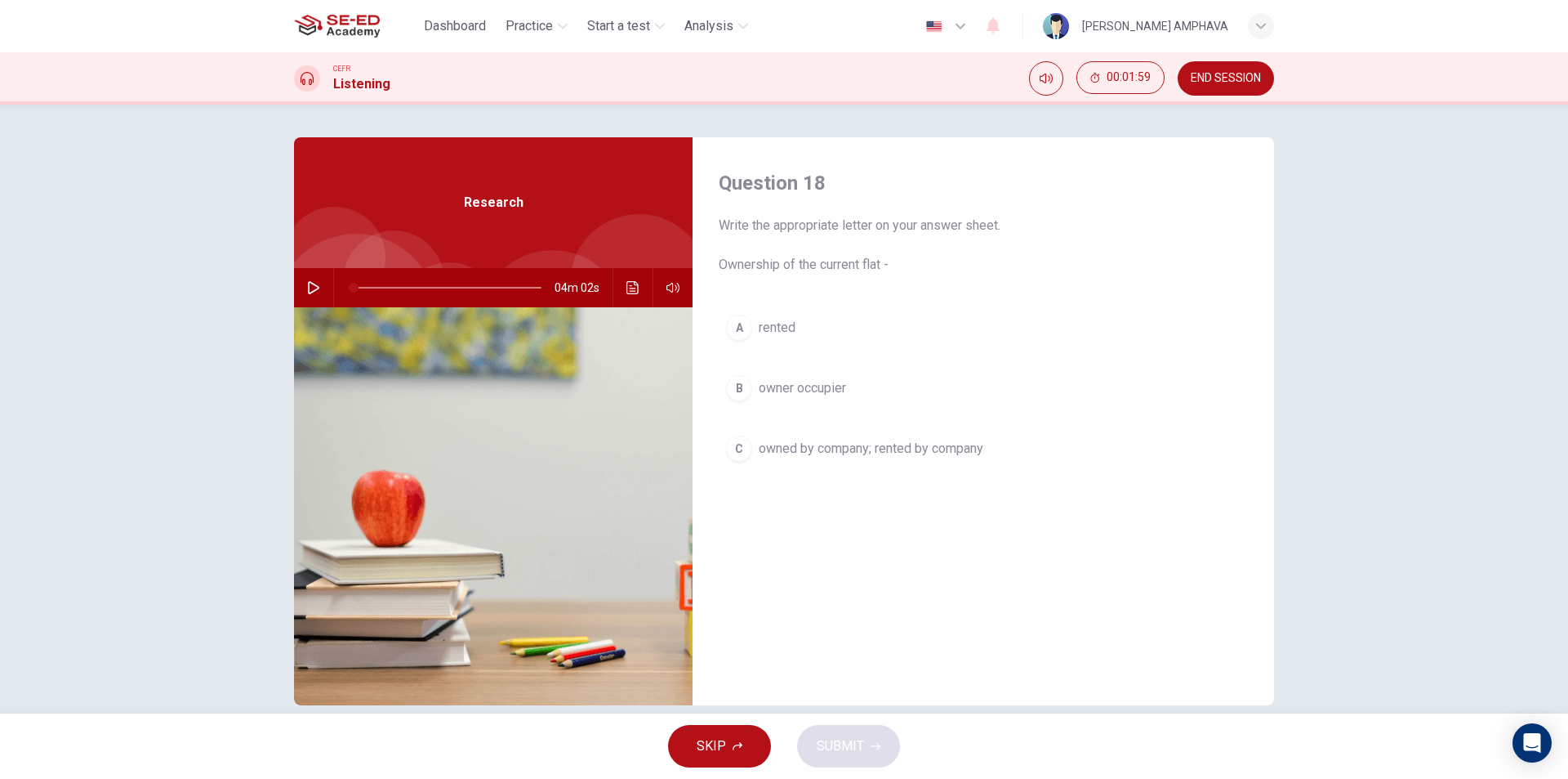
click at [845, 383] on button "B owner occupier" at bounding box center [983, 388] width 529 height 41
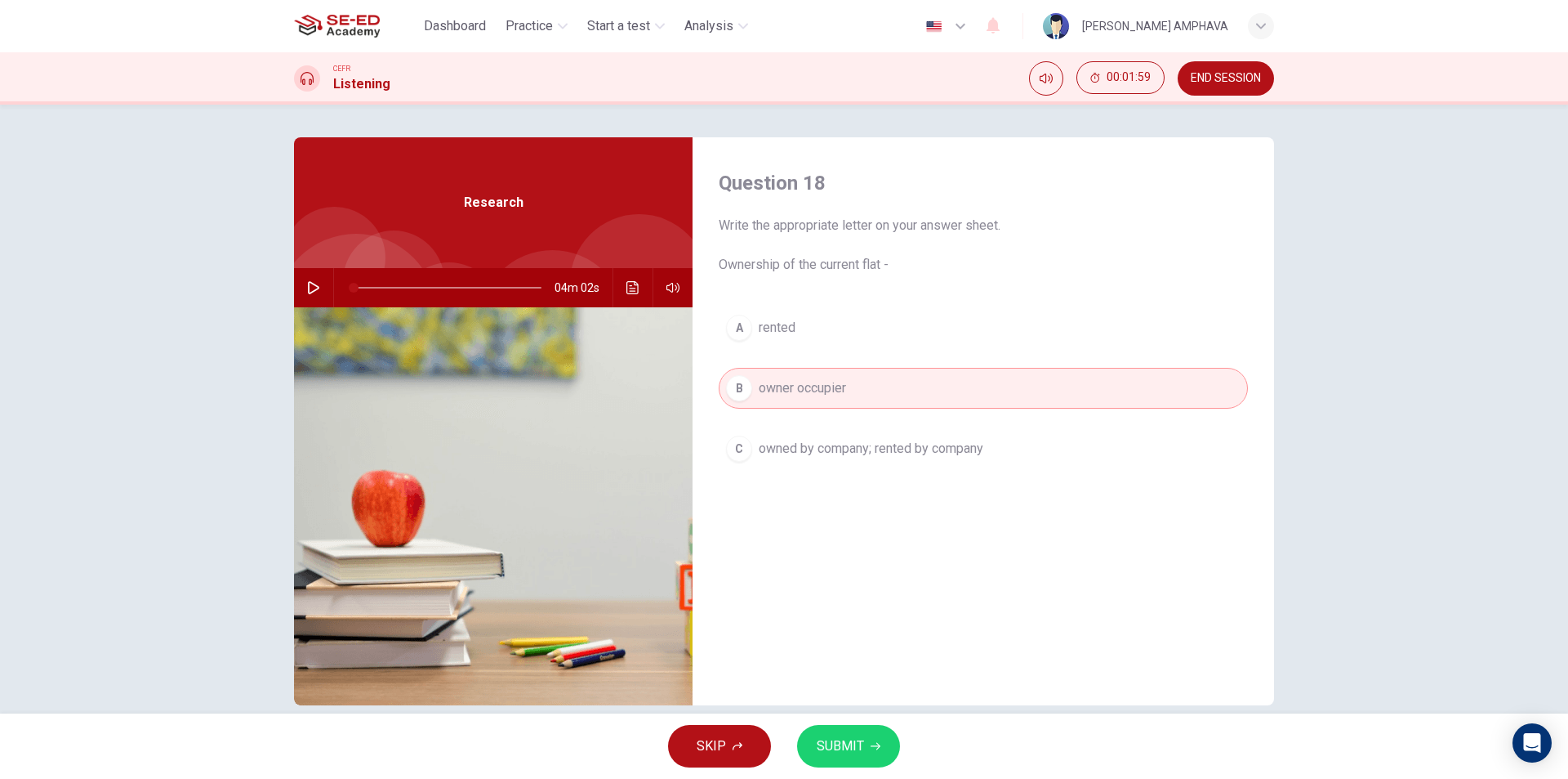
click at [858, 756] on span "SUBMIT" at bounding box center [841, 746] width 48 height 23
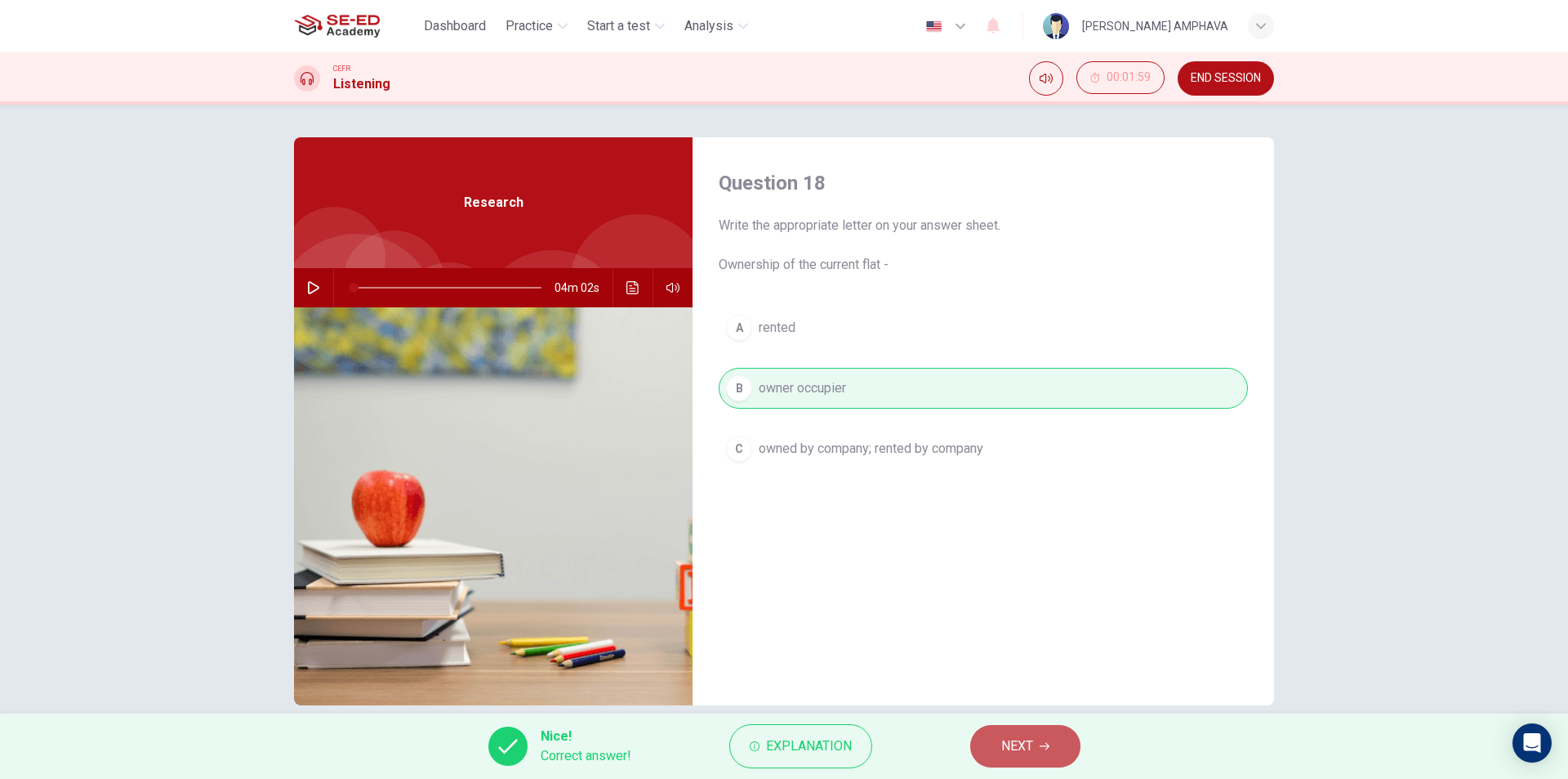
click at [1045, 738] on button "NEXT" at bounding box center [1025, 746] width 110 height 43
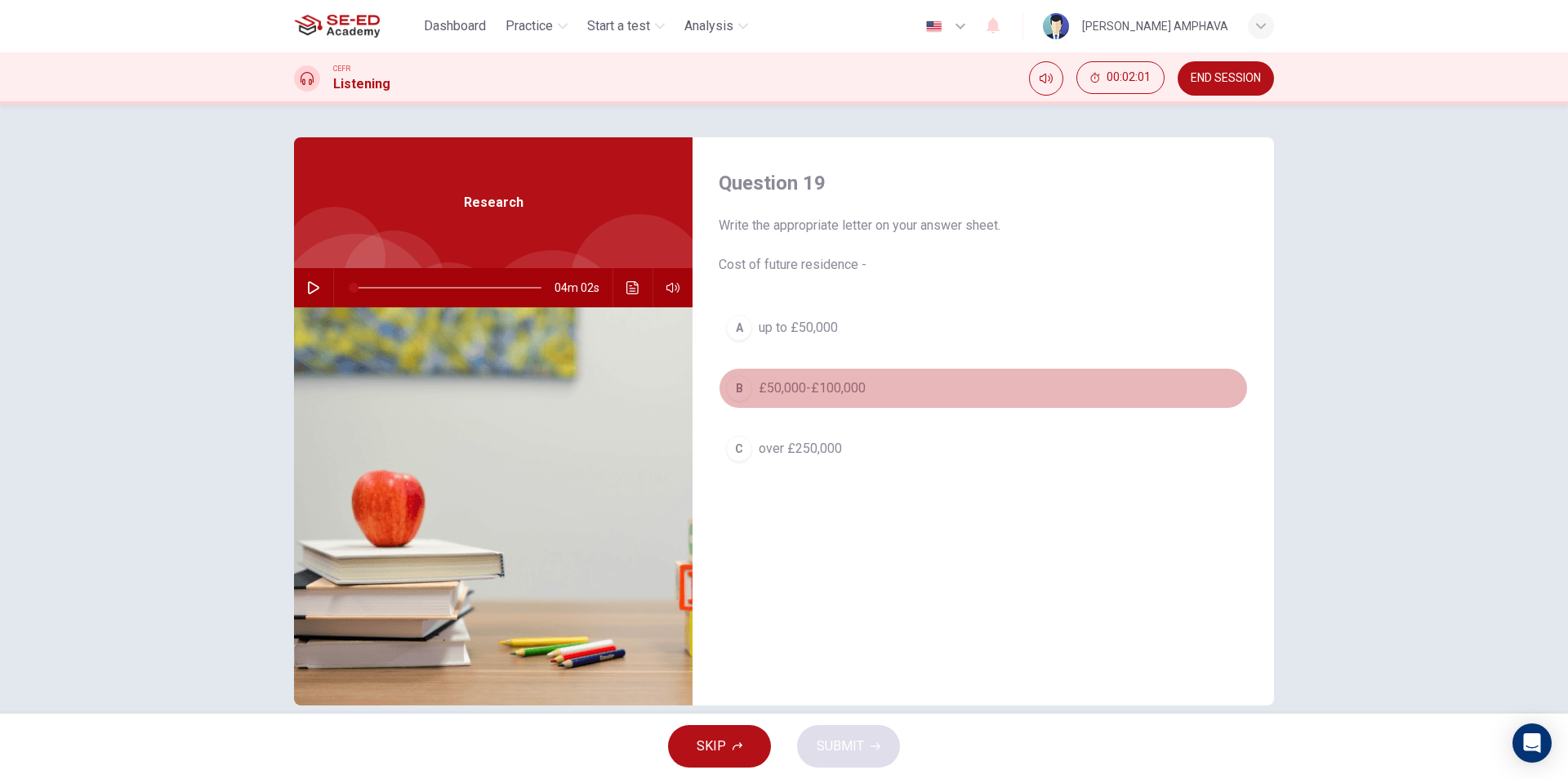
click at [842, 387] on span "£50,000-£100,000" at bounding box center [812, 388] width 107 height 20
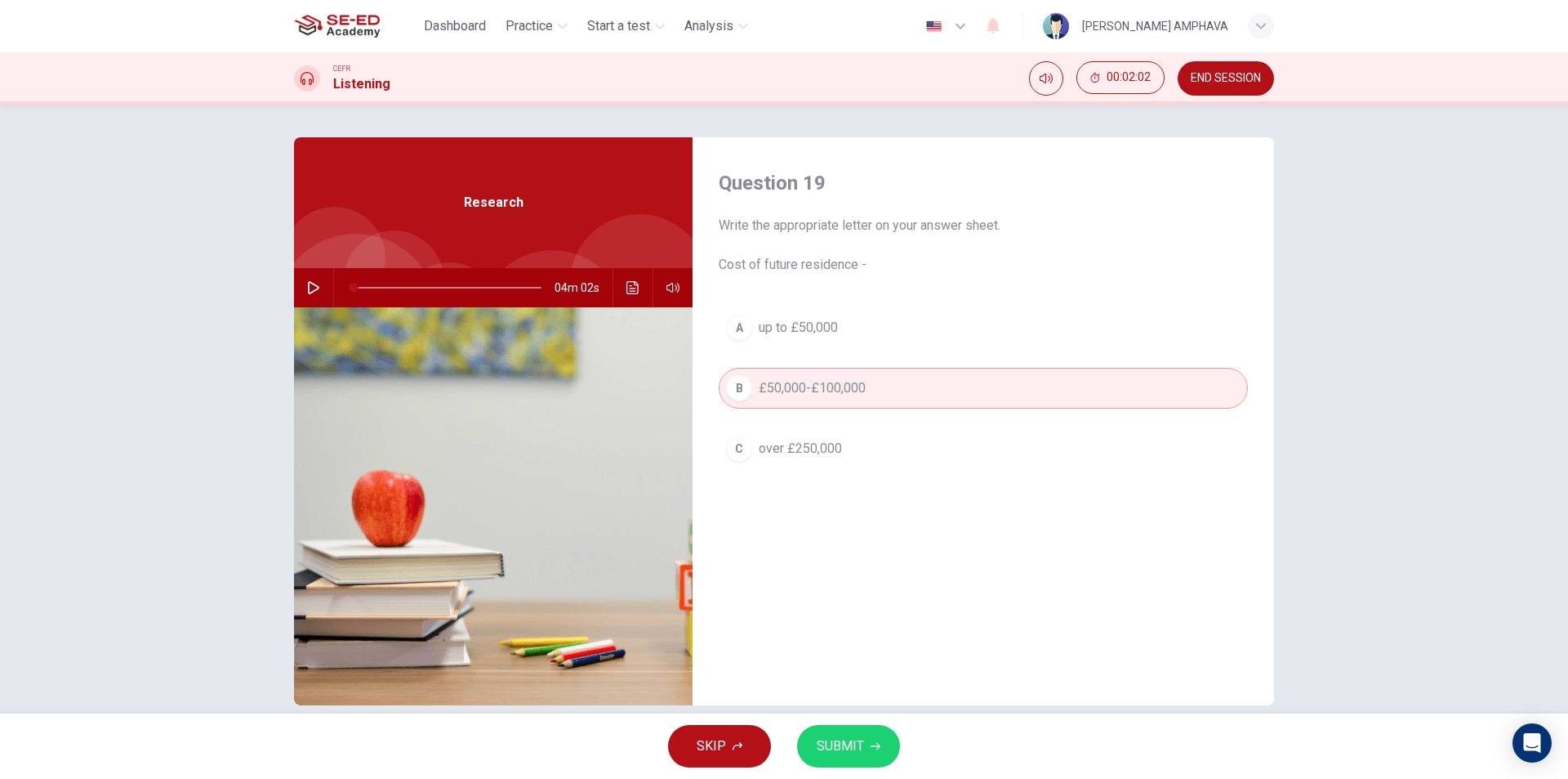
click at [844, 756] on span "SUBMIT" at bounding box center [841, 746] width 48 height 23
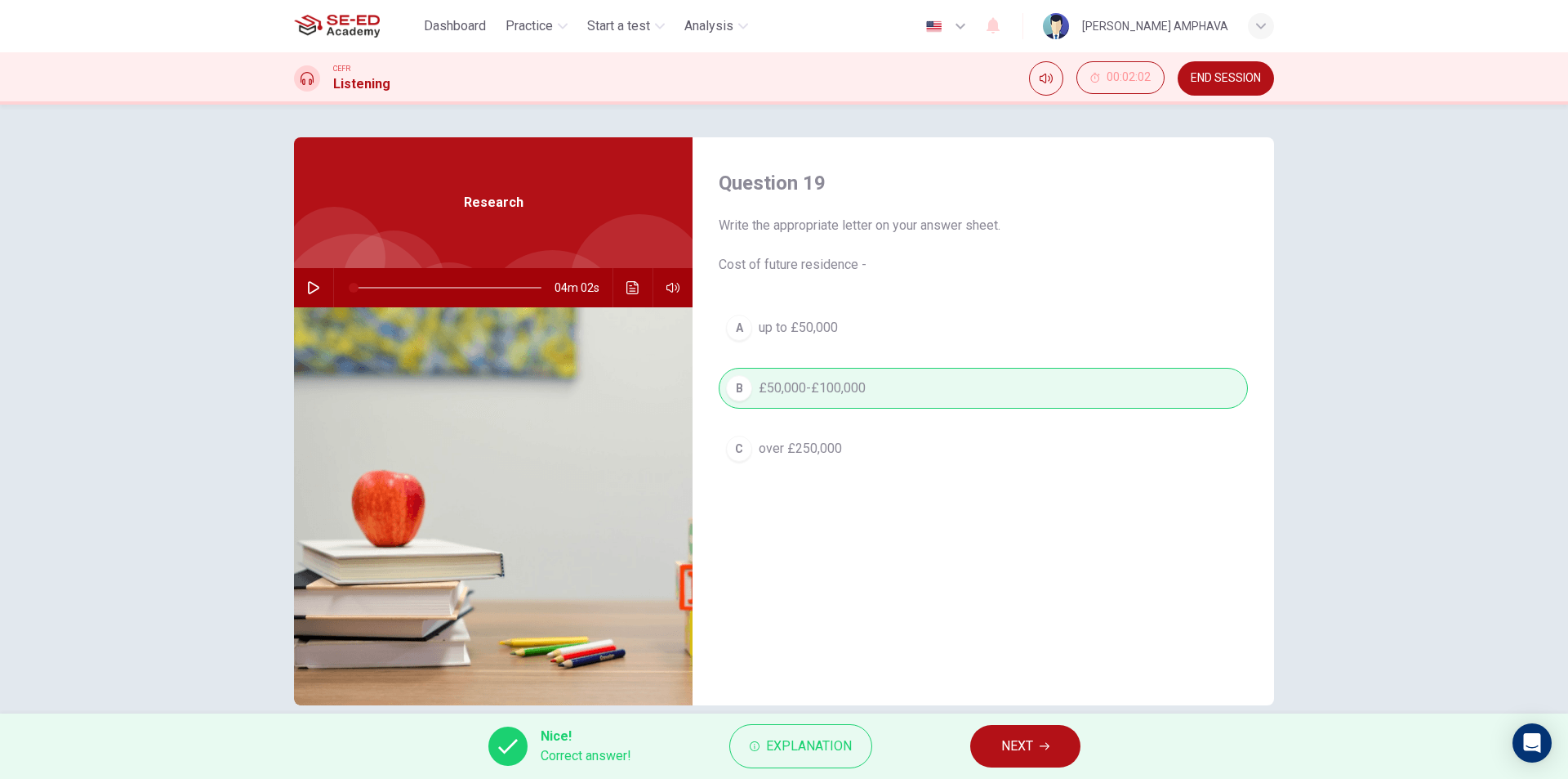
click at [1027, 738] on span "NEXT" at bounding box center [1017, 746] width 31 height 23
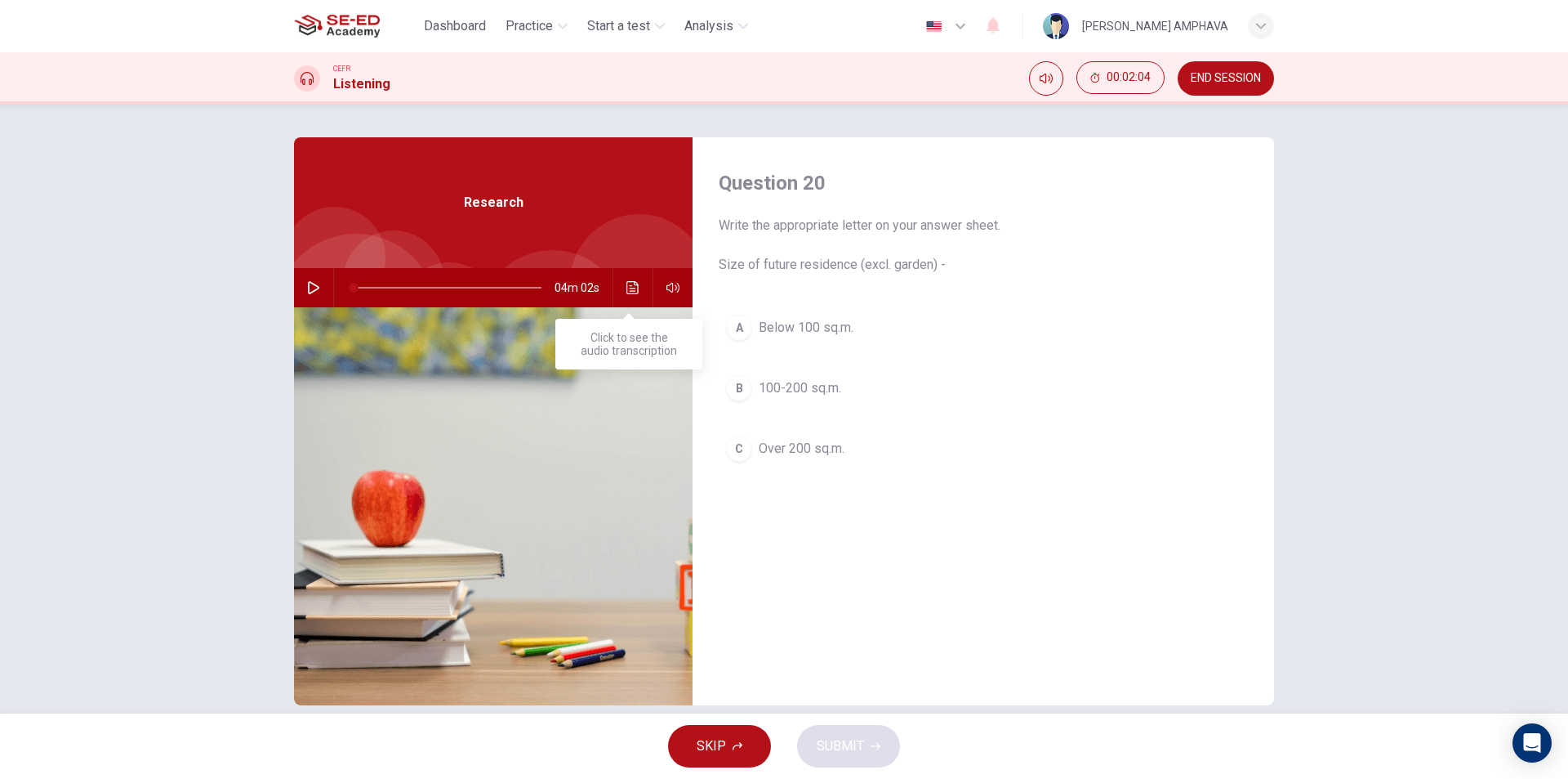
click at [819, 377] on button "B 100-200 sq.m." at bounding box center [983, 388] width 529 height 41
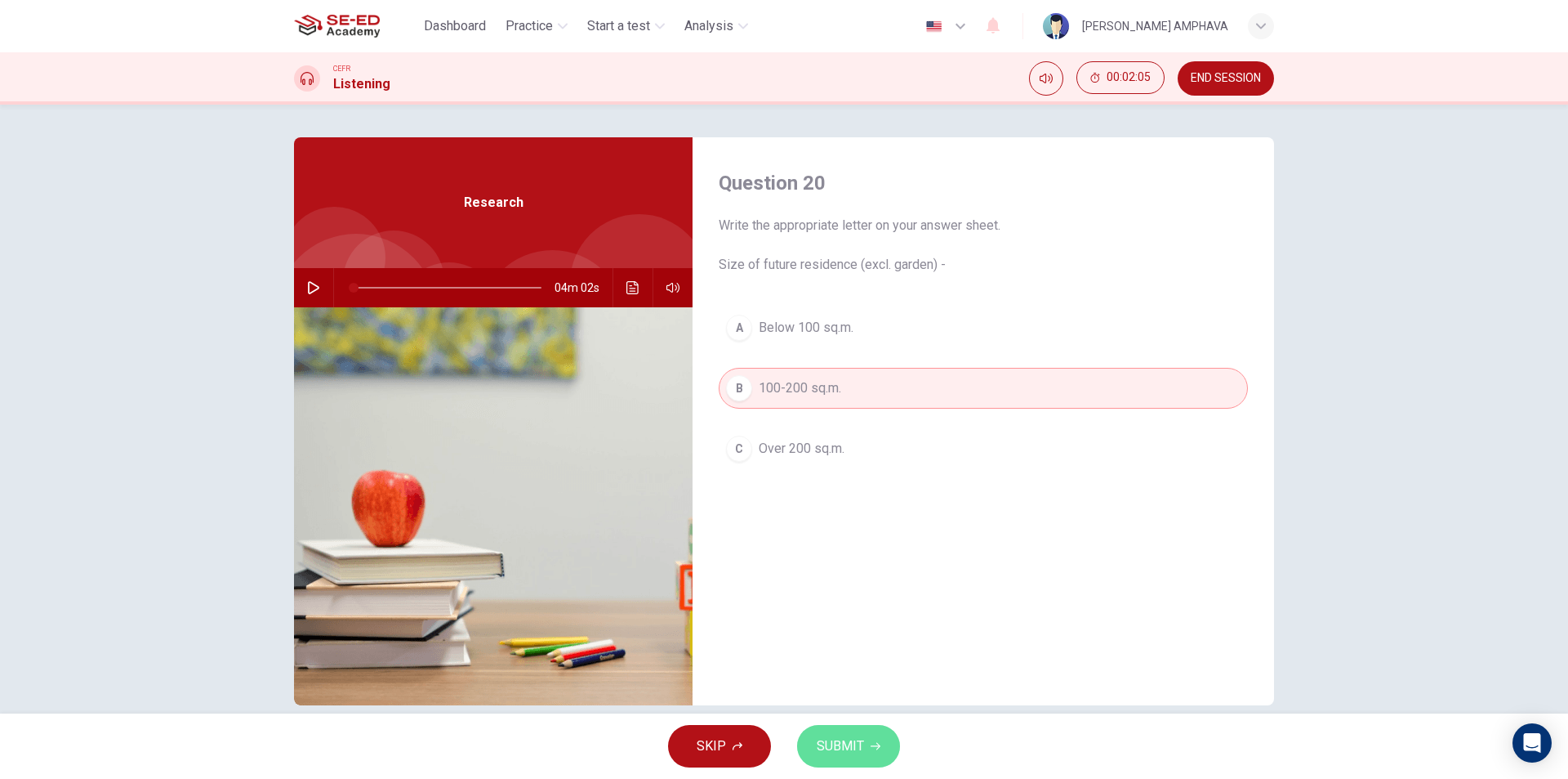
click at [862, 756] on span "SUBMIT" at bounding box center [841, 746] width 48 height 23
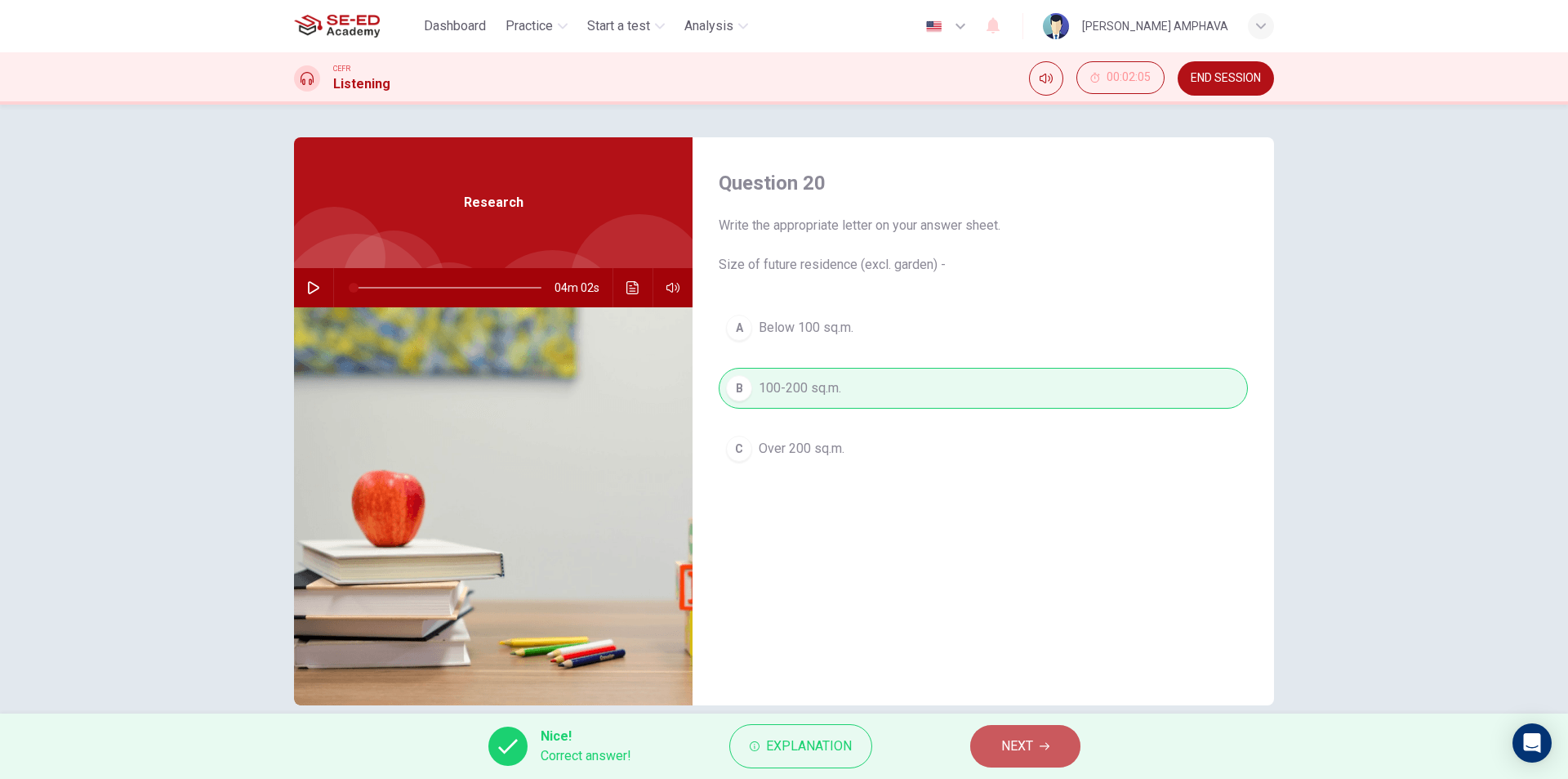
click at [1028, 744] on span "NEXT" at bounding box center [1017, 746] width 31 height 23
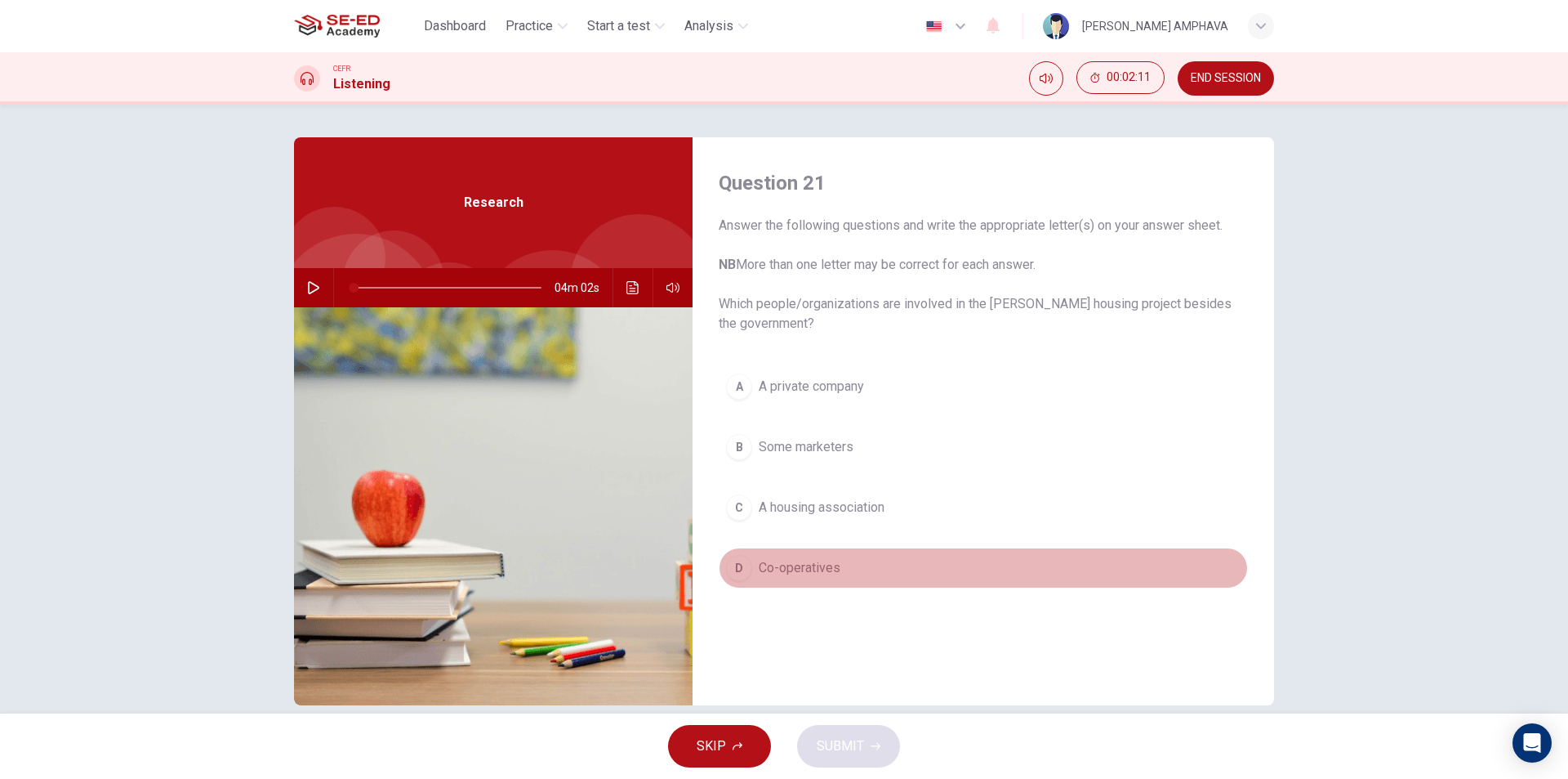
click at [811, 558] on span "Co-operatives" at bounding box center [800, 568] width 82 height 20
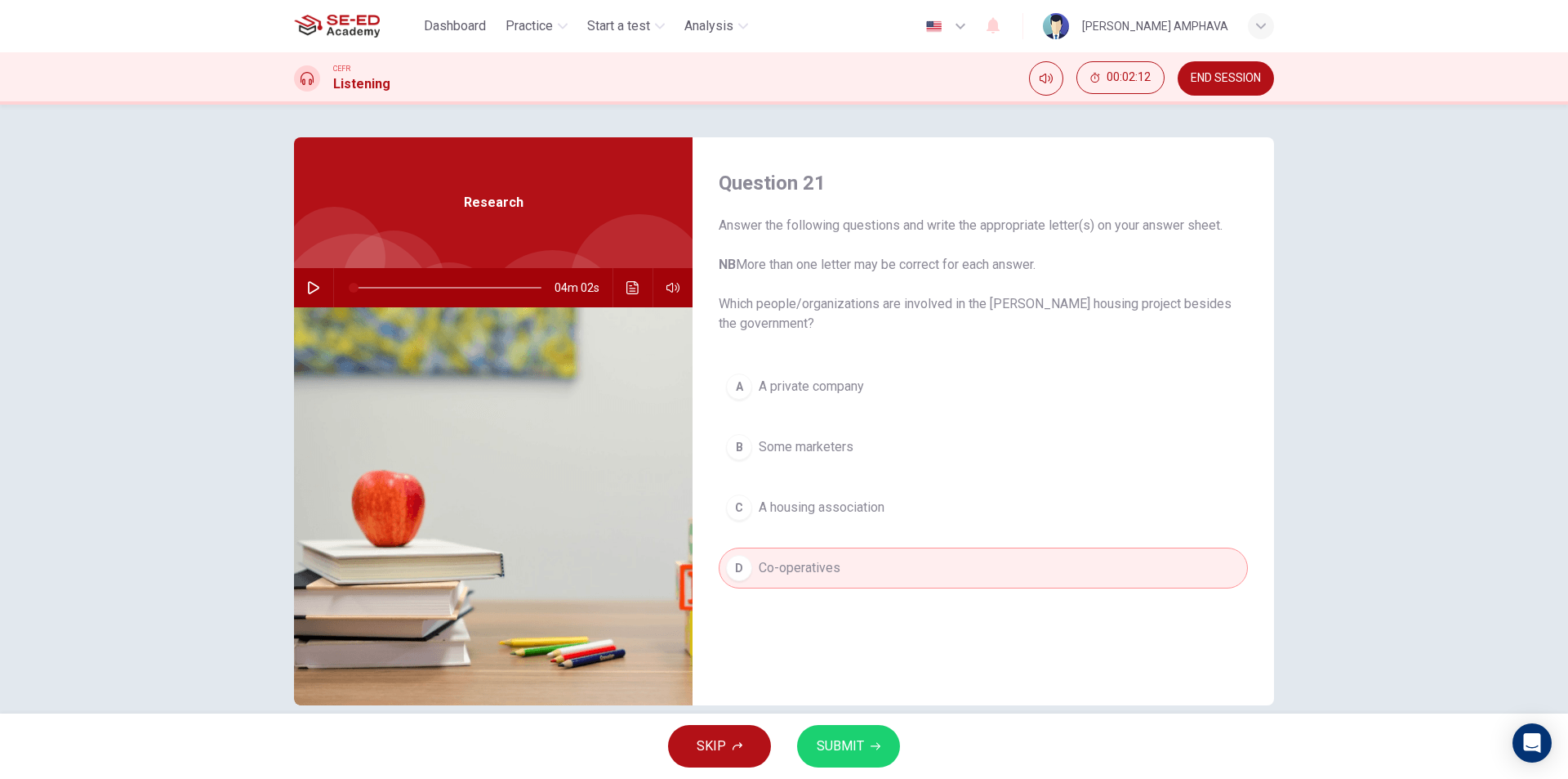
click at [838, 727] on button "SUBMIT" at bounding box center [848, 746] width 103 height 43
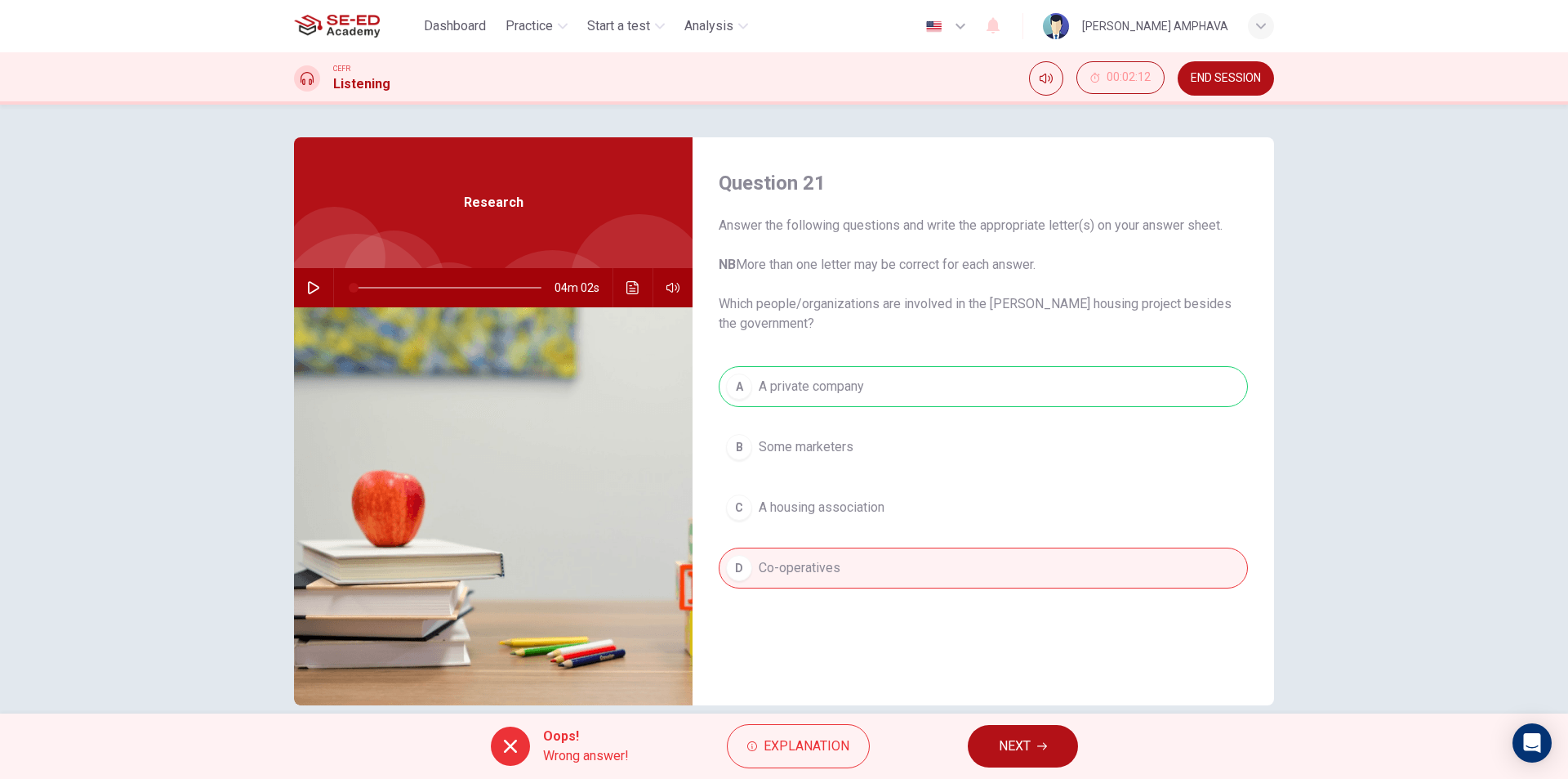
click at [1015, 736] on span "NEXT" at bounding box center [1014, 746] width 31 height 23
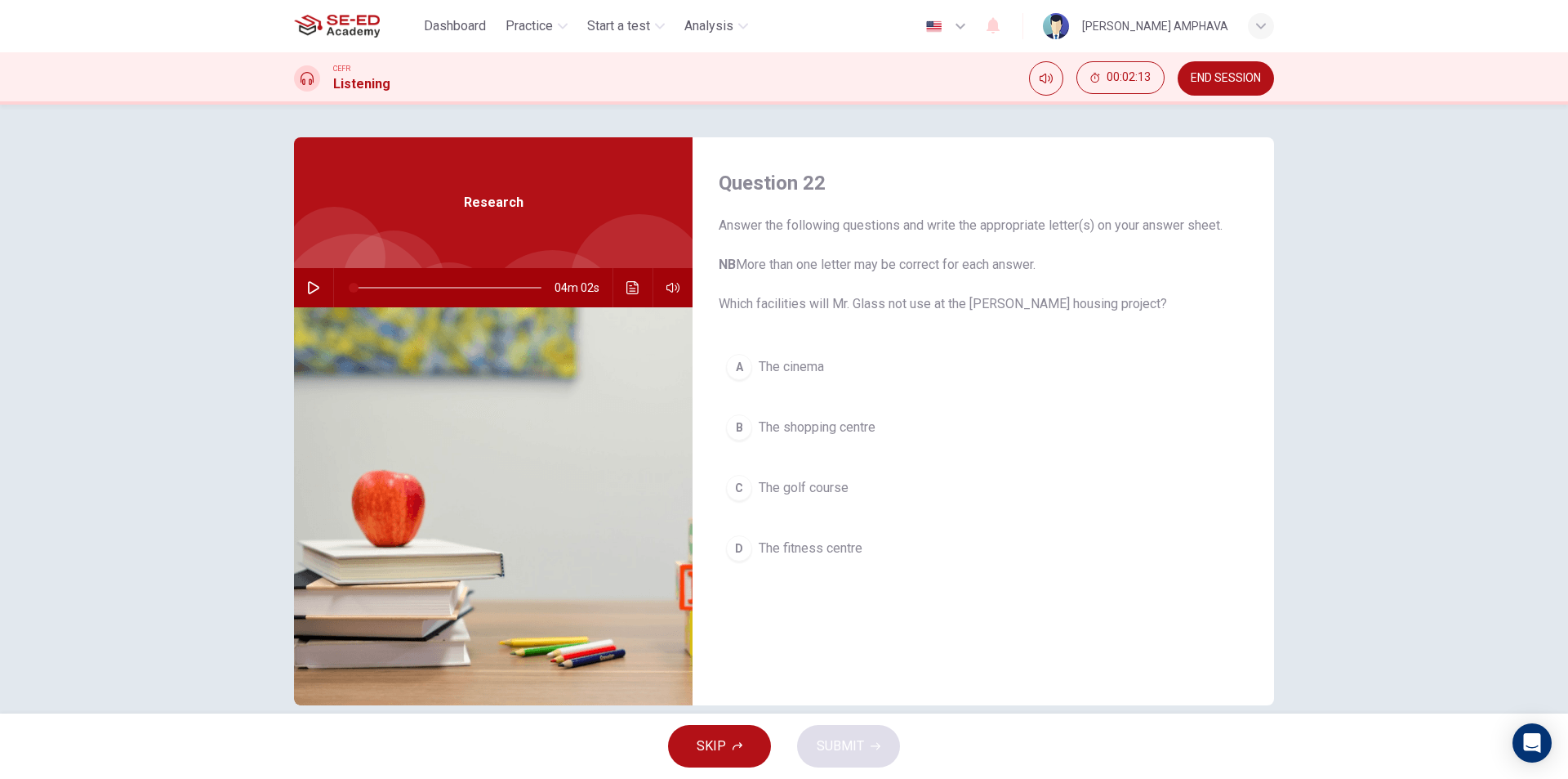
drag, startPoint x: 804, startPoint y: 503, endPoint x: 822, endPoint y: 543, distance: 43.9
click at [805, 504] on button "C The golf course" at bounding box center [983, 488] width 529 height 41
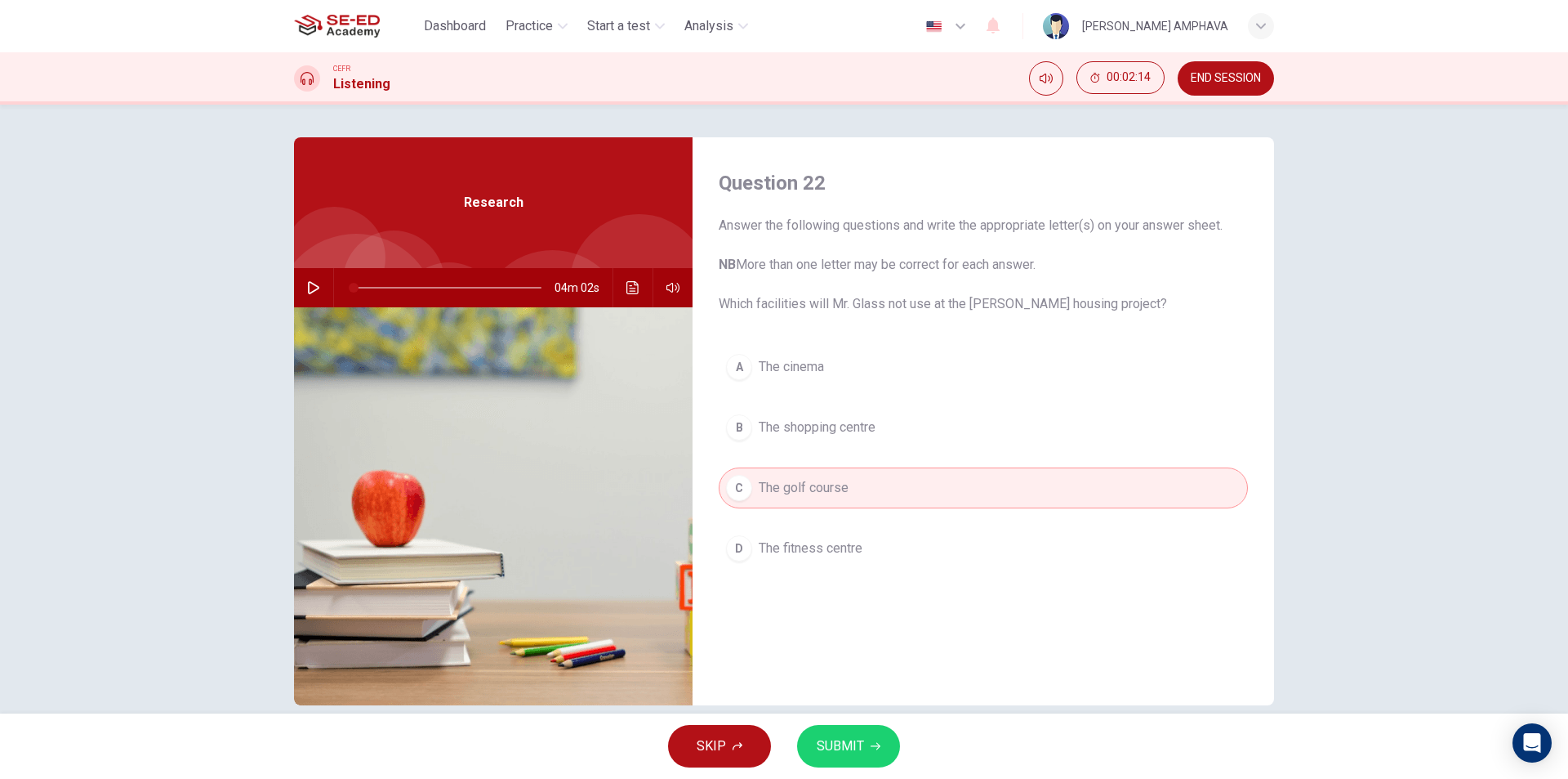
click at [846, 742] on span "SUBMIT" at bounding box center [841, 746] width 48 height 23
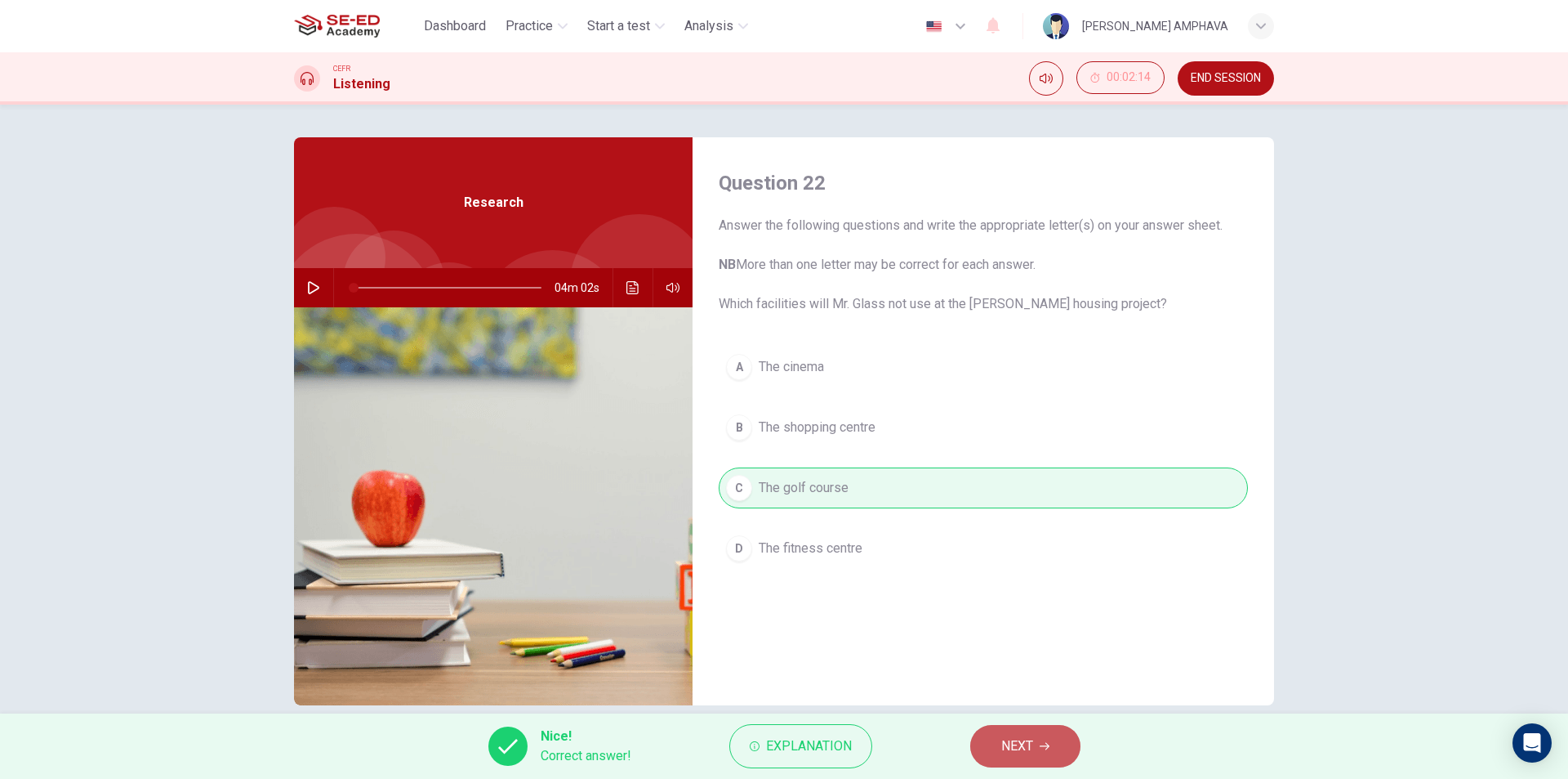
click at [993, 741] on button "NEXT" at bounding box center [1025, 746] width 110 height 43
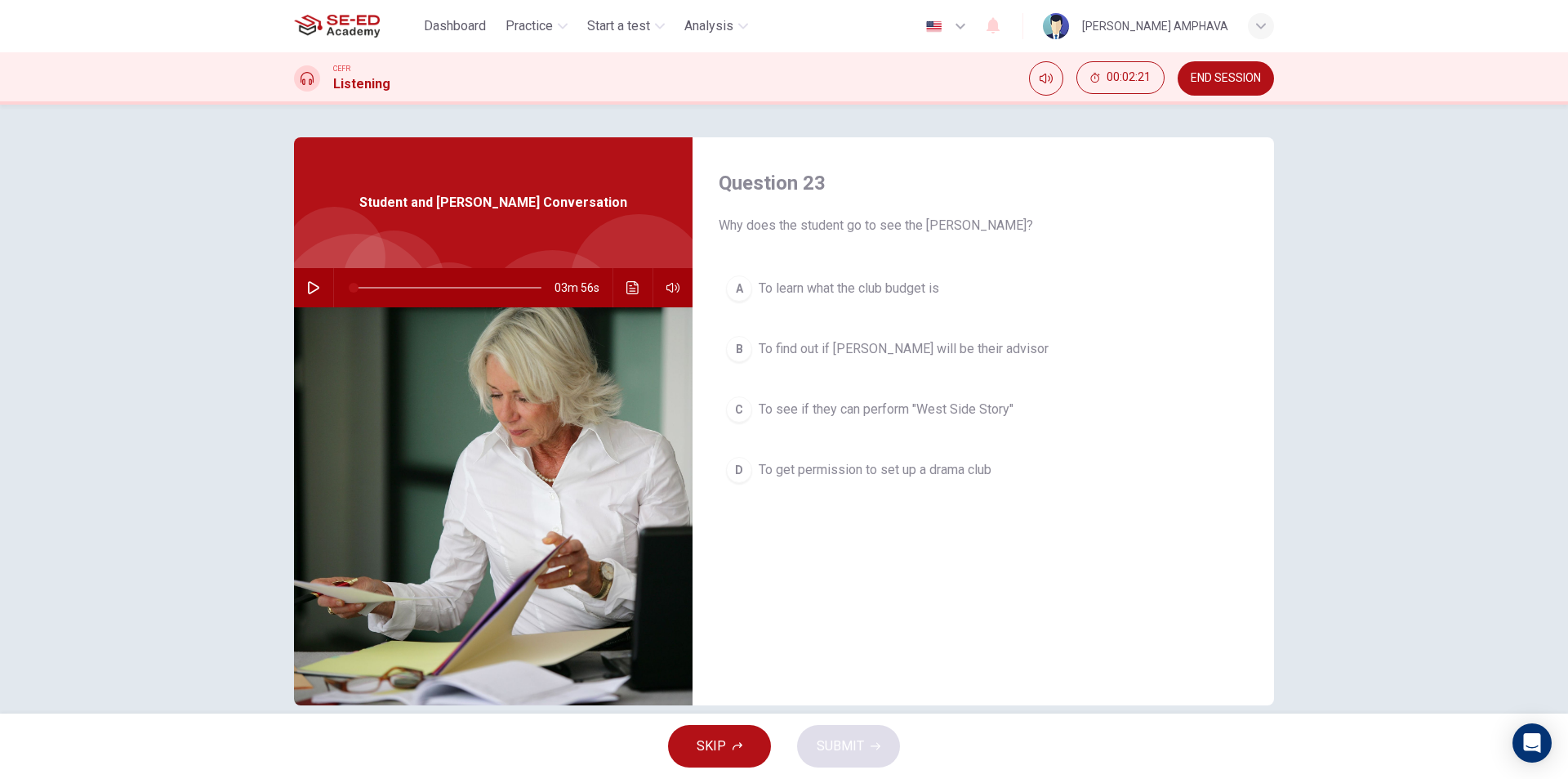
click at [1246, 81] on span "END SESSION" at bounding box center [1226, 79] width 70 height 13
